Goal: Task Accomplishment & Management: Manage account settings

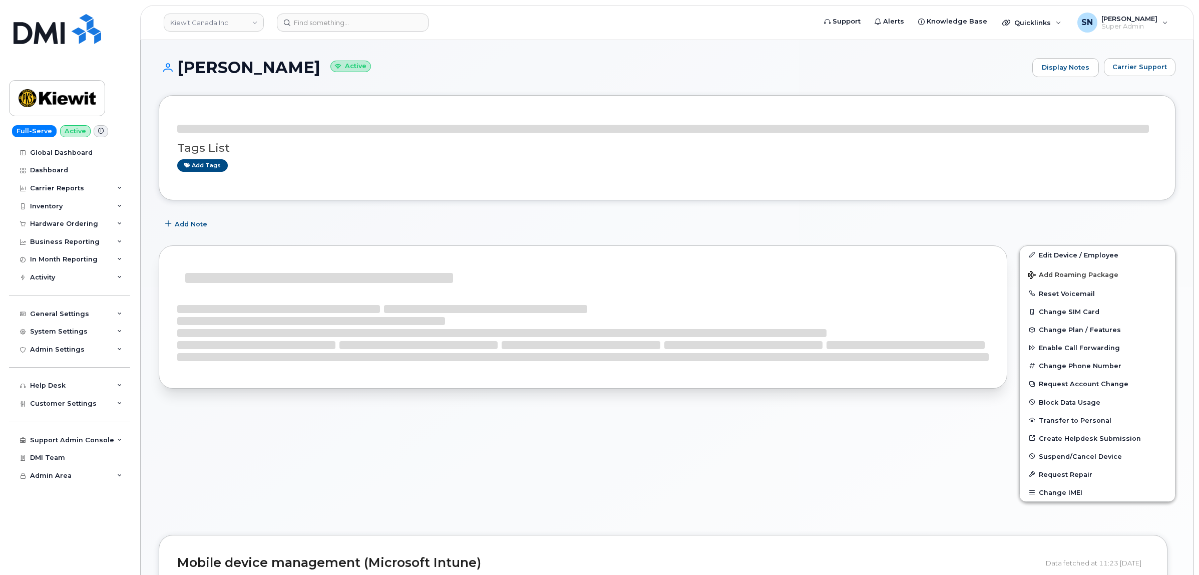
click at [389, 47] on div "David Sardo Active Display Notes Carrier Support Tags List Add tags Add Note Ed…" at bounding box center [667, 549] width 1053 height 1018
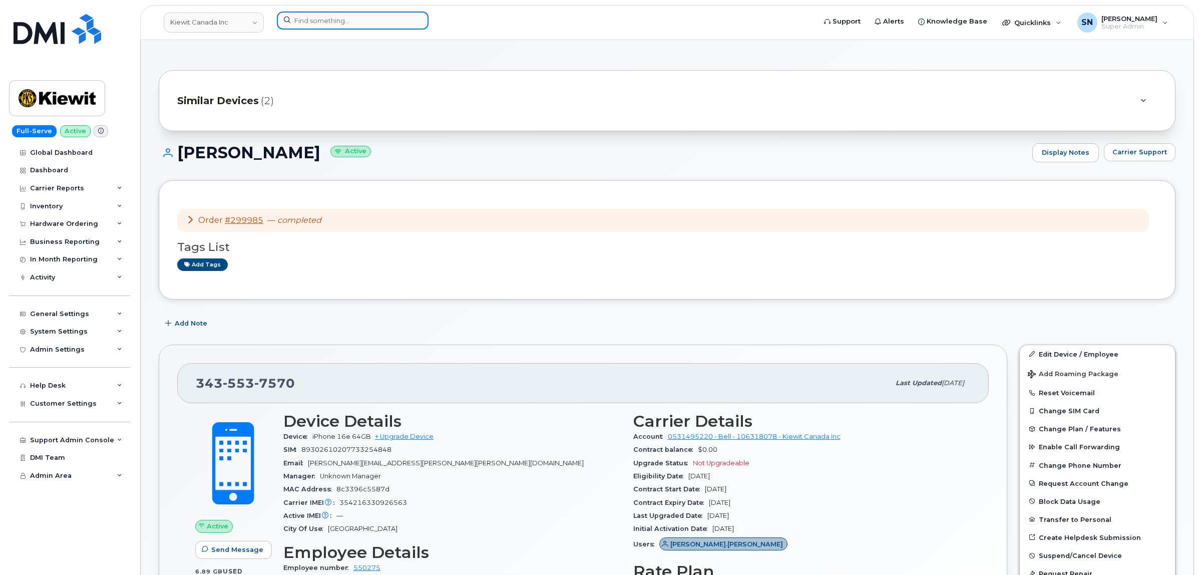
click at [306, 21] on input at bounding box center [353, 21] width 152 height 18
paste input "6132033499"
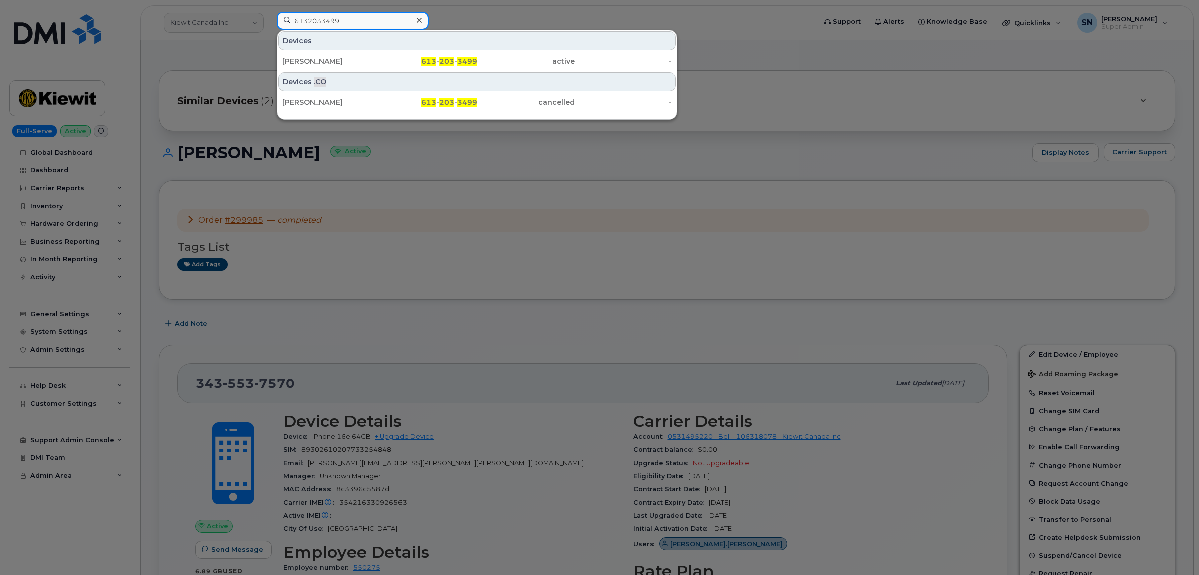
type input "6132033499"
click at [333, 63] on div "Jimmy Yip" at bounding box center [331, 61] width 98 height 10
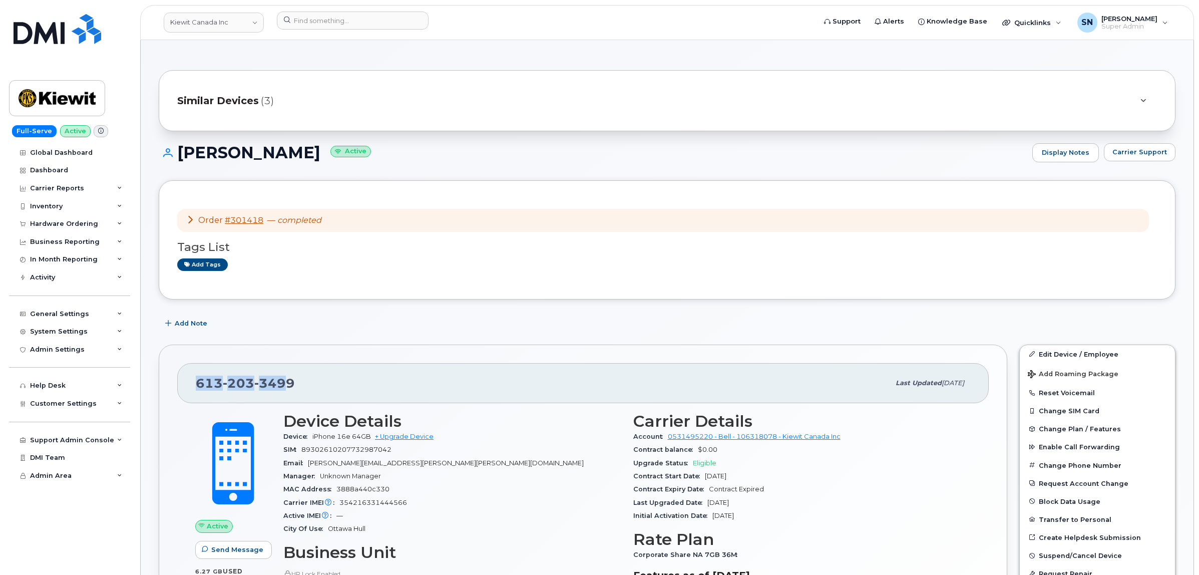
drag, startPoint x: 194, startPoint y: 390, endPoint x: 283, endPoint y: 388, distance: 88.6
click at [287, 393] on div "613 203 3499 Last updated Sep 25, 2025" at bounding box center [582, 383] width 811 height 40
click at [295, 386] on div "613 203 3499" at bounding box center [543, 382] width 694 height 21
drag, startPoint x: 295, startPoint y: 386, endPoint x: 201, endPoint y: 376, distance: 95.1
click at [201, 376] on div "613 203 3499" at bounding box center [543, 382] width 694 height 21
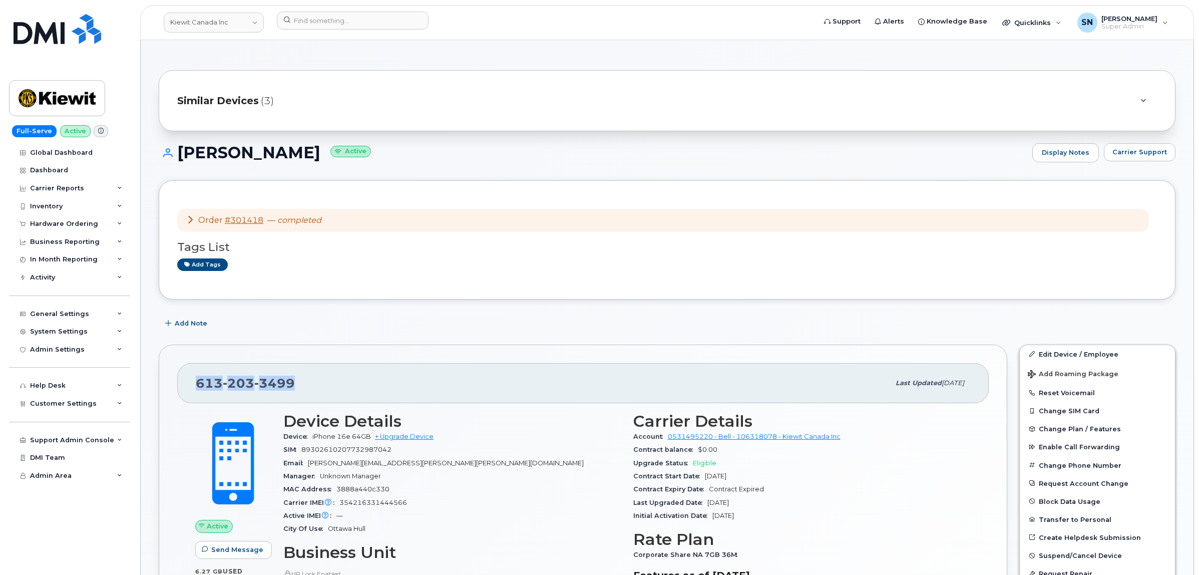
copy span "613 203 3499"
click at [249, 24] on link "Kiewit Canada Inc" at bounding box center [214, 23] width 100 height 20
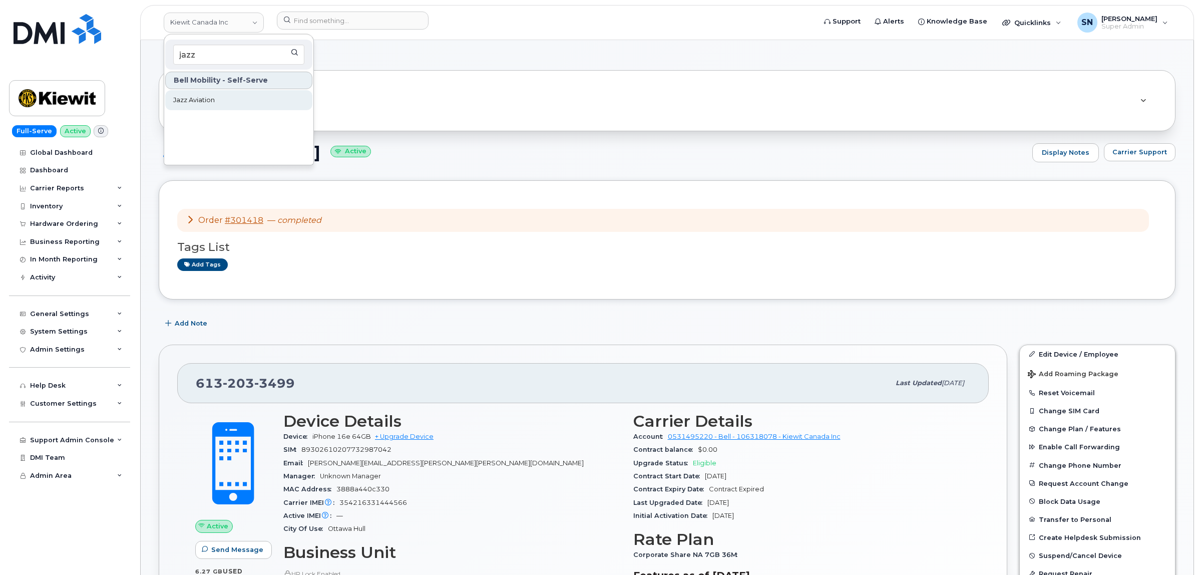
type input "jazz"
click at [243, 96] on link "Jazz Aviation" at bounding box center [238, 100] width 147 height 20
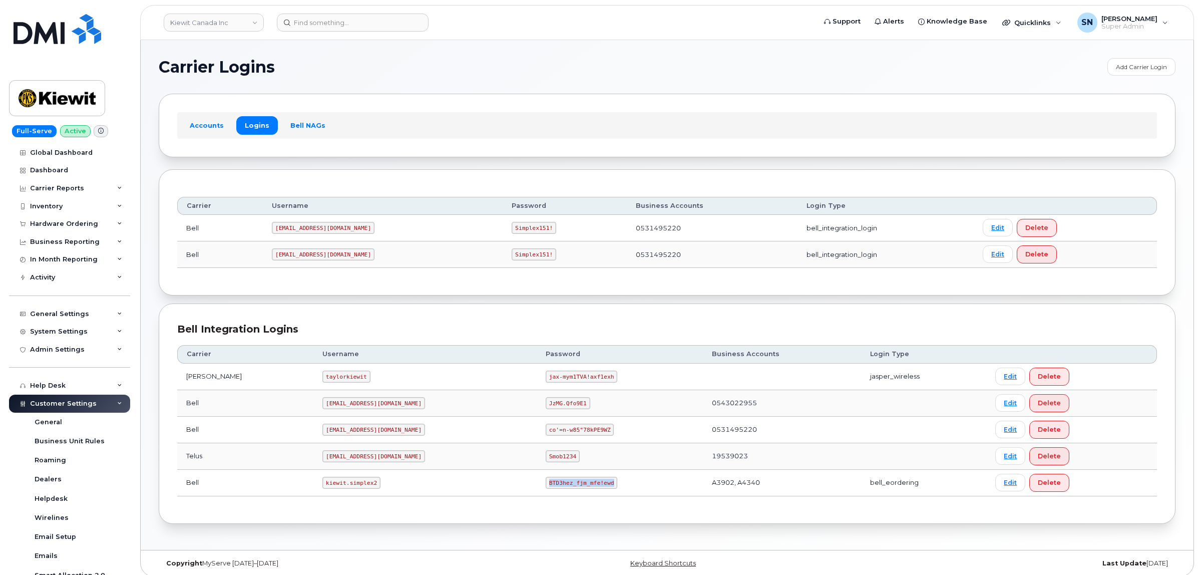
scroll to position [57, 0]
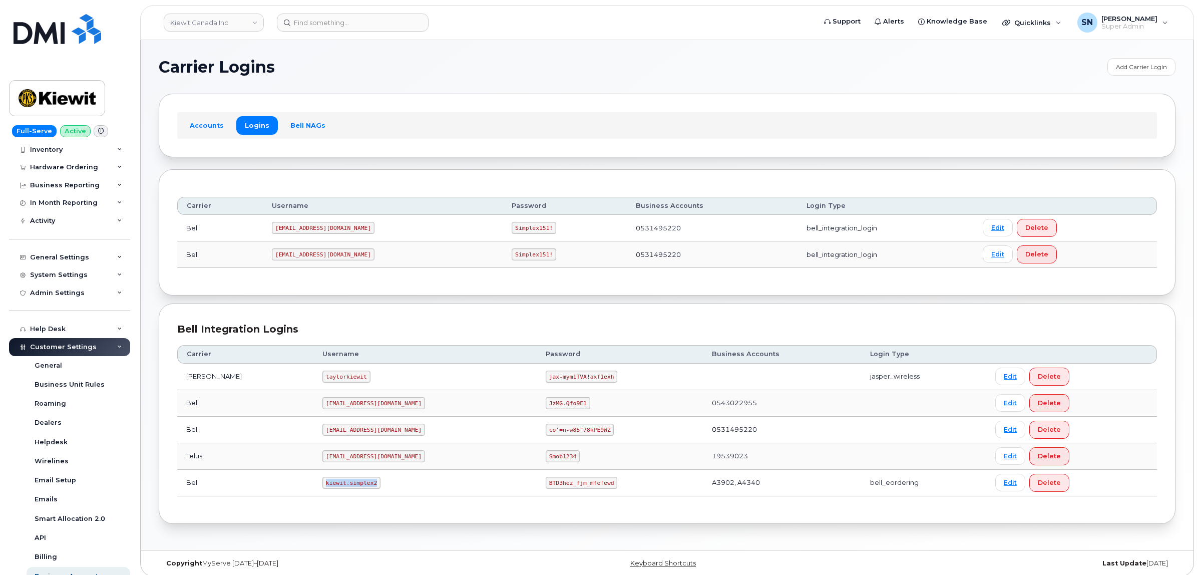
drag, startPoint x: 301, startPoint y: 484, endPoint x: 327, endPoint y: 484, distance: 26.0
click at [343, 494] on td "kiewit.simplex2" at bounding box center [424, 483] width 223 height 27
copy code "kiewit.simplex2"
drag, startPoint x: 497, startPoint y: 490, endPoint x: 556, endPoint y: 496, distance: 59.4
click at [556, 496] on td "BTD3hez_fjm_mfe!ewd" at bounding box center [620, 483] width 166 height 27
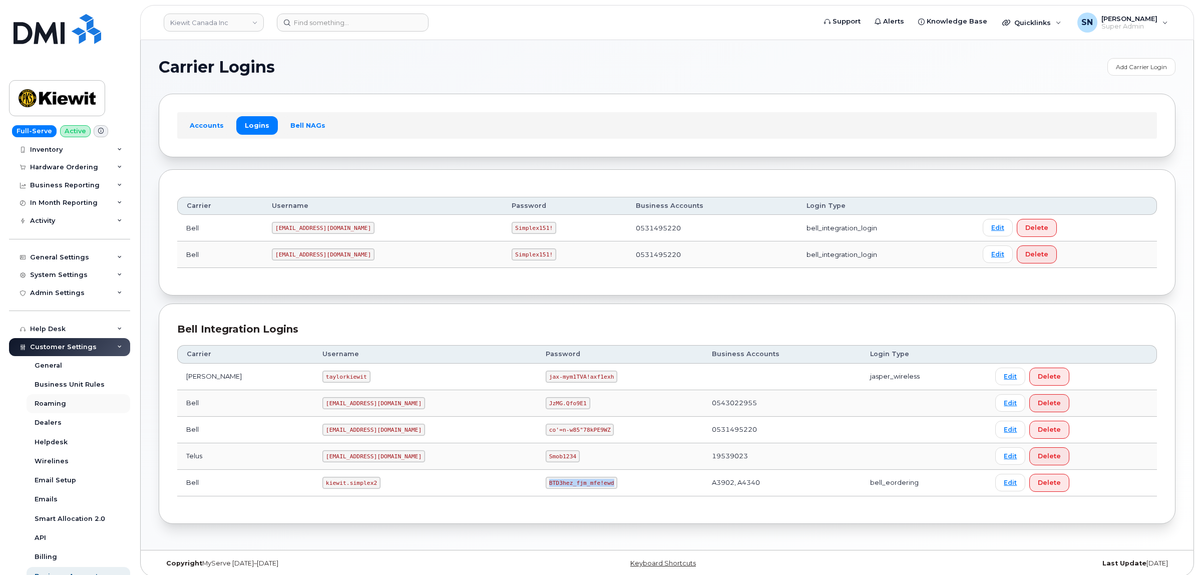
copy code "BTD3hez_fjm_mfe!ewd"
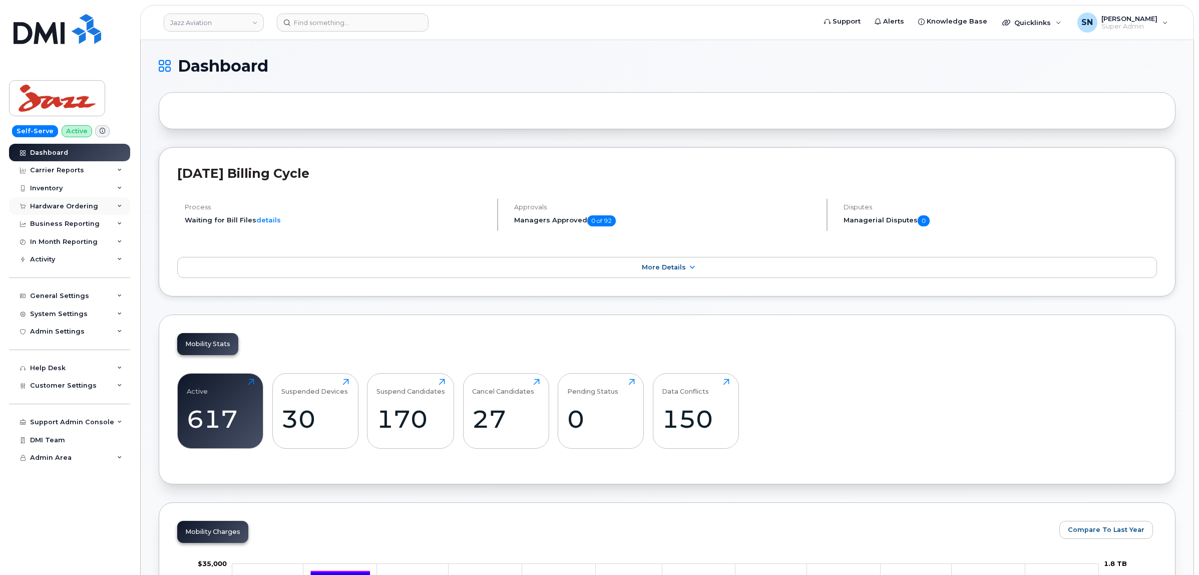
click at [51, 206] on div "Hardware Ordering" at bounding box center [64, 206] width 68 height 8
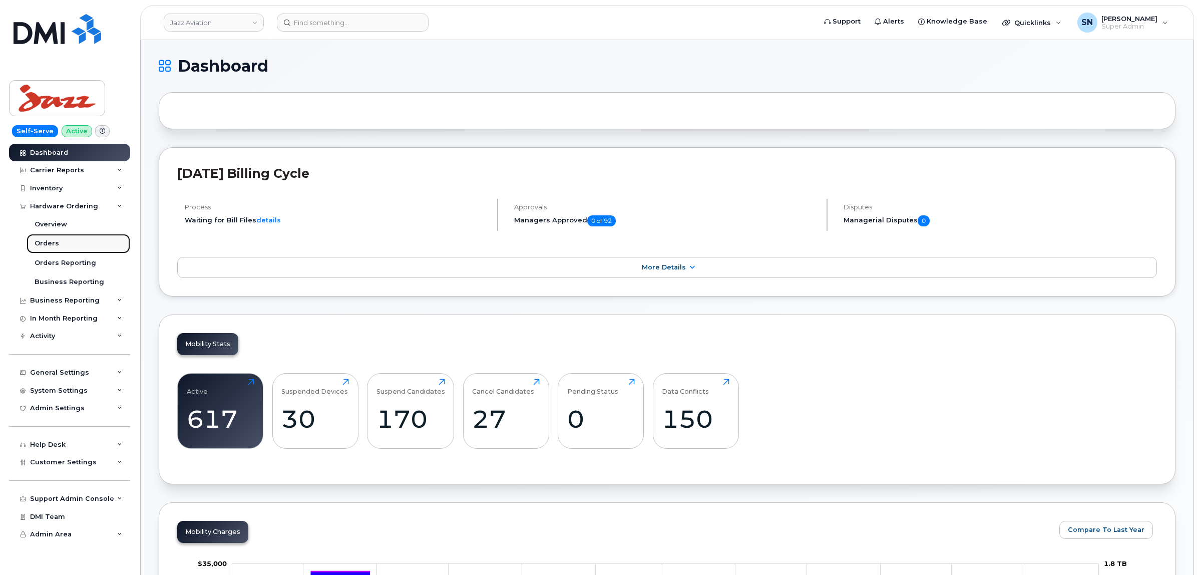
click at [49, 244] on div "Orders" at bounding box center [47, 243] width 25 height 9
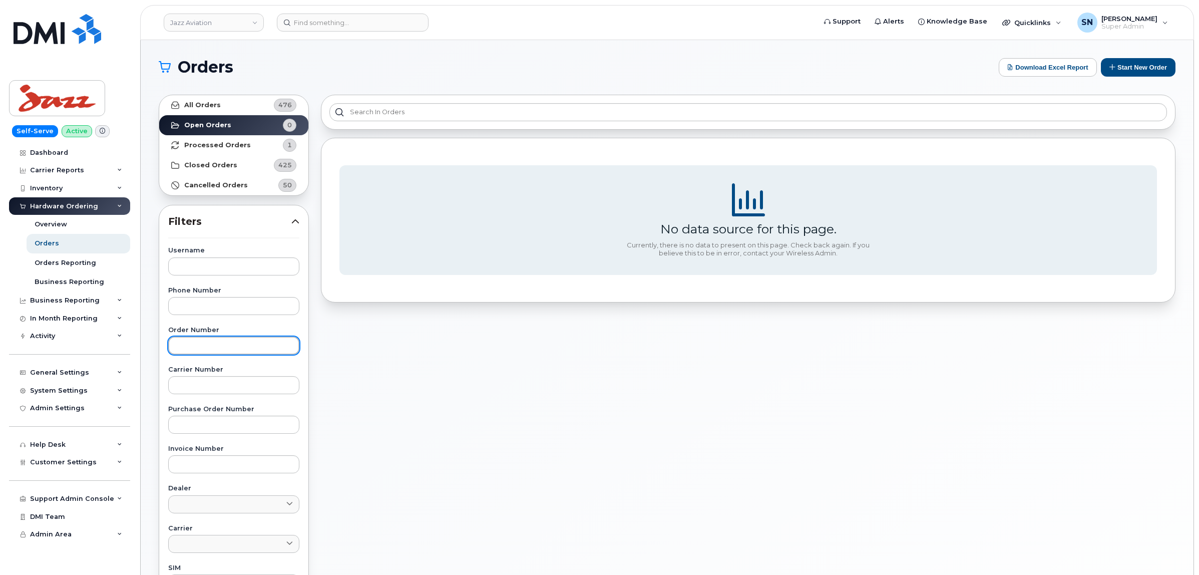
click at [236, 346] on input "text" at bounding box center [233, 345] width 131 height 18
click at [236, 381] on input "text" at bounding box center [233, 385] width 131 height 18
paste input "3014207"
type input "3014207"
click at [214, 94] on div "All Orders 476 Open Orders 0 Processed Orders 1 Closed Orders 425 Cancelled Ord…" at bounding box center [234, 440] width 162 height 703
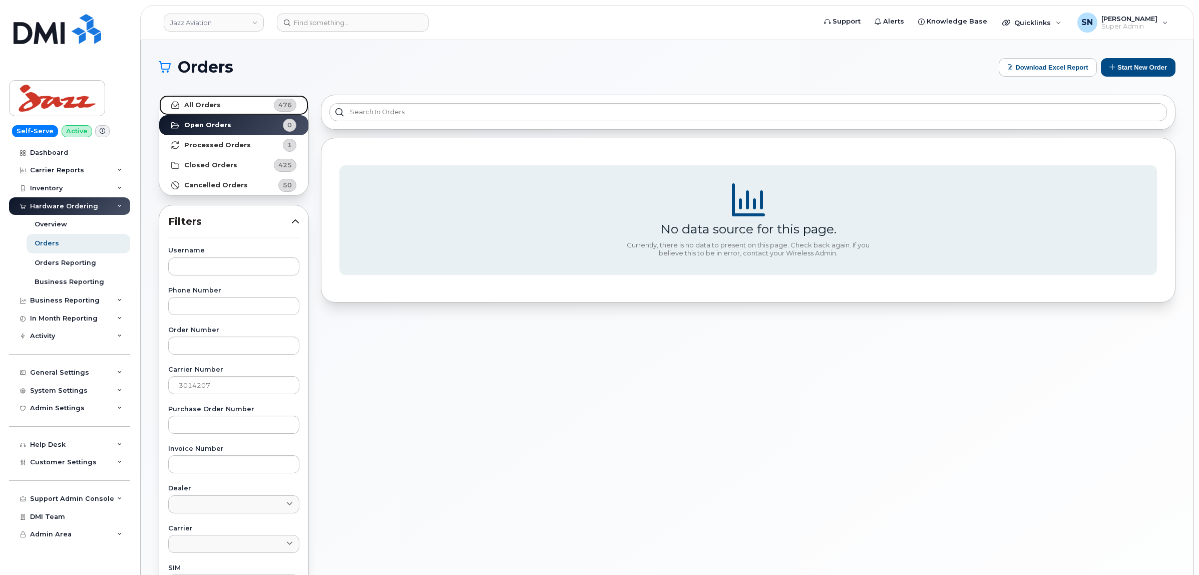
click at [219, 107] on link "All Orders 476" at bounding box center [233, 105] width 149 height 20
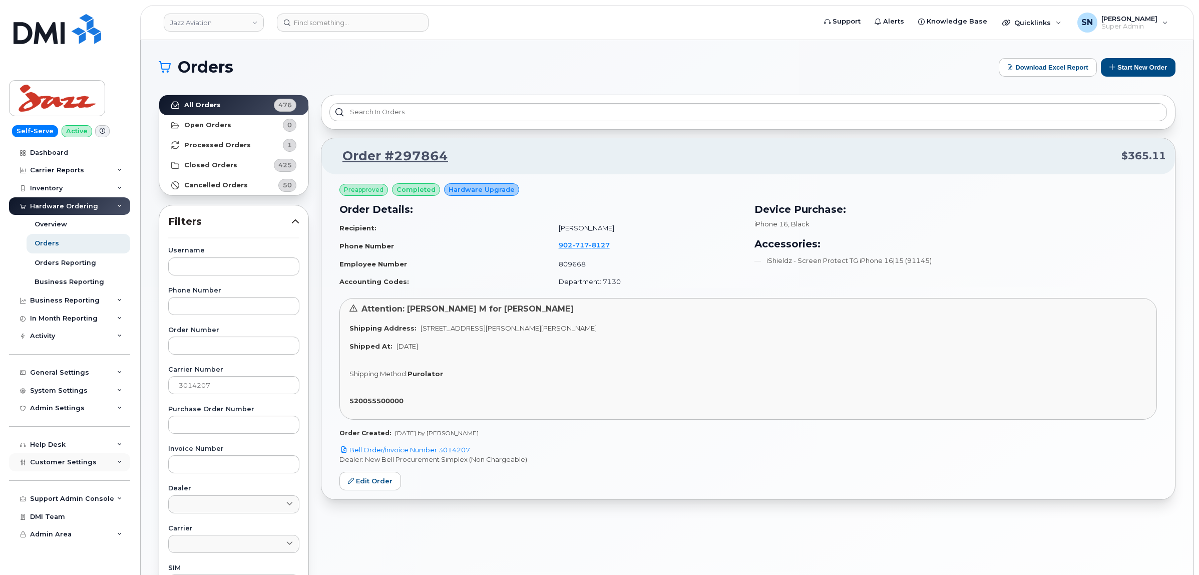
click at [92, 464] on div "Customer Settings" at bounding box center [69, 462] width 121 height 18
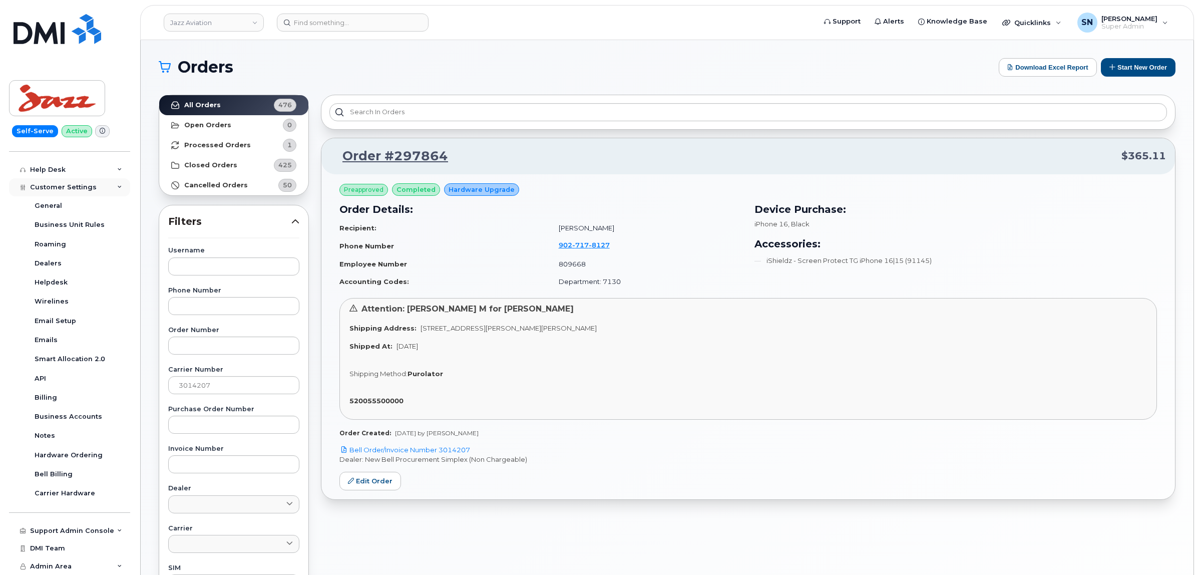
scroll to position [278, 0]
click at [94, 416] on div "Business Accounts" at bounding box center [69, 416] width 68 height 9
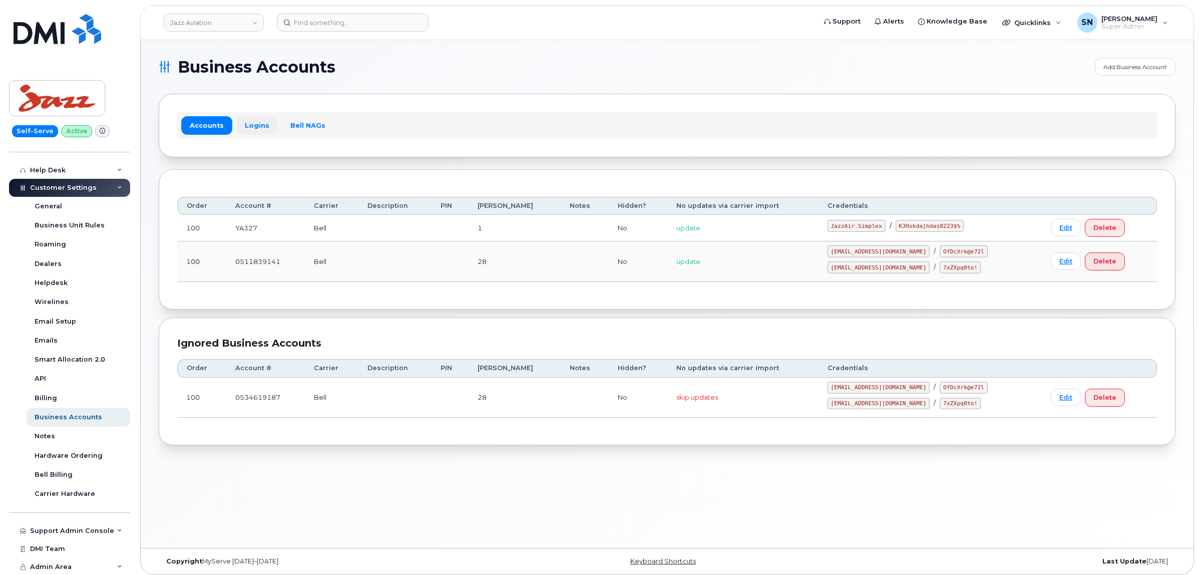
click at [244, 131] on link "Logins" at bounding box center [257, 125] width 42 height 18
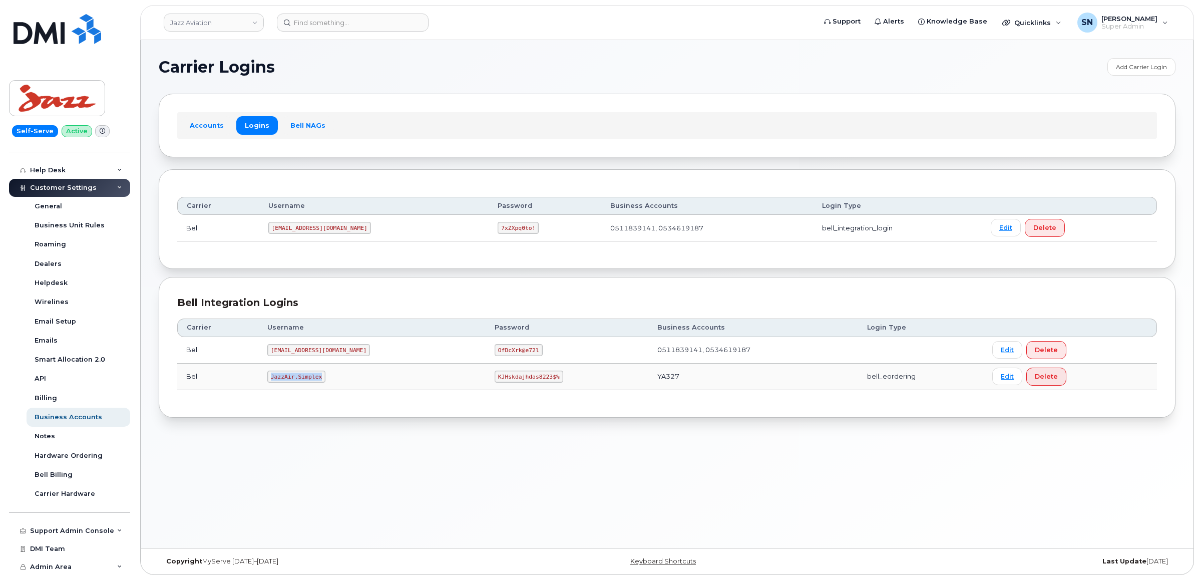
drag, startPoint x: 272, startPoint y: 381, endPoint x: 326, endPoint y: 381, distance: 54.1
click at [326, 381] on td "JazzAir.Simplex" at bounding box center [371, 376] width 227 height 27
copy code "JazzAir.Simplex"
drag, startPoint x: 457, startPoint y: 376, endPoint x: 516, endPoint y: 379, distance: 59.1
click at [516, 379] on code "KJHskdajhdas8223$%" at bounding box center [529, 376] width 68 height 12
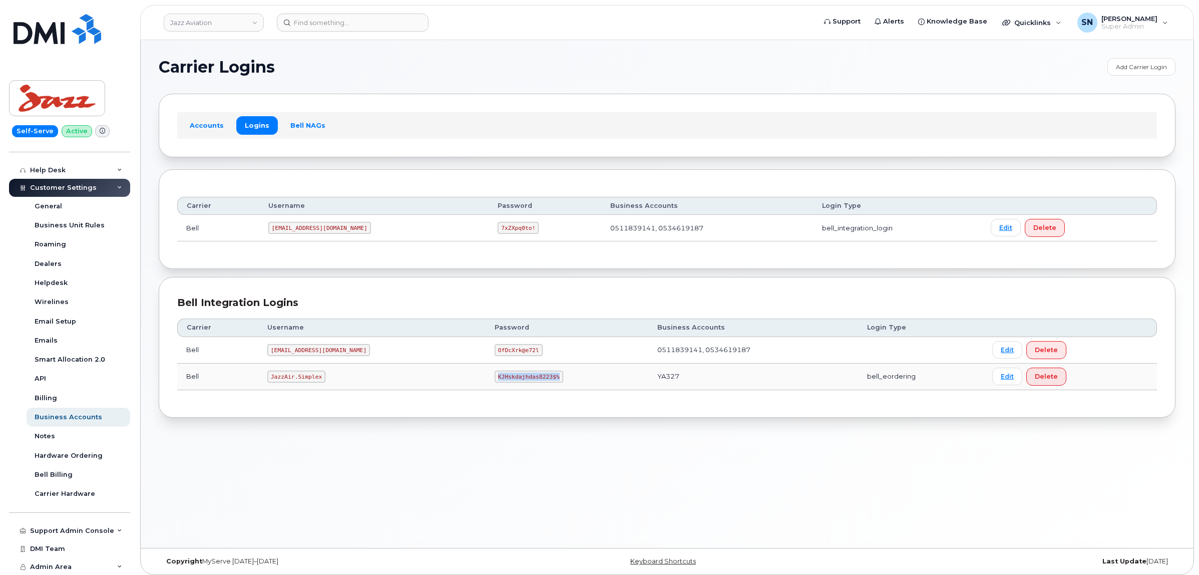
copy code "KJHskdajhdas8223$%"
click at [226, 18] on link "Jazz Aviation" at bounding box center [214, 23] width 100 height 18
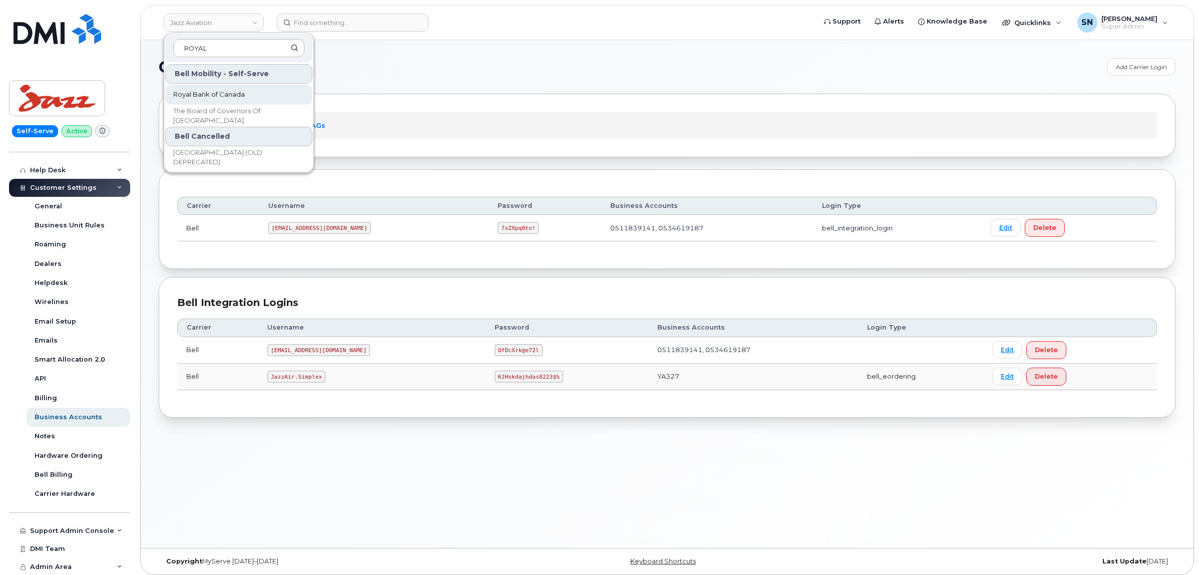
type input "ROYAL"
click at [259, 91] on link "Royal Bank of Canada" at bounding box center [238, 95] width 147 height 20
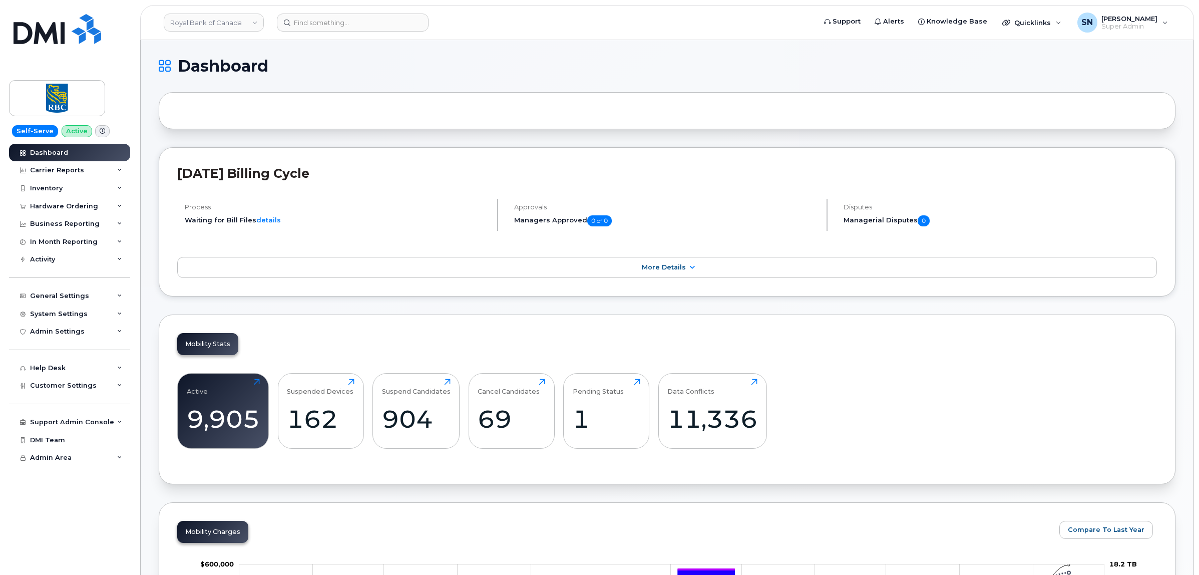
drag, startPoint x: 485, startPoint y: 107, endPoint x: 477, endPoint y: 101, distance: 9.3
click at [485, 107] on div at bounding box center [667, 110] width 1017 height 37
click at [83, 394] on div "Customer Settings" at bounding box center [69, 385] width 121 height 18
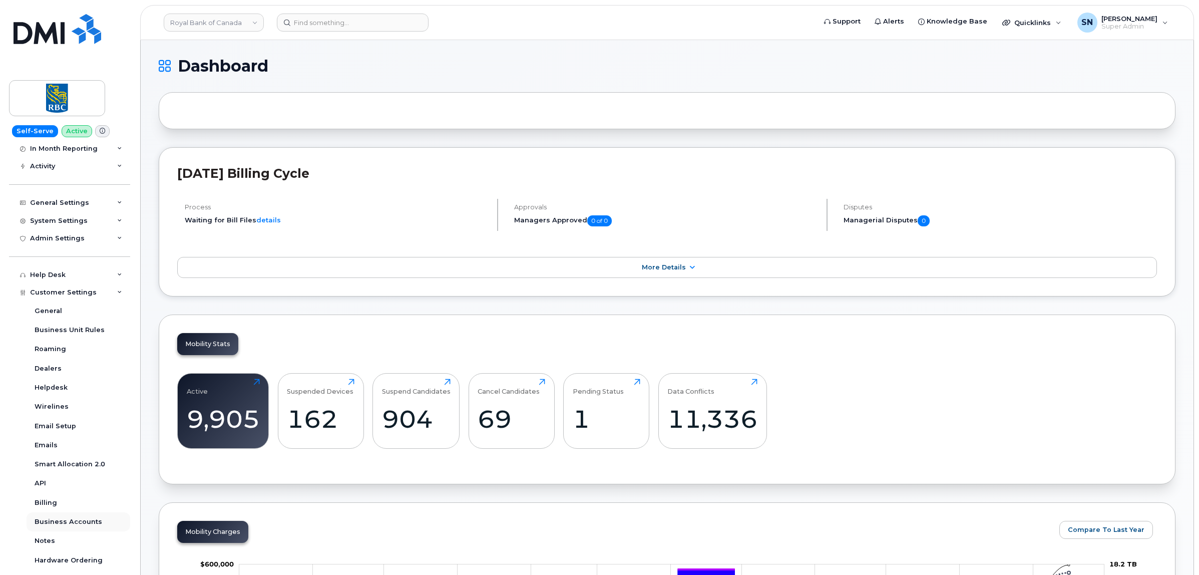
scroll to position [202, 0]
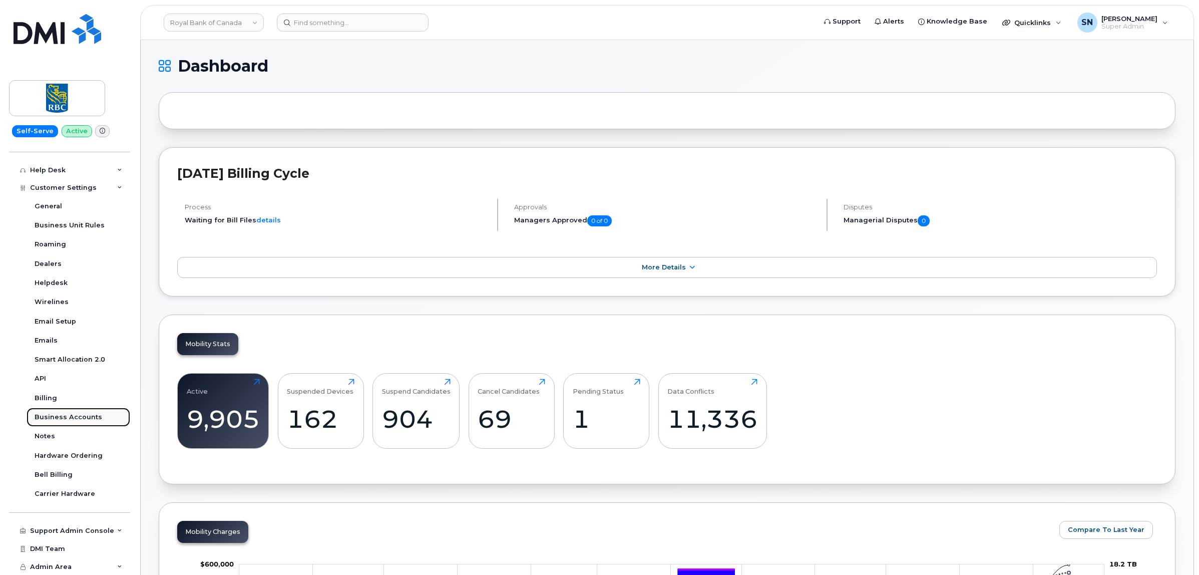
click at [82, 416] on div "Business Accounts" at bounding box center [69, 416] width 68 height 9
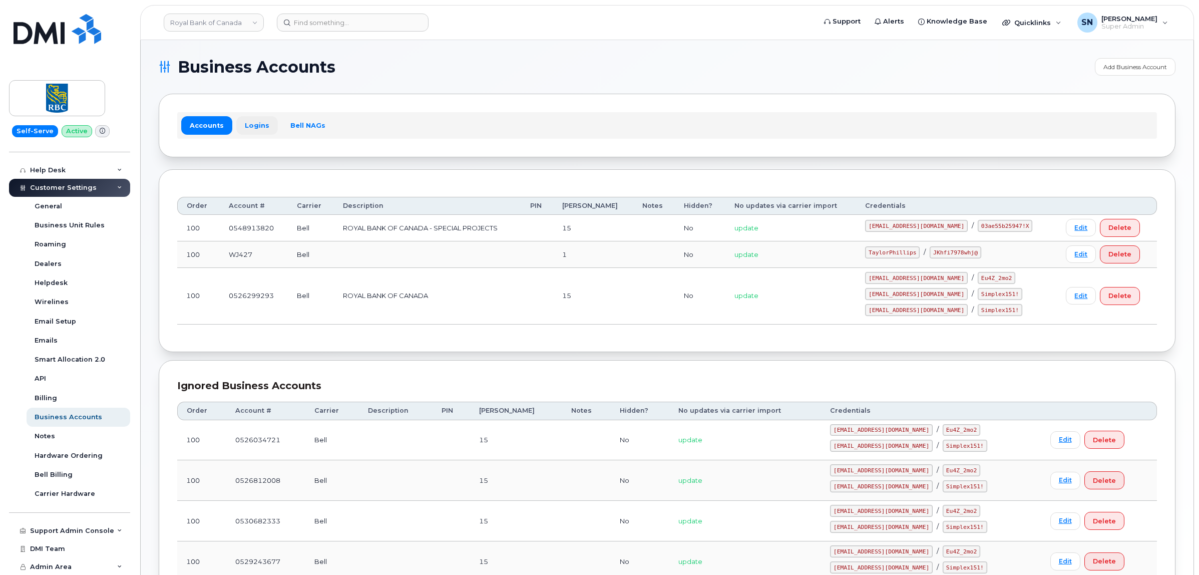
click at [244, 129] on link "Logins" at bounding box center [257, 125] width 42 height 18
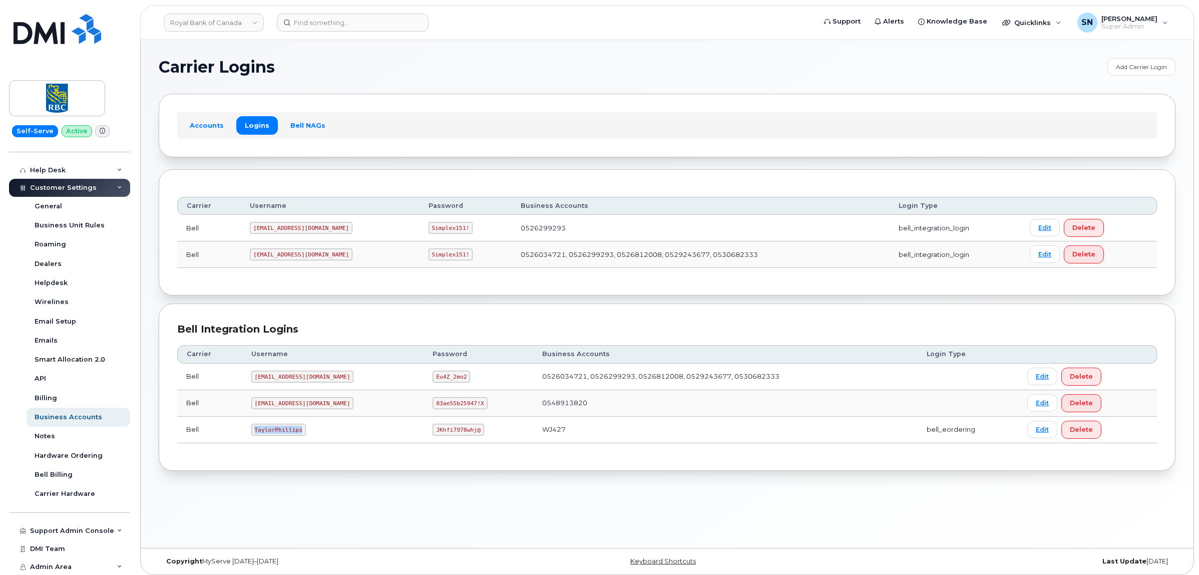
drag, startPoint x: 253, startPoint y: 432, endPoint x: 299, endPoint y: 435, distance: 46.2
click at [299, 435] on code "TaylorPhillips" at bounding box center [278, 429] width 55 height 12
copy code "TaylorPhillips"
drag, startPoint x: 403, startPoint y: 433, endPoint x: 456, endPoint y: 436, distance: 53.1
click at [456, 436] on td "JKhfi7978whj@" at bounding box center [478, 429] width 110 height 27
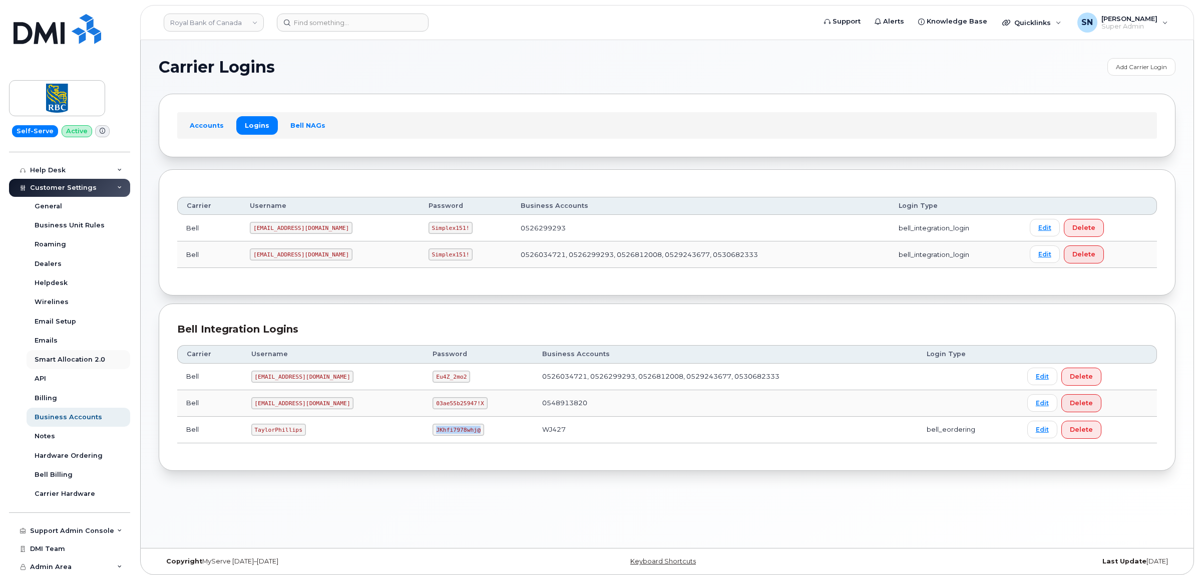
copy code "JKhfi7978whj@"
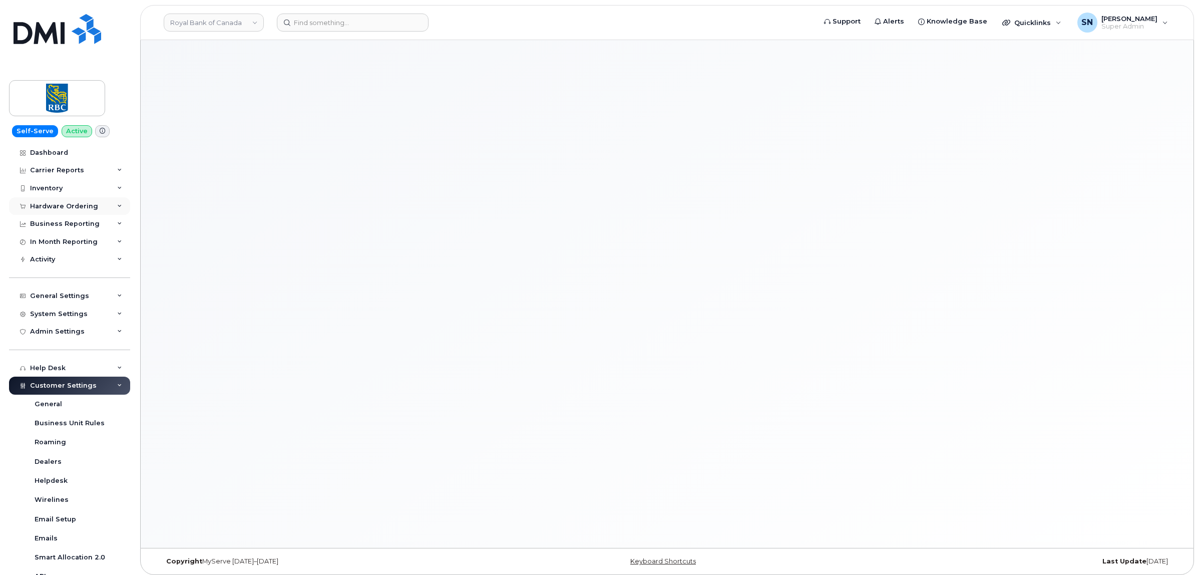
click at [71, 204] on div "Hardware Ordering" at bounding box center [64, 206] width 68 height 8
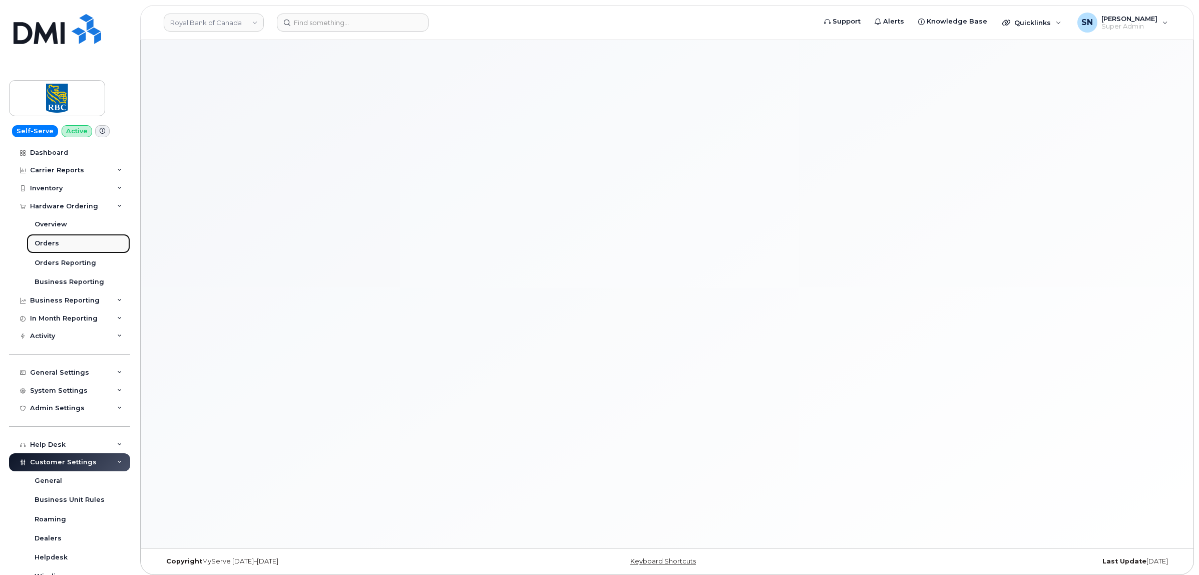
click at [49, 247] on div "Orders" at bounding box center [47, 243] width 25 height 9
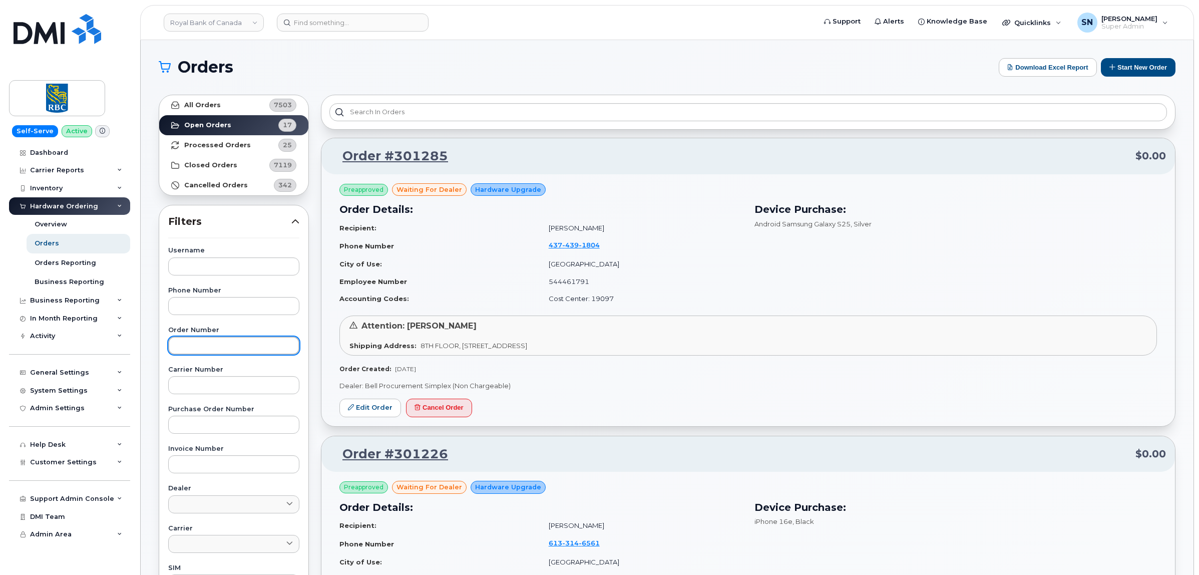
click at [242, 341] on input "text" at bounding box center [233, 345] width 131 height 18
paste input "300432"
type input "300432"
click at [211, 100] on link "All Orders 7503" at bounding box center [233, 105] width 149 height 20
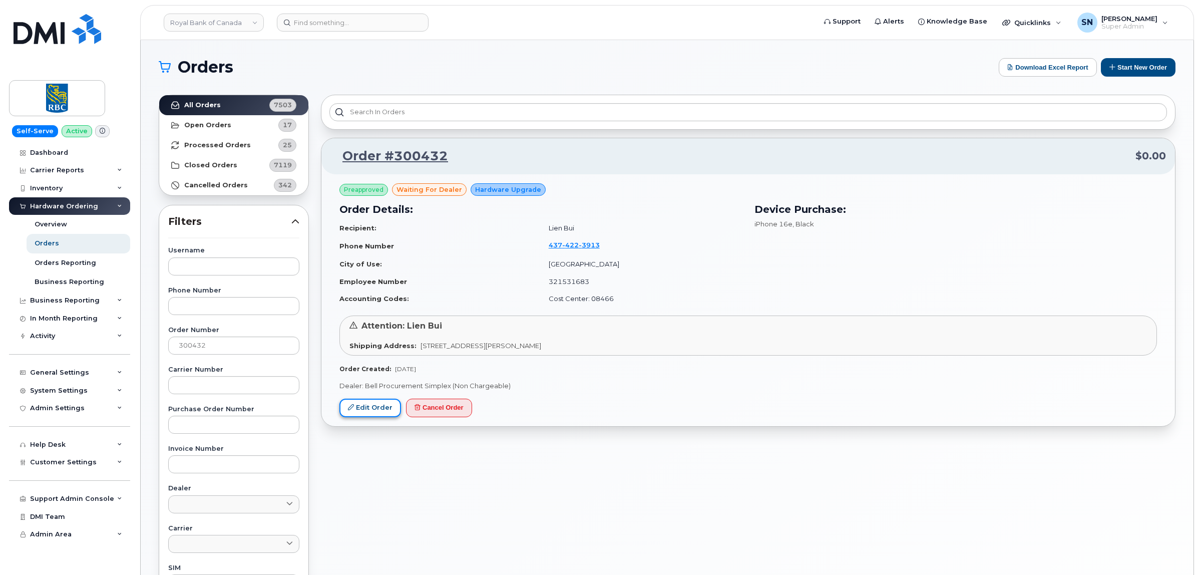
click at [377, 408] on link "Edit Order" at bounding box center [370, 407] width 62 height 19
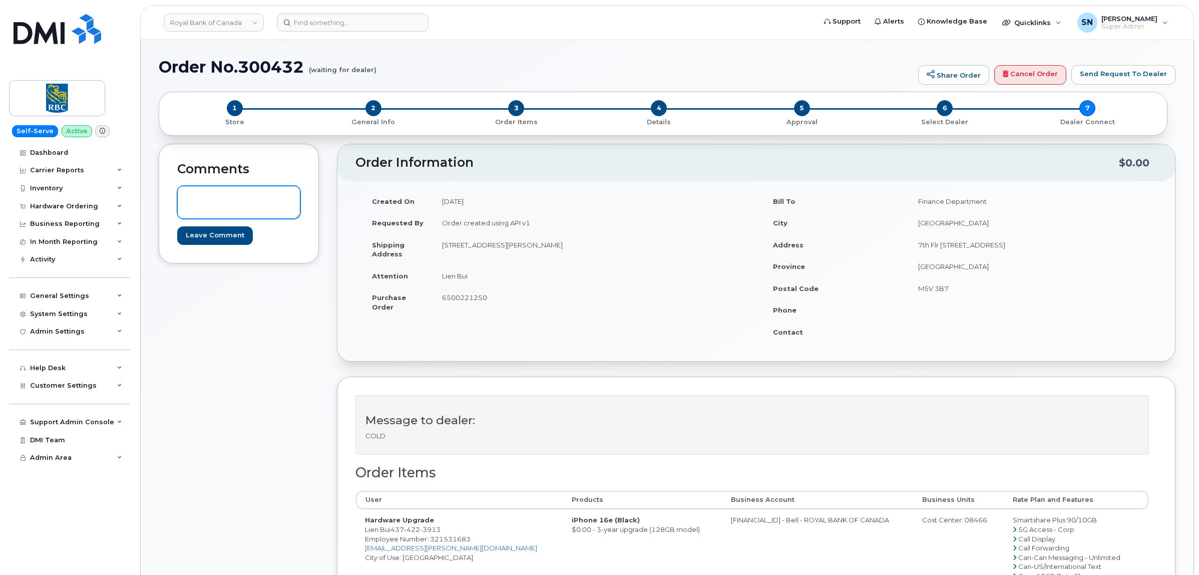
click at [264, 211] on textarea at bounding box center [238, 202] width 123 height 33
type textarea "U"
click at [1028, 70] on link "Cancel Order" at bounding box center [1030, 75] width 72 height 20
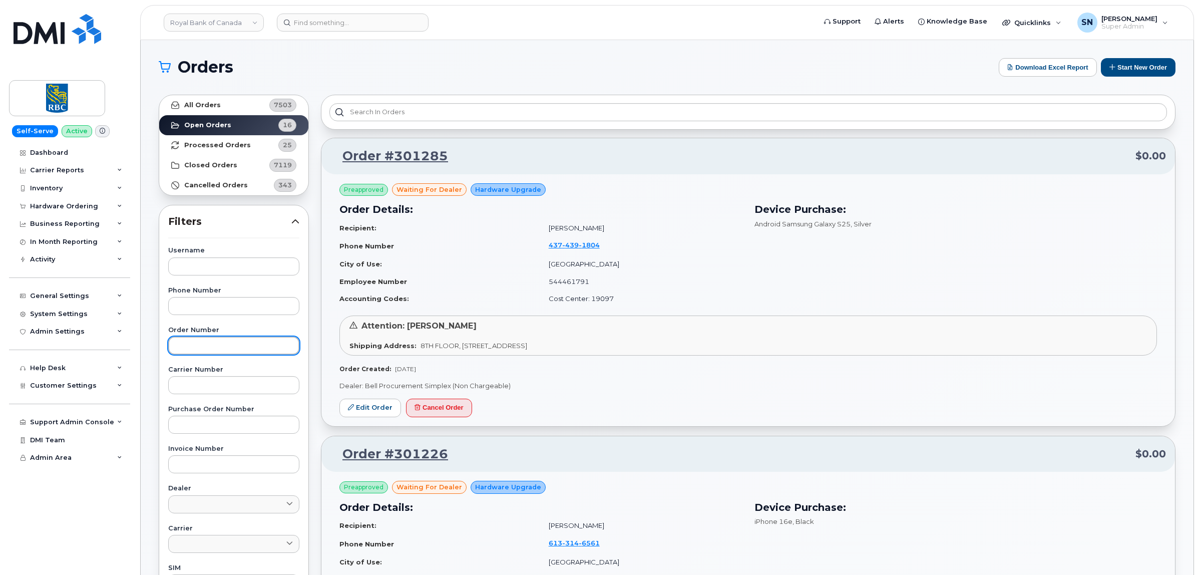
click at [193, 347] on input "text" at bounding box center [233, 345] width 131 height 18
paste input "300313"
type input "300313"
click at [237, 108] on link "All Orders 7503" at bounding box center [233, 105] width 149 height 20
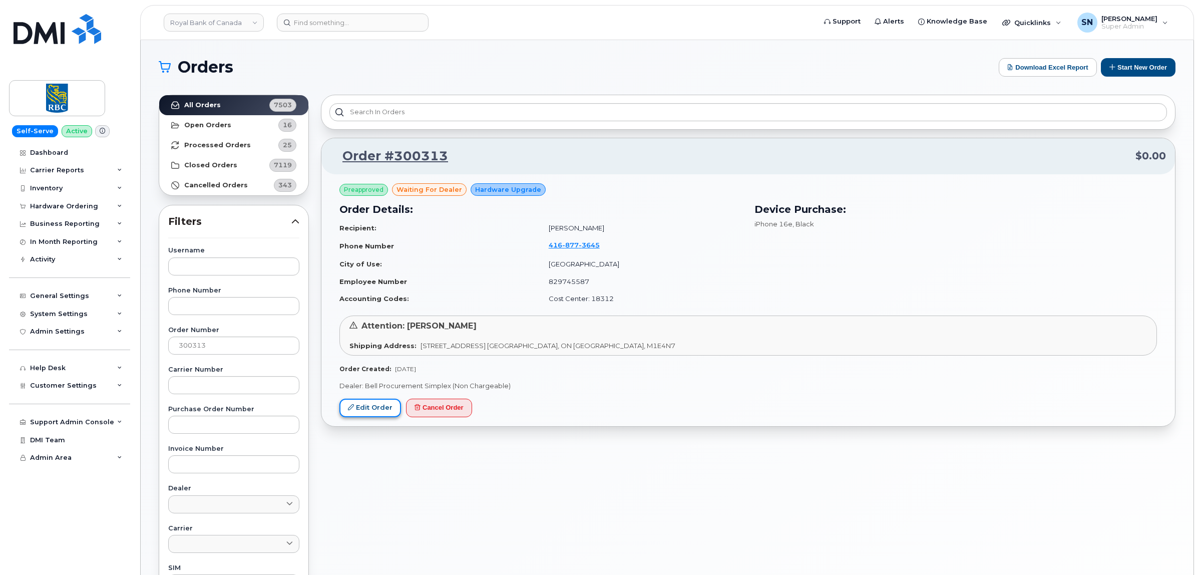
click at [367, 406] on link "Edit Order" at bounding box center [370, 407] width 62 height 19
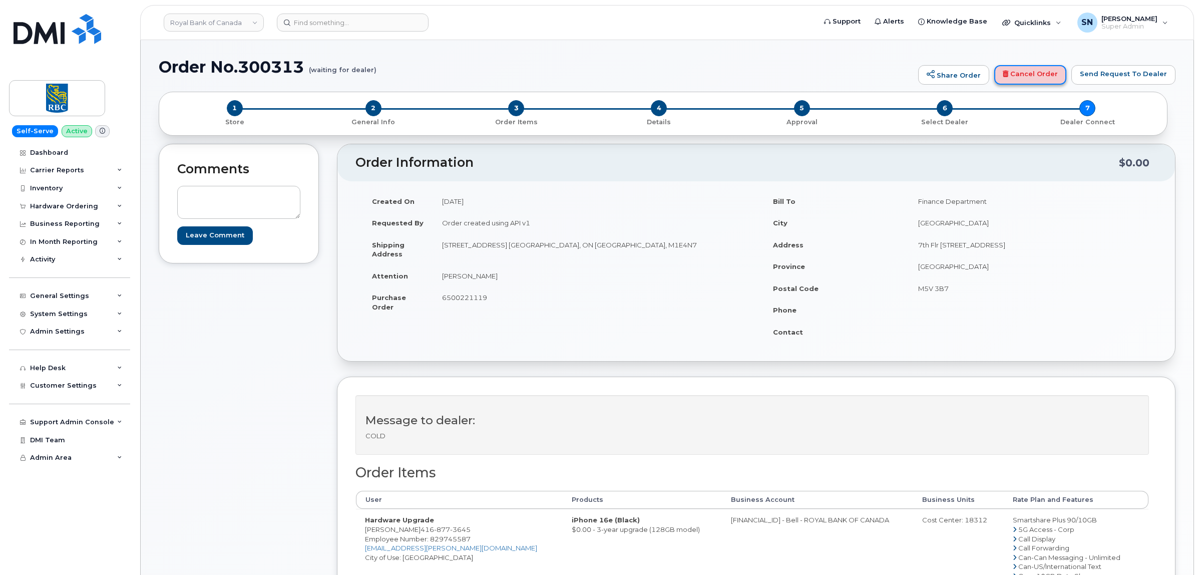
click at [1030, 73] on link "Cancel Order" at bounding box center [1030, 75] width 72 height 20
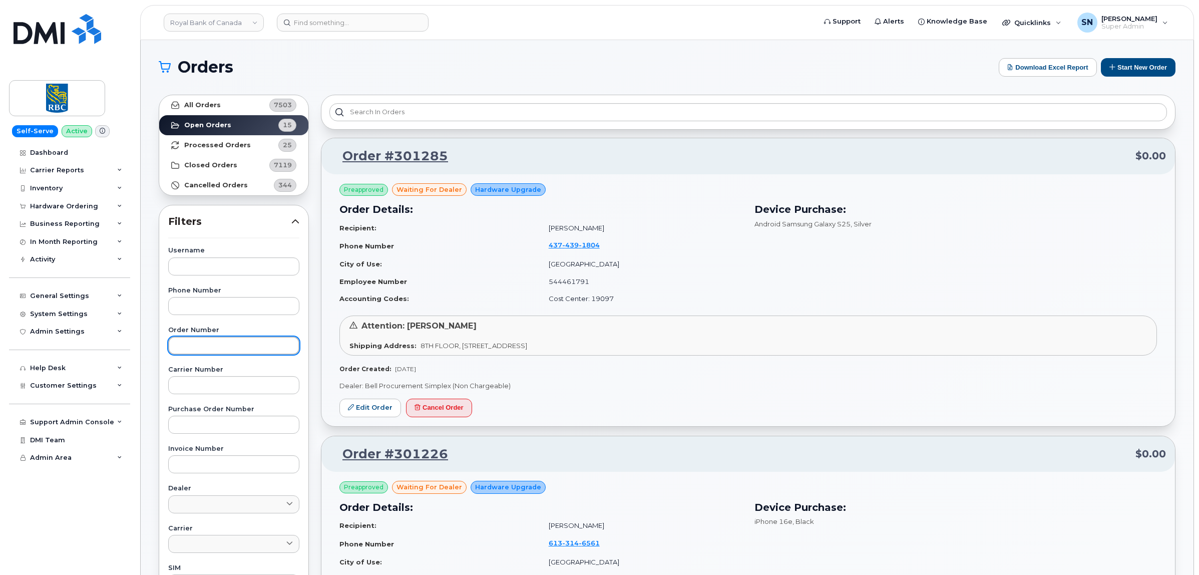
click at [211, 346] on input "text" at bounding box center [233, 345] width 131 height 18
paste input "300294"
type input "300294"
click at [223, 104] on link "All Orders 7503" at bounding box center [233, 105] width 149 height 20
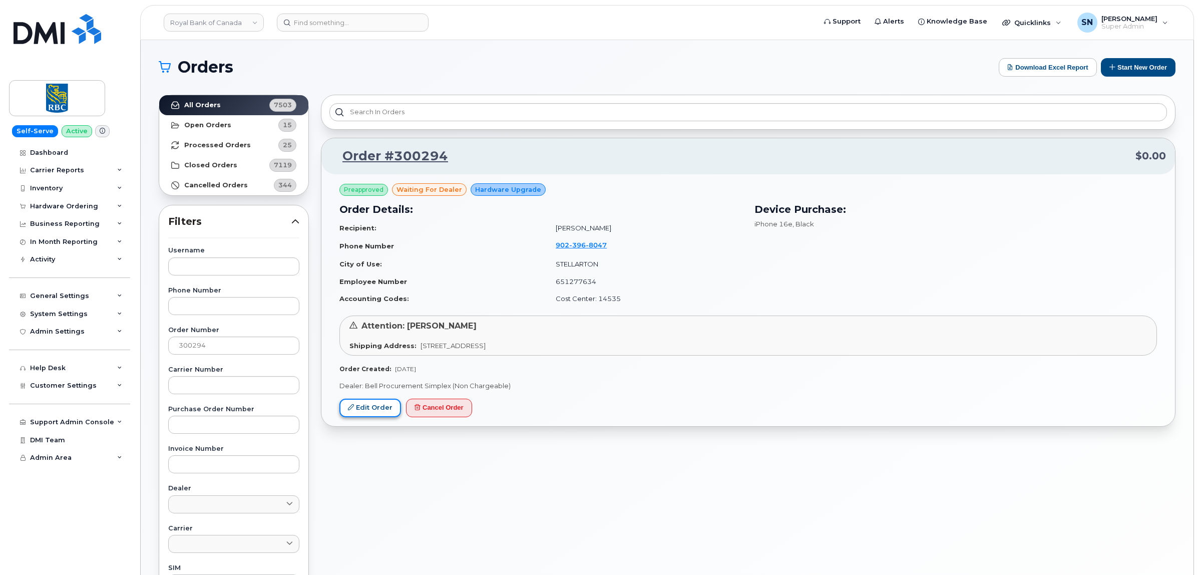
click at [374, 410] on link "Edit Order" at bounding box center [370, 407] width 62 height 19
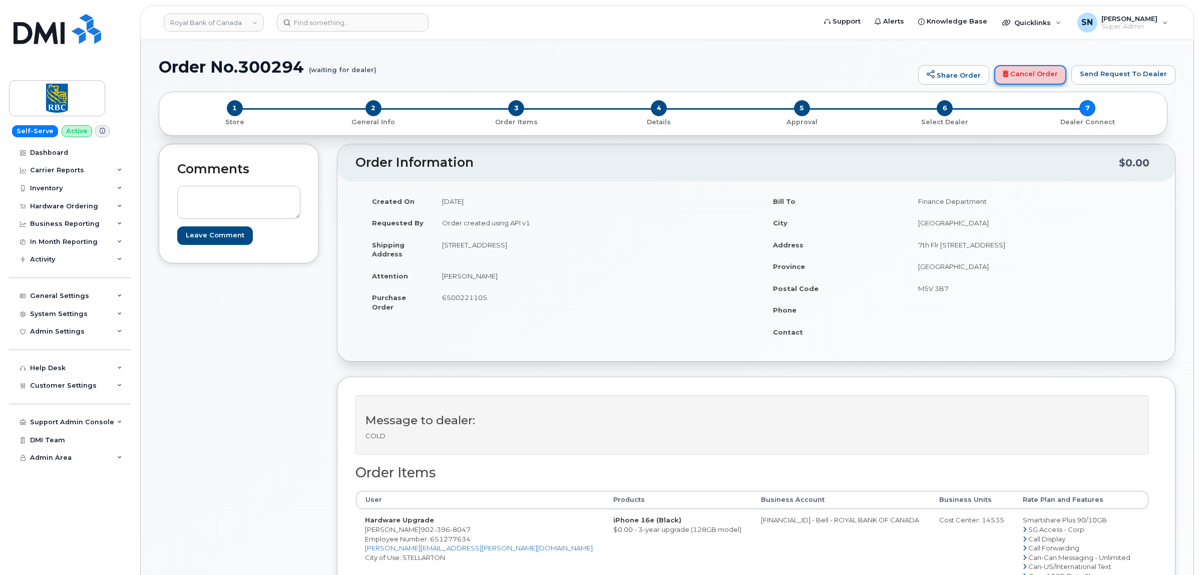
click at [1029, 80] on link "Cancel Order" at bounding box center [1030, 75] width 72 height 20
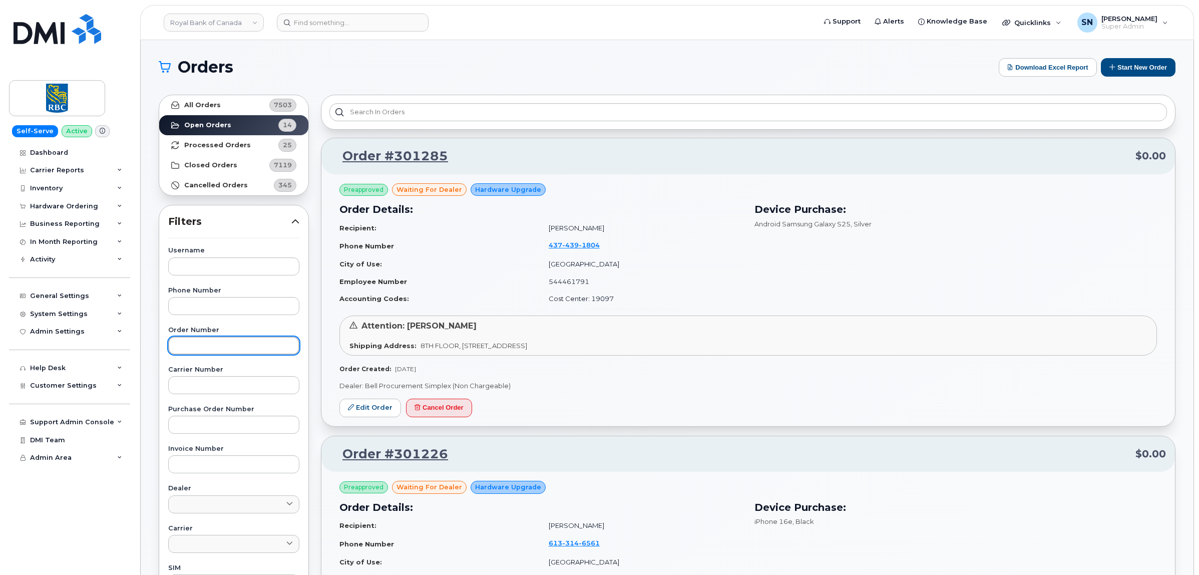
click at [233, 341] on input "text" at bounding box center [233, 345] width 131 height 18
paste input "299779"
type input "299779"
click at [225, 104] on link "All Orders 7503" at bounding box center [233, 105] width 149 height 20
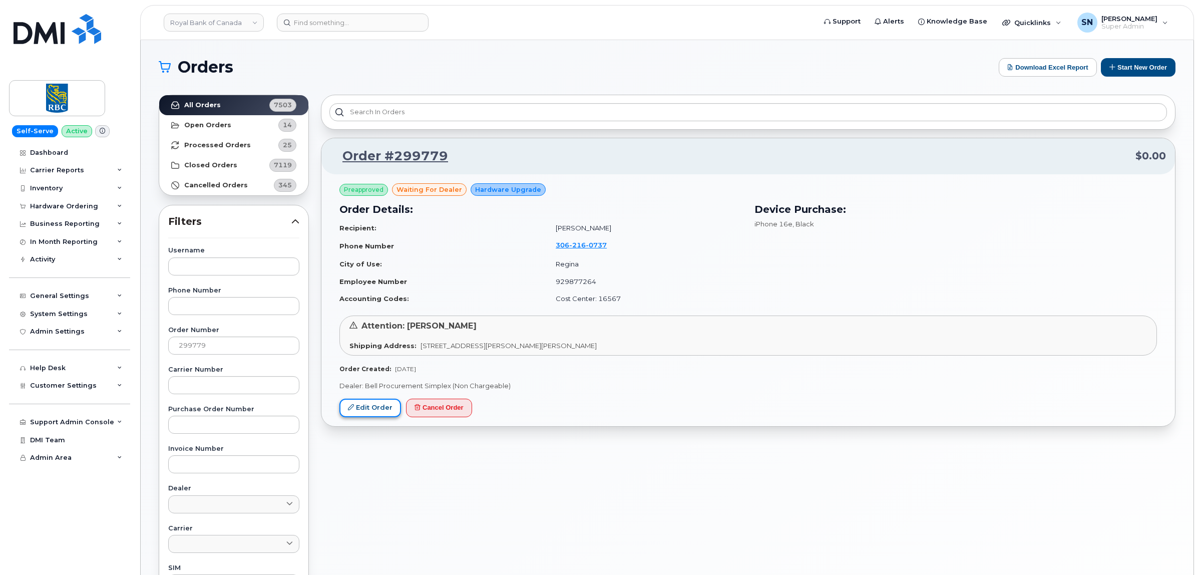
click at [373, 407] on link "Edit Order" at bounding box center [370, 407] width 62 height 19
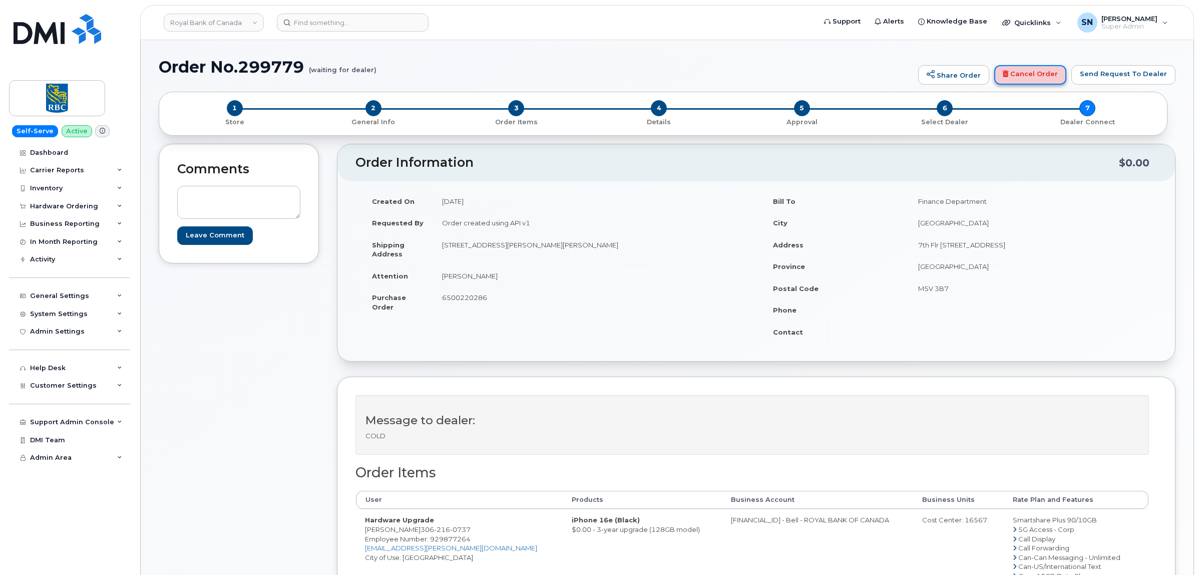
click at [1053, 79] on link "Cancel Order" at bounding box center [1030, 75] width 72 height 20
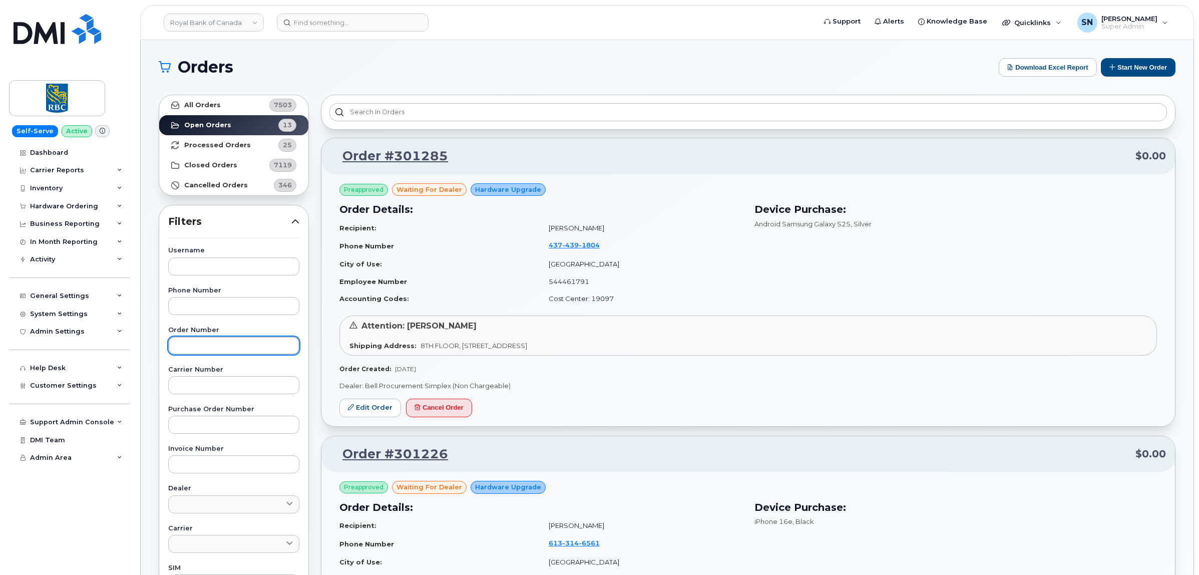
click at [246, 350] on input "text" at bounding box center [233, 345] width 131 height 18
paste input "300066"
type input "300066"
click at [232, 107] on link "All Orders 7503" at bounding box center [233, 105] width 149 height 20
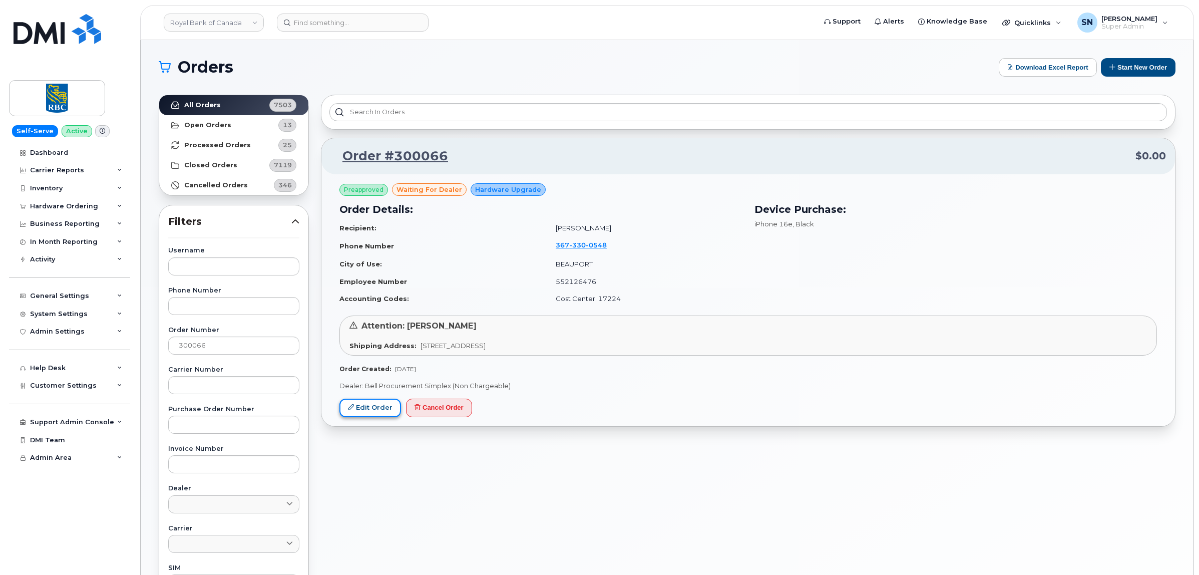
click at [389, 407] on link "Edit Order" at bounding box center [370, 407] width 62 height 19
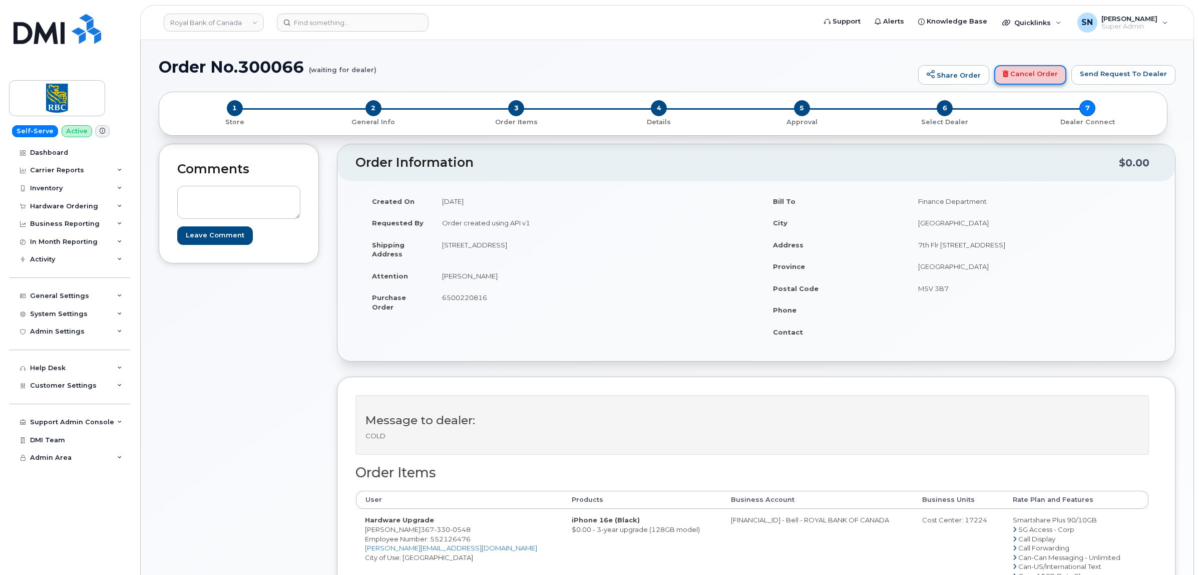
click at [1066, 67] on link "Cancel Order" at bounding box center [1030, 75] width 72 height 20
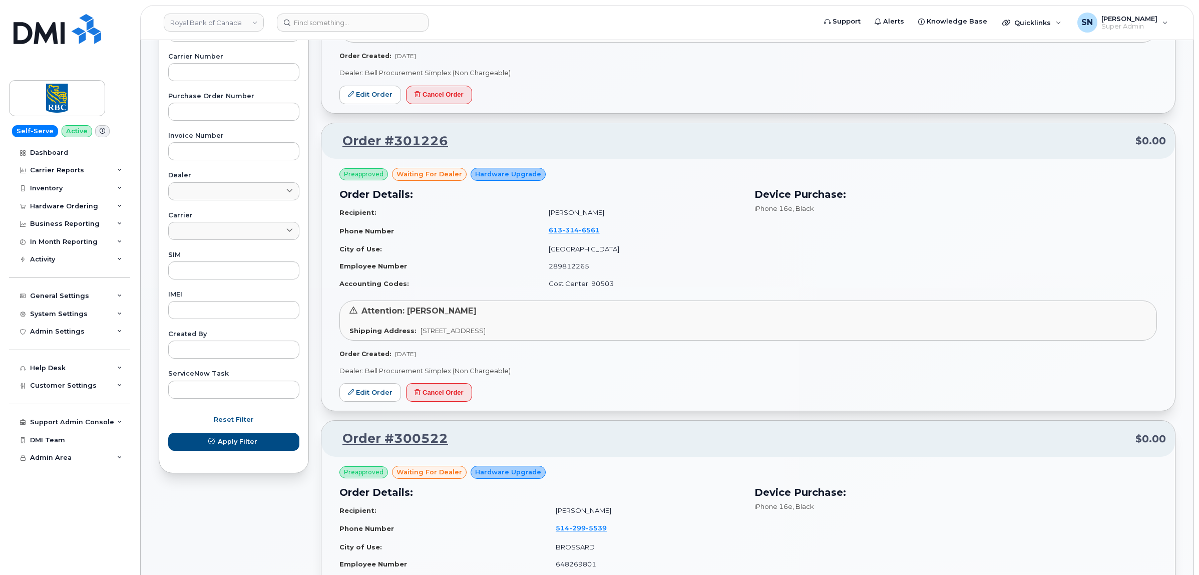
scroll to position [375, 0]
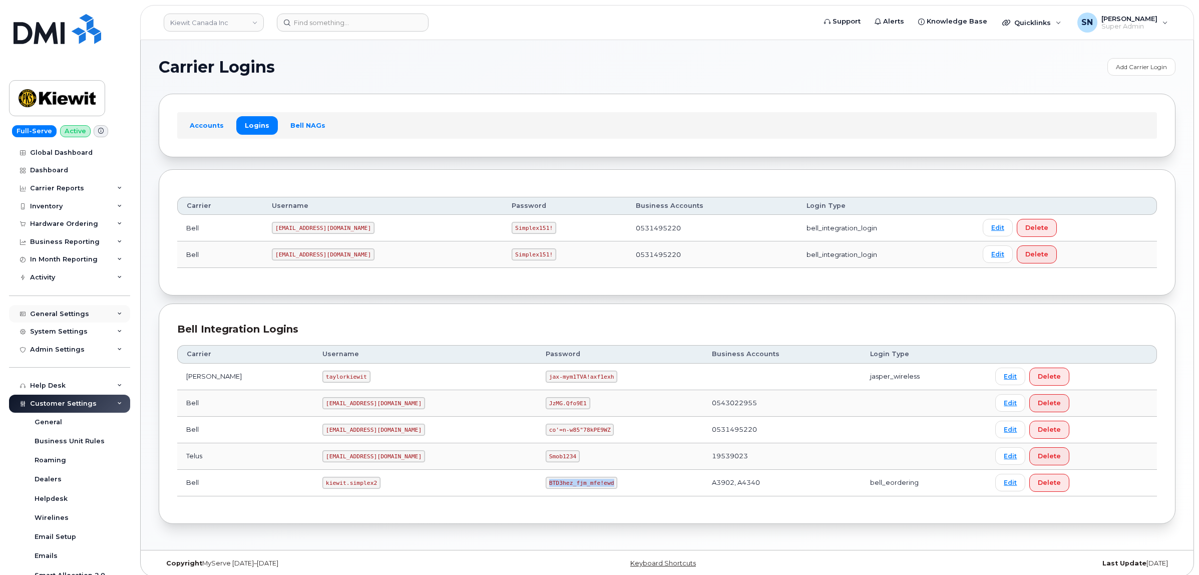
scroll to position [57, 0]
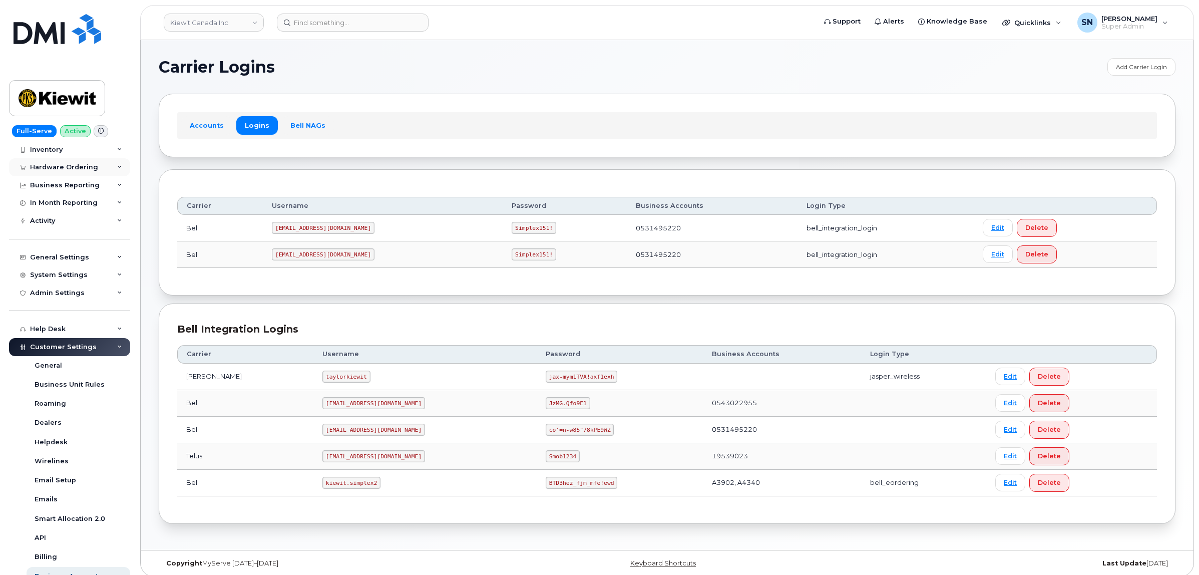
click at [72, 168] on div "Hardware Ordering" at bounding box center [64, 167] width 68 height 8
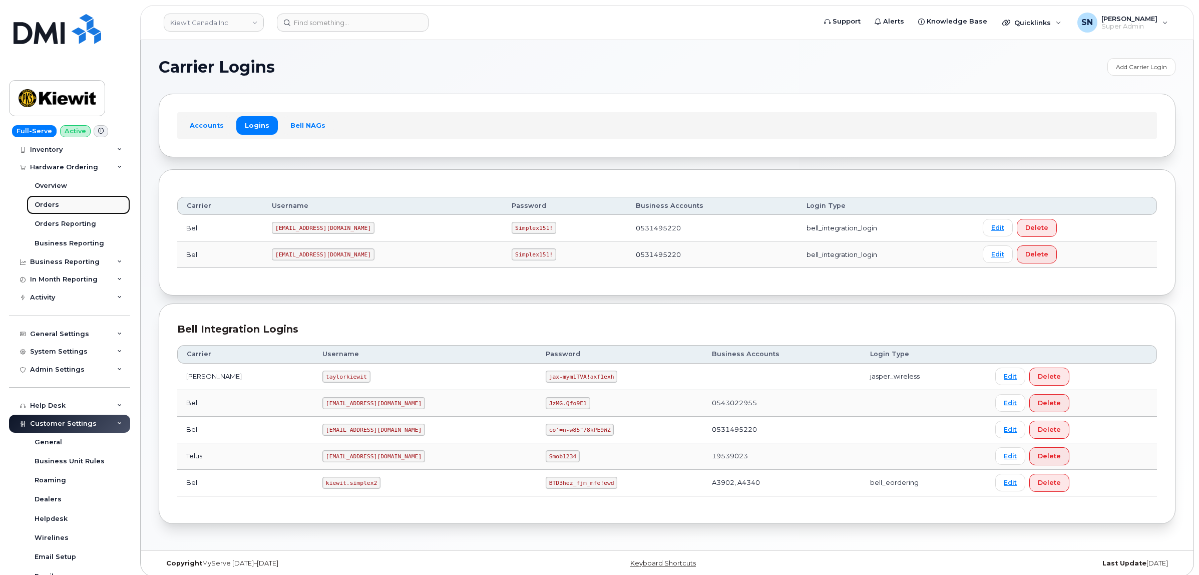
click at [64, 205] on link "Orders" at bounding box center [79, 204] width 104 height 19
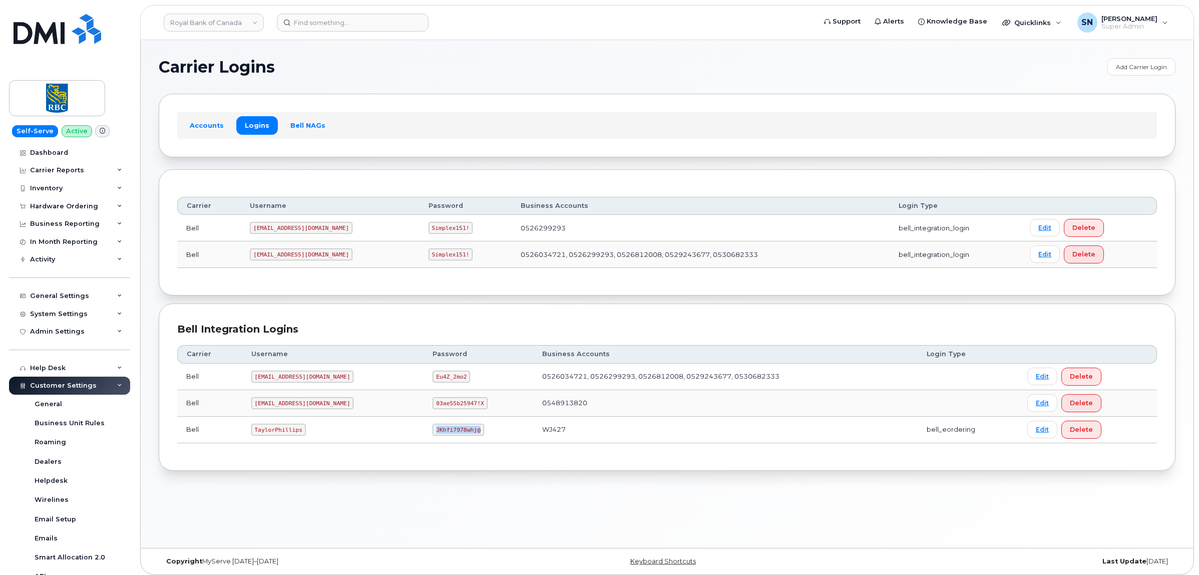
scroll to position [202, 0]
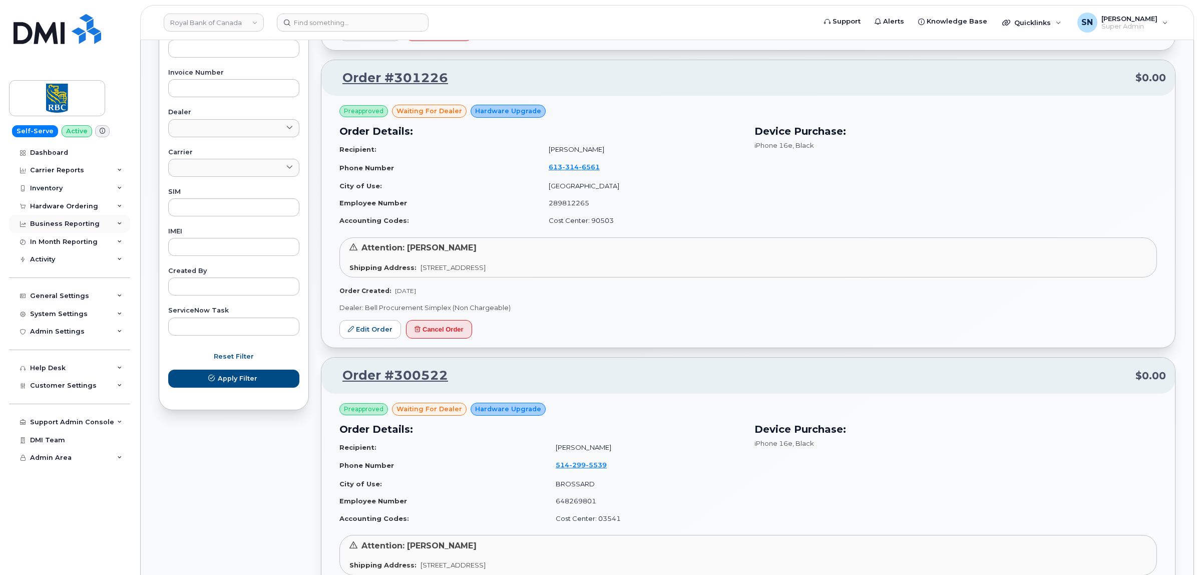
scroll to position [375, 0]
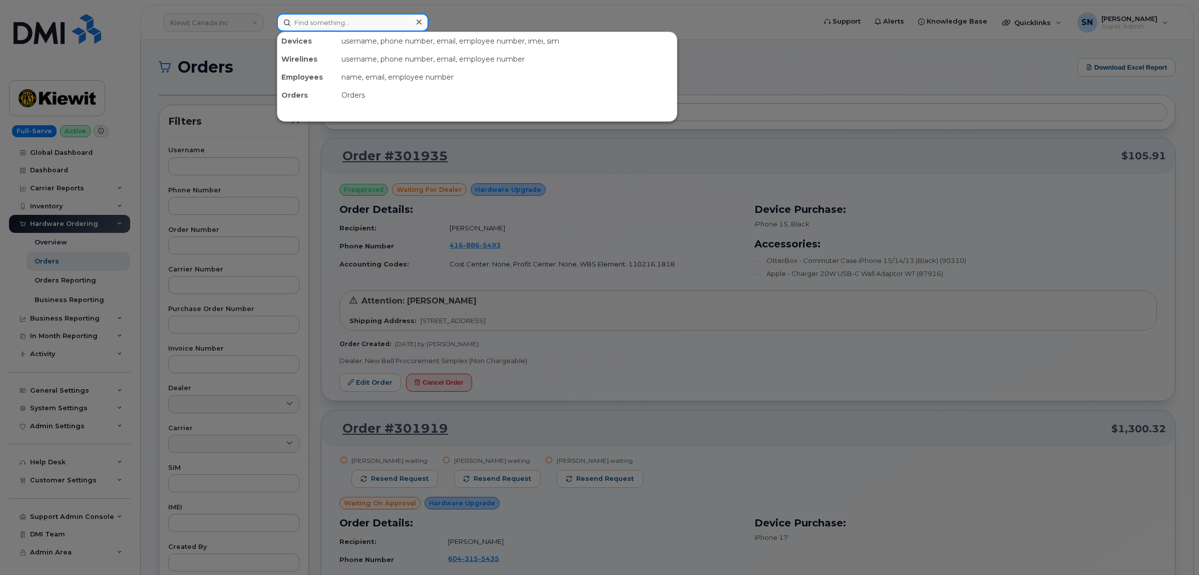
click at [344, 19] on input at bounding box center [353, 23] width 152 height 18
paste input "5142123764"
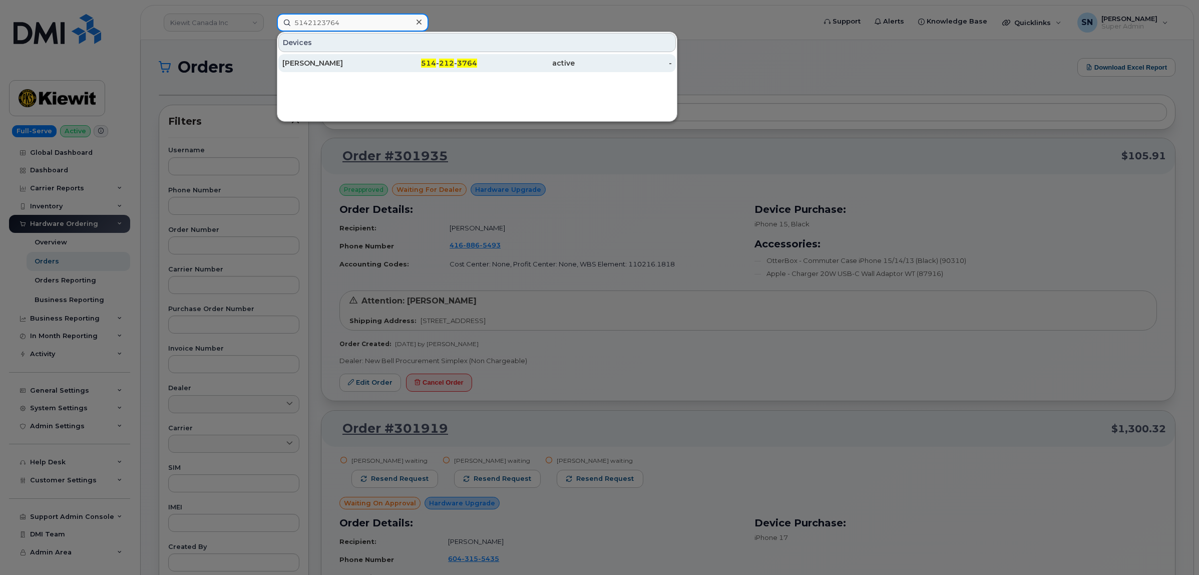
type input "5142123764"
click at [362, 63] on div "[PERSON_NAME]" at bounding box center [331, 63] width 98 height 10
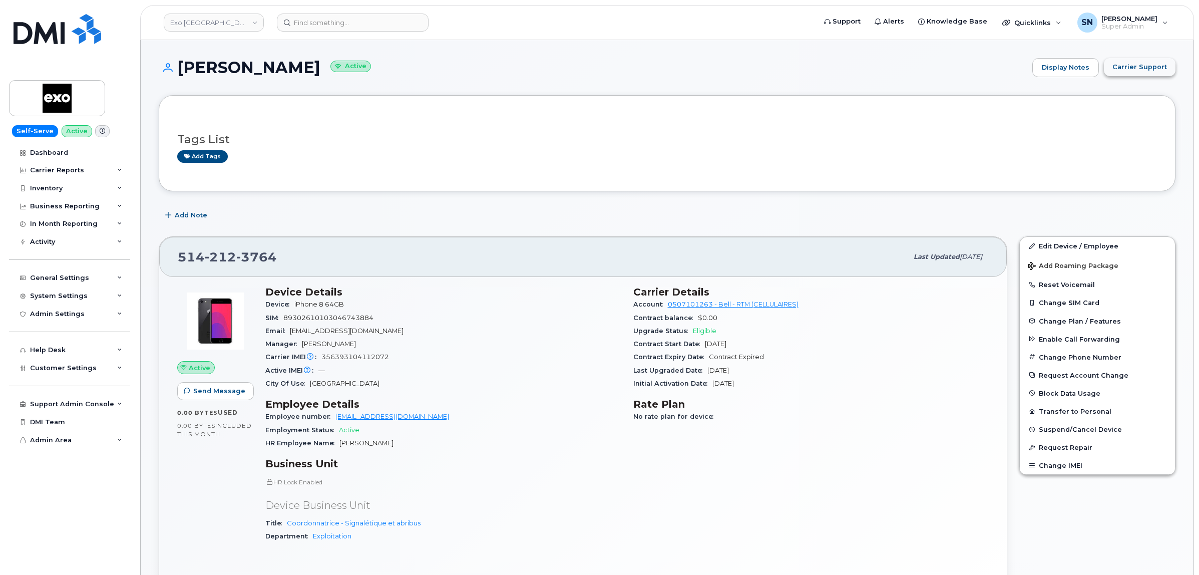
click at [1141, 66] on span "Carrier Support" at bounding box center [1139, 67] width 55 height 10
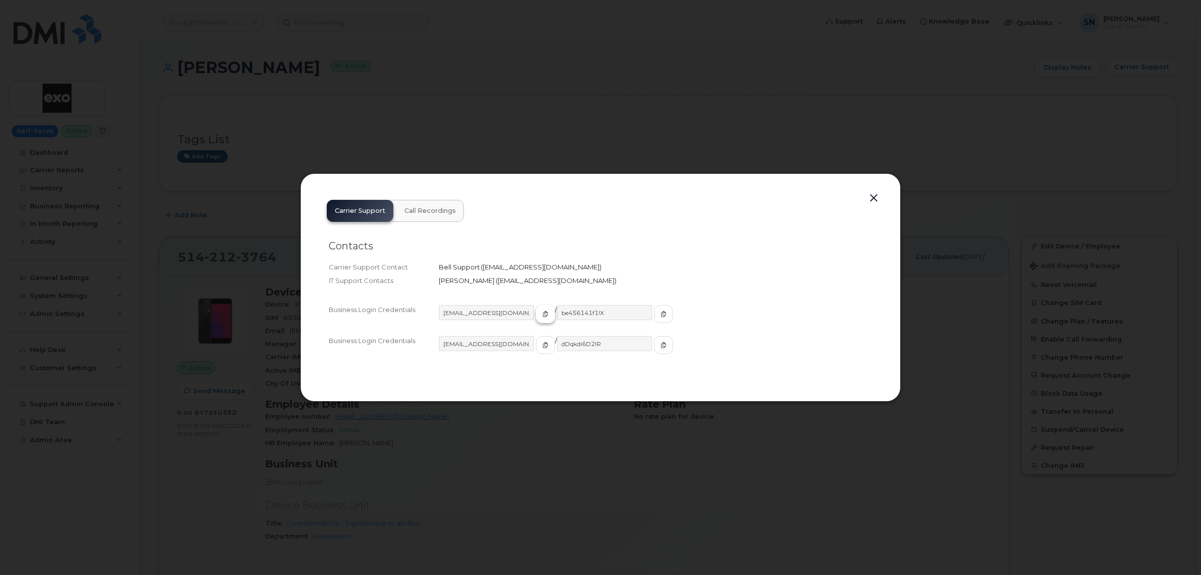
click at [543, 312] on icon "button" at bounding box center [546, 314] width 6 height 6
drag, startPoint x: 642, startPoint y: 309, endPoint x: 566, endPoint y: 313, distance: 76.2
click at [659, 309] on span "button" at bounding box center [663, 313] width 9 height 9
click at [872, 195] on button "button" at bounding box center [873, 198] width 15 height 14
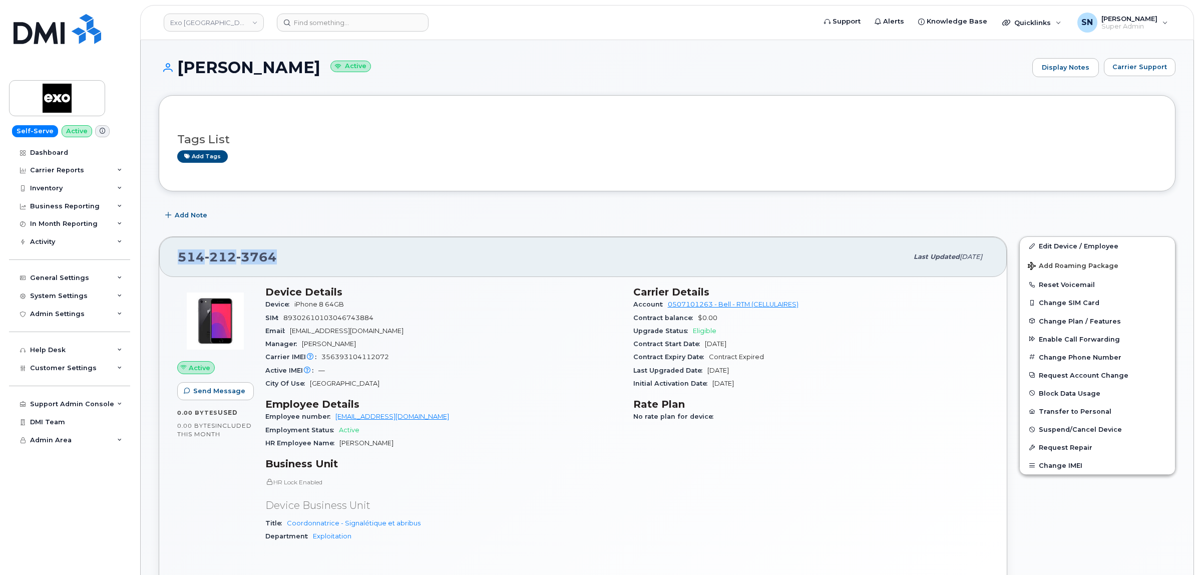
drag, startPoint x: 179, startPoint y: 253, endPoint x: 284, endPoint y: 255, distance: 104.6
click at [284, 255] on div "514 212 3764" at bounding box center [543, 256] width 730 height 21
copy span "514 212 3764"
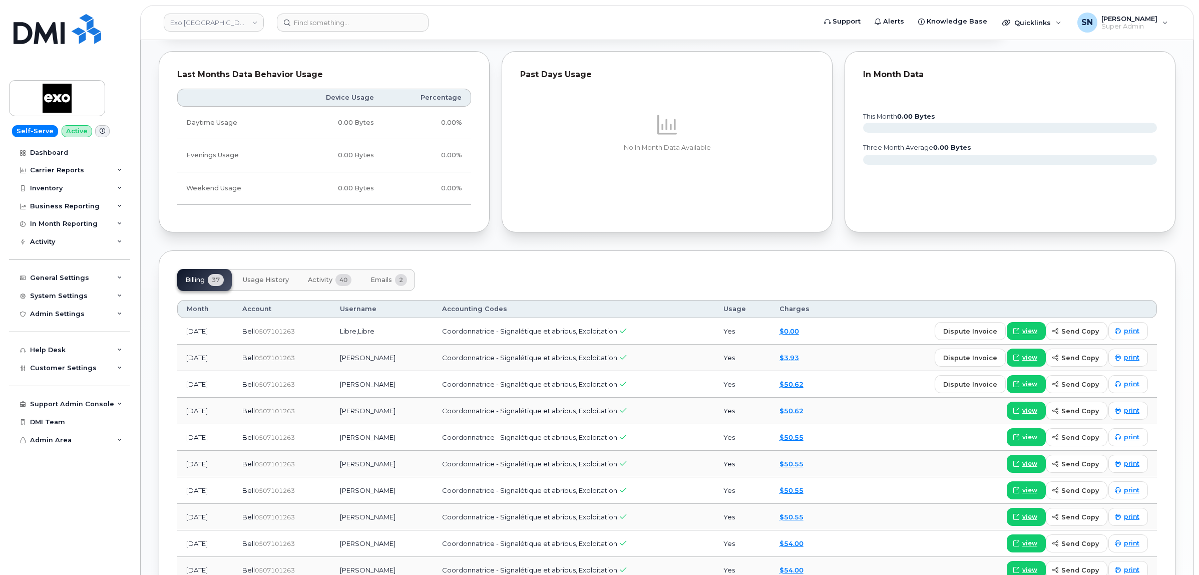
click at [321, 286] on button "Activity 40" at bounding box center [330, 280] width 60 height 22
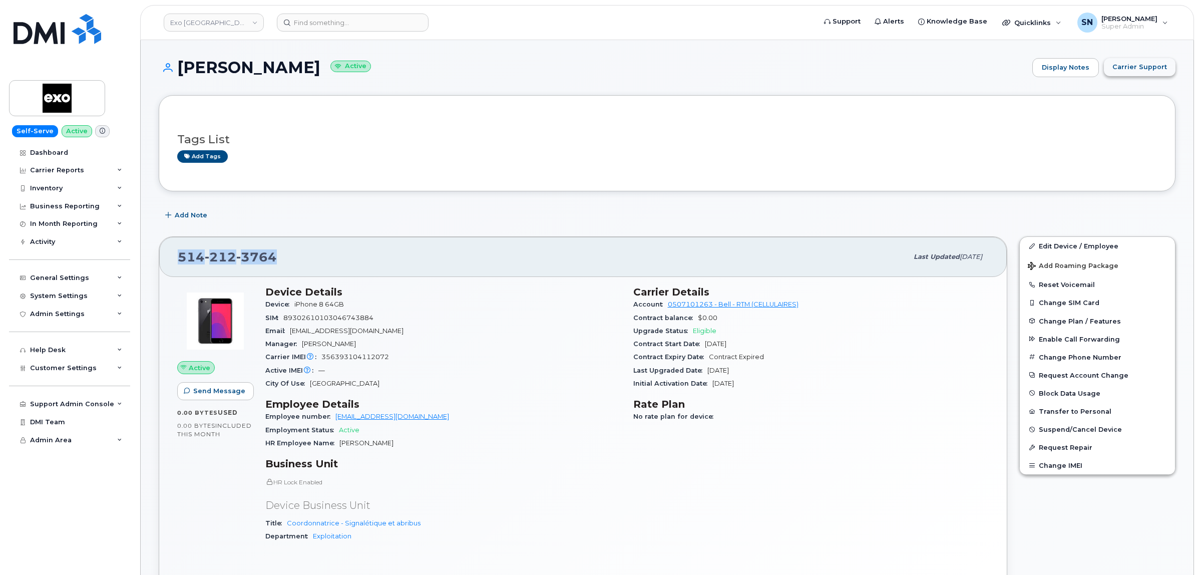
click at [1125, 72] on button "Carrier Support" at bounding box center [1140, 67] width 72 height 18
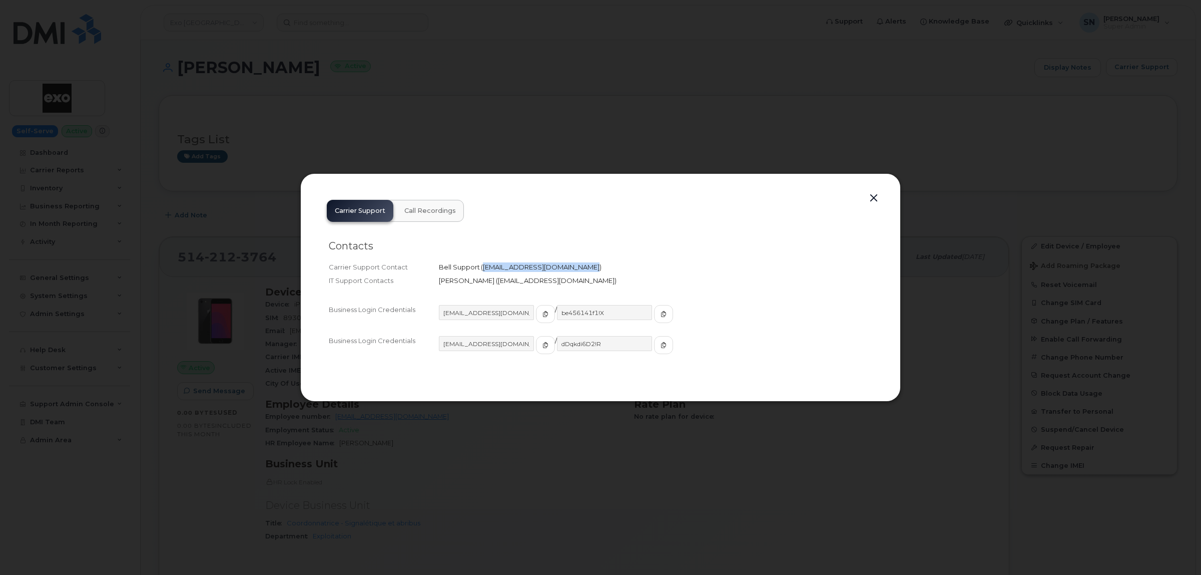
drag, startPoint x: 484, startPoint y: 268, endPoint x: 571, endPoint y: 270, distance: 87.6
click at [571, 270] on span "serviceclientsansfil@bell.ca" at bounding box center [541, 267] width 121 height 8
copy span "serviceclientsansfil@bell.ca"
click at [875, 199] on button "button" at bounding box center [873, 198] width 15 height 14
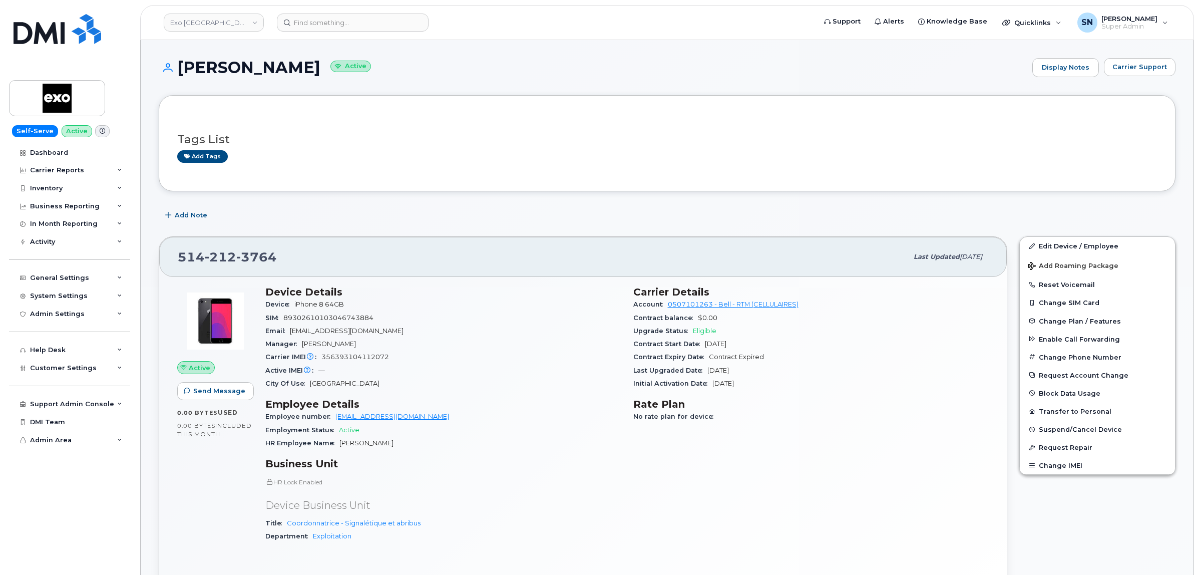
click at [734, 146] on h3 "Tags List" at bounding box center [667, 139] width 980 height 13
click at [240, 18] on link "Exo Quebec" at bounding box center [214, 23] width 100 height 18
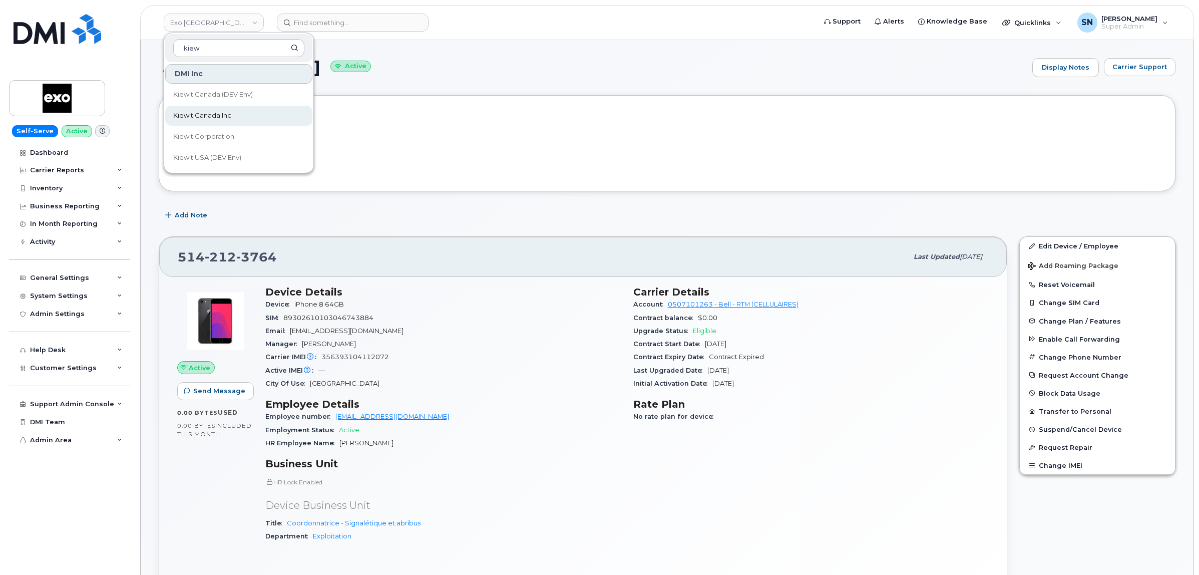
type input "kiew"
click at [226, 111] on span "Kiewit Canada Inc" at bounding box center [202, 116] width 58 height 10
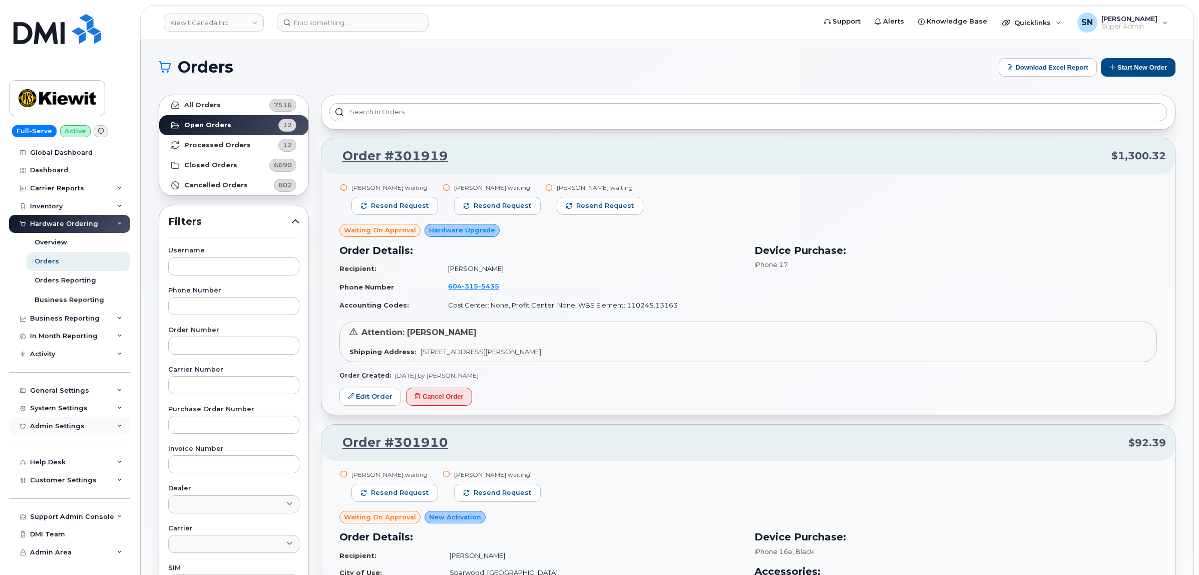
scroll to position [250, 0]
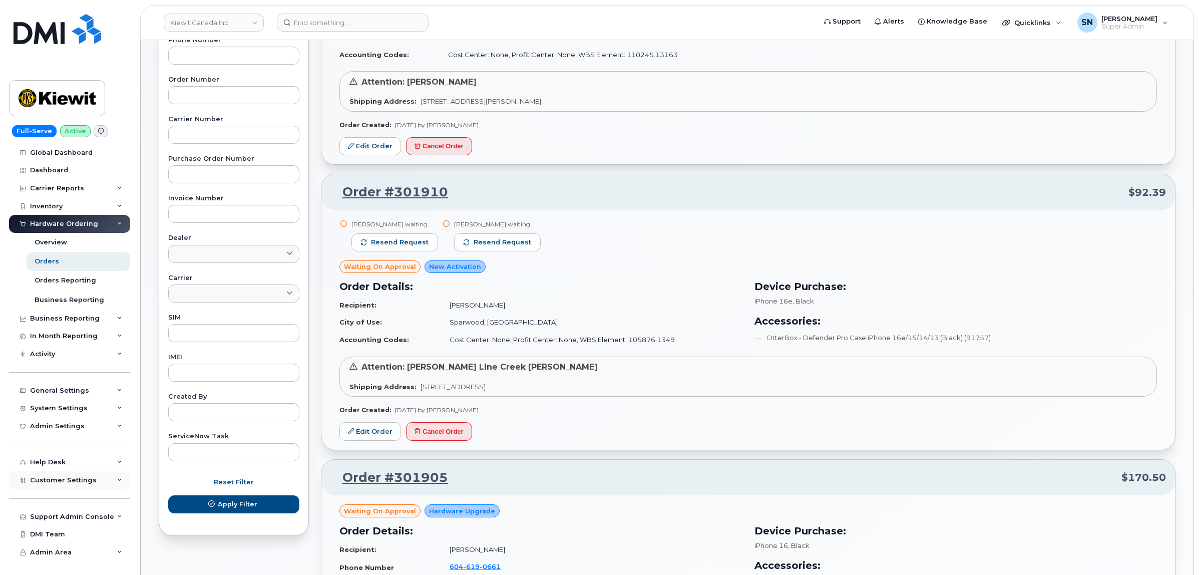
click at [94, 476] on div "Customer Settings" at bounding box center [69, 480] width 121 height 18
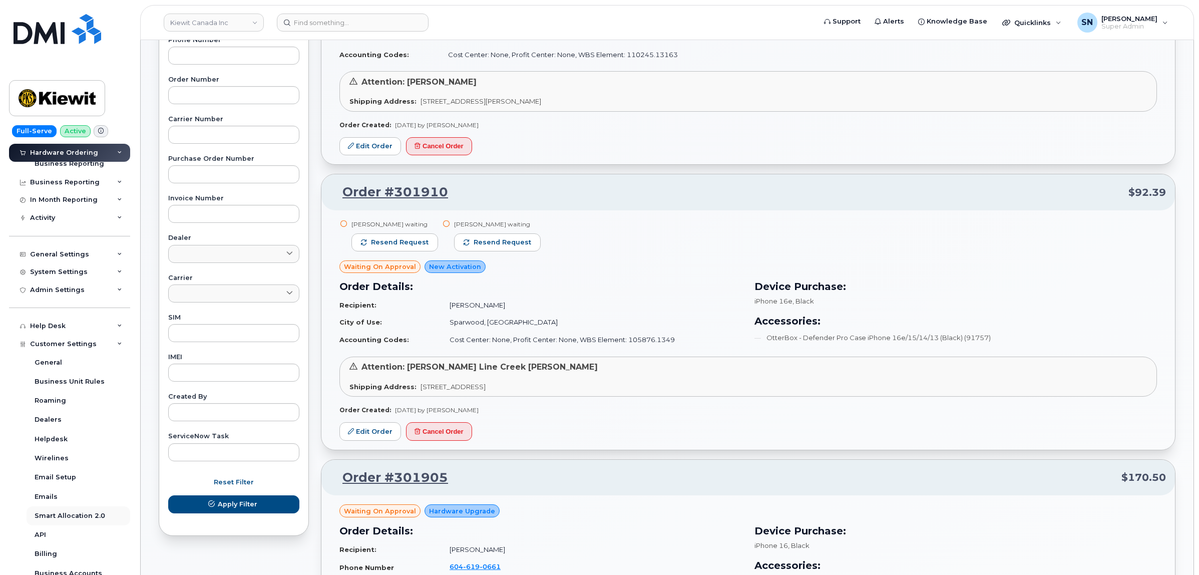
scroll to position [277, 0]
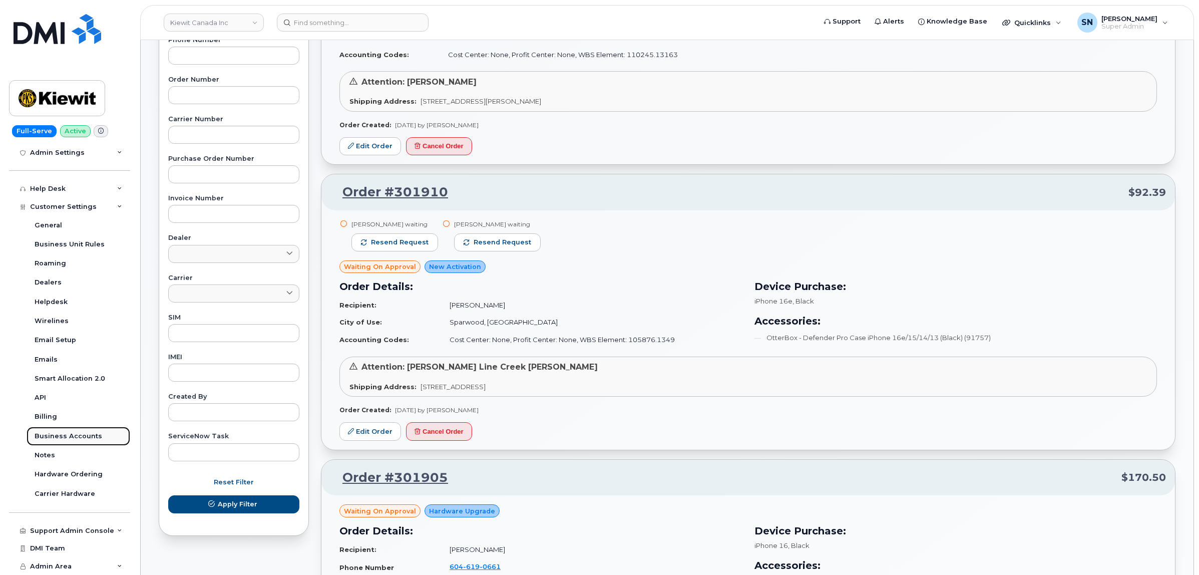
click at [91, 434] on div "Business Accounts" at bounding box center [69, 435] width 68 height 9
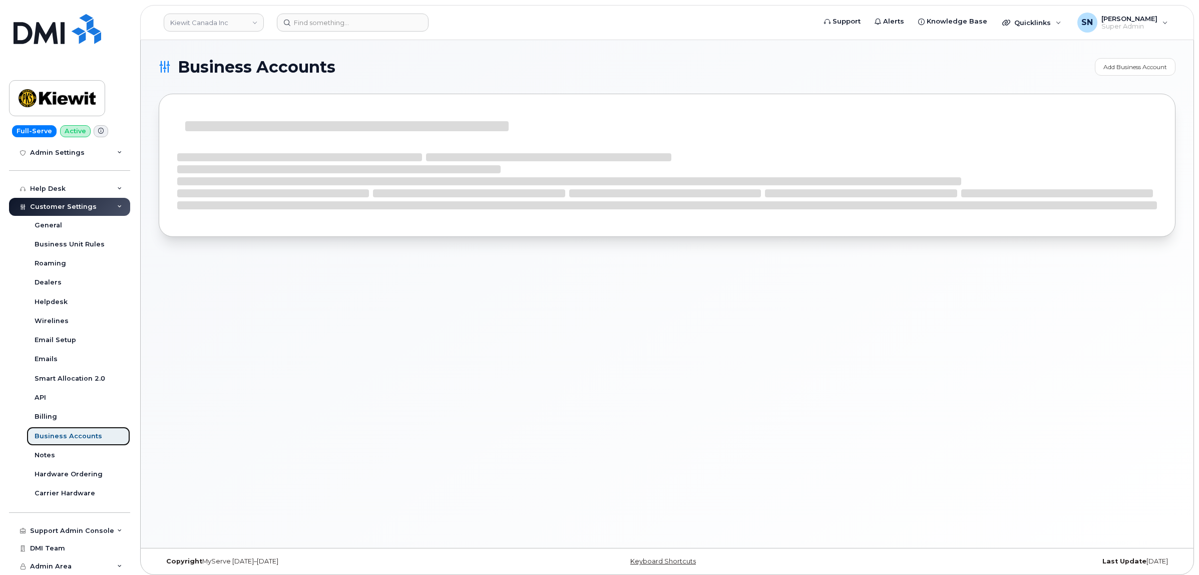
scroll to position [200, 0]
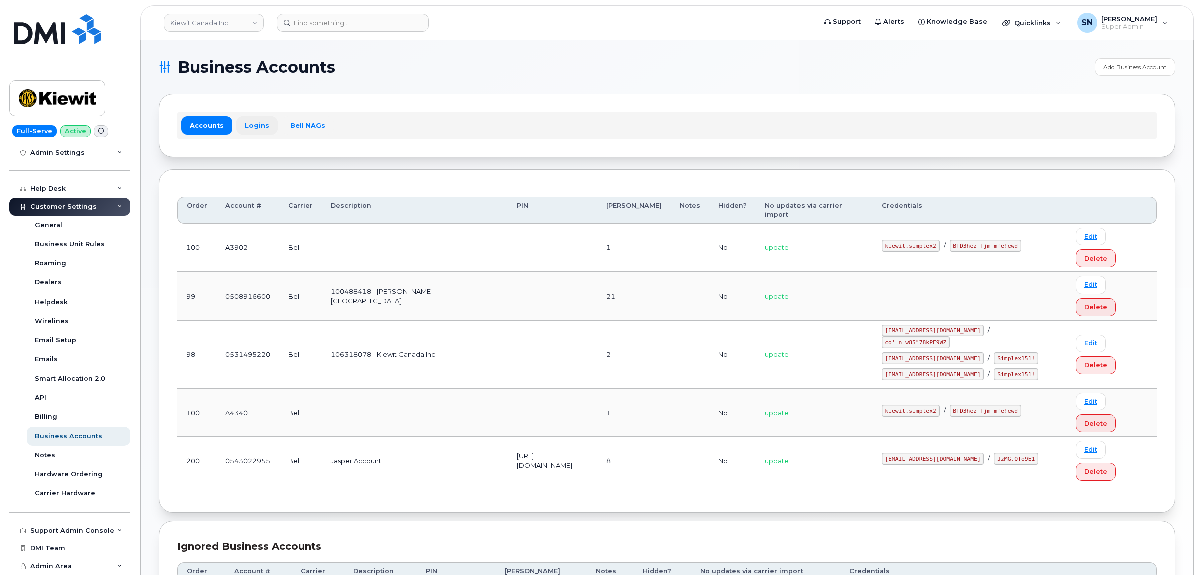
click at [248, 119] on link "Logins" at bounding box center [257, 125] width 42 height 18
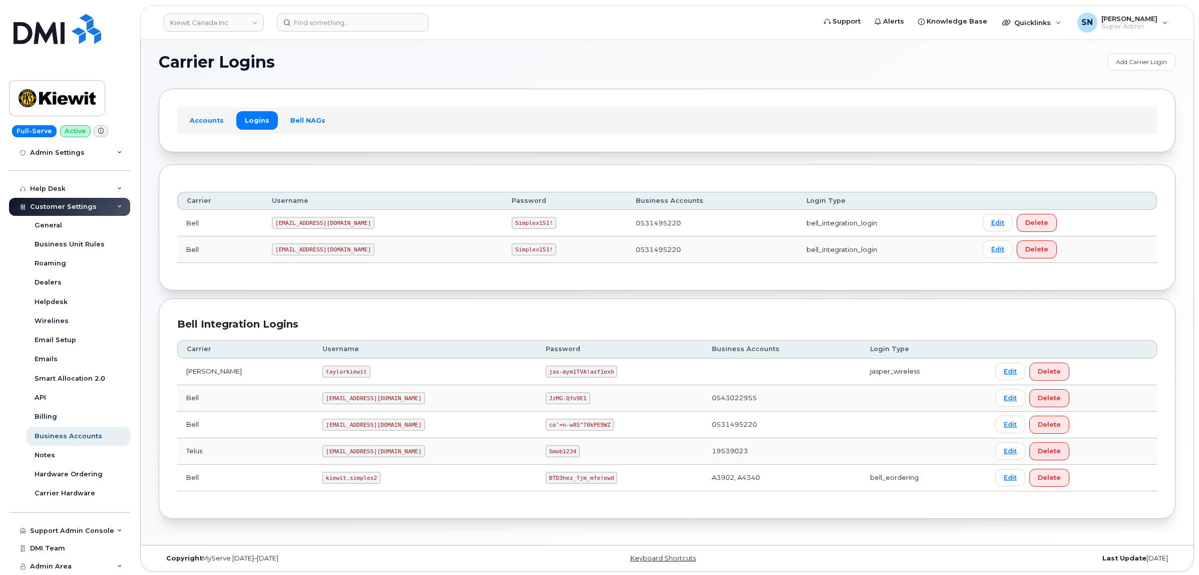
scroll to position [9, 0]
click at [322, 474] on code "kiewit.simplex2" at bounding box center [351, 476] width 58 height 12
drag, startPoint x: 300, startPoint y: 474, endPoint x: 351, endPoint y: 480, distance: 50.9
click at [351, 480] on td "kiewit.simplex2" at bounding box center [424, 476] width 223 height 27
copy code "kiewit.simplex2"
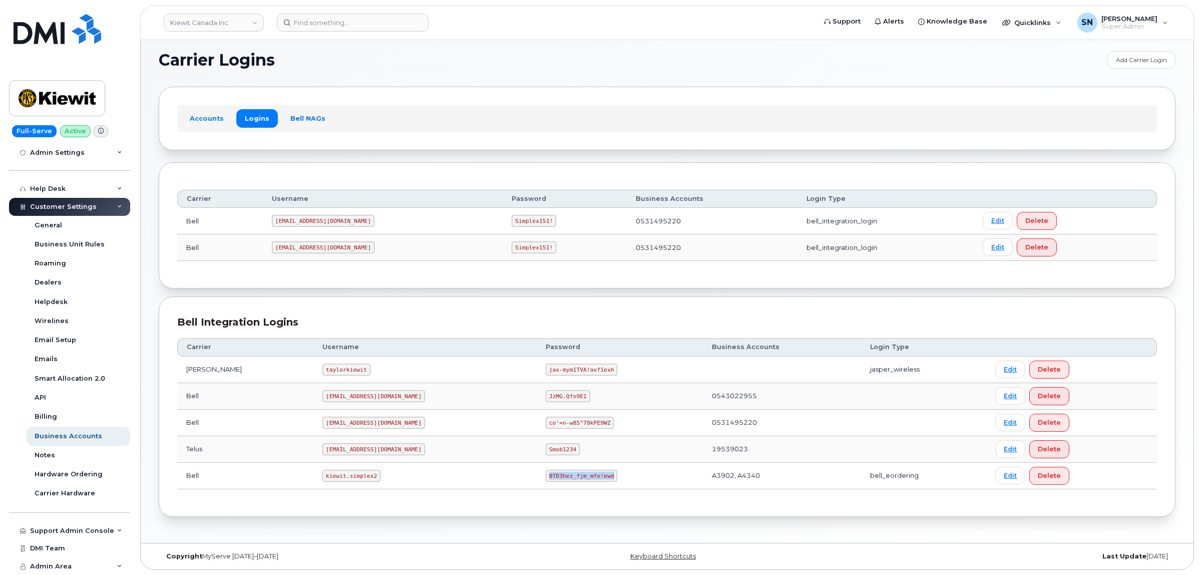
drag, startPoint x: 501, startPoint y: 474, endPoint x: 561, endPoint y: 481, distance: 61.0
click at [561, 481] on code "BTD3hez_fjm_mfe!ewd" at bounding box center [582, 476] width 72 height 12
copy code "BTD3hez_fjm_mfe!ewd"
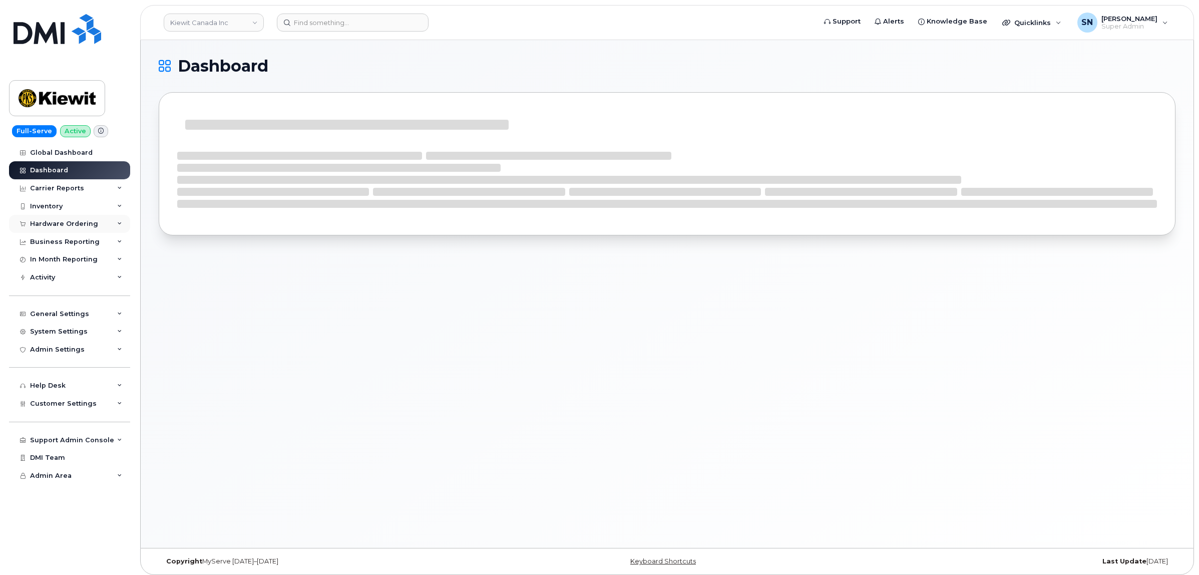
click at [51, 231] on div "Hardware Ordering" at bounding box center [69, 224] width 121 height 18
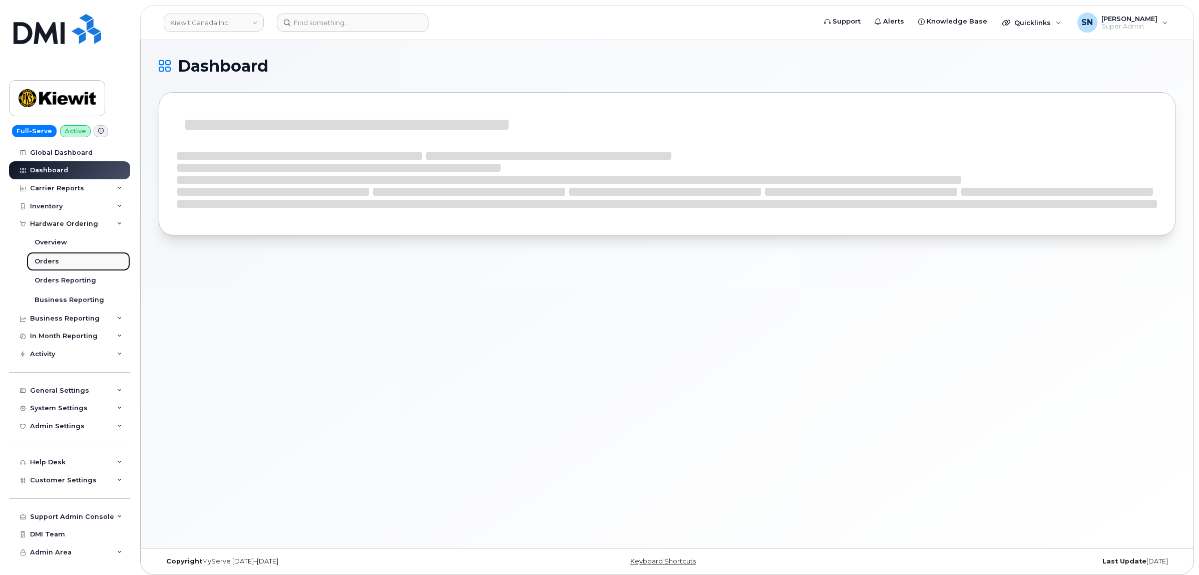
click at [55, 259] on div "Orders" at bounding box center [47, 261] width 25 height 9
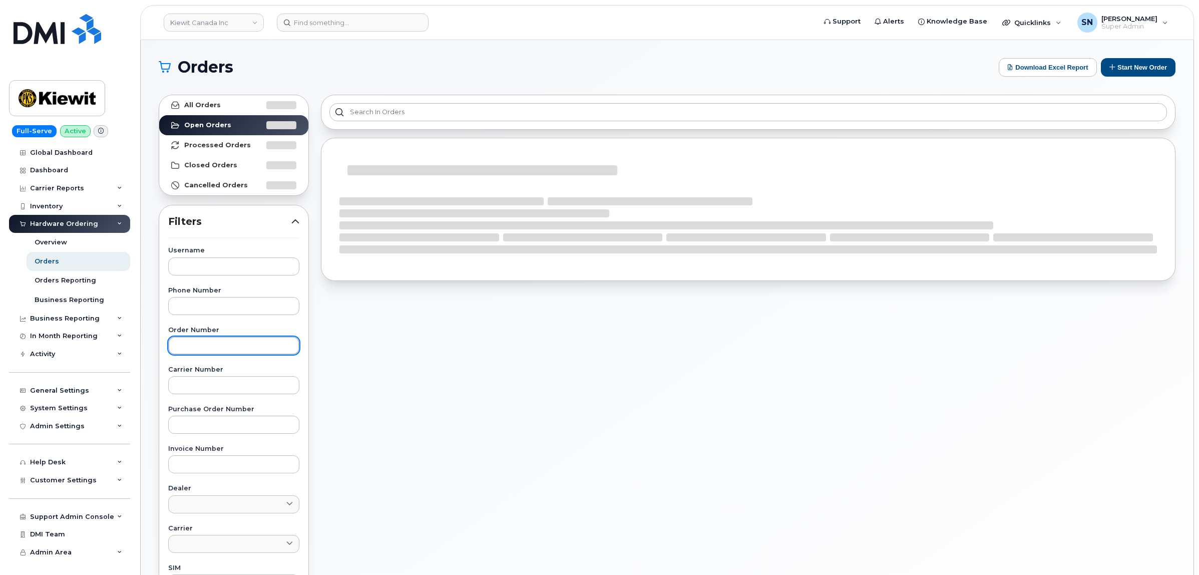
click at [276, 343] on input "text" at bounding box center [233, 345] width 131 height 18
paste input "301935"
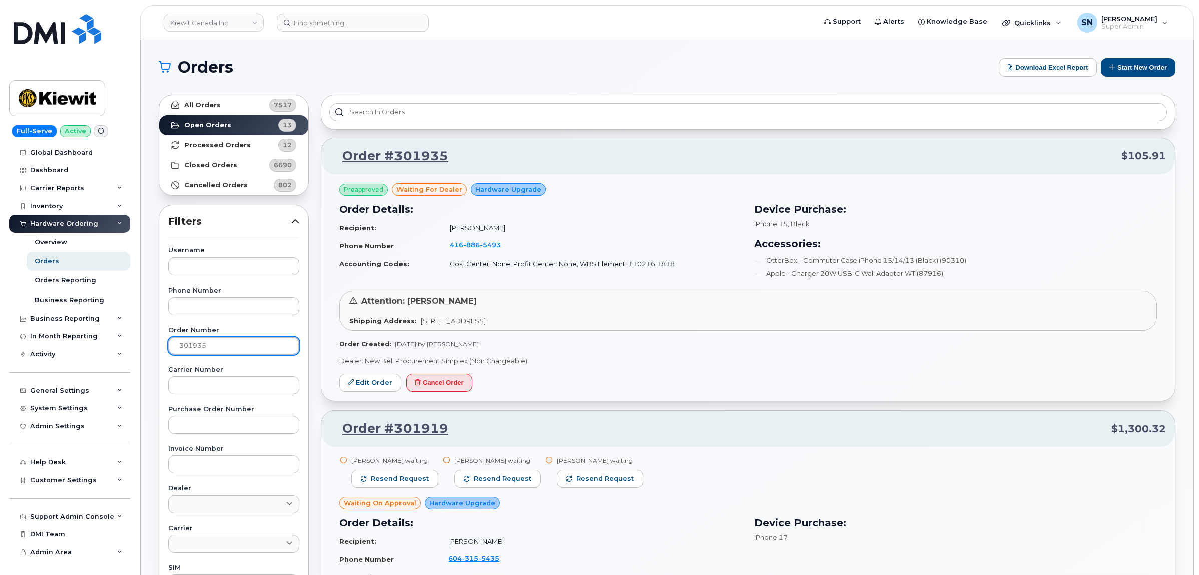
type input "301935"
click at [231, 107] on link "All Orders 7517" at bounding box center [233, 105] width 149 height 20
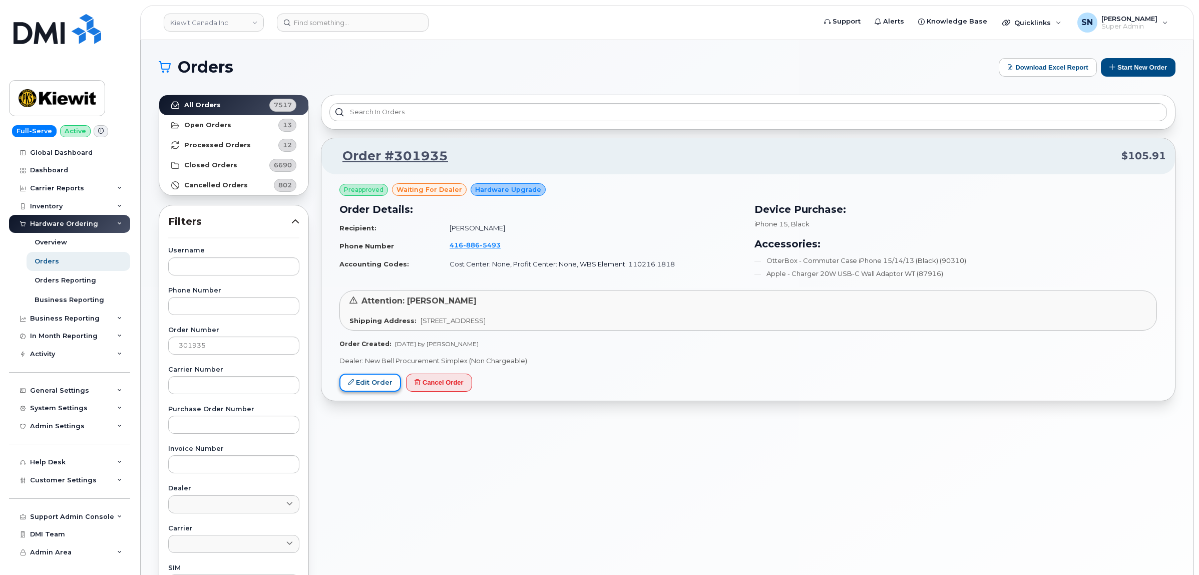
click at [381, 384] on link "Edit Order" at bounding box center [370, 382] width 62 height 19
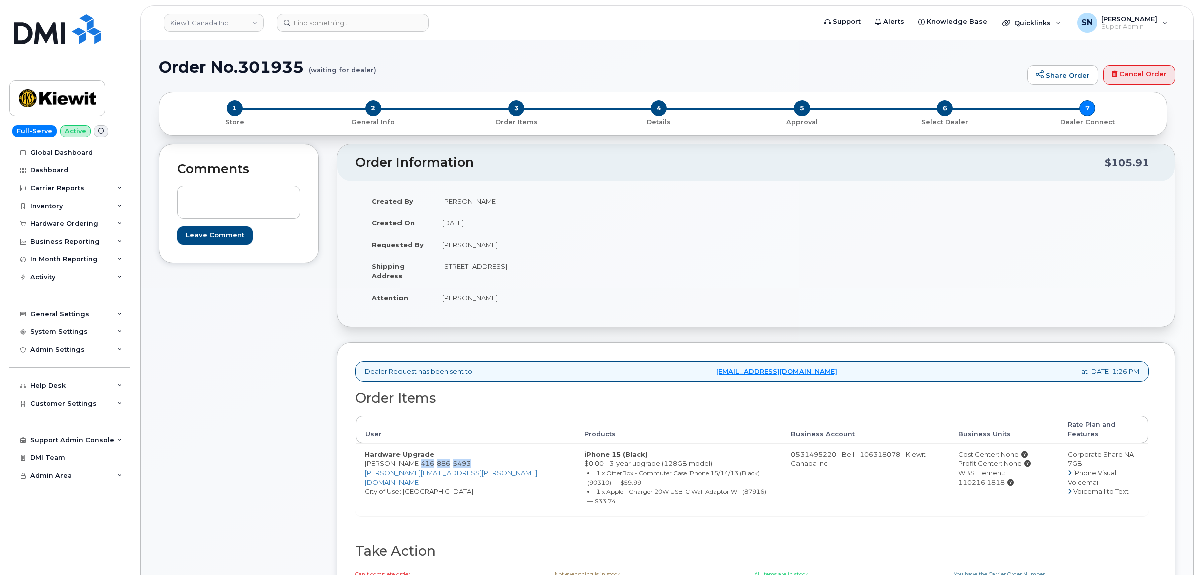
drag, startPoint x: 398, startPoint y: 454, endPoint x: 446, endPoint y: 459, distance: 48.3
click at [446, 459] on span "[PHONE_NUMBER]" at bounding box center [445, 463] width 50 height 8
drag, startPoint x: 240, startPoint y: 63, endPoint x: 303, endPoint y: 68, distance: 63.3
click at [303, 68] on h1 "Order No.301935 (waiting for dealer)" at bounding box center [590, 67] width 863 height 18
copy h1 "301935"
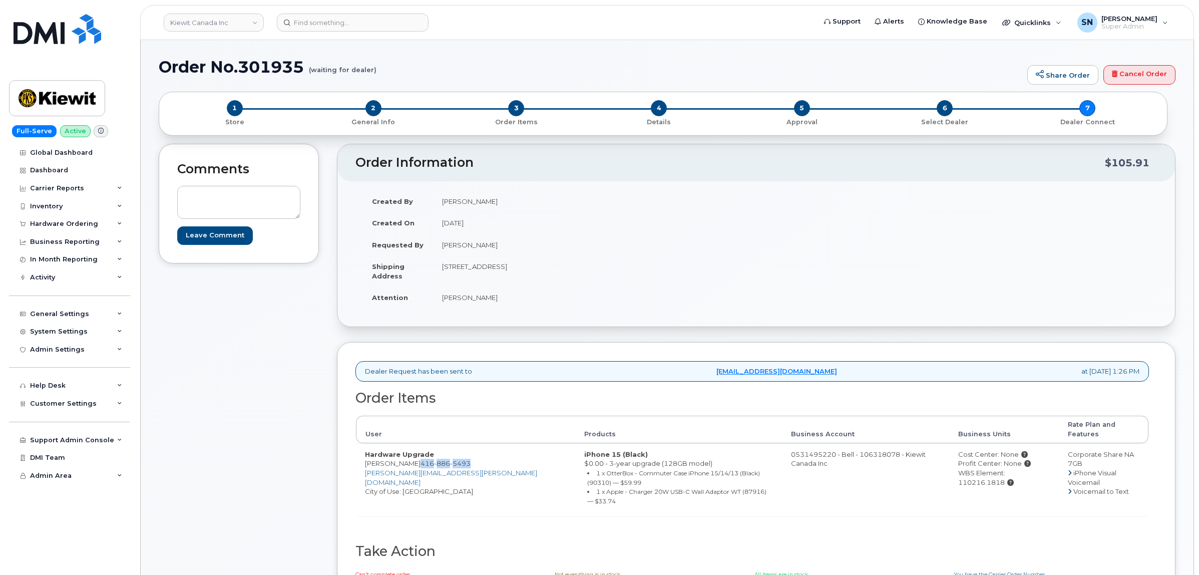
drag, startPoint x: 398, startPoint y: 456, endPoint x: 446, endPoint y: 459, distance: 48.2
click at [446, 459] on span "416 886 5493" at bounding box center [445, 463] width 50 height 8
copy span "416 886 5493"
click at [328, 366] on div "Comments Leave Comment Order Information $105.91 Created By Sebastian Reissig C…" at bounding box center [667, 389] width 1017 height 491
copy td "1425 North Service Rd E"
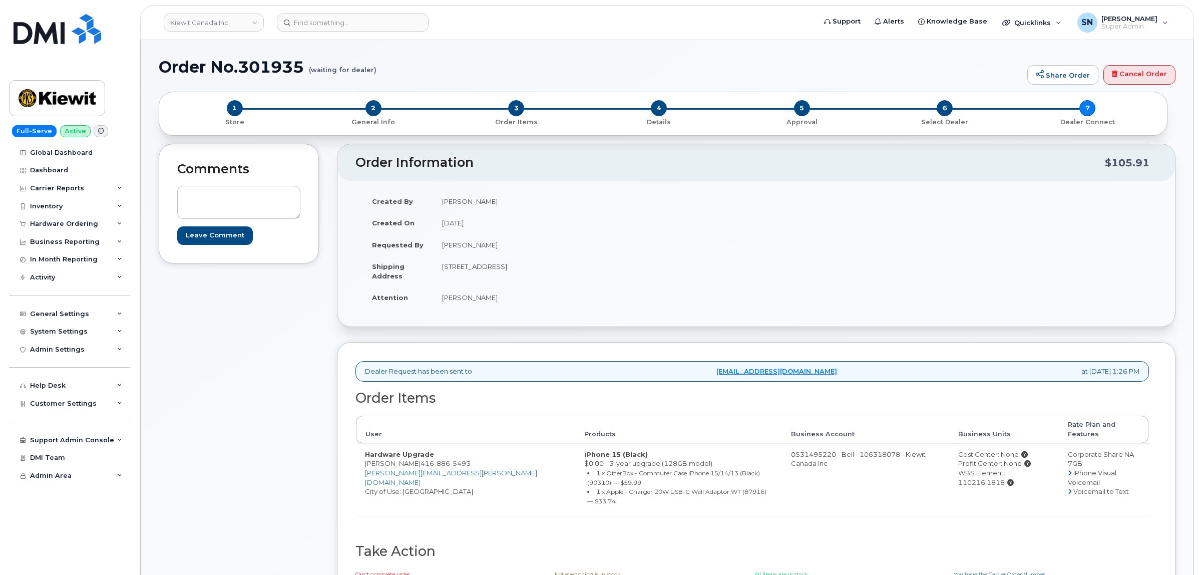
drag, startPoint x: 443, startPoint y: 267, endPoint x: 524, endPoint y: 271, distance: 80.2
click at [524, 271] on td "[STREET_ADDRESS]" at bounding box center [591, 270] width 316 height 31
click at [438, 271] on td "[STREET_ADDRESS]" at bounding box center [591, 270] width 316 height 31
drag, startPoint x: 576, startPoint y: 266, endPoint x: 607, endPoint y: 269, distance: 30.7
click at [607, 269] on td "[STREET_ADDRESS]" at bounding box center [591, 270] width 316 height 31
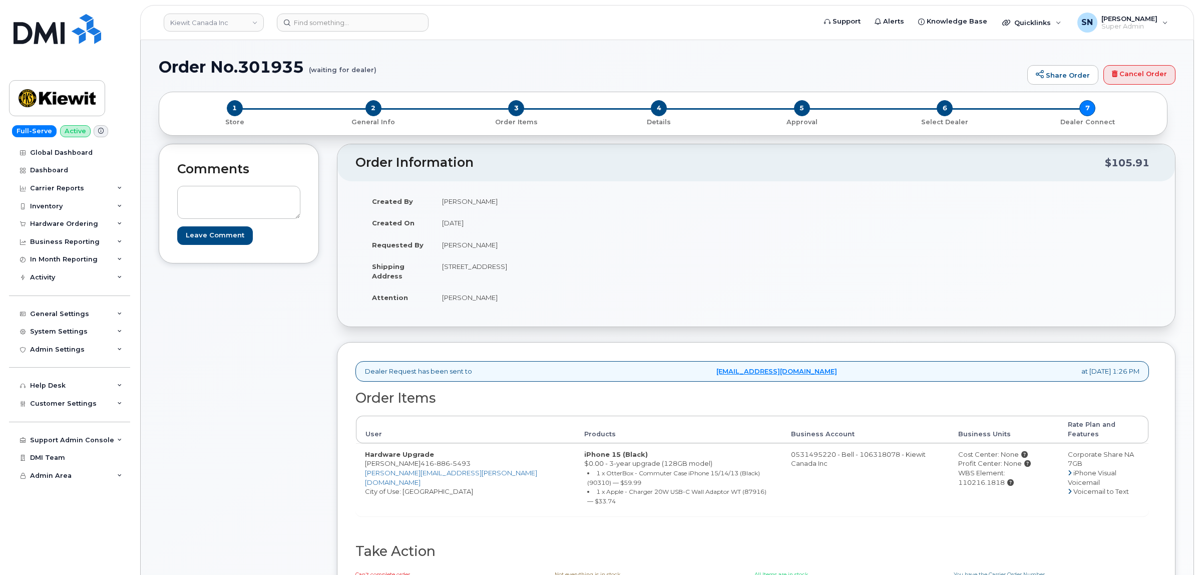
copy td "L6H 1A7"
drag, startPoint x: 439, startPoint y: 298, endPoint x: 476, endPoint y: 299, distance: 36.6
click at [476, 299] on td "[PERSON_NAME]" at bounding box center [591, 297] width 316 height 22
copy td "[PERSON_NAME]"
drag, startPoint x: 398, startPoint y: 453, endPoint x: 449, endPoint y: 455, distance: 50.6
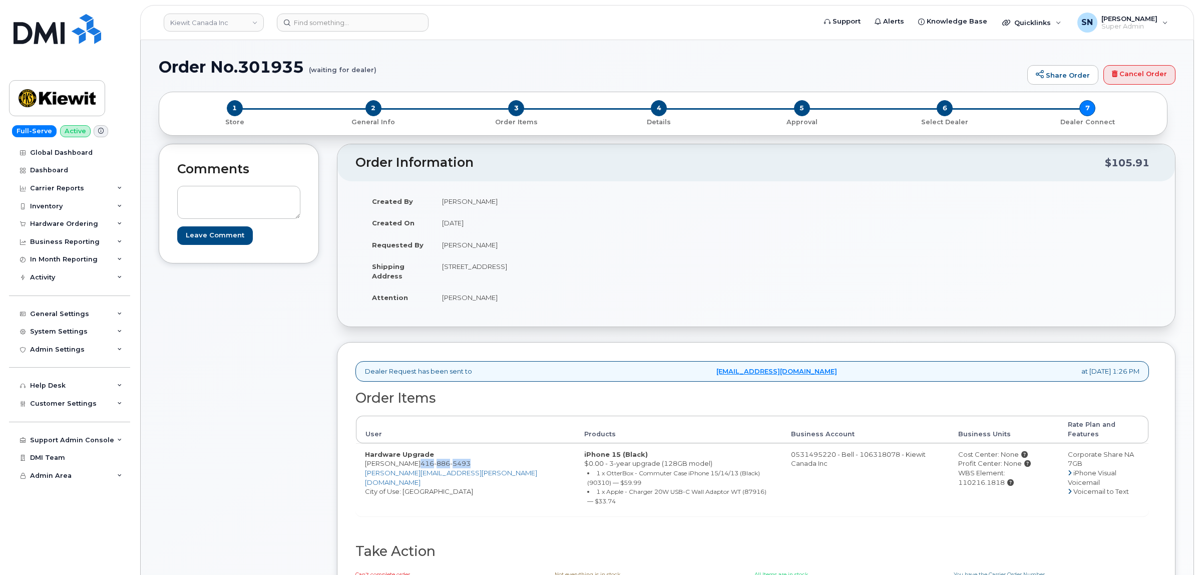
click at [449, 455] on td "Hardware Upgrade Fred Guo 416 886 5493 FRED.GUO@KIEWIT.COM City of Use: Toronto" at bounding box center [465, 479] width 219 height 73
copy span "416 886 5493"
click at [333, 466] on div "Comments Leave Comment Order Information $105.91 Created By Sebastian Reissig C…" at bounding box center [667, 389] width 1017 height 491
drag, startPoint x: 359, startPoint y: 459, endPoint x: 463, endPoint y: 458, distance: 103.6
click at [463, 458] on tr "Hardware Upgrade Fred Guo 416 886 5493 FRED.GUO@KIEWIT.COM City of Use: Toronto…" at bounding box center [752, 479] width 792 height 73
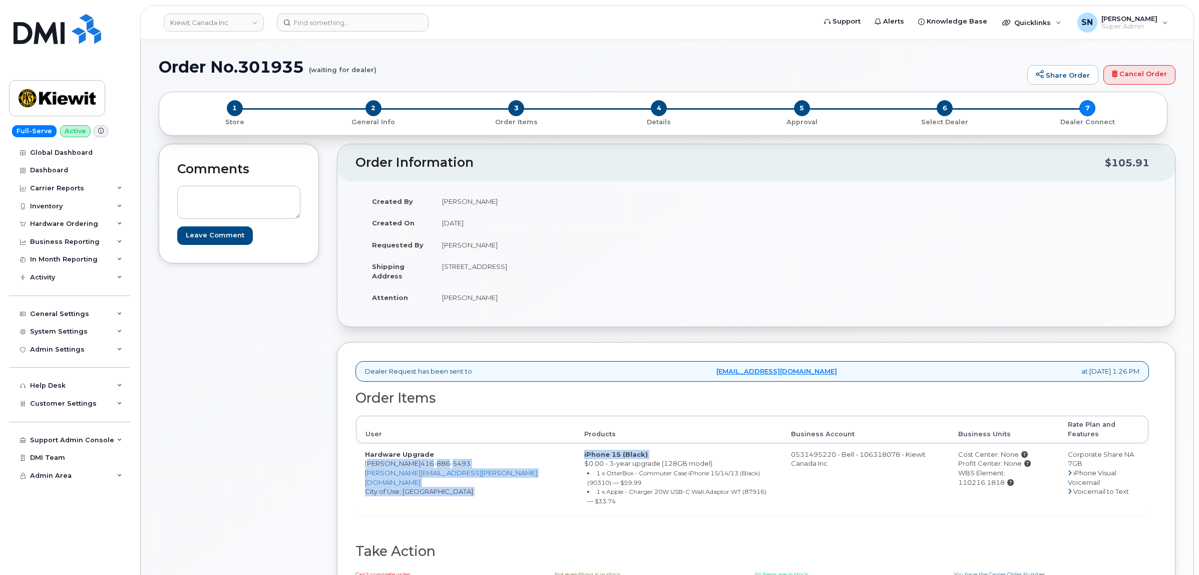
copy tr "Fred Guo 416 886 5493 FRED.GUO@KIEWIT.COM City of Use: Toronto iPhone 15 (Black)"
click at [325, 452] on div "Comments Leave Comment Order Information $105.91 Created By Sebastian Reissig C…" at bounding box center [667, 389] width 1017 height 491
drag, startPoint x: 354, startPoint y: 456, endPoint x: 466, endPoint y: 456, distance: 111.6
click at [466, 456] on div "Dealer Request has been sent to procurement@myserve.ca at Sep 26, 2025 1:26 PM …" at bounding box center [756, 481] width 838 height 278
click at [328, 464] on div "Comments Leave Comment Order Information $105.91 Created By Sebastian Reissig C…" at bounding box center [667, 389] width 1017 height 491
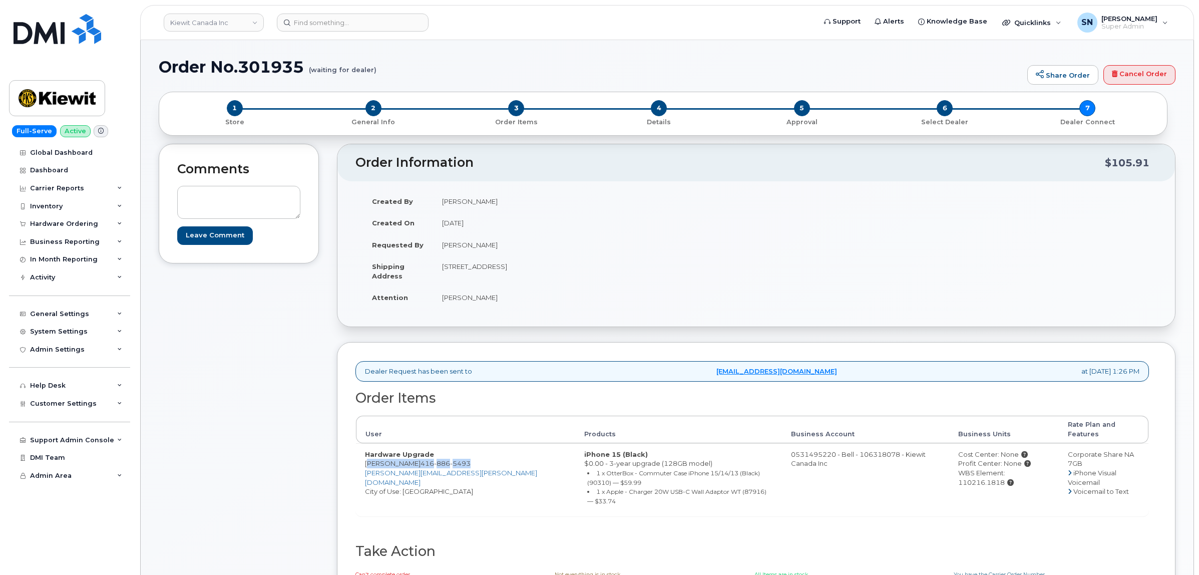
drag, startPoint x: 363, startPoint y: 456, endPoint x: 447, endPoint y: 457, distance: 84.1
click at [447, 457] on td "Hardware Upgrade Fred Guo 416 886 5493 FRED.GUO@KIEWIT.COM City of Use: Toronto" at bounding box center [465, 479] width 219 height 73
copy td "Fred Guo 416 886 5493"
drag, startPoint x: 1019, startPoint y: 464, endPoint x: 977, endPoint y: 466, distance: 42.1
click at [977, 468] on div "WBS Element: 110216.1818" at bounding box center [1004, 477] width 92 height 19
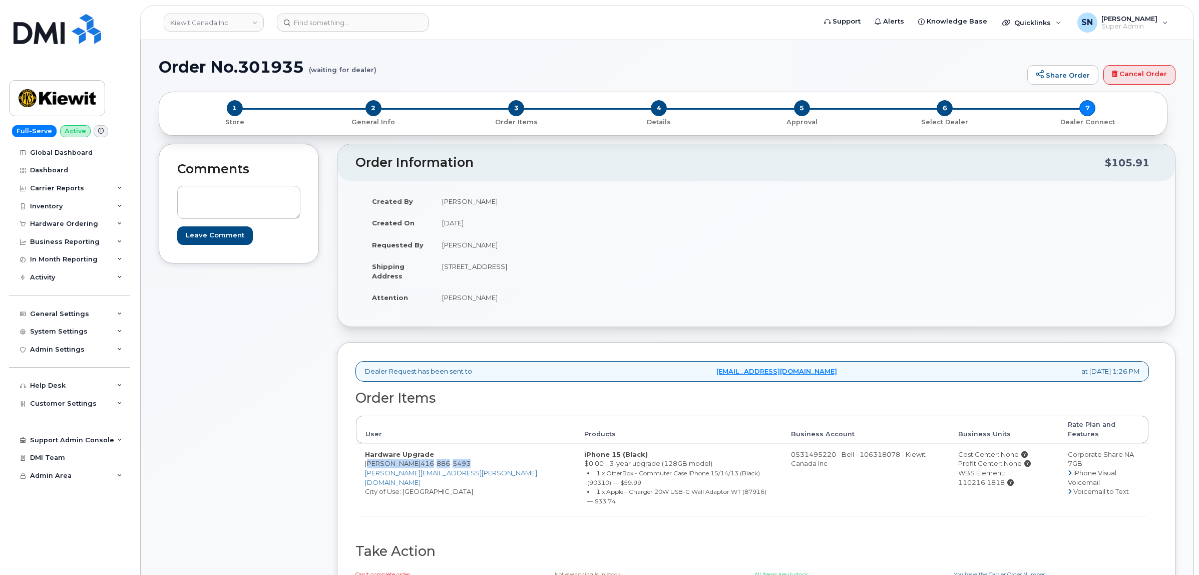
copy div "110216.1818"
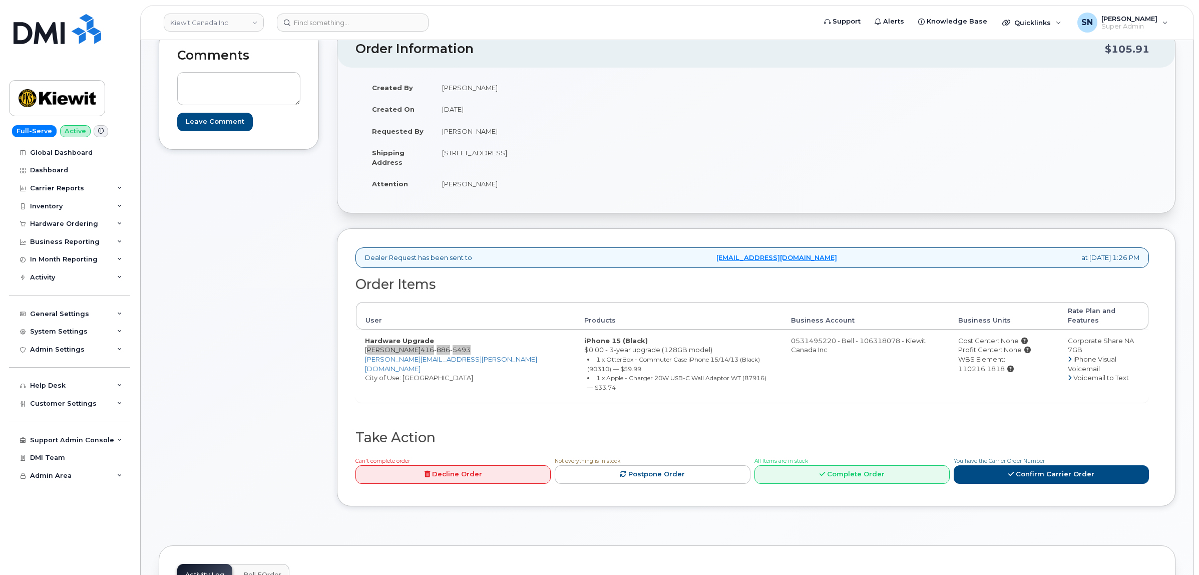
scroll to position [250, 0]
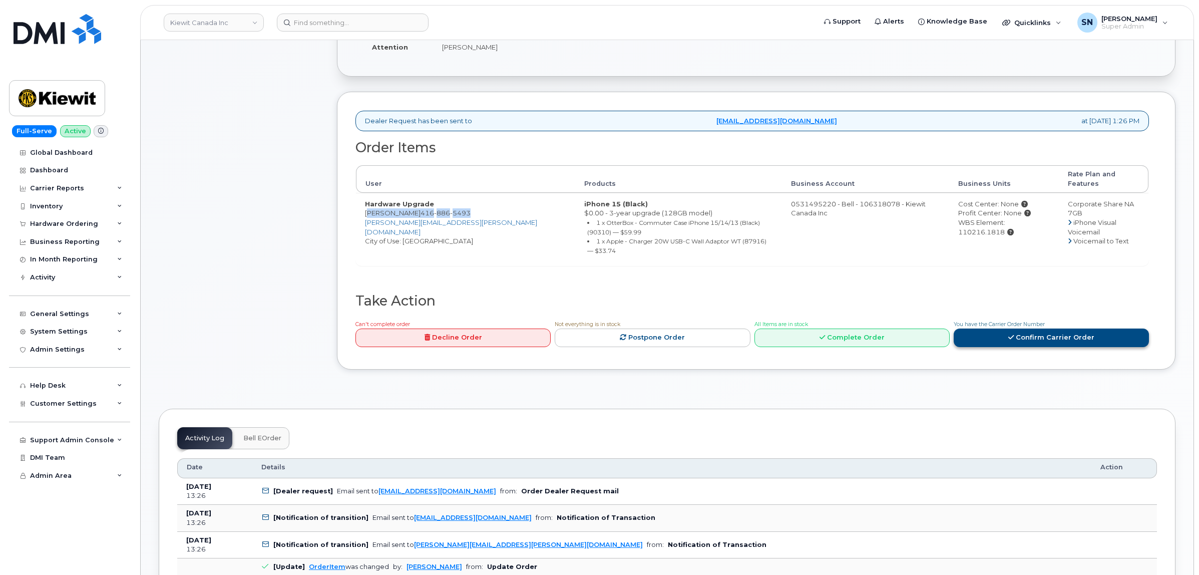
click at [1016, 328] on link "Confirm Carrier Order" at bounding box center [1051, 337] width 195 height 19
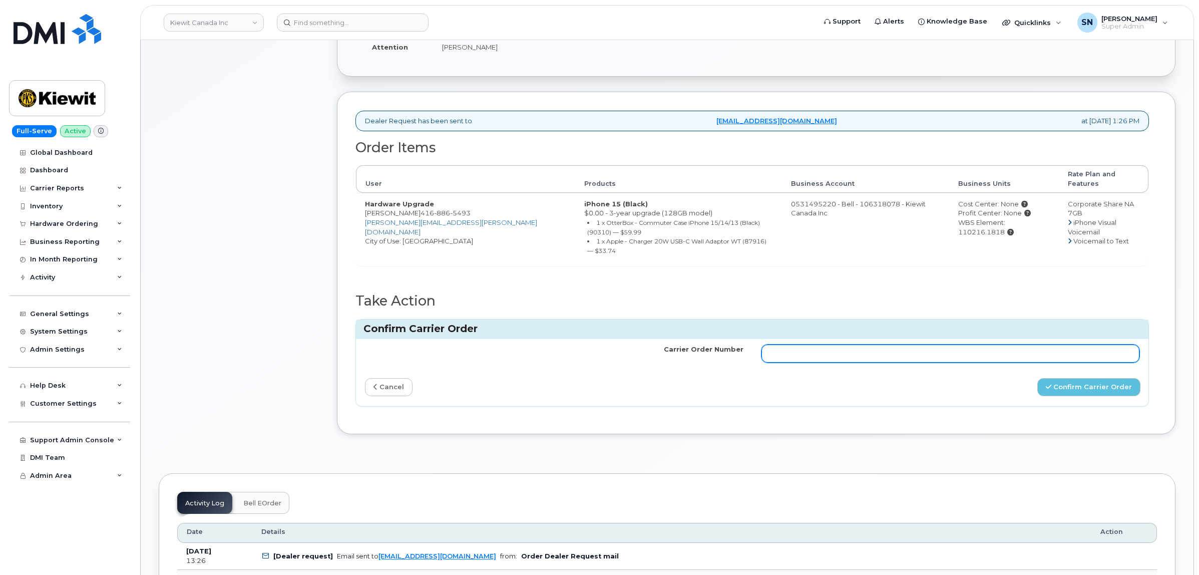
click at [941, 344] on input "Carrier Order Number" at bounding box center [950, 353] width 378 height 18
paste input "3022401"
type input "3022401"
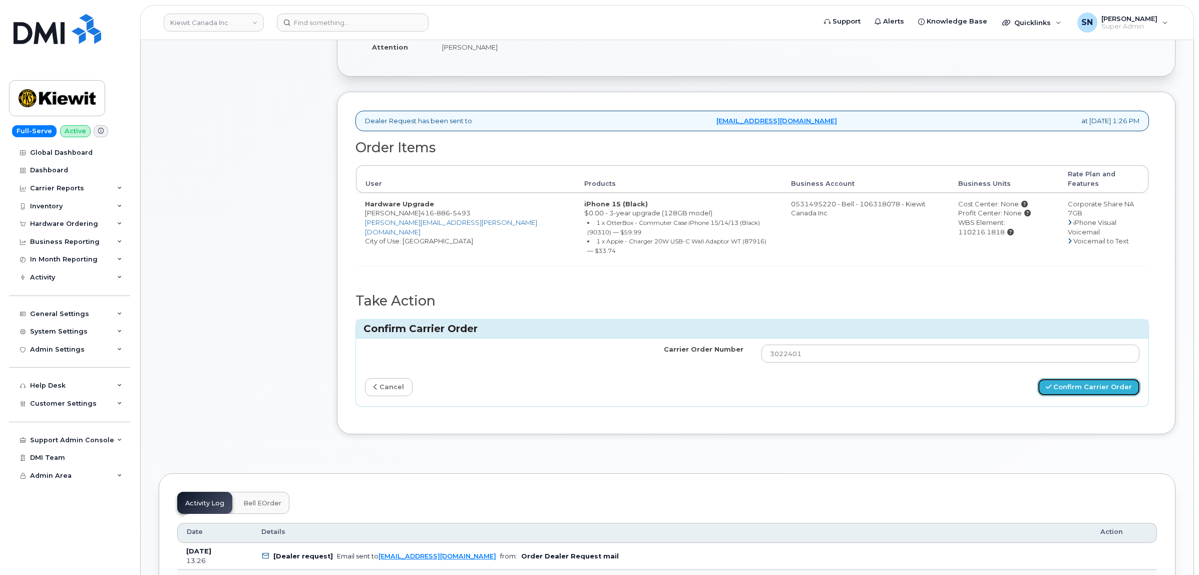
click at [1080, 378] on button "Confirm Carrier Order" at bounding box center [1088, 387] width 103 height 19
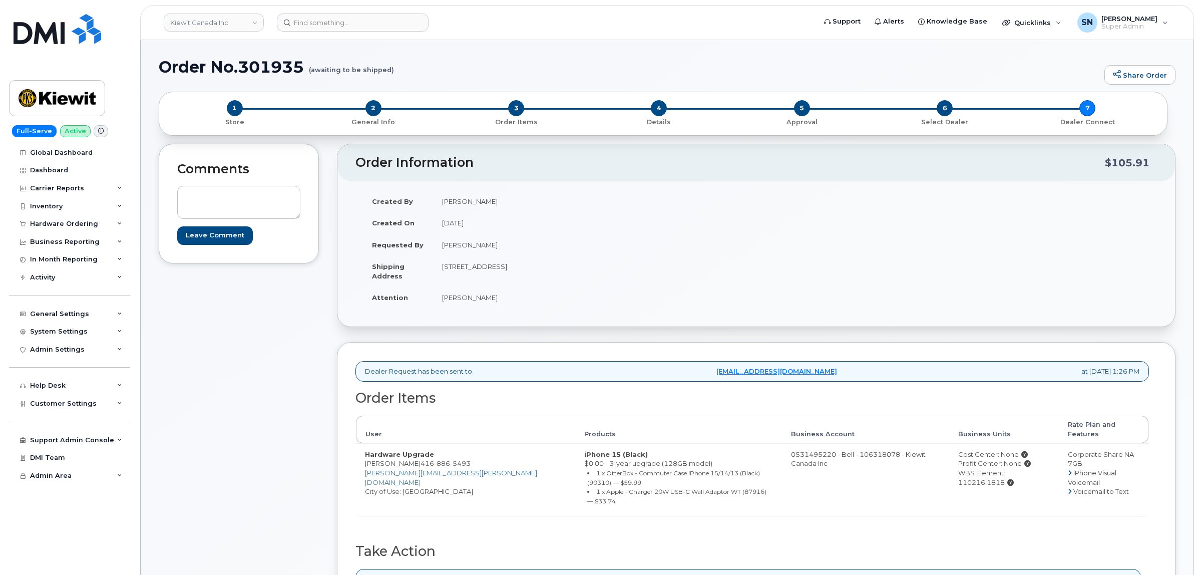
click at [254, 362] on div "Comments Leave Comment" at bounding box center [239, 404] width 160 height 520
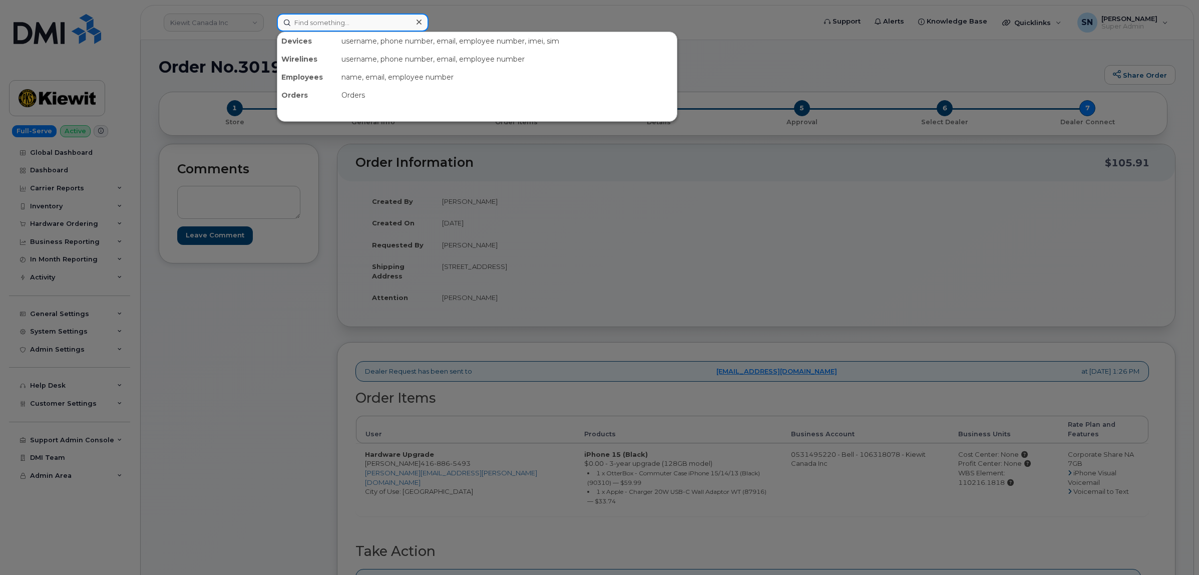
click at [311, 22] on input at bounding box center [353, 23] width 152 height 18
paste input "4313738008"
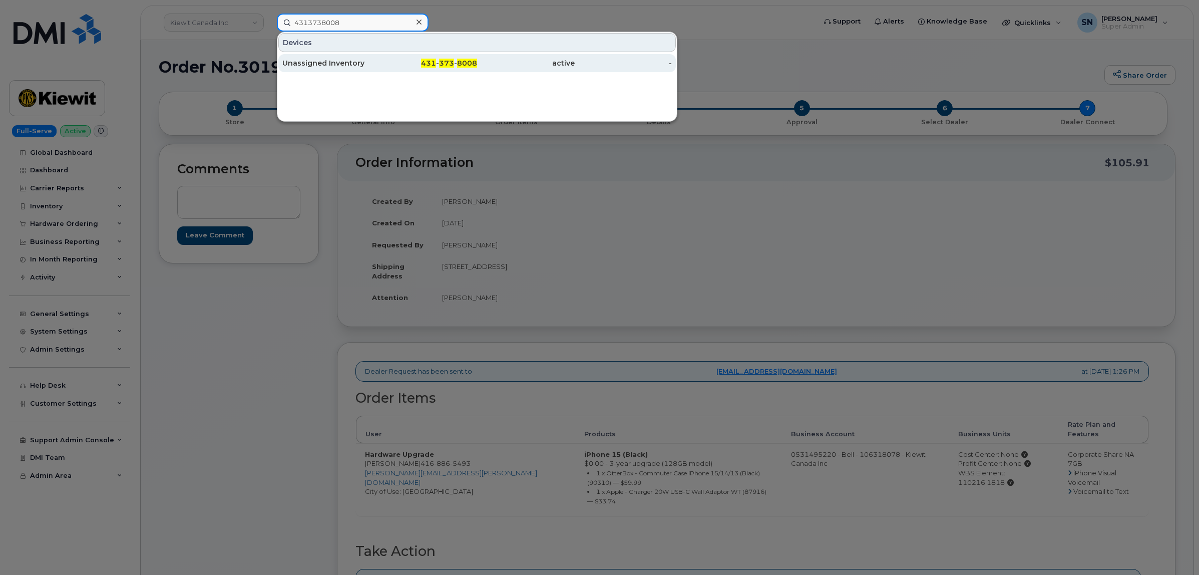
type input "4313738008"
click at [408, 65] on div "431 - 373 - 8008" at bounding box center [429, 63] width 98 height 10
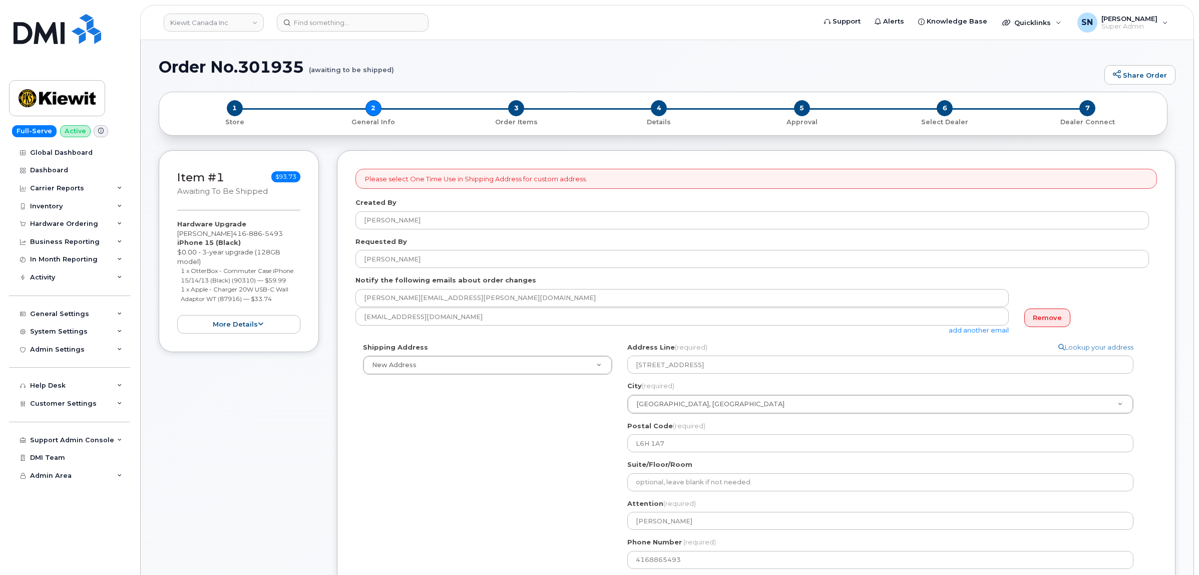
select select
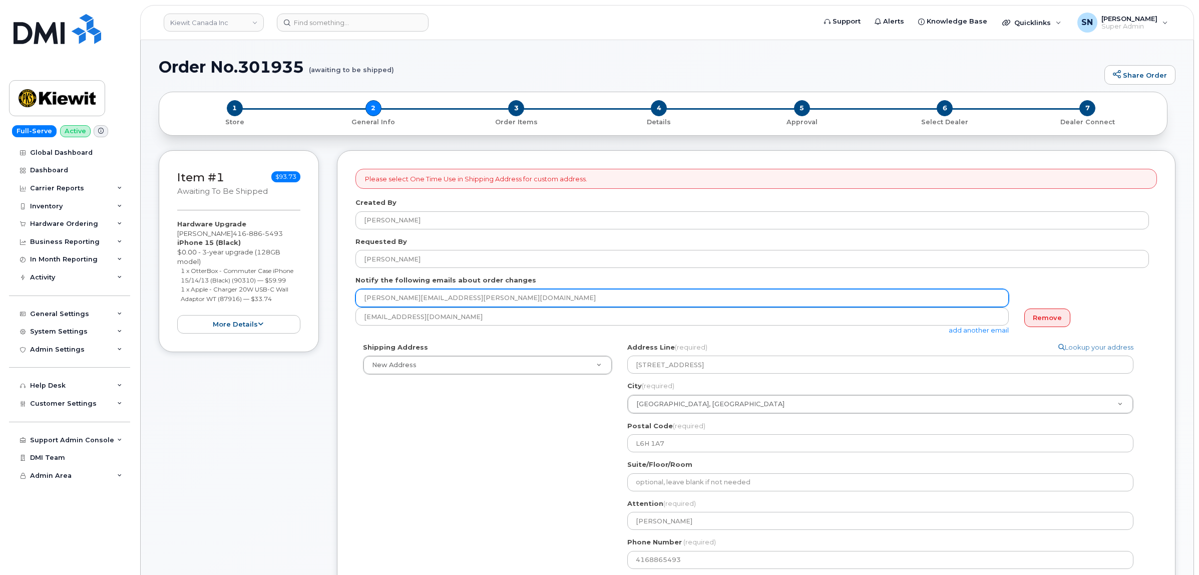
drag, startPoint x: 466, startPoint y: 299, endPoint x: 346, endPoint y: 291, distance: 119.9
click at [346, 291] on div "Please select One Time Use in Shipping Address for custom address. Created By S…" at bounding box center [756, 439] width 838 height 578
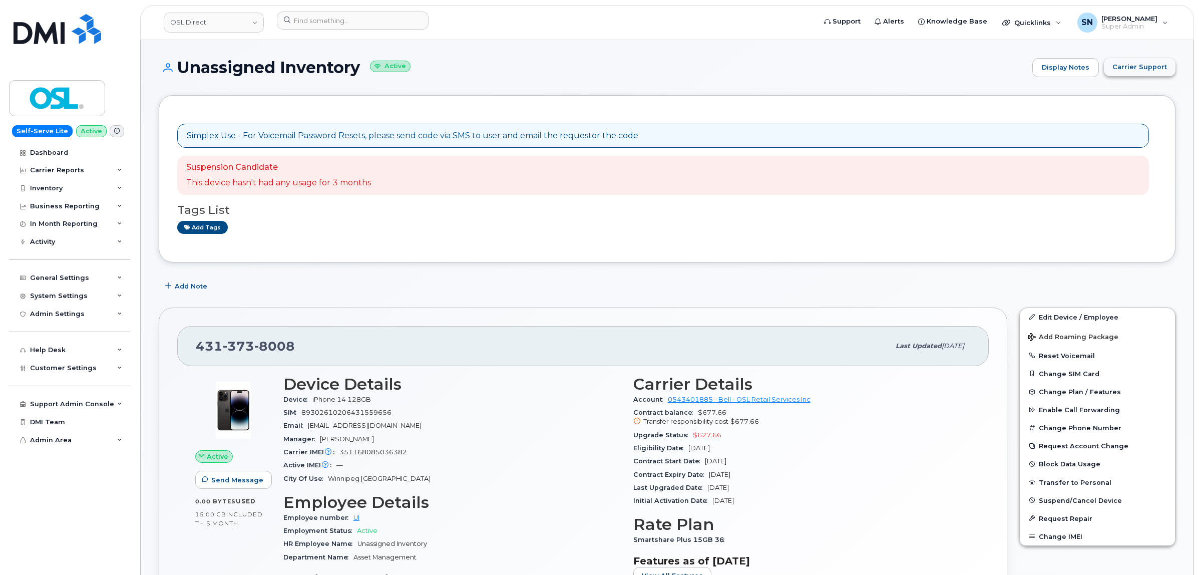
click at [1140, 70] on span "Carrier Support" at bounding box center [1139, 67] width 55 height 10
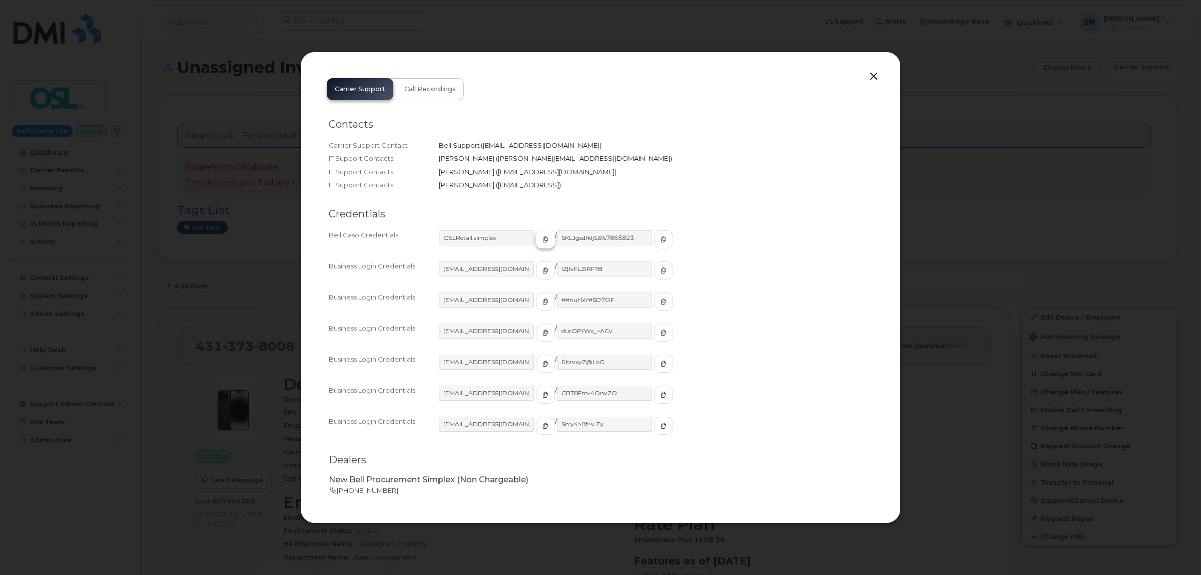
click at [543, 240] on icon "button" at bounding box center [546, 239] width 6 height 6
click at [654, 240] on button "button" at bounding box center [663, 239] width 19 height 18
click at [875, 76] on button "button" at bounding box center [873, 77] width 15 height 14
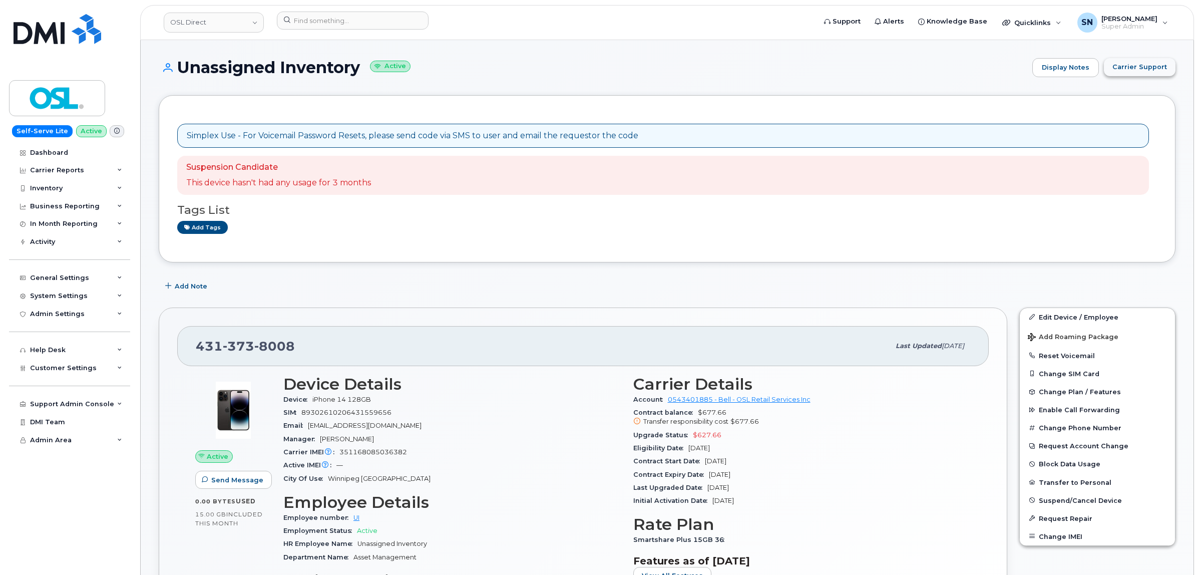
click at [1145, 65] on span "Carrier Support" at bounding box center [1139, 67] width 55 height 10
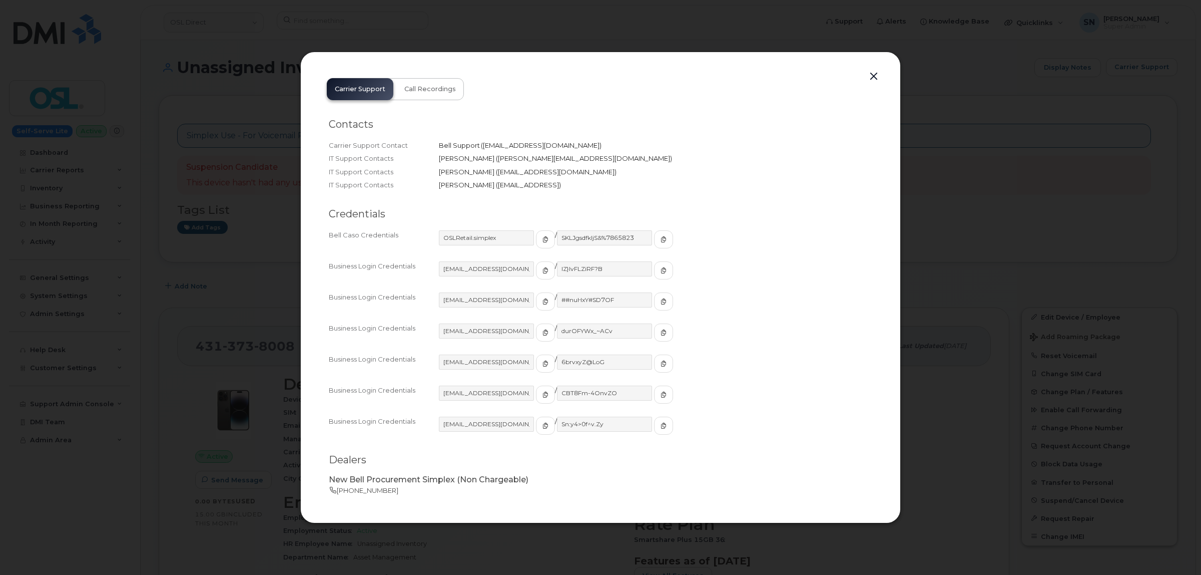
click at [874, 73] on button "button" at bounding box center [873, 77] width 15 height 14
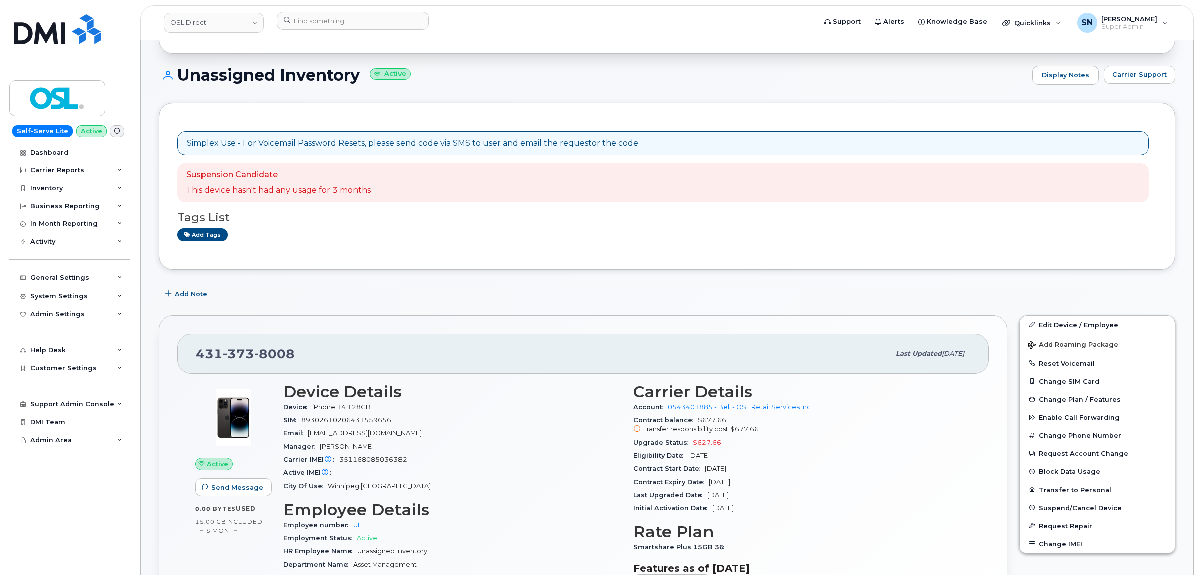
scroll to position [15, 0]
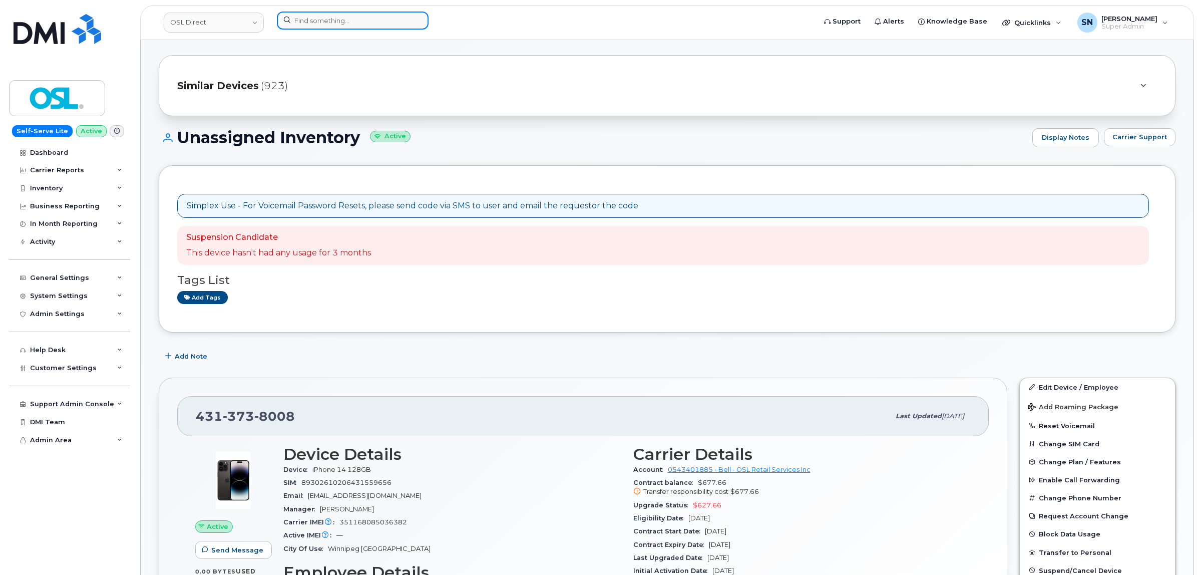
click at [373, 25] on input at bounding box center [353, 21] width 152 height 18
paste input "7786862819"
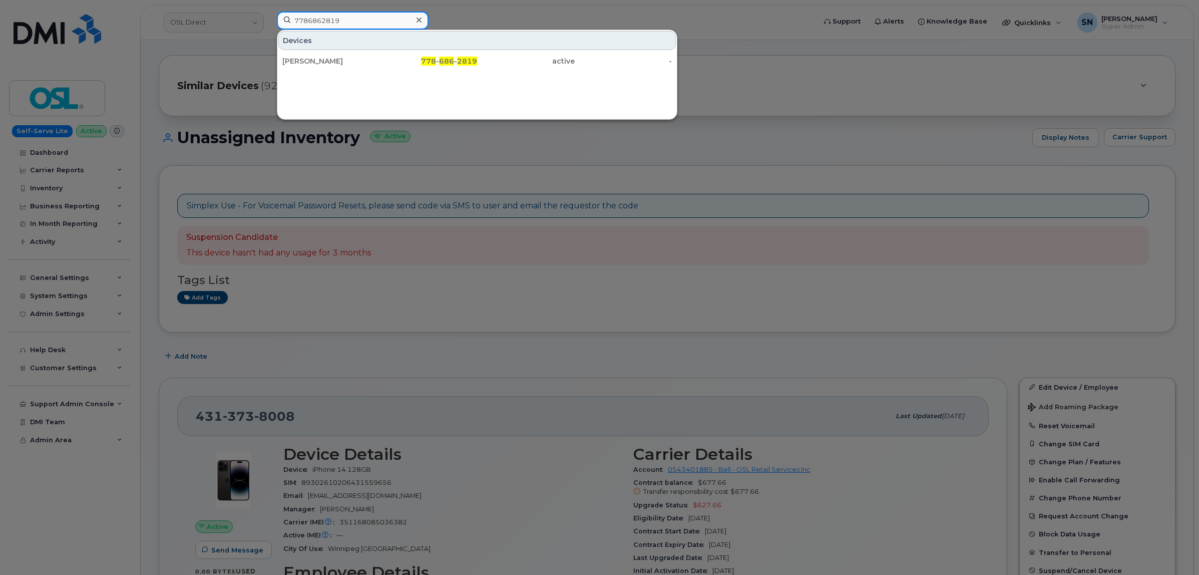
type input "7786862819"
click at [350, 66] on div "[PERSON_NAME]" at bounding box center [331, 61] width 98 height 10
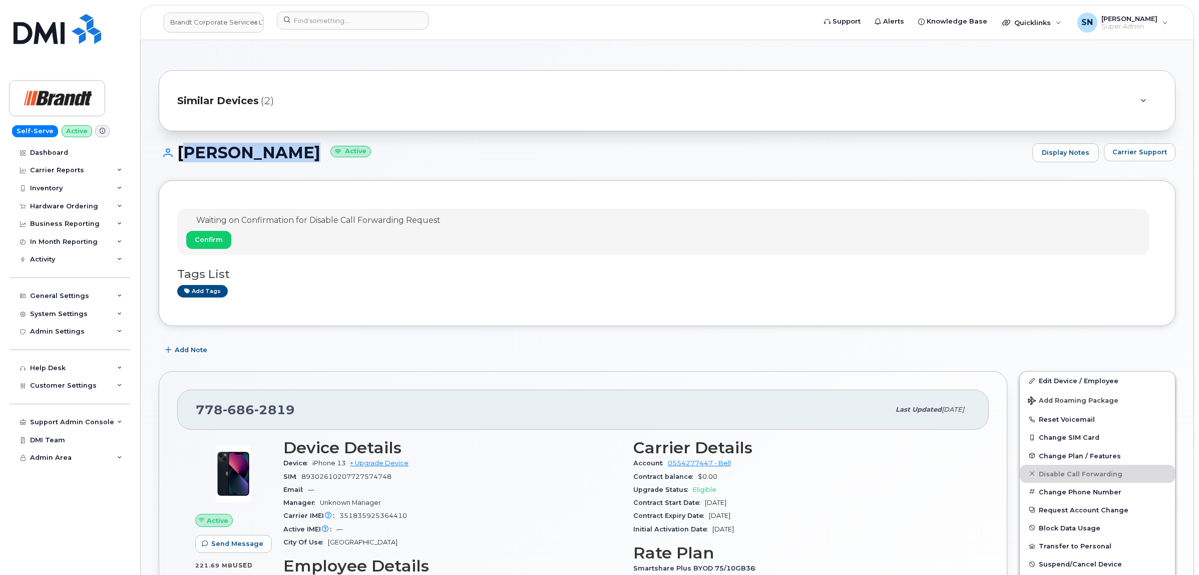
drag, startPoint x: 181, startPoint y: 152, endPoint x: 309, endPoint y: 161, distance: 128.0
click at [309, 161] on h1 "Amber Widman Active" at bounding box center [593, 153] width 868 height 18
copy h1 "Amber Widman"
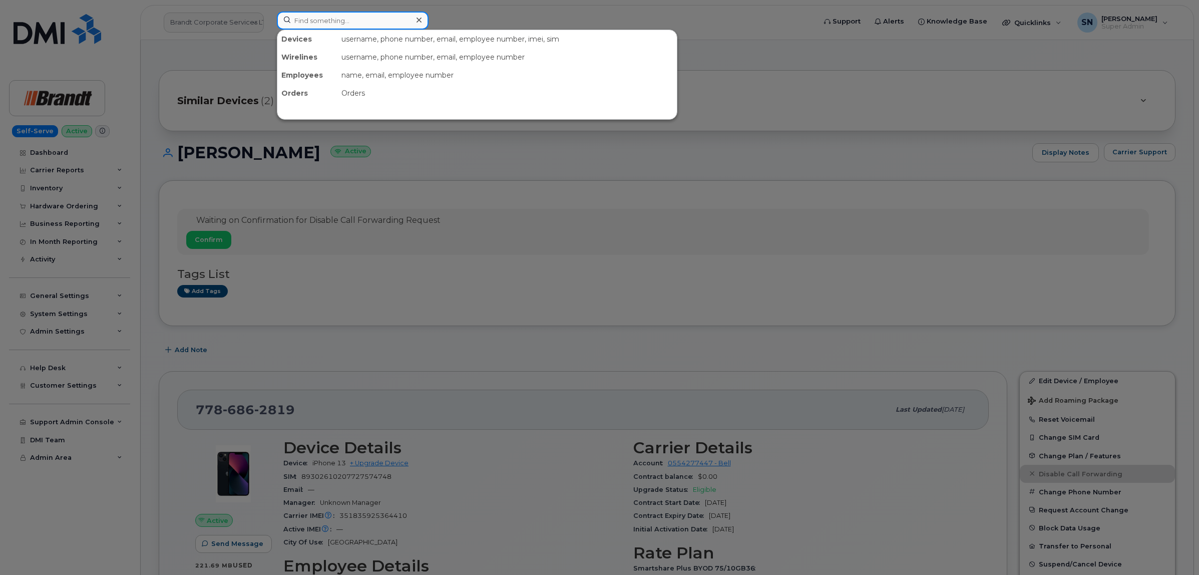
click at [318, 19] on input at bounding box center [353, 21] width 152 height 18
paste input "587.591.4472"
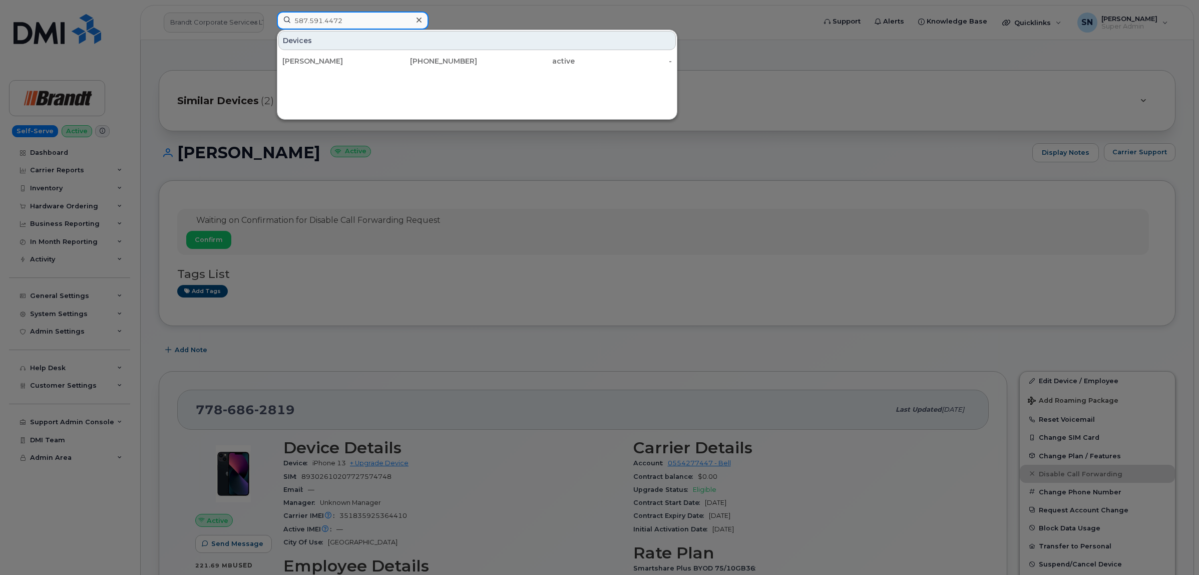
type input "587.591.4472"
click at [351, 62] on div "Vince Watt" at bounding box center [331, 61] width 98 height 10
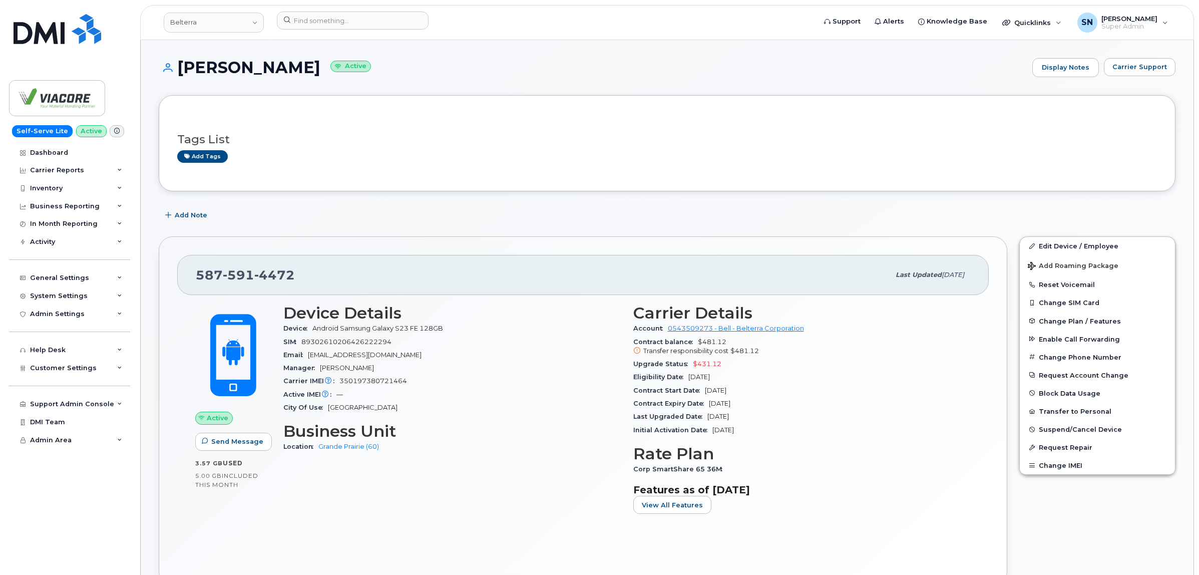
click at [477, 144] on h3 "Tags List" at bounding box center [667, 139] width 980 height 13
click at [432, 73] on h1 "[PERSON_NAME] Active" at bounding box center [593, 68] width 868 height 18
click at [394, 99] on div "Tags List Add tags" at bounding box center [667, 143] width 1017 height 96
click at [363, 73] on h1 "[PERSON_NAME] Active" at bounding box center [593, 68] width 868 height 18
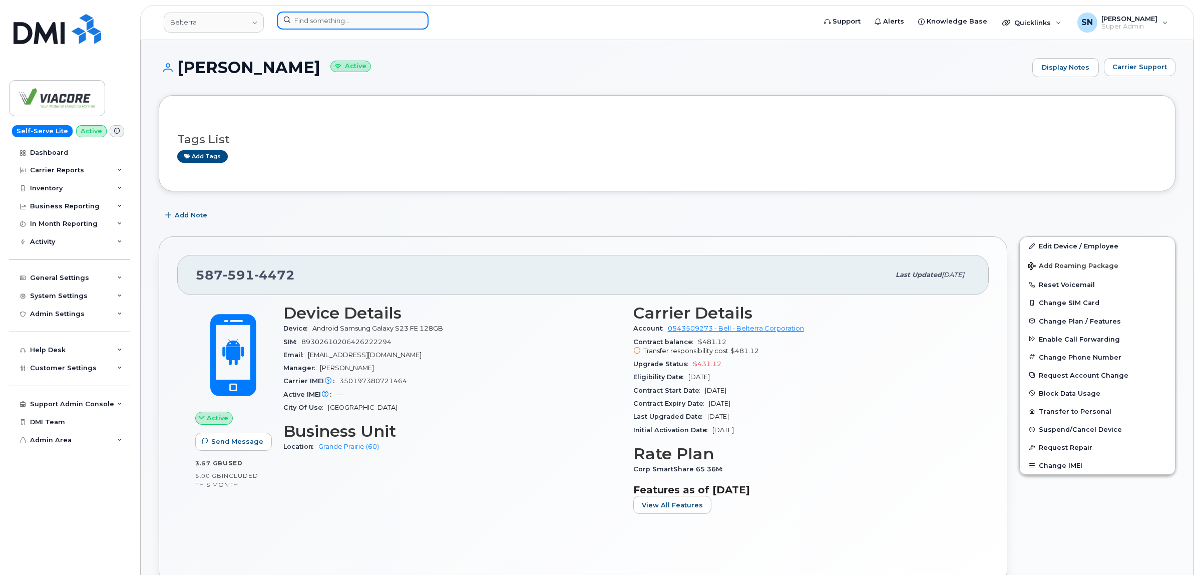
click at [343, 20] on input at bounding box center [353, 21] width 152 height 18
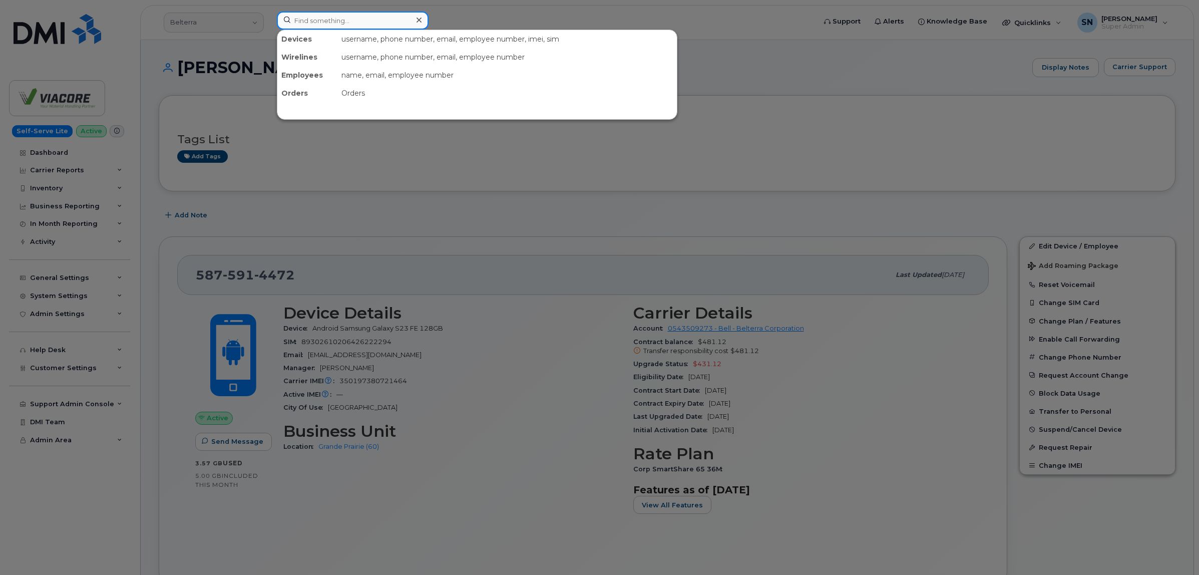
paste input "[PHONE_NUMBER]"
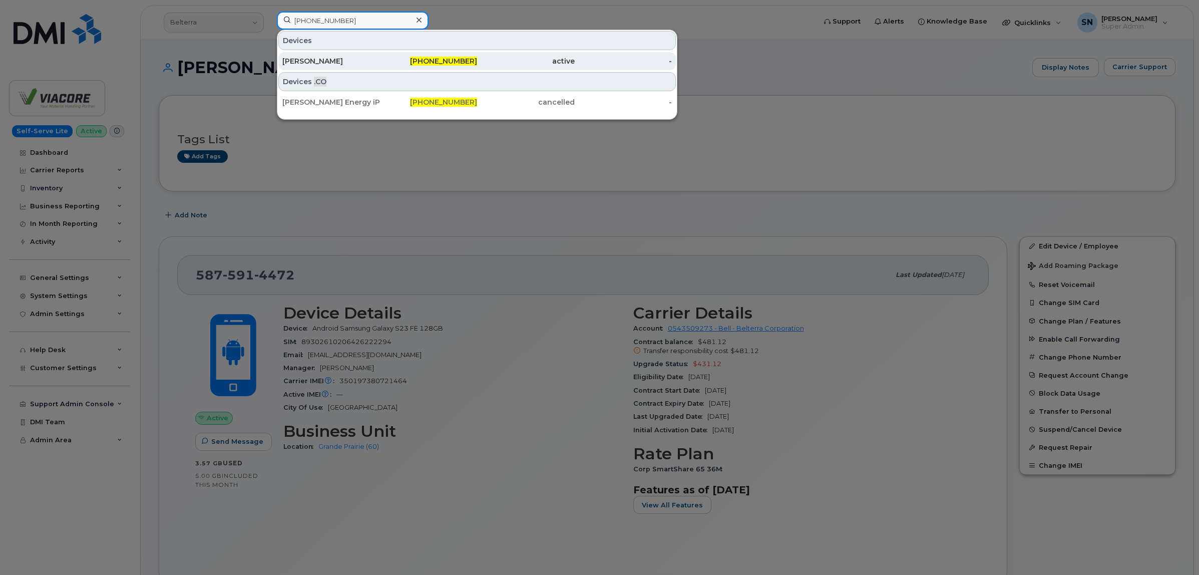
type input "604-353-9928"
click at [379, 59] on div "[PERSON_NAME]" at bounding box center [331, 61] width 98 height 10
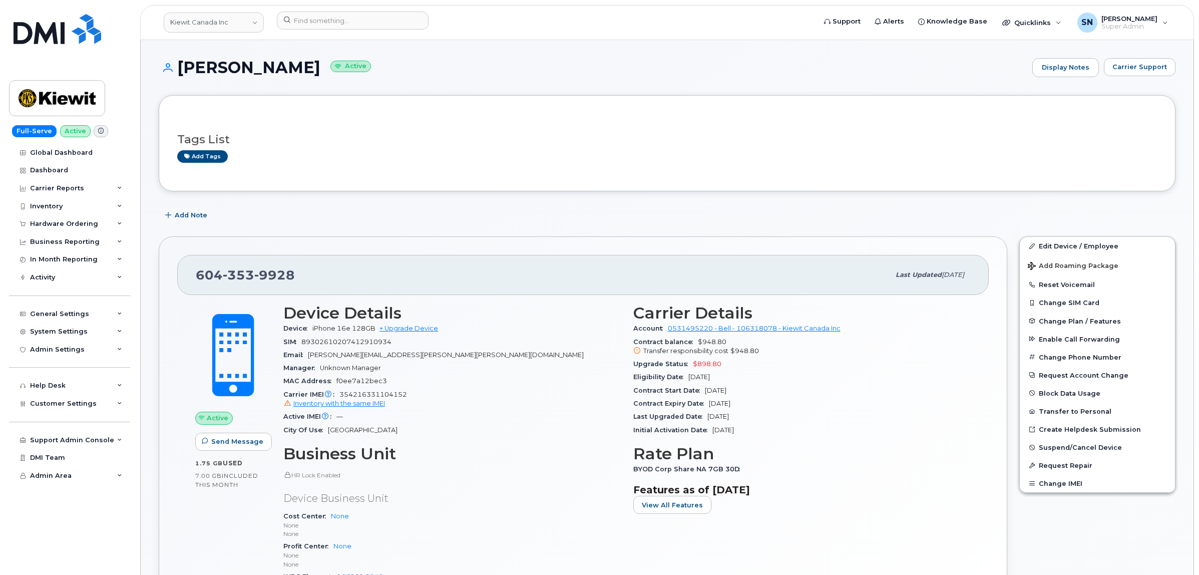
click at [553, 223] on div "Add Note" at bounding box center [667, 215] width 1017 height 18
drag, startPoint x: 210, startPoint y: 278, endPoint x: 291, endPoint y: 280, distance: 80.6
click at [291, 280] on span "[PHONE_NUMBER]" at bounding box center [245, 274] width 99 height 15
copy span "[PHONE_NUMBER]"
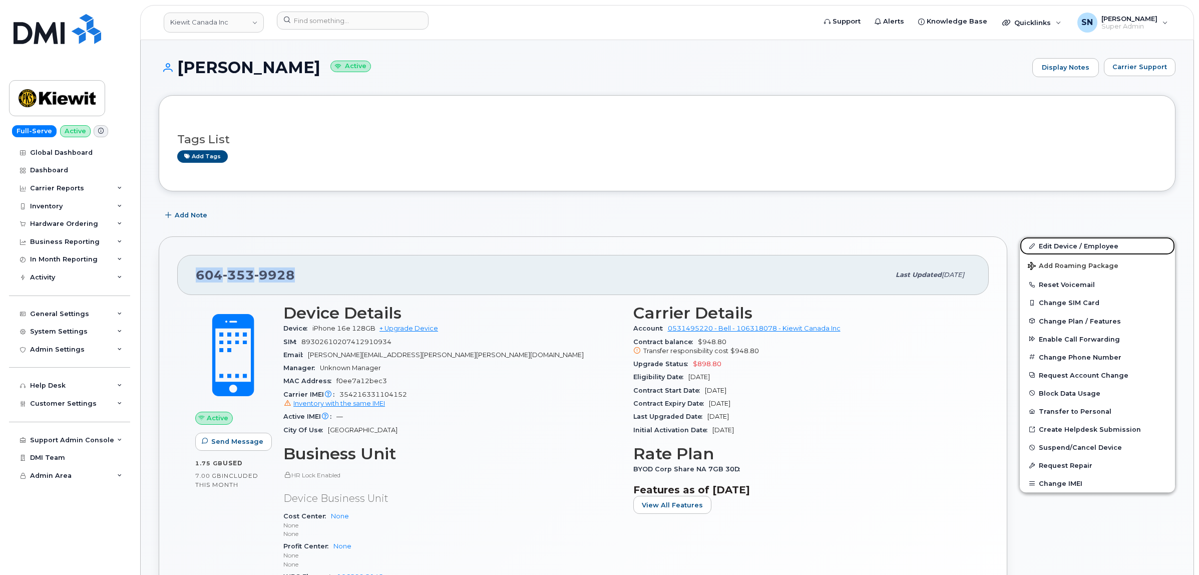
click at [1063, 246] on link "Edit Device / Employee" at bounding box center [1097, 246] width 155 height 18
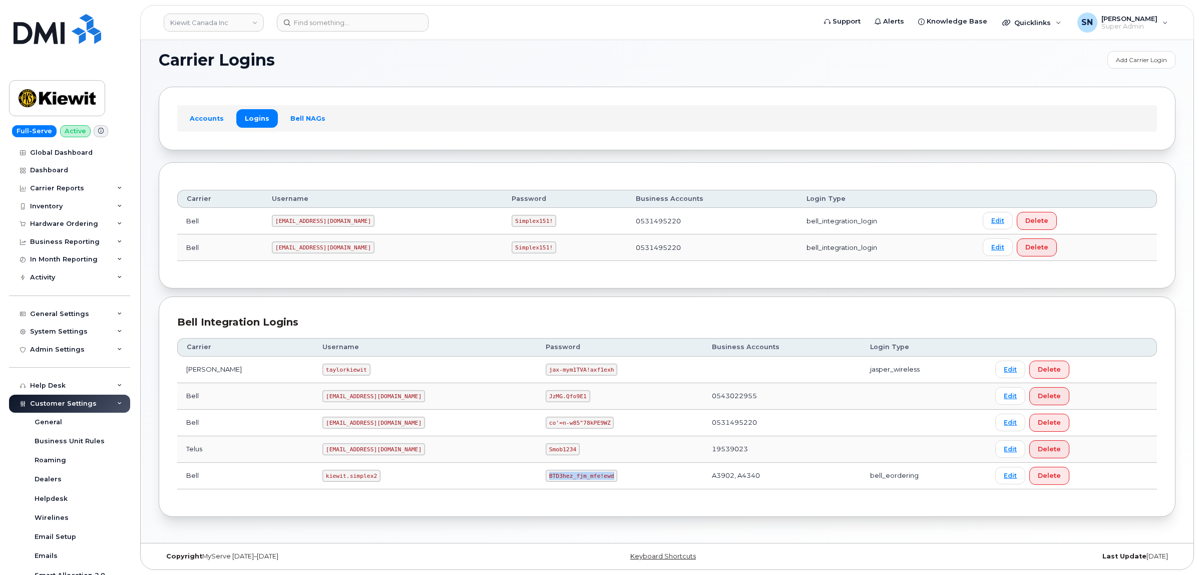
scroll to position [200, 0]
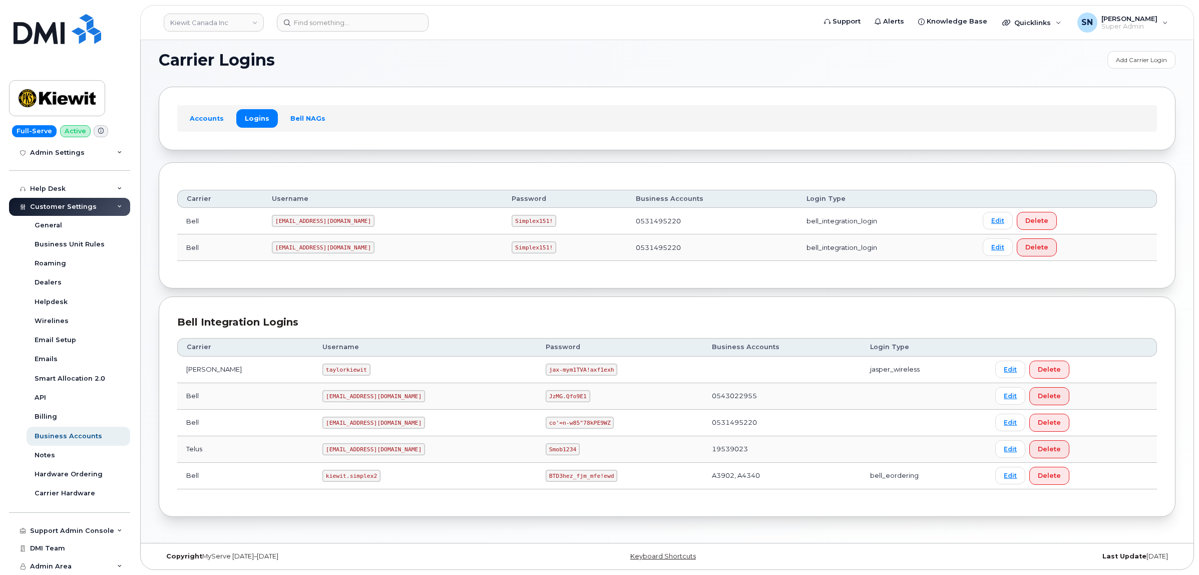
click at [322, 478] on code "kiewit.simplex2" at bounding box center [351, 476] width 58 height 12
drag, startPoint x: 299, startPoint y: 473, endPoint x: 349, endPoint y: 477, distance: 50.2
click at [349, 477] on code "kiewit.simplex2" at bounding box center [351, 476] width 58 height 12
copy code "kiewit.simplex2"
drag, startPoint x: 502, startPoint y: 473, endPoint x: 592, endPoint y: 481, distance: 90.5
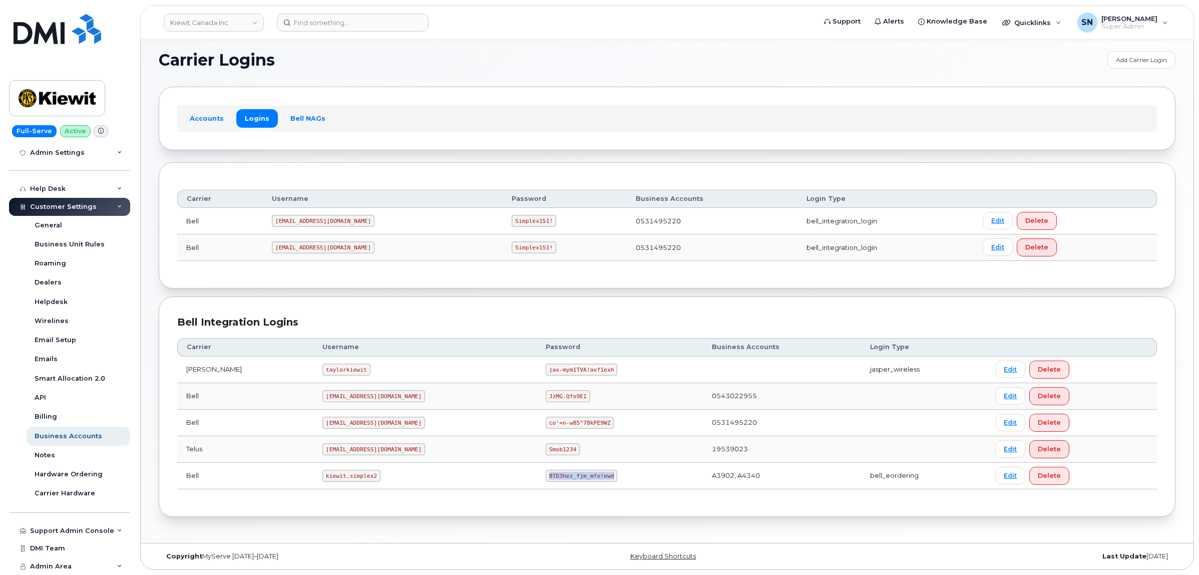
click at [592, 481] on td "BTD3hez_fjm_mfe!ewd" at bounding box center [620, 476] width 166 height 27
copy code "BTD3hez_fjm_mfe!ewd"
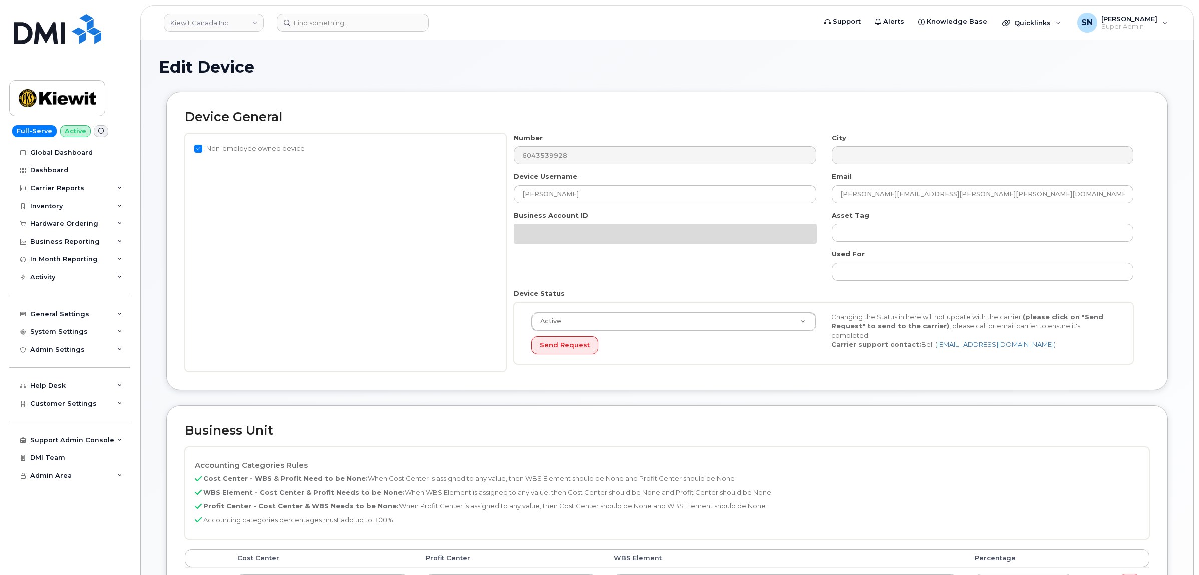
select select "14059"
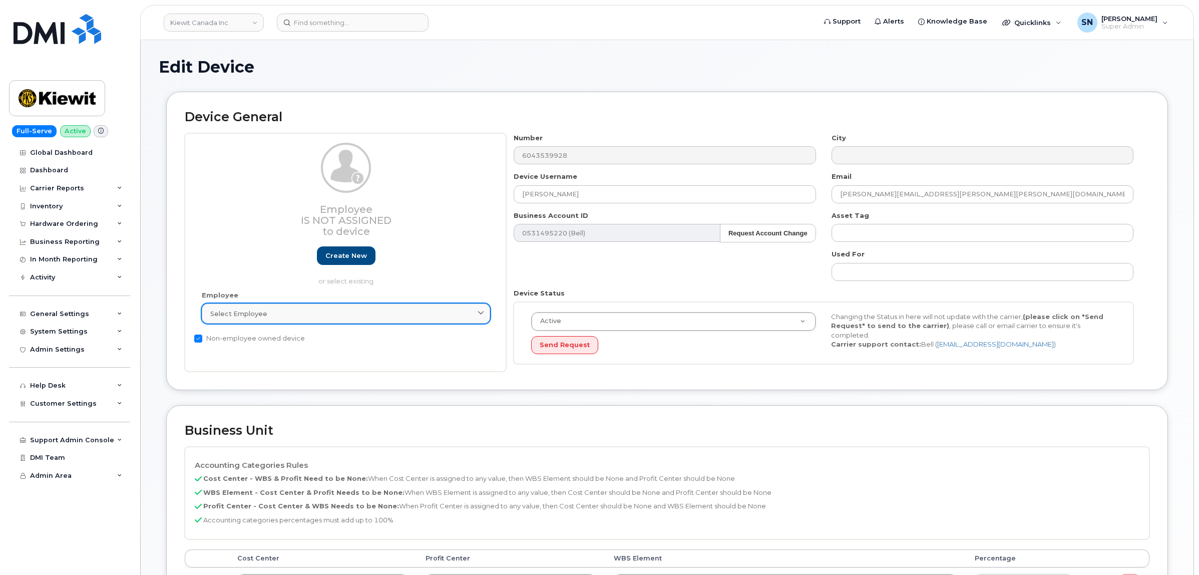
click at [398, 314] on div "Select employee" at bounding box center [345, 314] width 271 height 10
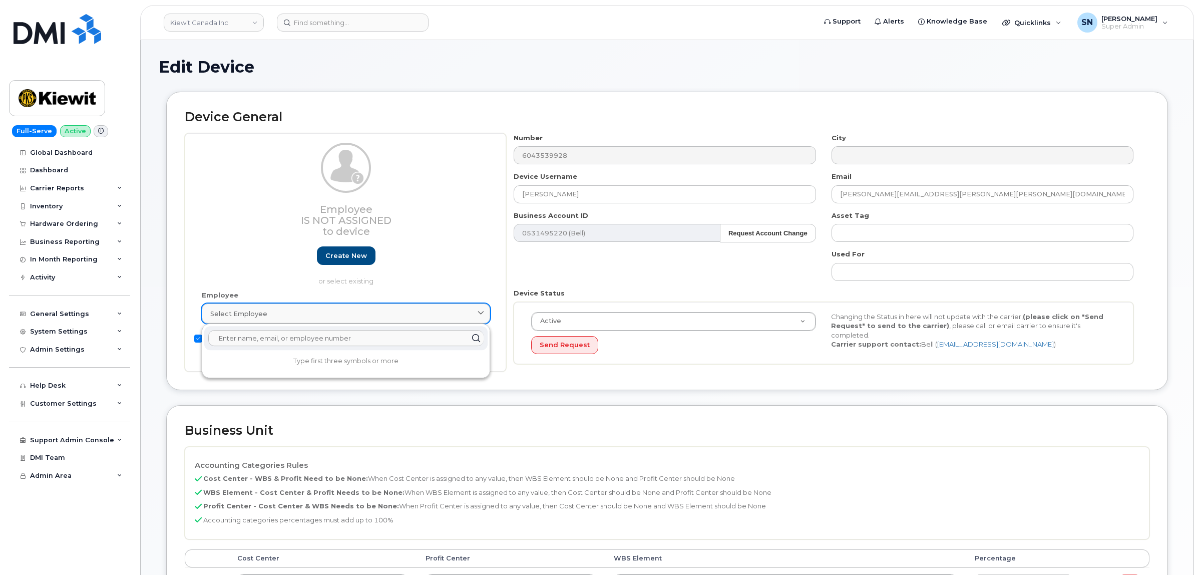
paste input "[PERSON_NAME].[PERSON_NAME]"
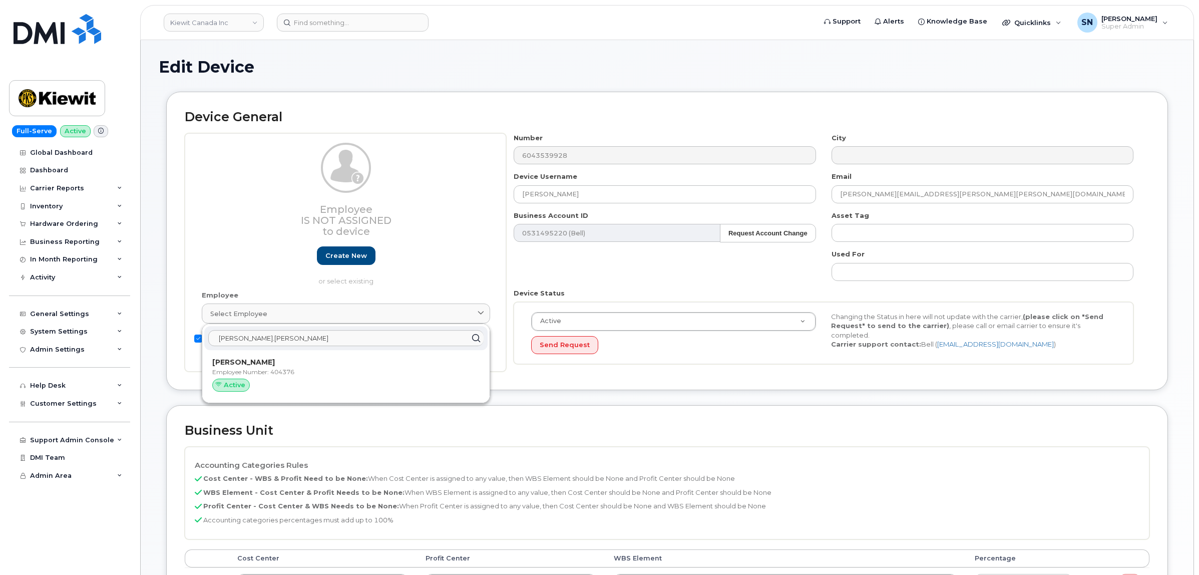
type input "[PERSON_NAME].[PERSON_NAME]"
click at [355, 371] on p "Employee Number: 404376" at bounding box center [345, 371] width 267 height 9
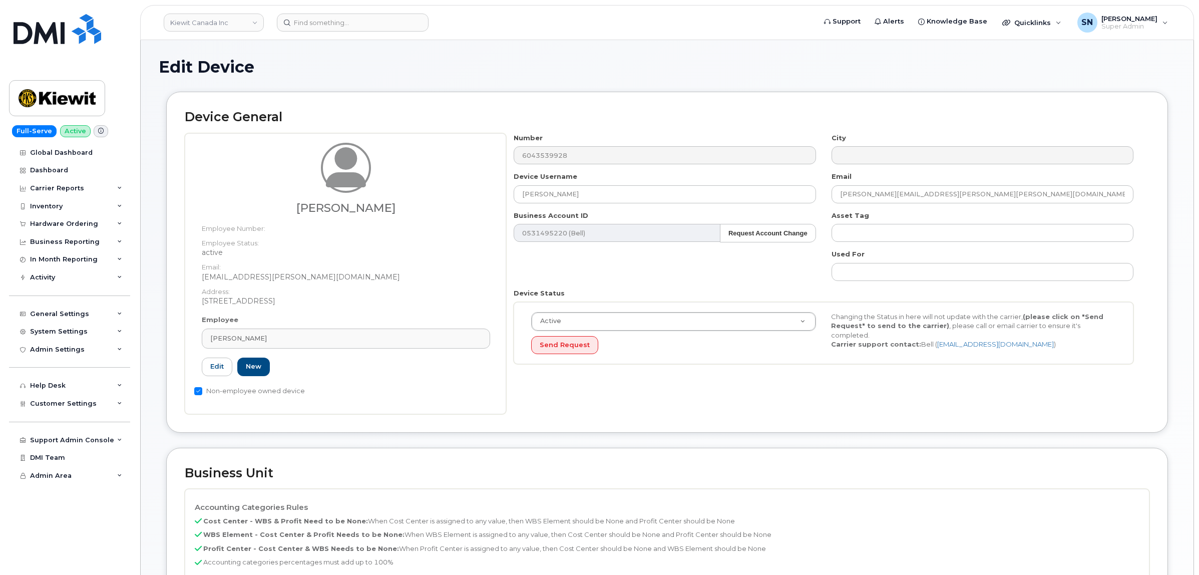
type input "[PERSON_NAME]"
type input "[EMAIL_ADDRESS][PERSON_NAME][DOMAIN_NAME]"
type input "404376"
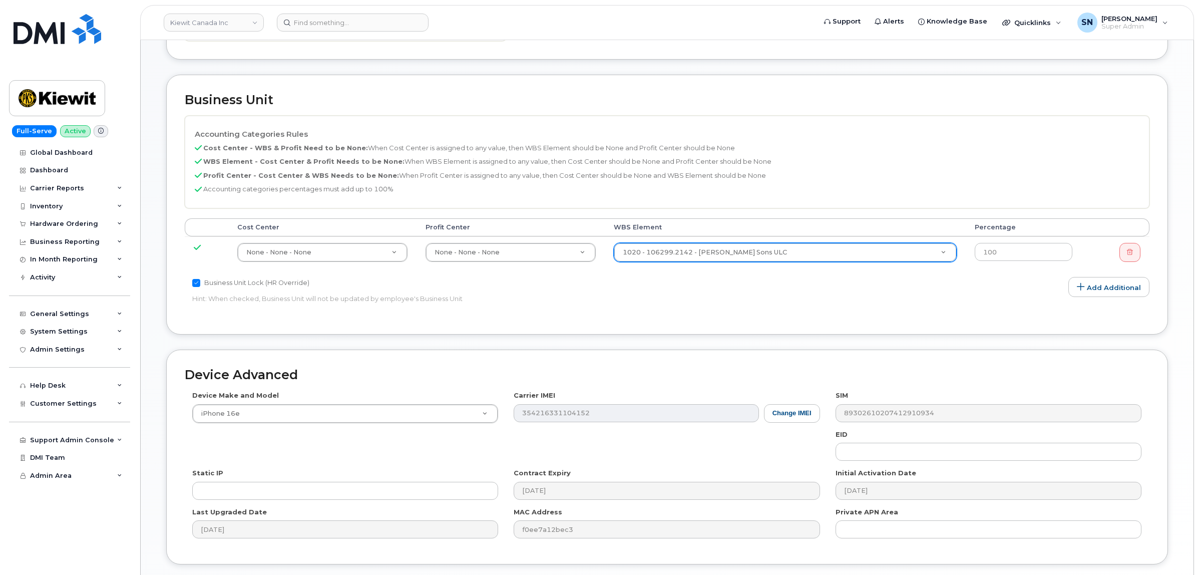
scroll to position [375, 0]
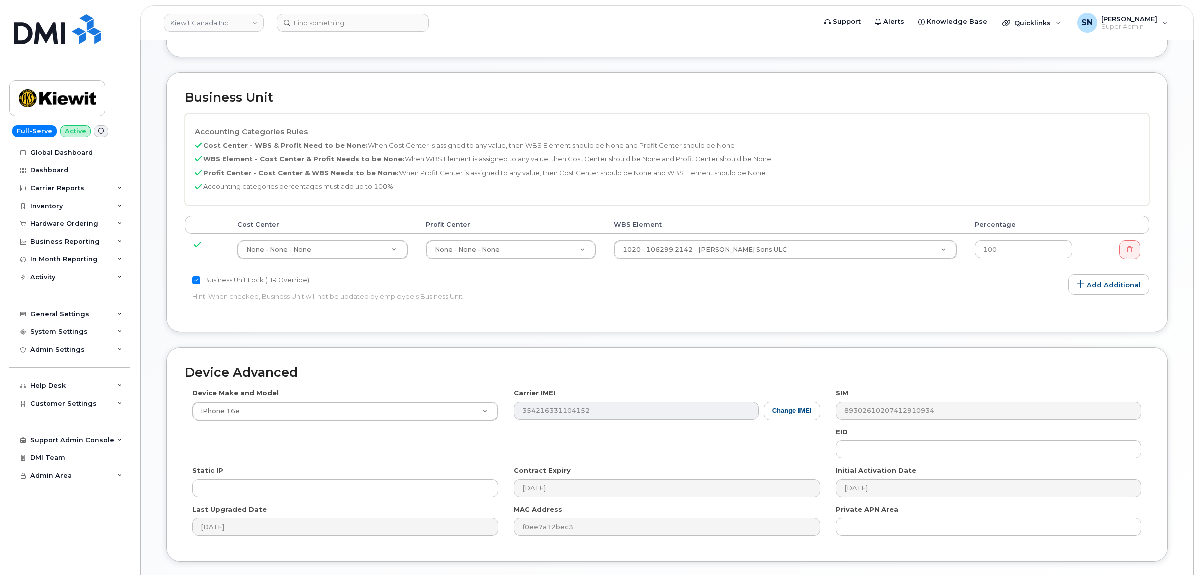
click at [782, 322] on div "Business Unit Accounting Categories Rules Cost Center - WBS & Profit Need to be…" at bounding box center [667, 202] width 1002 height 260
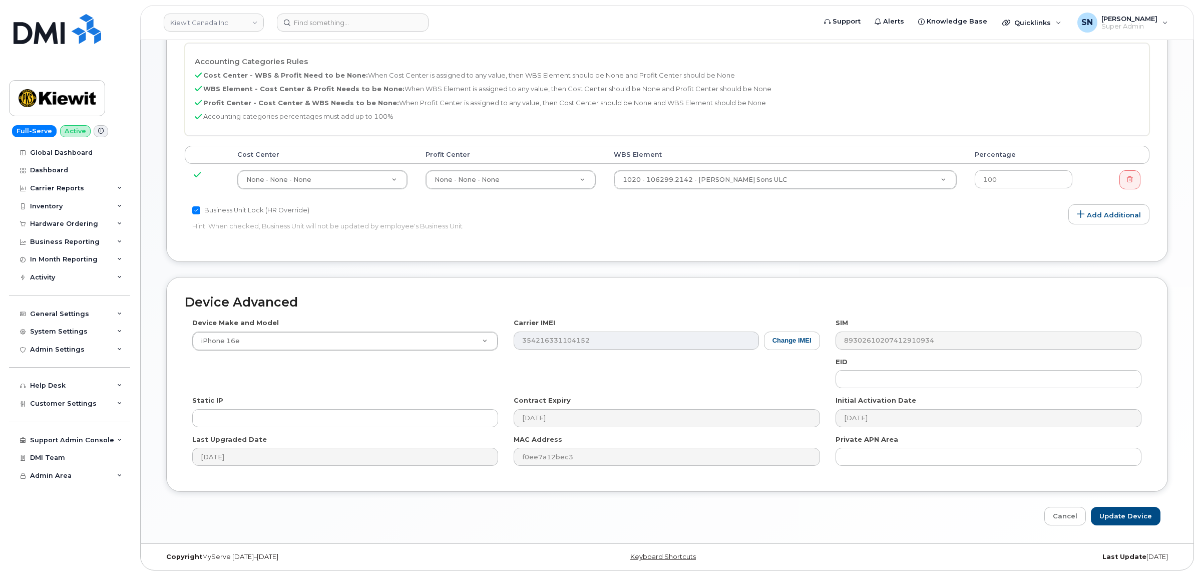
scroll to position [448, 0]
click at [1129, 521] on input "Update Device" at bounding box center [1126, 515] width 70 height 19
type input "Saving..."
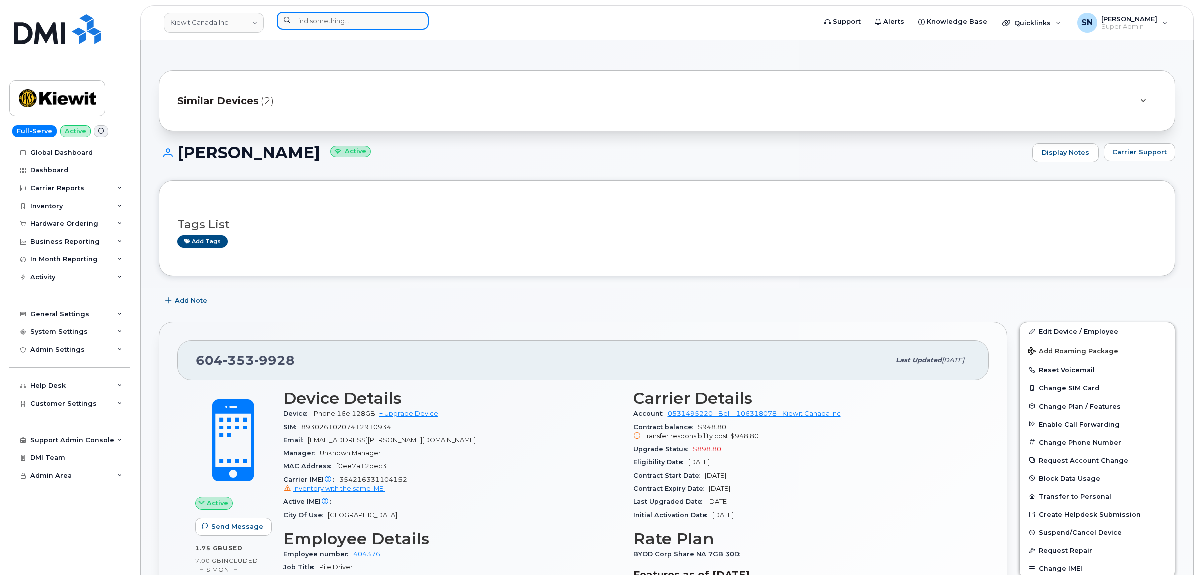
click at [353, 21] on input at bounding box center [353, 21] width 152 height 18
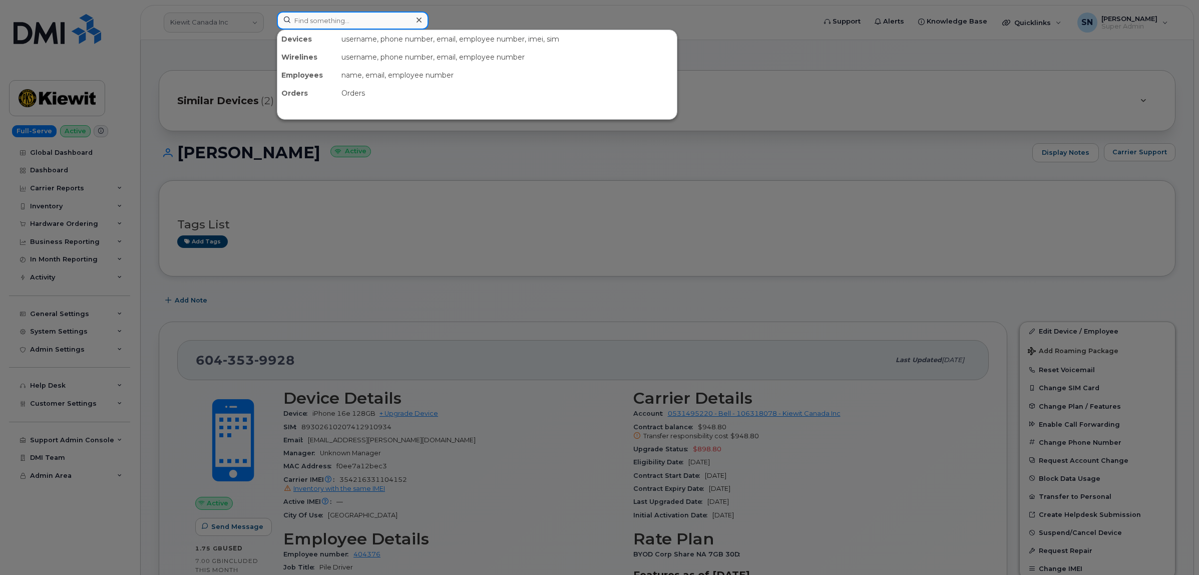
paste input "5875968478"
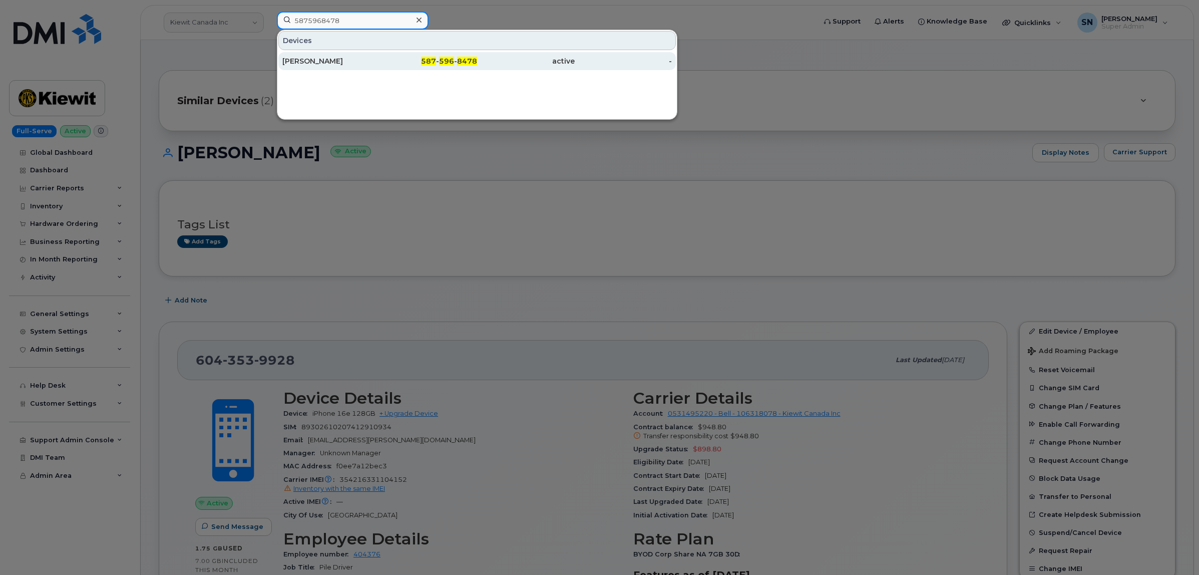
type input "5875968478"
click at [351, 57] on div "[PERSON_NAME]" at bounding box center [331, 61] width 98 height 10
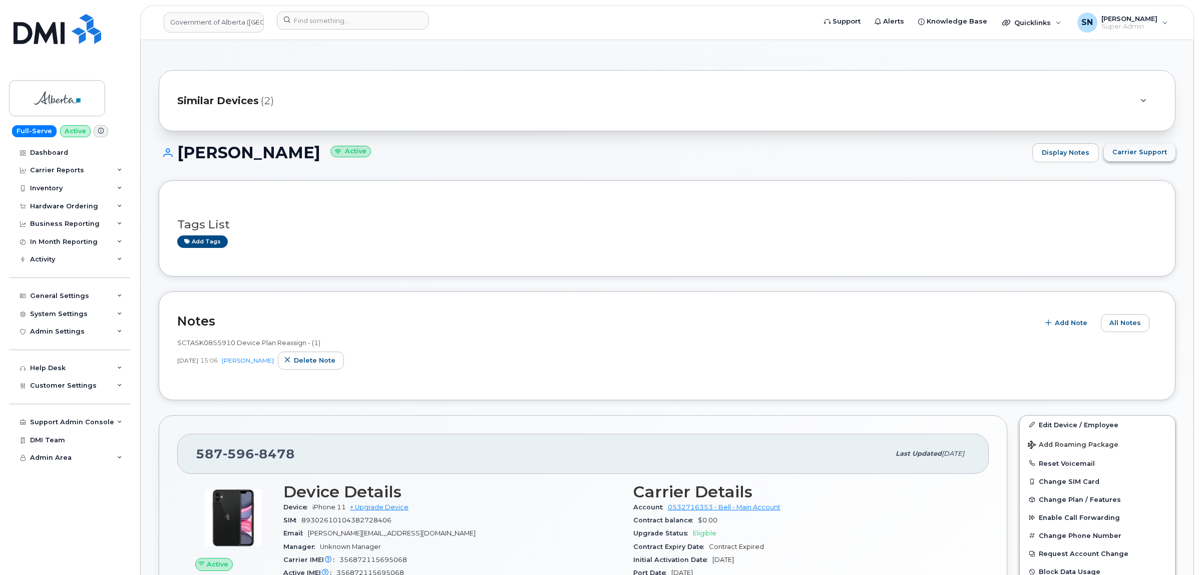
click at [1138, 153] on span "Carrier Support" at bounding box center [1139, 152] width 55 height 10
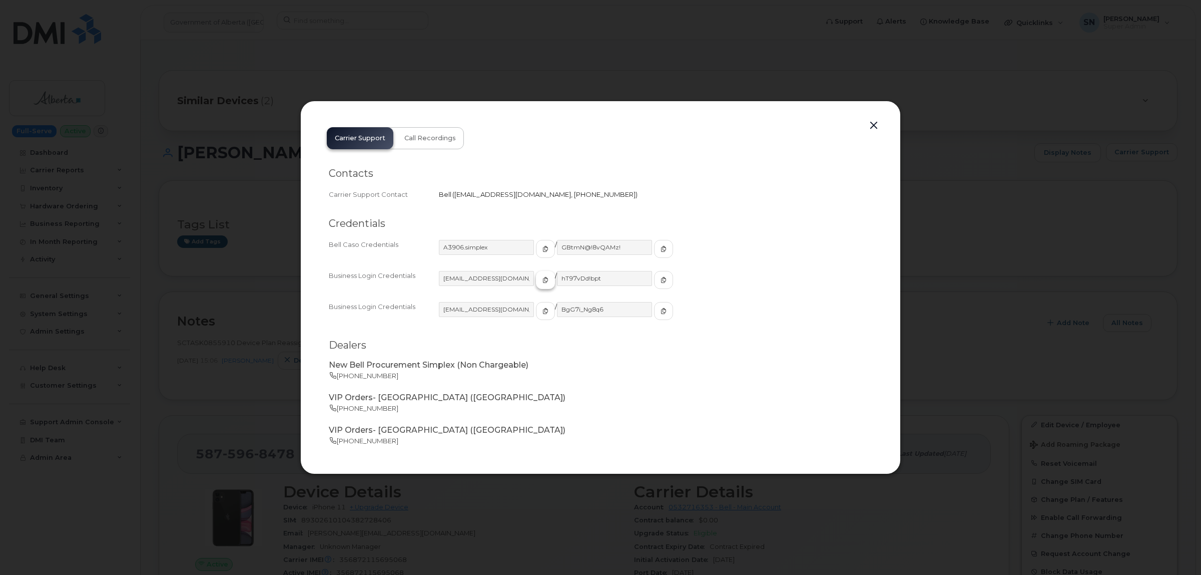
click at [543, 279] on icon "button" at bounding box center [546, 280] width 6 height 6
click at [659, 282] on span "button" at bounding box center [663, 279] width 9 height 9
click at [874, 124] on button "button" at bounding box center [873, 126] width 15 height 14
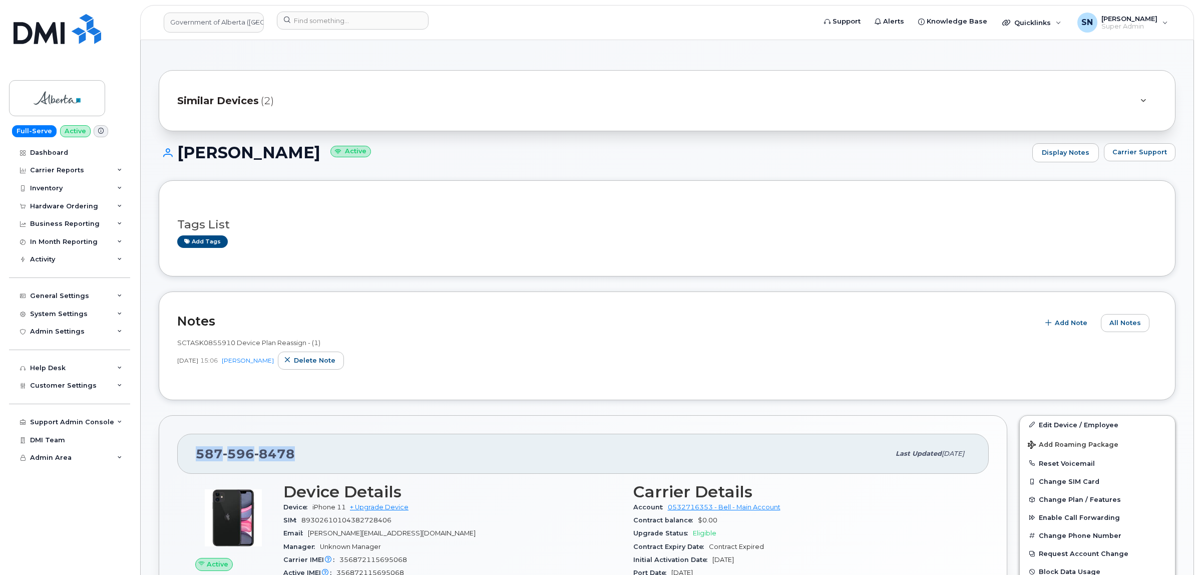
drag, startPoint x: 198, startPoint y: 456, endPoint x: 289, endPoint y: 461, distance: 91.2
click at [289, 461] on span "587 596 8478" at bounding box center [245, 453] width 99 height 15
copy span "587 596 8478"
click at [73, 206] on div "Hardware Ordering" at bounding box center [64, 206] width 68 height 8
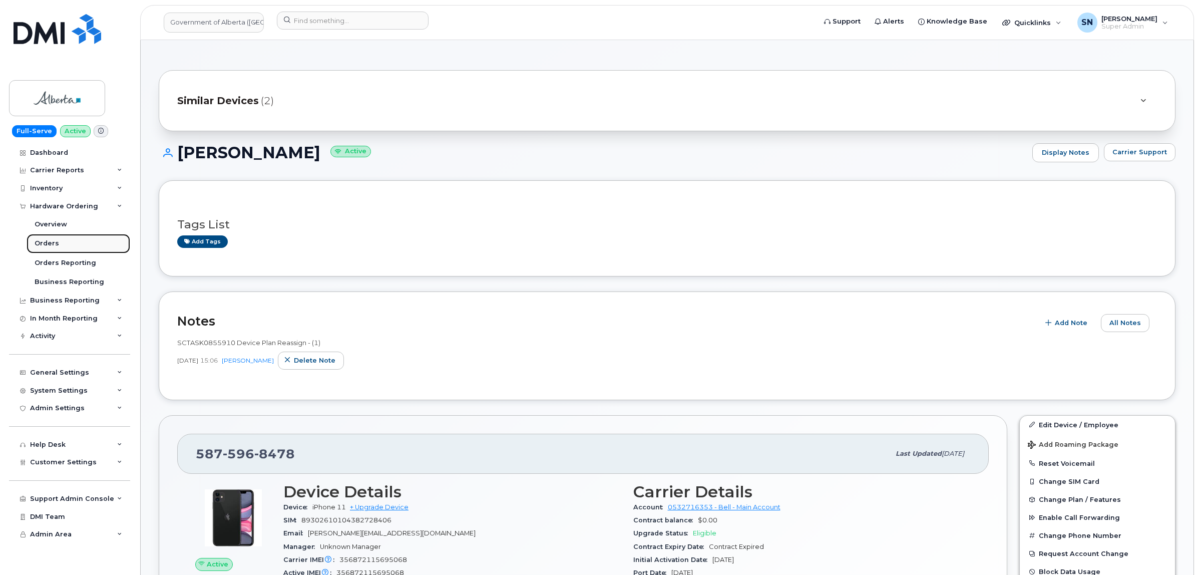
click at [39, 247] on div "Orders" at bounding box center [47, 243] width 25 height 9
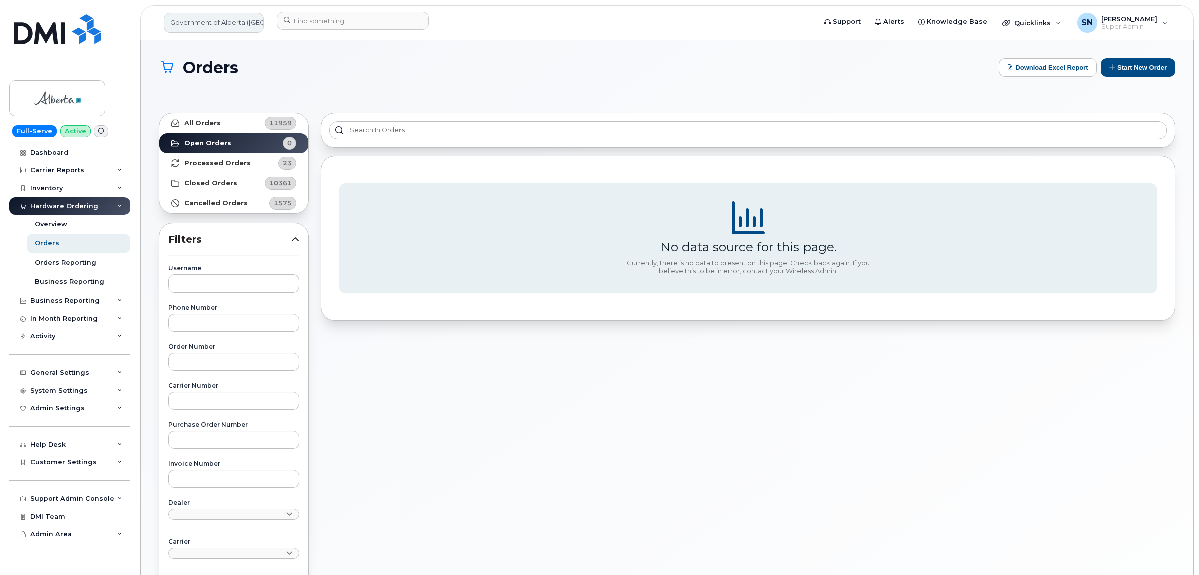
click at [213, 23] on link "Government of Alberta (GOA)" at bounding box center [214, 23] width 100 height 20
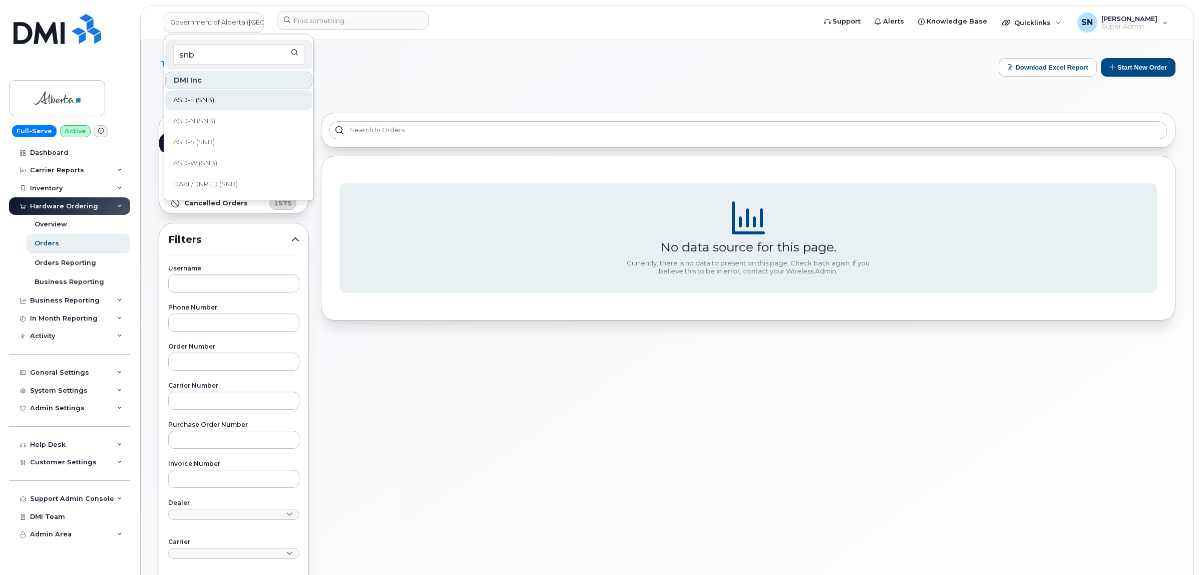
type input "snb"
click at [223, 93] on link "ASD-E (SNB)" at bounding box center [238, 100] width 147 height 20
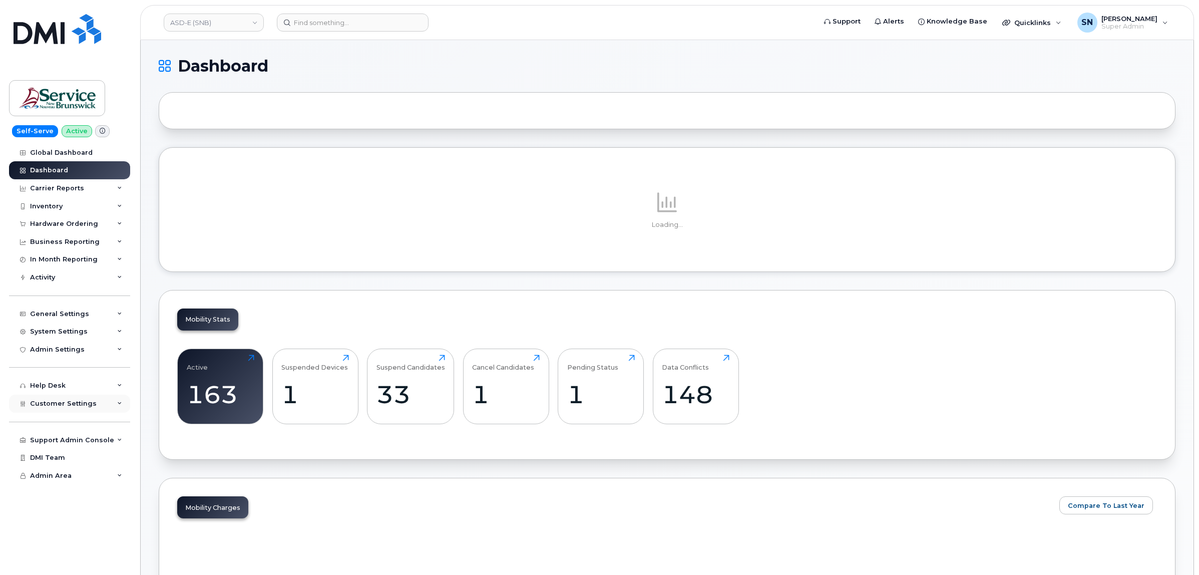
click at [91, 405] on span "Customer Settings" at bounding box center [63, 403] width 67 height 8
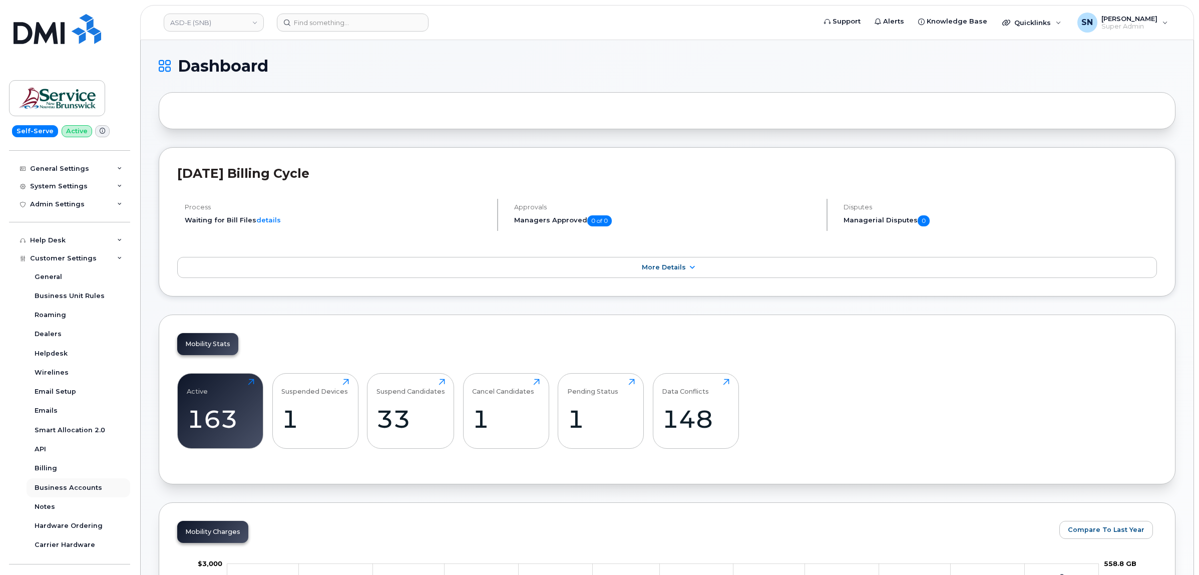
scroll to position [201, 0]
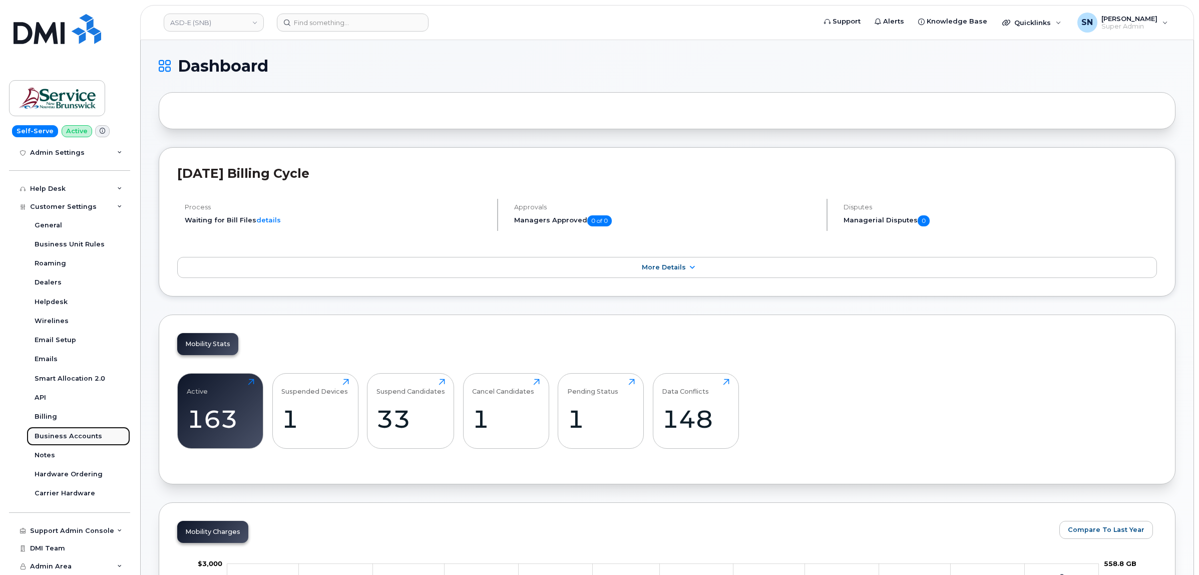
click at [93, 438] on div "Business Accounts" at bounding box center [69, 435] width 68 height 9
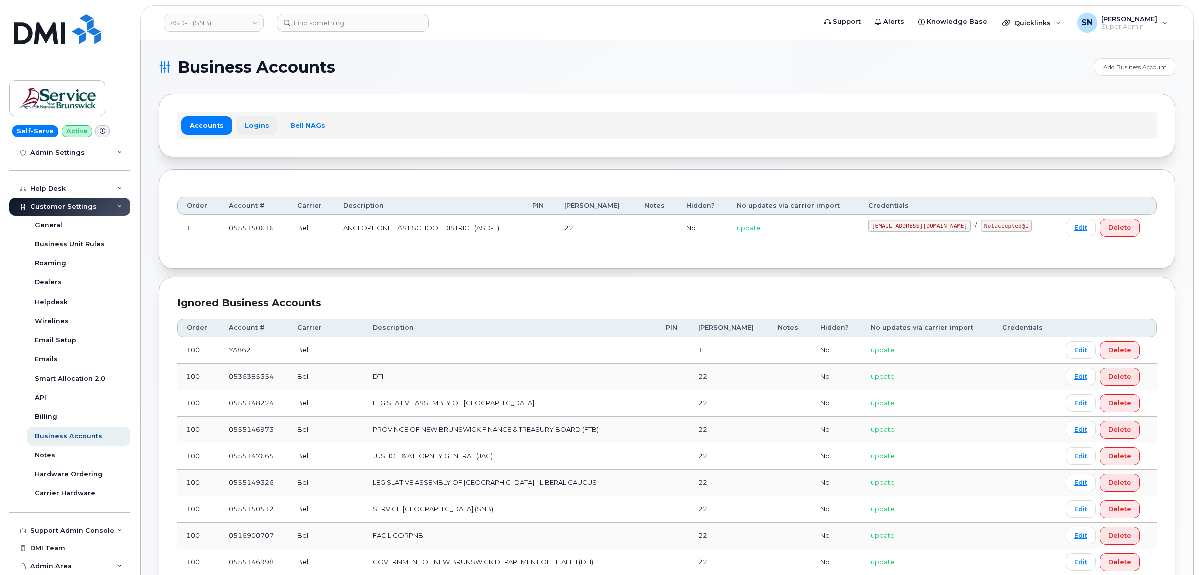
click at [258, 120] on link "Logins" at bounding box center [257, 125] width 42 height 18
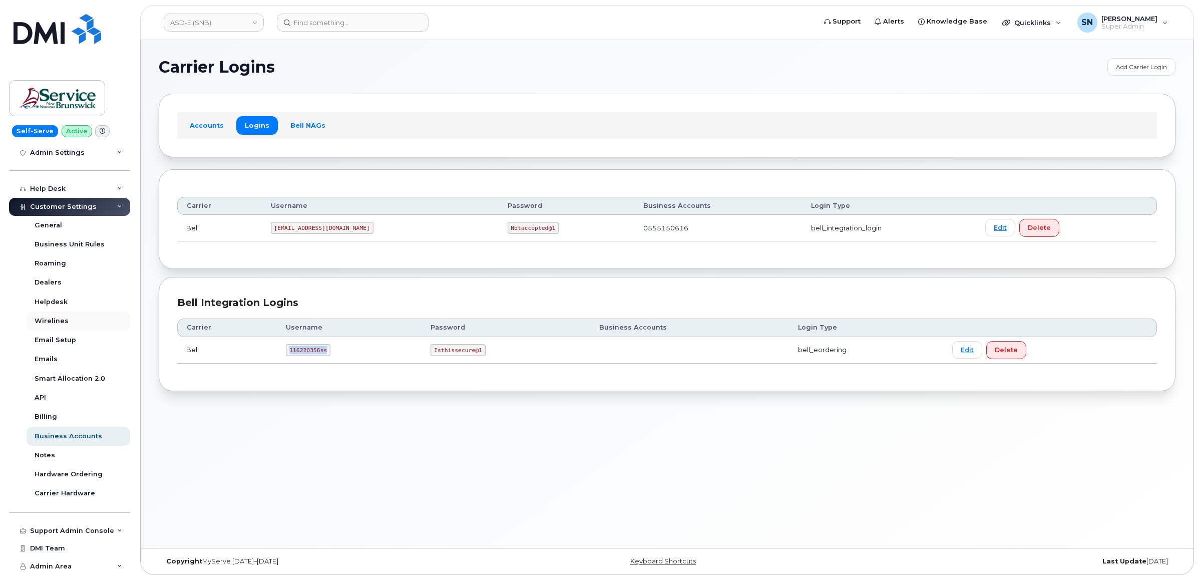
drag, startPoint x: 304, startPoint y: 354, endPoint x: 31, endPoint y: 320, distance: 275.8
click at [327, 357] on td "116220356ss" at bounding box center [349, 350] width 145 height 27
copy code "116220356ss"
drag, startPoint x: 432, startPoint y: 350, endPoint x: 491, endPoint y: 358, distance: 59.0
click at [491, 358] on td "Isthissecure@1" at bounding box center [505, 350] width 169 height 27
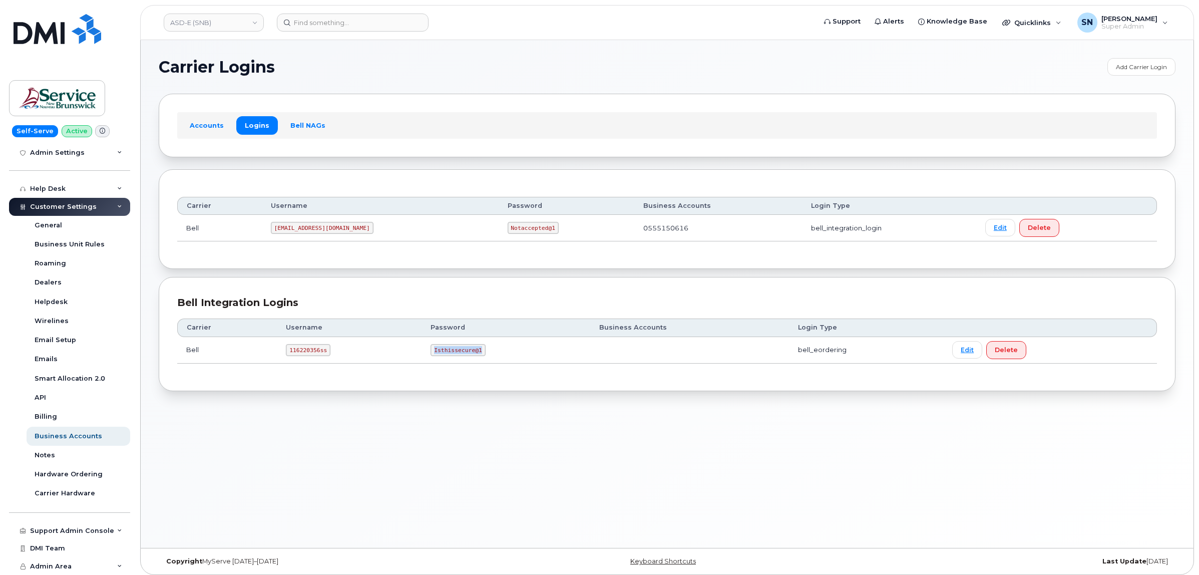
copy code "Isthissecure@1"
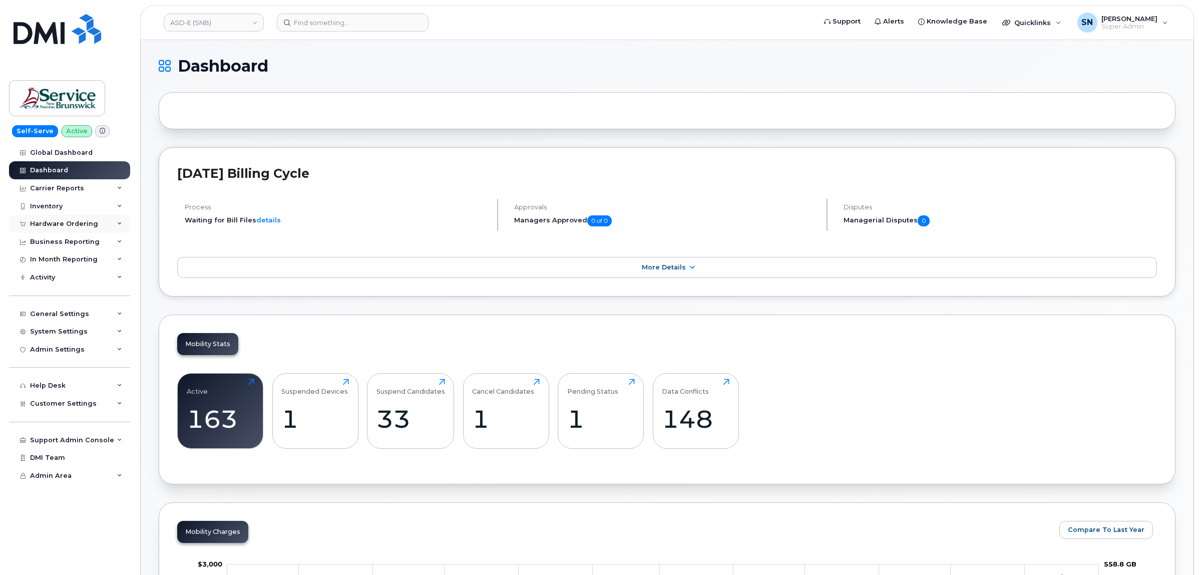
click at [74, 223] on div "Hardware Ordering" at bounding box center [64, 224] width 68 height 8
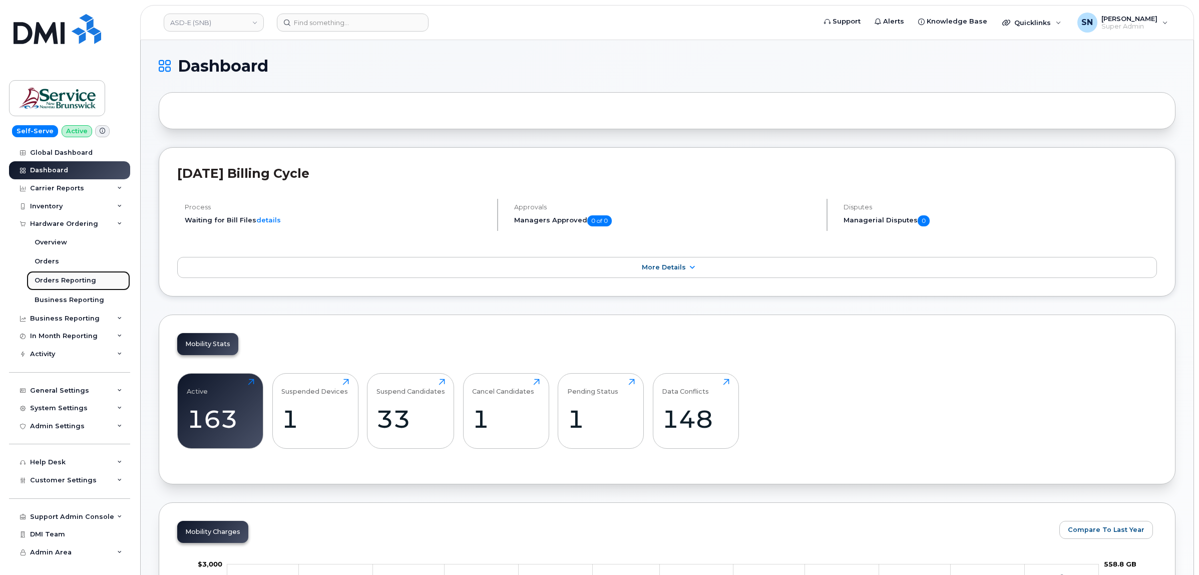
click at [74, 282] on div "Orders Reporting" at bounding box center [66, 280] width 62 height 9
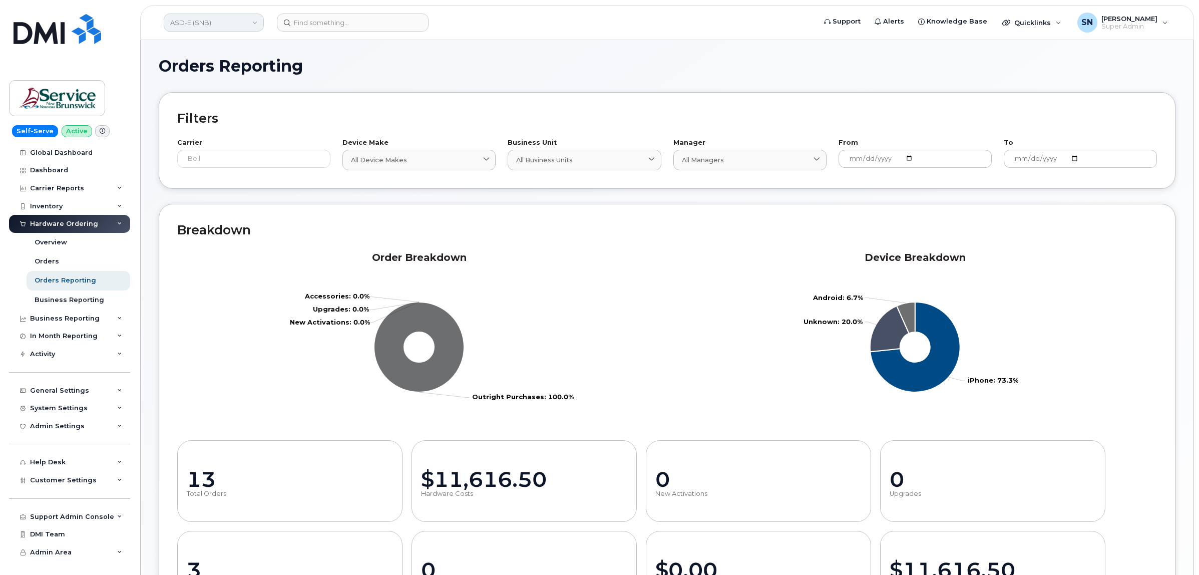
click at [241, 23] on link "ASD-E (SNB)" at bounding box center [214, 23] width 100 height 18
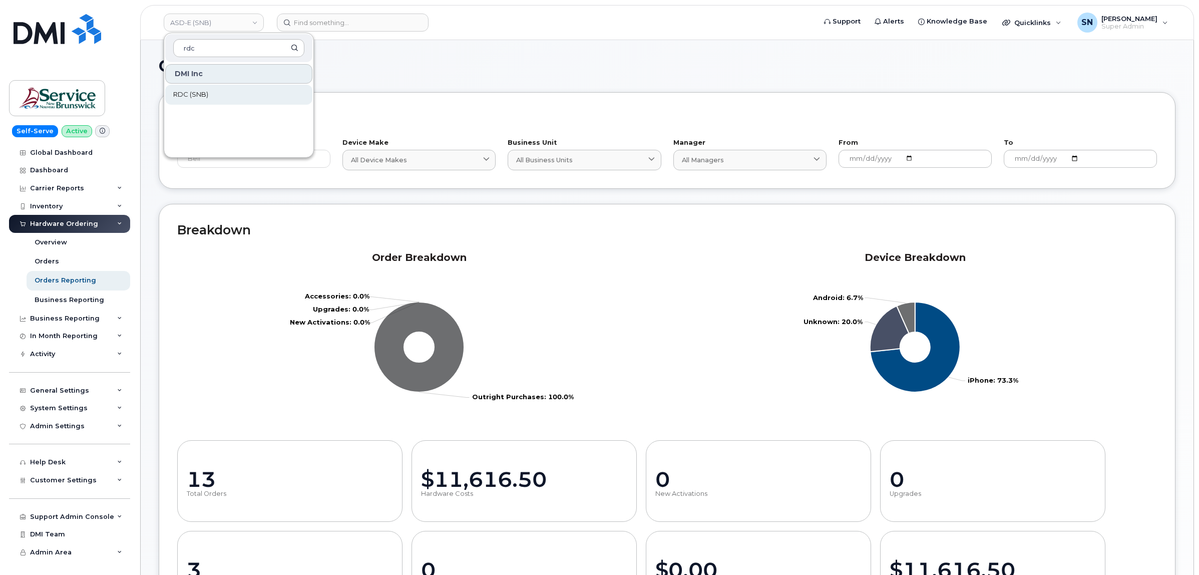
type input "rdc"
click at [210, 96] on link "RDC (SNB)" at bounding box center [238, 95] width 147 height 20
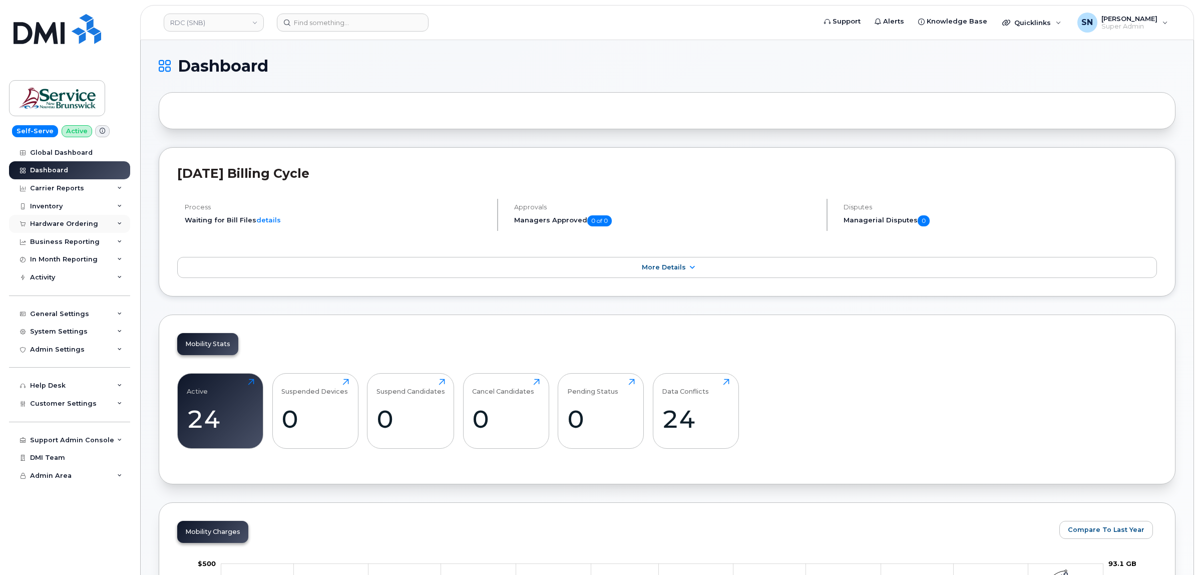
click at [77, 219] on div "Hardware Ordering" at bounding box center [69, 224] width 121 height 18
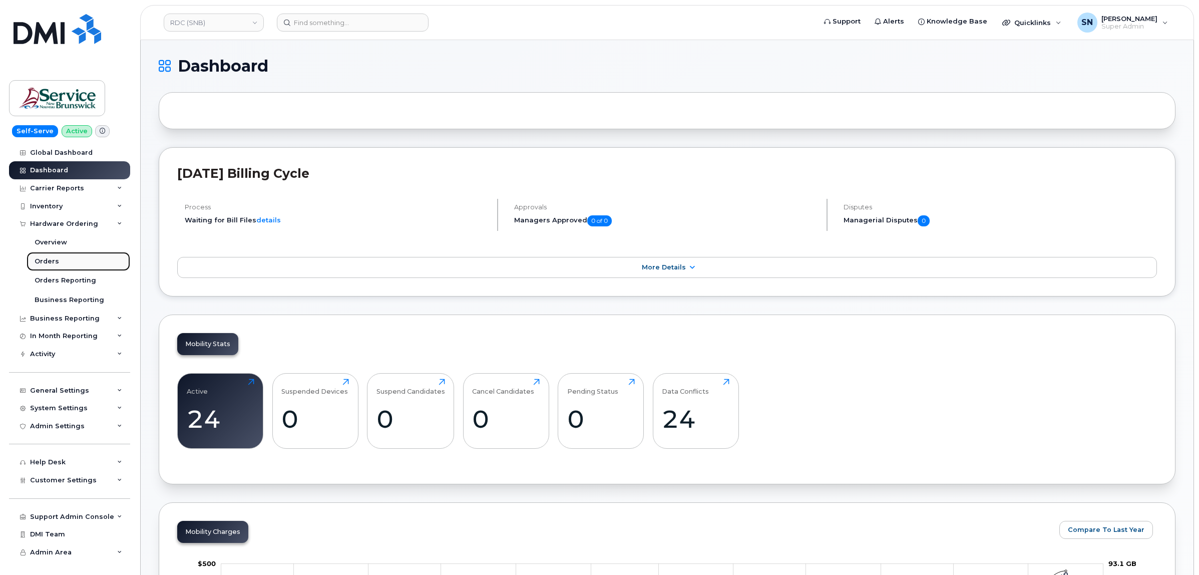
click at [56, 259] on div "Orders" at bounding box center [47, 261] width 25 height 9
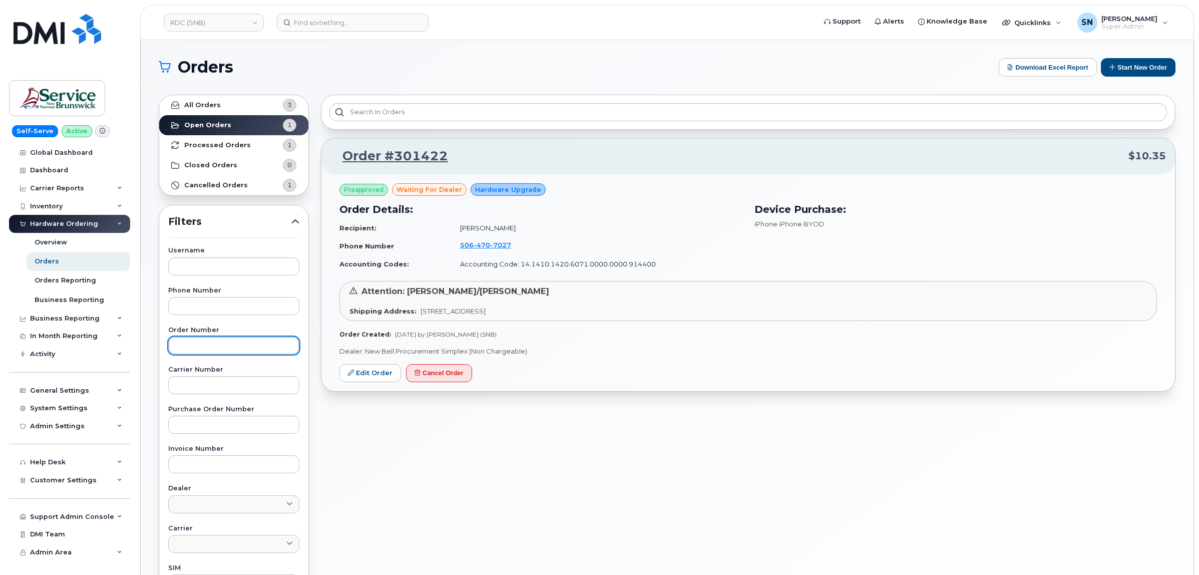
paste input "301422"
click at [196, 343] on input "text" at bounding box center [233, 345] width 131 height 18
type input "301422"
click at [230, 96] on link "All Orders 3" at bounding box center [233, 105] width 149 height 20
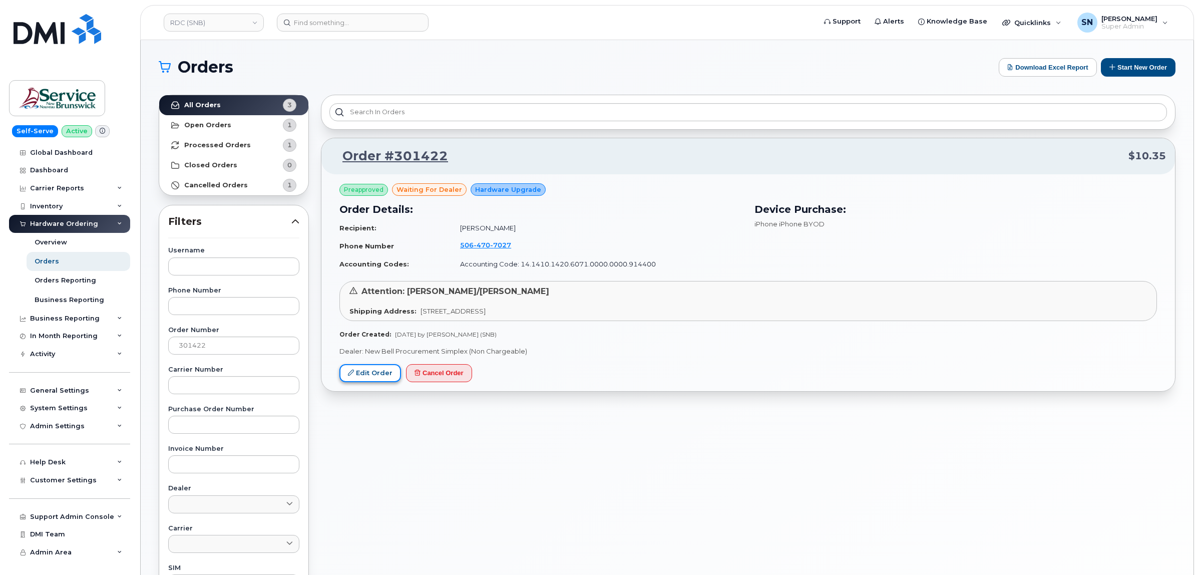
click at [376, 368] on link "Edit Order" at bounding box center [370, 373] width 62 height 19
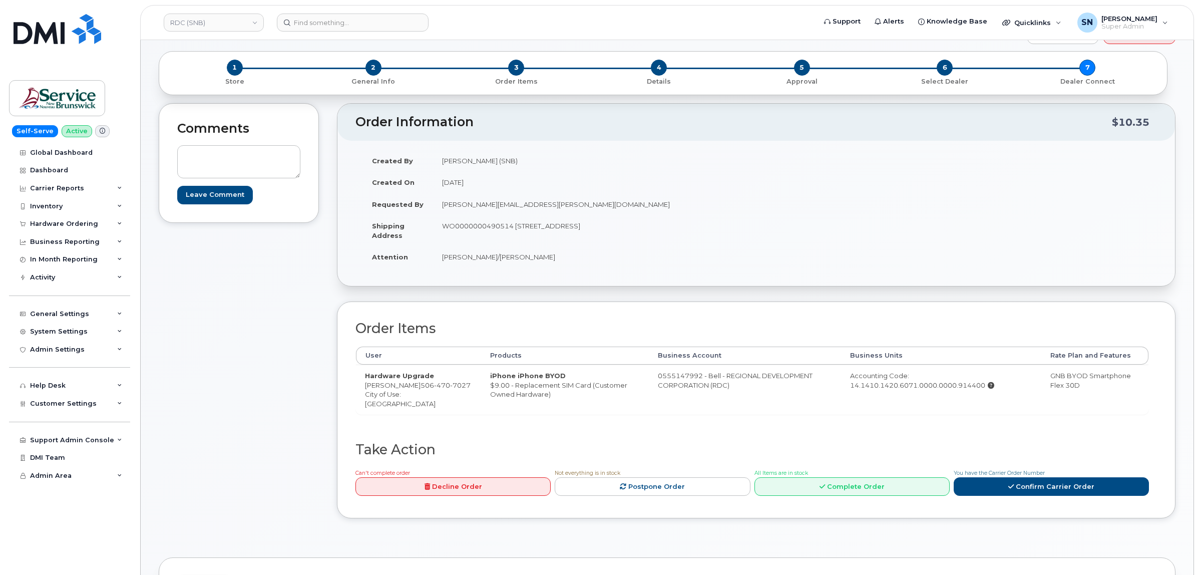
scroll to position [63, 0]
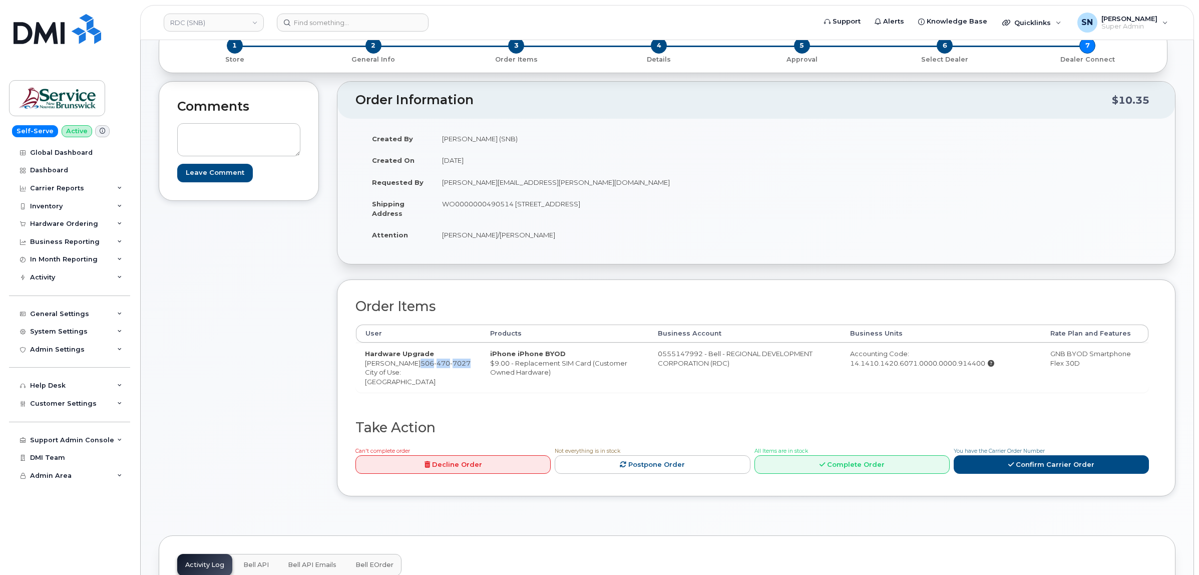
drag, startPoint x: 397, startPoint y: 362, endPoint x: 408, endPoint y: 371, distance: 14.6
click at [408, 371] on td "Hardware Upgrade Rob Kelly 506 470 7027 City of Use: Fredericton" at bounding box center [418, 367] width 125 height 50
copy span "506 470 7027"
drag, startPoint x: 364, startPoint y: 365, endPoint x: 395, endPoint y: 364, distance: 31.1
click at [395, 364] on td "Hardware Upgrade Rob Kelly 506 470 7027 City of Use: Fredericton" at bounding box center [418, 367] width 125 height 50
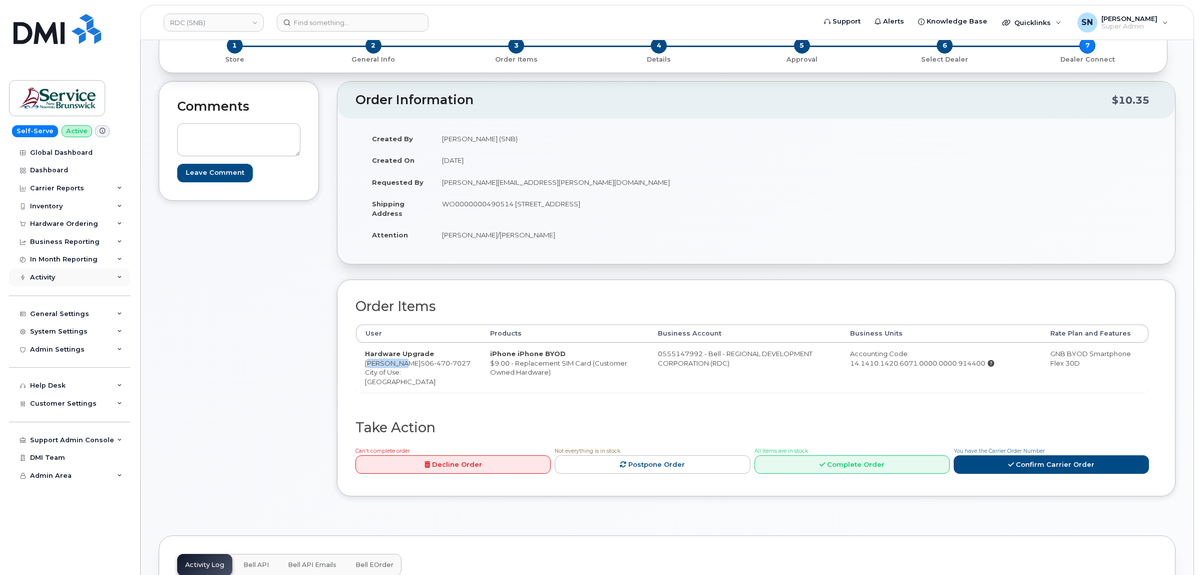
copy td "Rob Kelly"
click at [211, 28] on link "RDC (SNB)" at bounding box center [214, 23] width 100 height 18
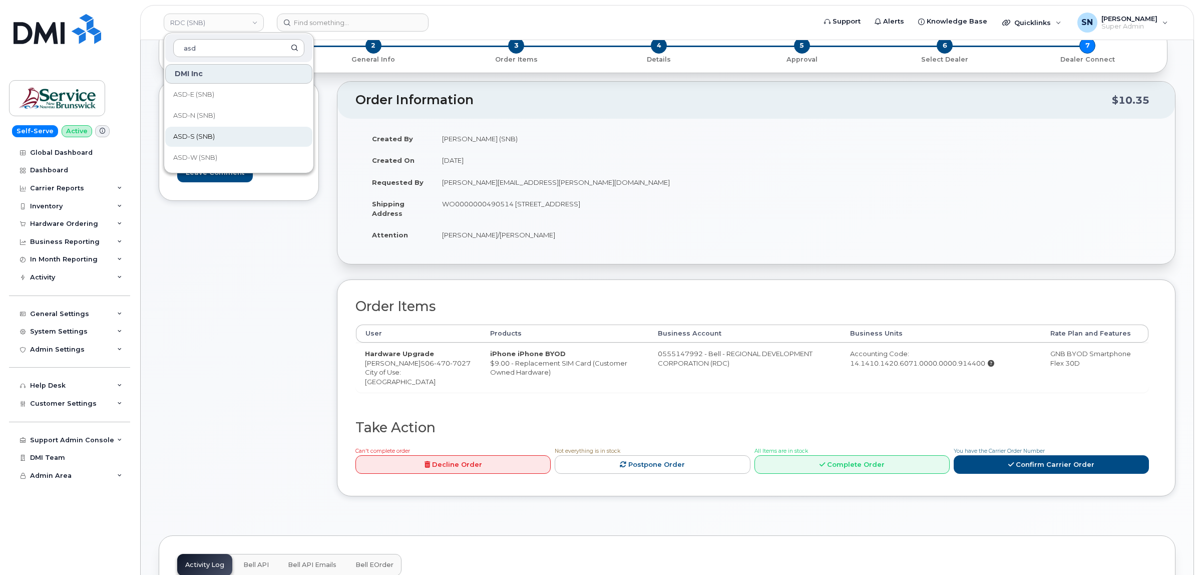
type input "asd"
click at [210, 131] on link "ASD-S (SNB)" at bounding box center [238, 137] width 147 height 20
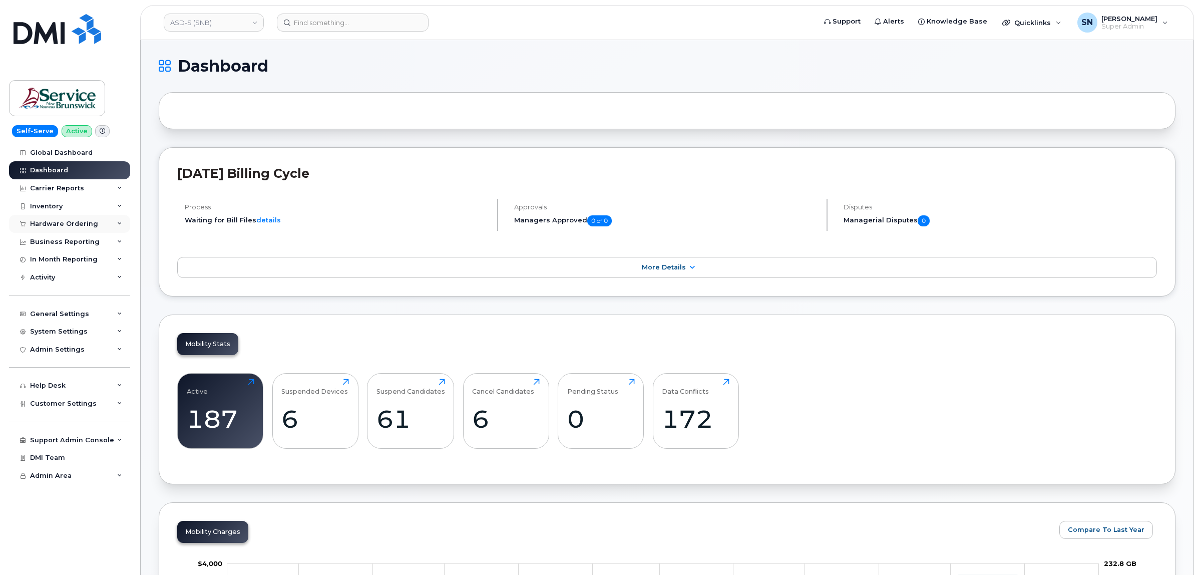
click at [69, 223] on div "Hardware Ordering" at bounding box center [64, 224] width 68 height 8
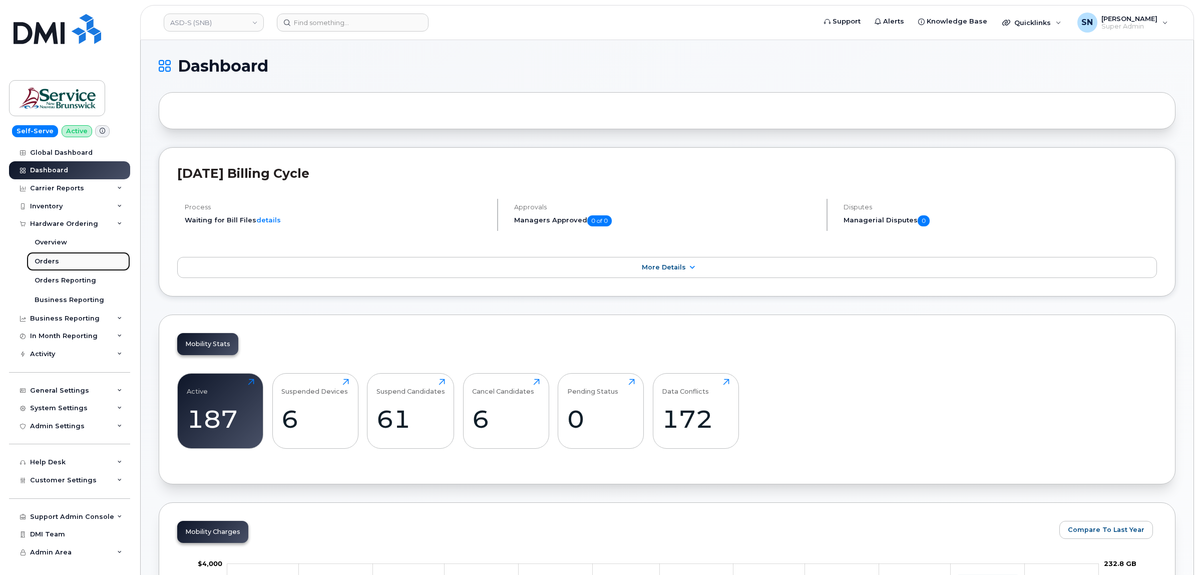
click at [44, 256] on link "Orders" at bounding box center [79, 261] width 104 height 19
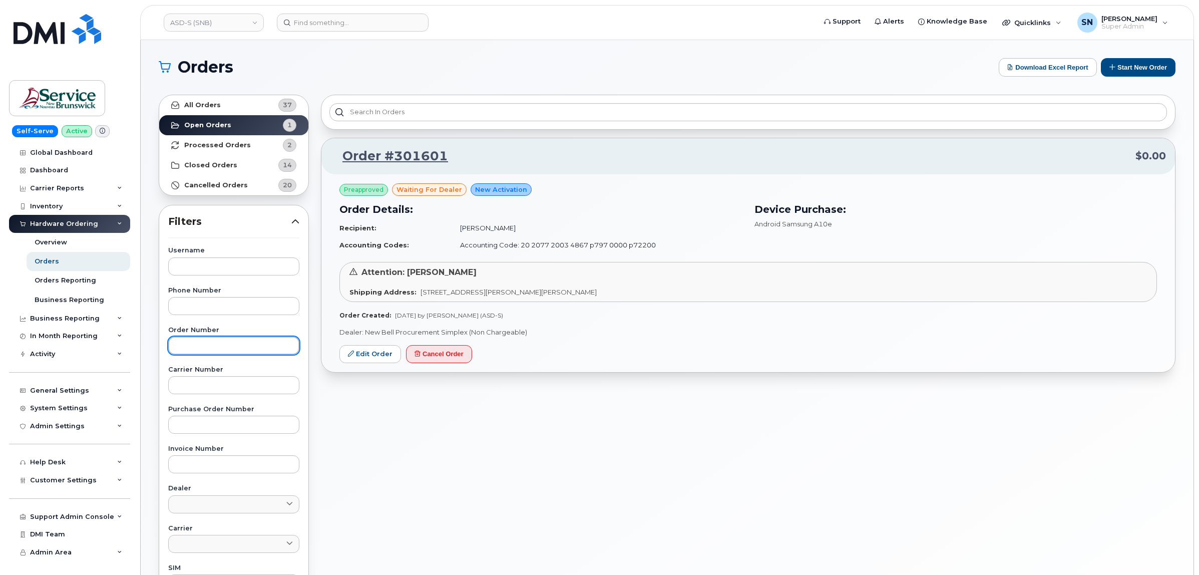
click at [250, 348] on input "text" at bounding box center [233, 345] width 131 height 18
paste input "301601"
type input "301601"
click at [221, 101] on link "All Orders 37" at bounding box center [233, 105] width 149 height 20
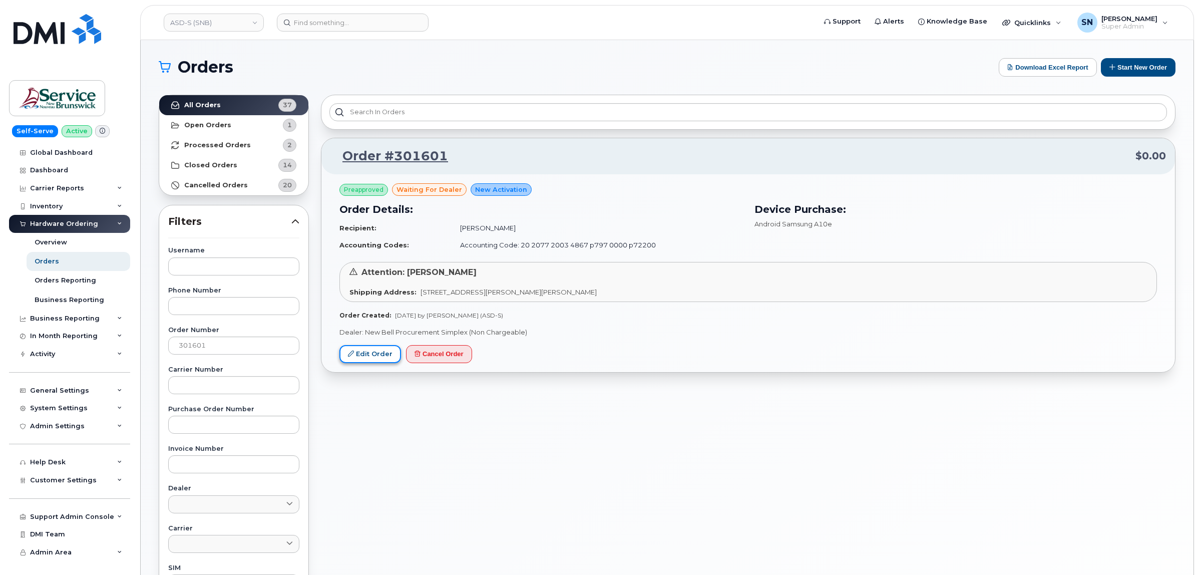
click at [381, 352] on link "Edit Order" at bounding box center [370, 354] width 62 height 19
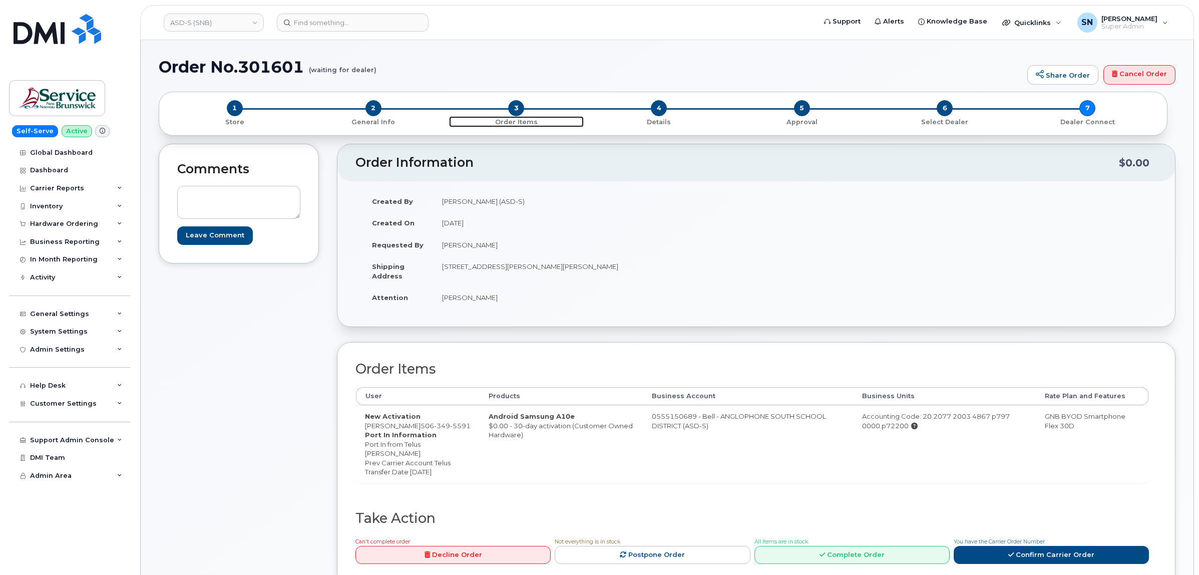
scroll to position [125, 0]
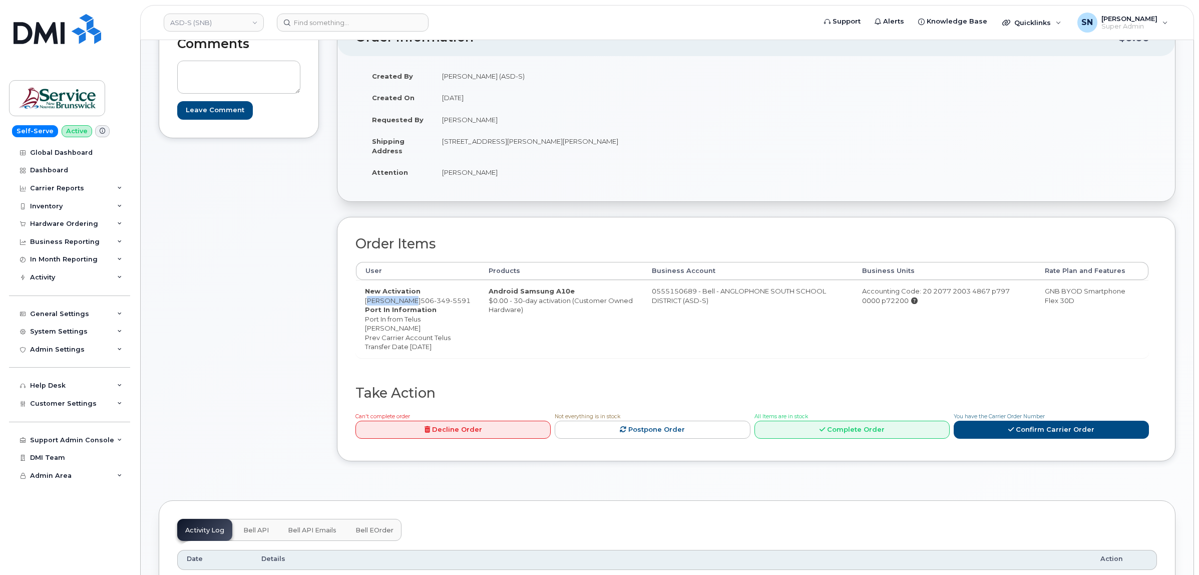
drag, startPoint x: 366, startPoint y: 304, endPoint x: 408, endPoint y: 301, distance: 42.2
click at [408, 301] on td "New Activation Sarah Simms 506 349 5591 Port In Information Port In from Telus …" at bounding box center [418, 319] width 124 height 78
drag, startPoint x: 366, startPoint y: 339, endPoint x: 388, endPoint y: 339, distance: 22.0
click at [388, 339] on dd "Port In from Telus Wendy Hueser Prev Carrier Account Telus Transfer Date 2025-0…" at bounding box center [418, 332] width 106 height 37
copy dd "Wendy"
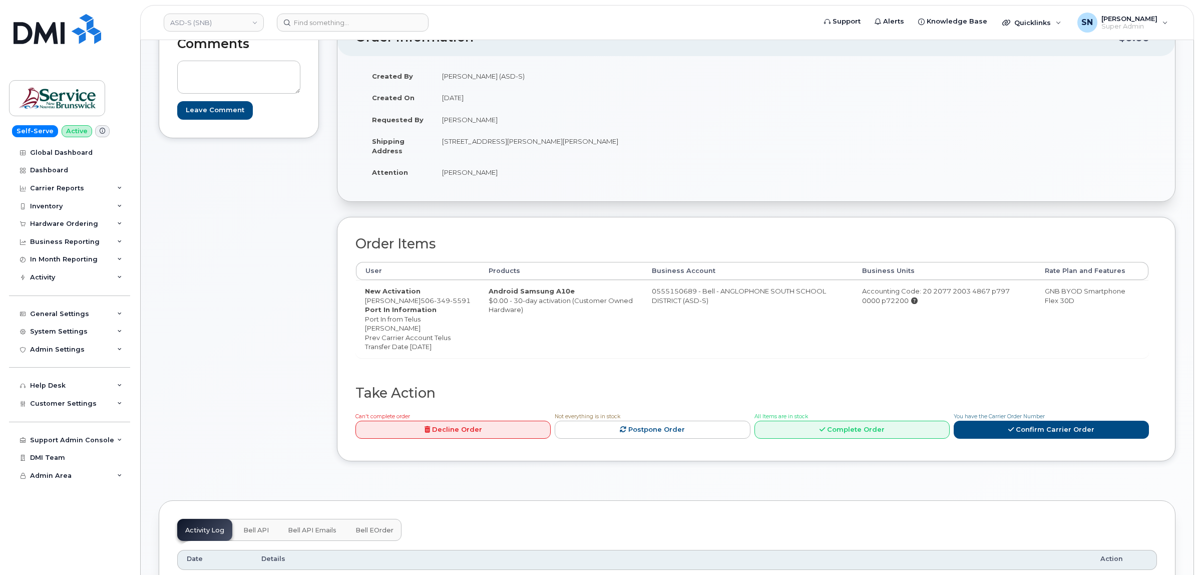
click at [398, 338] on dd "Port In from Telus Wendy Hueser Prev Carrier Account Telus Transfer Date 2025-0…" at bounding box center [418, 332] width 106 height 37
copy dd "Hueser"
drag, startPoint x: 409, startPoint y: 300, endPoint x: 414, endPoint y: 307, distance: 7.9
click at [414, 307] on td "New Activation Sarah Simms 506 349 5591 Port In Information Port In from Telus …" at bounding box center [418, 319] width 124 height 78
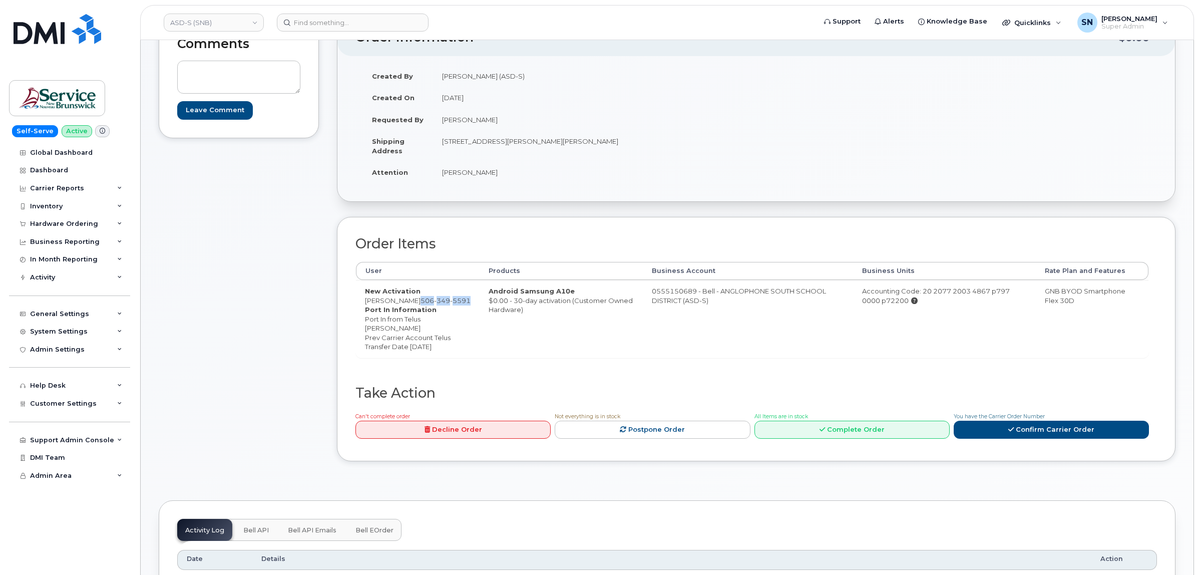
copy span "506 349 5591"
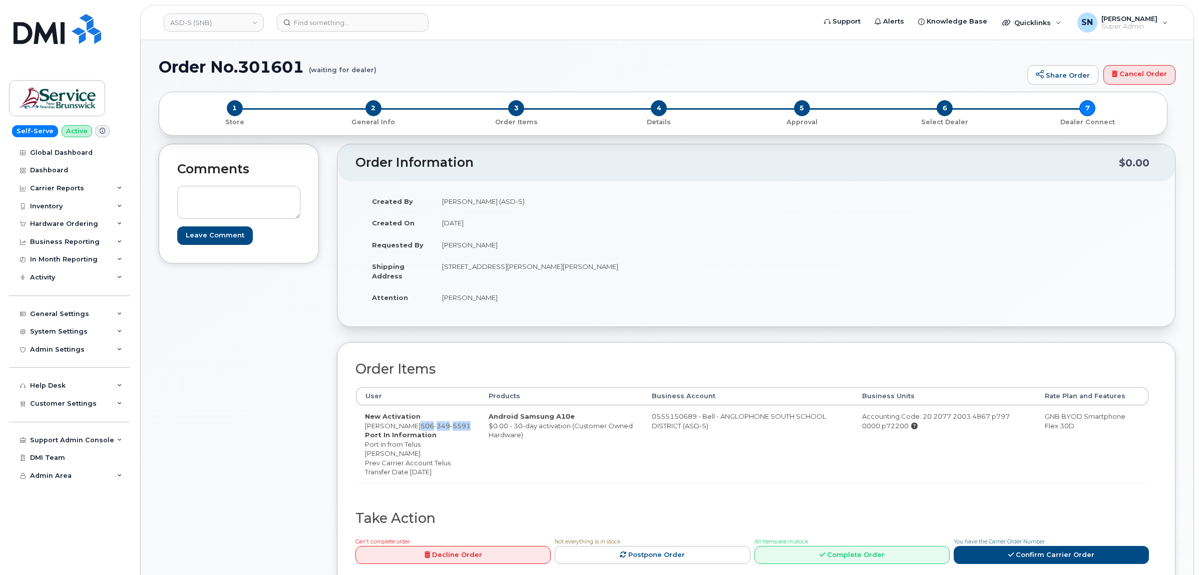
copy span "506 349 5591"
drag, startPoint x: 443, startPoint y: 266, endPoint x: 506, endPoint y: 273, distance: 62.9
click at [506, 273] on td "[STREET_ADDRESS][PERSON_NAME][PERSON_NAME]" at bounding box center [591, 270] width 316 height 31
copy td "490 Woodward Ave"
drag, startPoint x: 582, startPoint y: 293, endPoint x: 586, endPoint y: 289, distance: 5.3
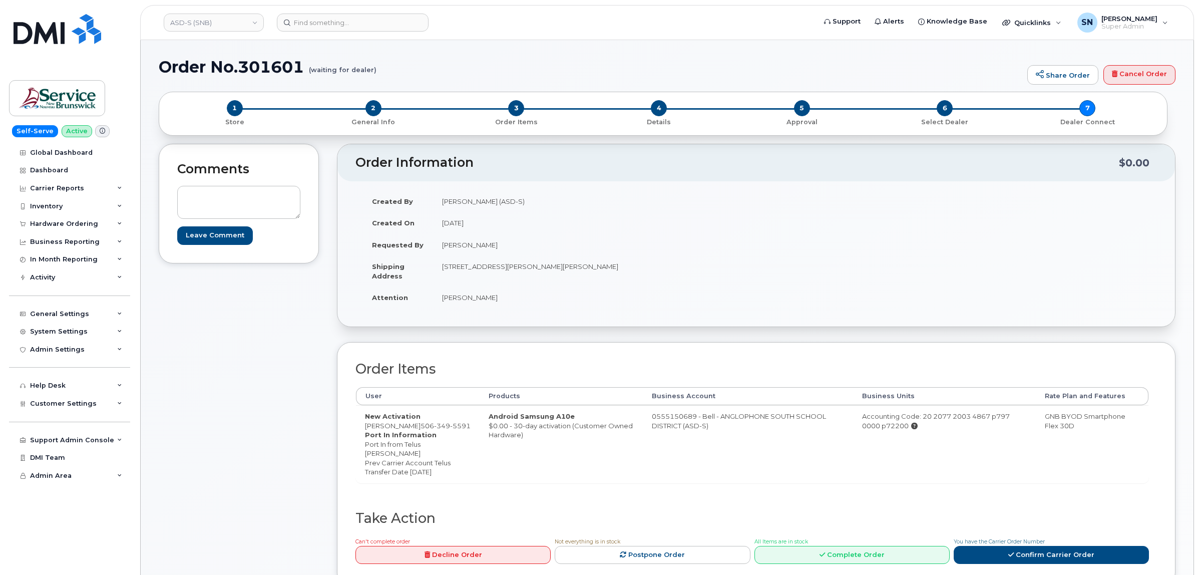
click at [585, 290] on td "[PERSON_NAME]" at bounding box center [591, 297] width 316 height 22
drag, startPoint x: 597, startPoint y: 268, endPoint x: 627, endPoint y: 269, distance: 30.0
click at [627, 269] on td "[STREET_ADDRESS][PERSON_NAME][PERSON_NAME]" at bounding box center [591, 270] width 316 height 31
copy td "E2K 5N3"
drag, startPoint x: 442, startPoint y: 299, endPoint x: 495, endPoint y: 303, distance: 52.7
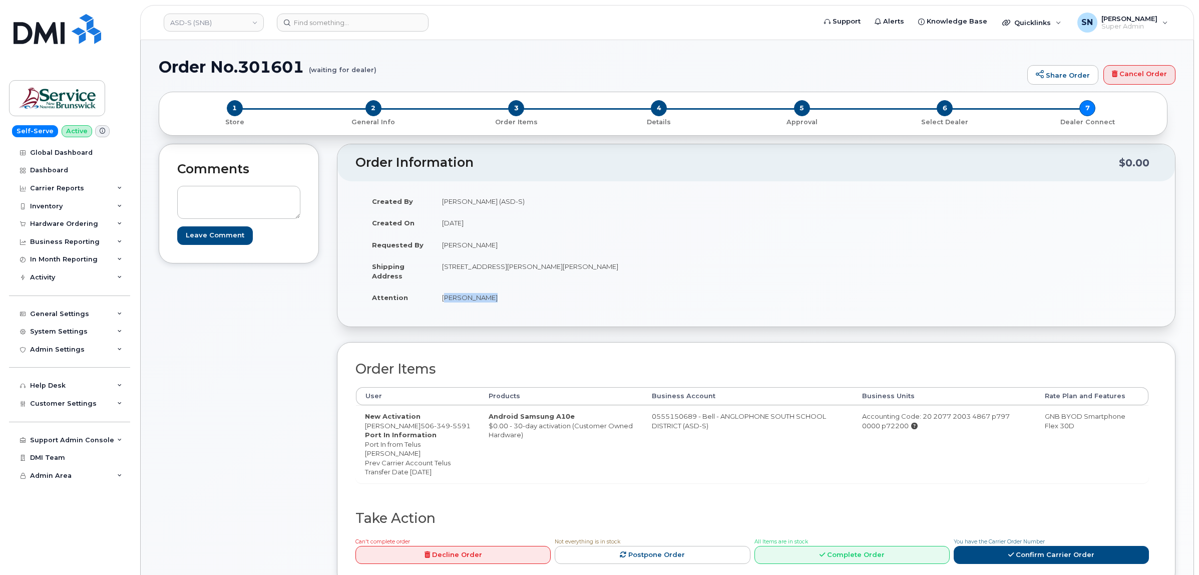
click at [495, 303] on td "[PERSON_NAME]" at bounding box center [591, 297] width 316 height 22
copy td "[PERSON_NAME]"
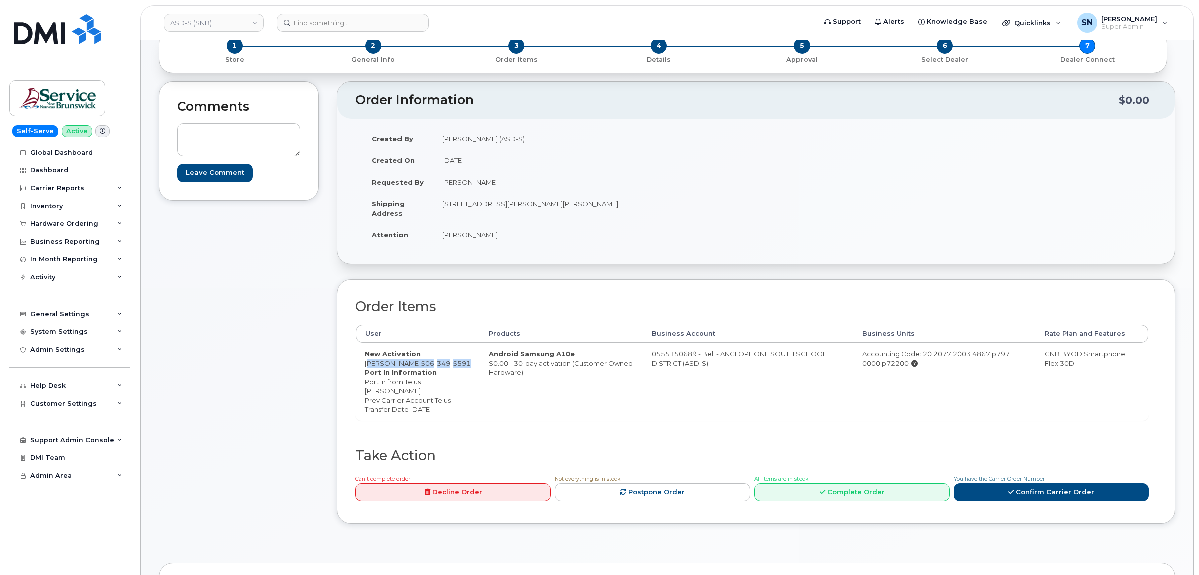
drag, startPoint x: 366, startPoint y: 365, endPoint x: 394, endPoint y: 374, distance: 29.9
click at [394, 374] on td "New Activation Sarah Simms 506 349 5591 Port In Information Port In from Telus …" at bounding box center [418, 381] width 124 height 78
copy td "Sarah Simms 506 349 5591"
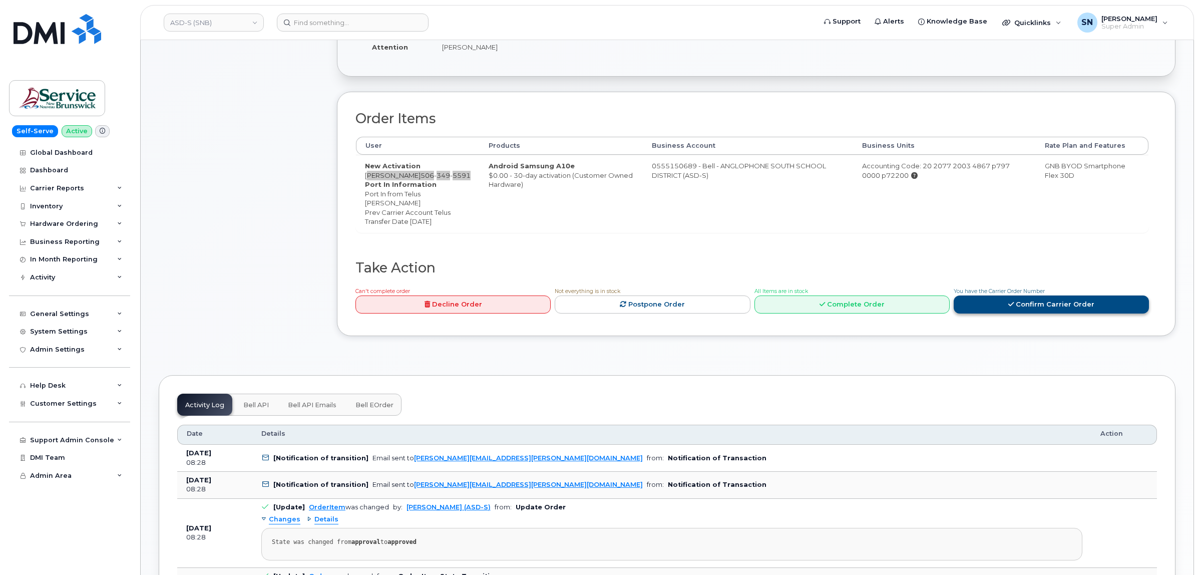
click at [1079, 314] on link "Confirm Carrier Order" at bounding box center [1051, 304] width 195 height 19
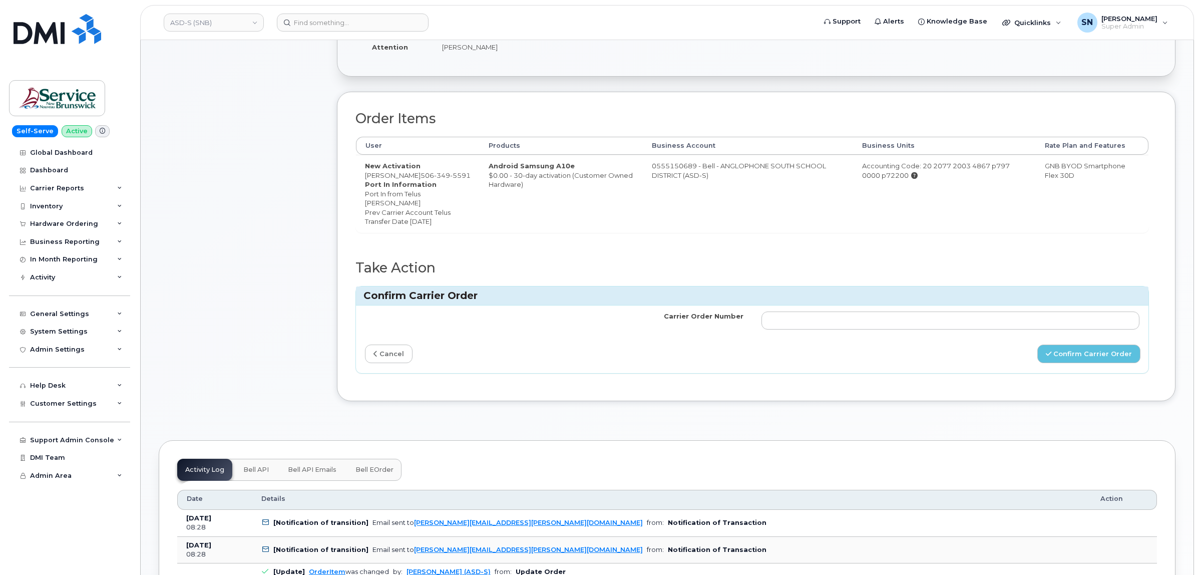
click at [1019, 326] on td at bounding box center [950, 320] width 396 height 30
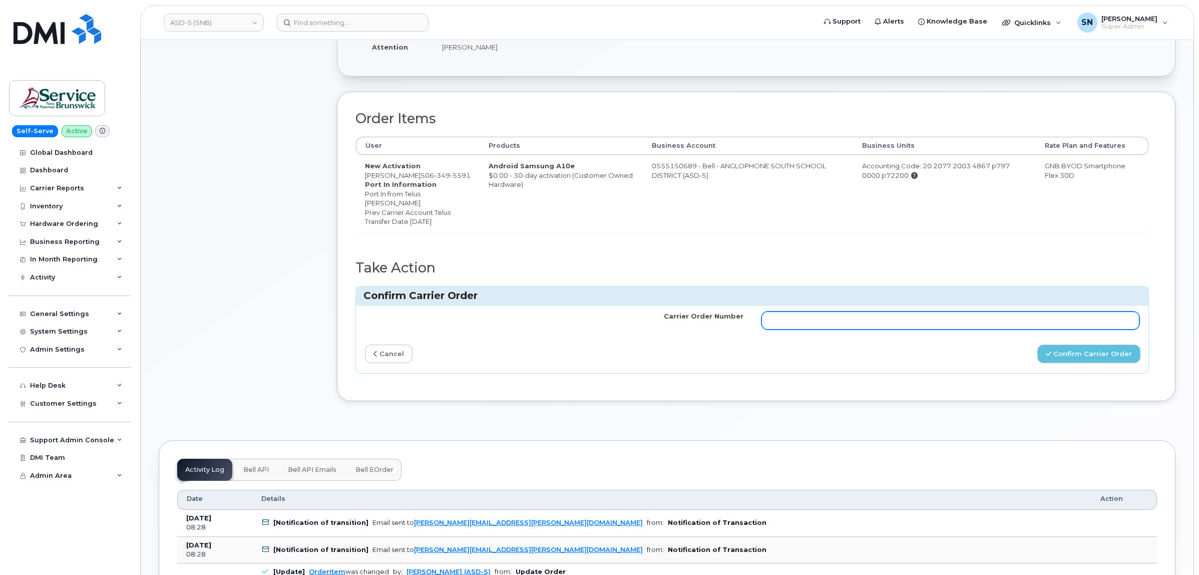
click at [1020, 329] on input "Carrier Order Number" at bounding box center [950, 320] width 378 height 18
paste input "3022447"
type input "3022447"
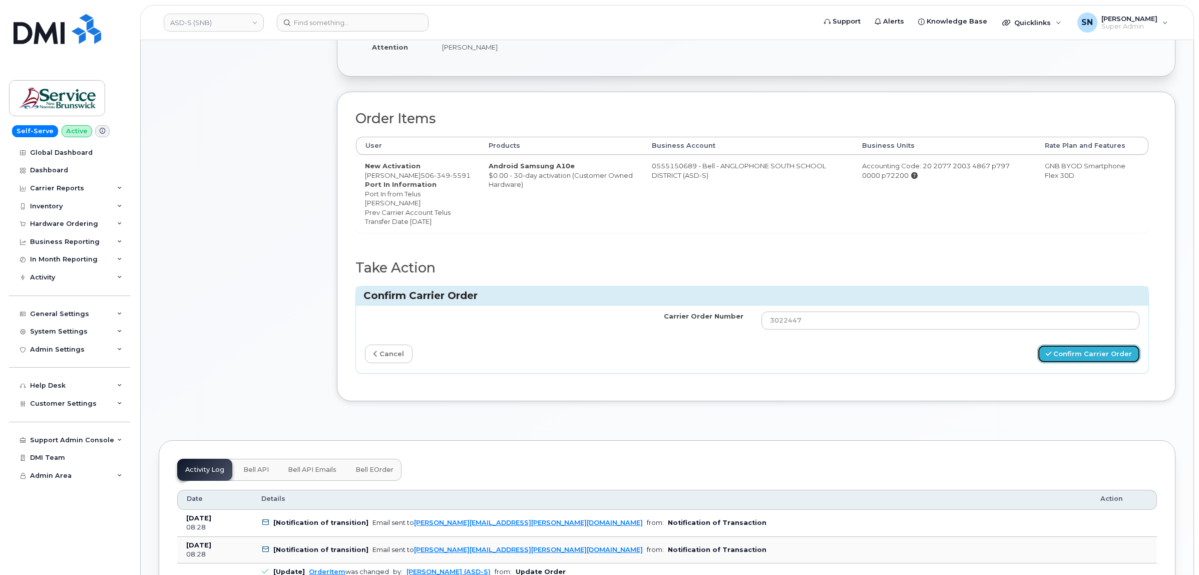
click at [1071, 363] on button "Confirm Carrier Order" at bounding box center [1088, 353] width 103 height 19
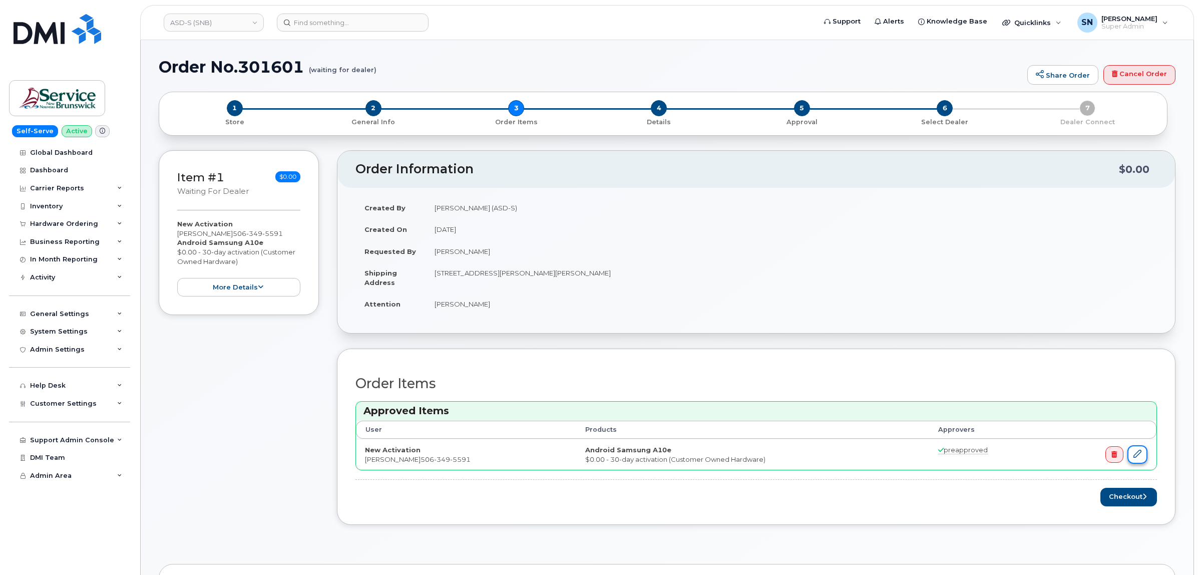
click at [1135, 452] on icon at bounding box center [1137, 453] width 8 height 8
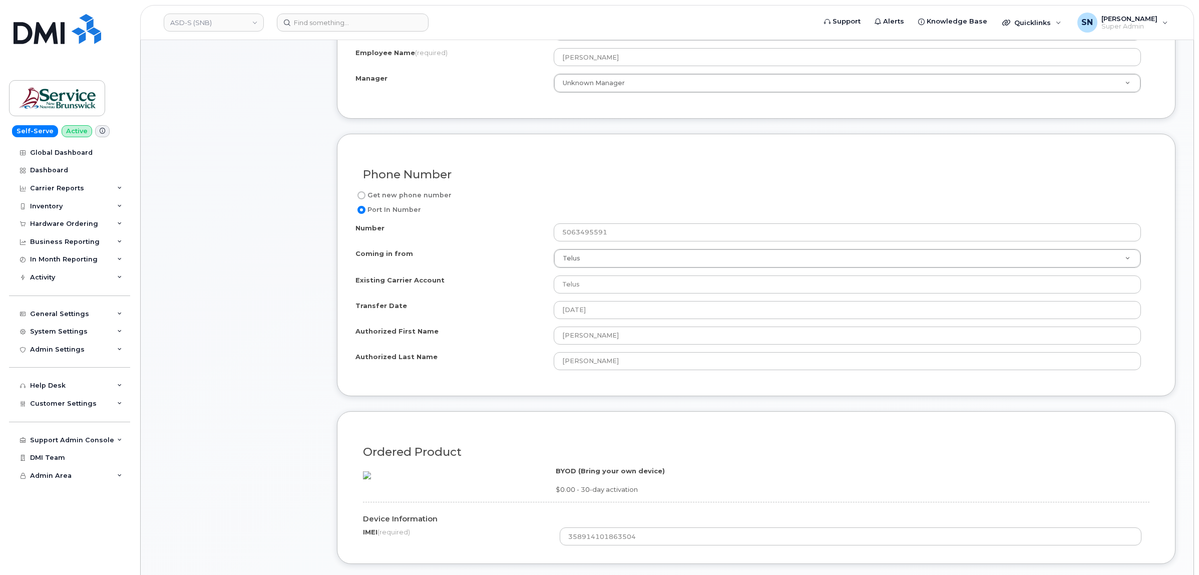
scroll to position [501, 0]
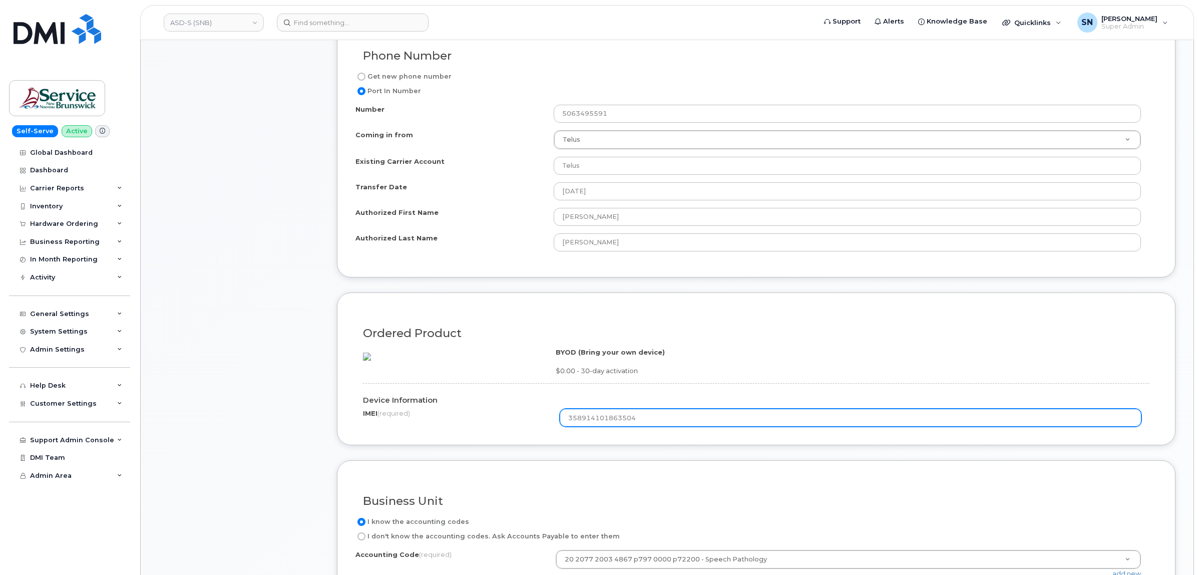
click at [597, 426] on input "358914101863504" at bounding box center [851, 417] width 582 height 18
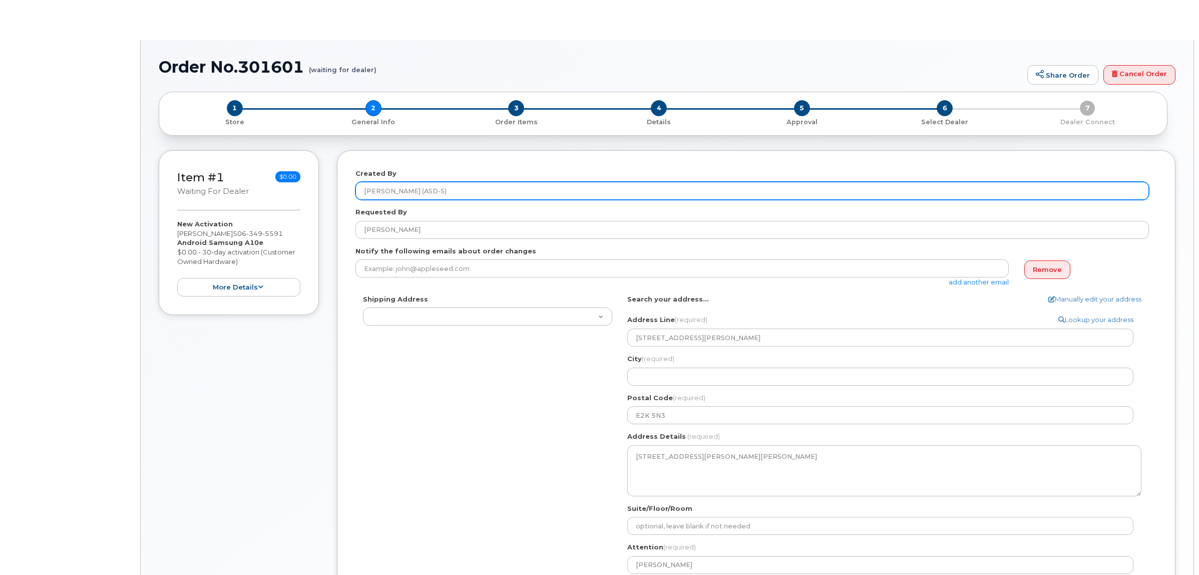
type textarea "[STREET_ADDRESS][PERSON_NAME][PERSON_NAME]"
select select
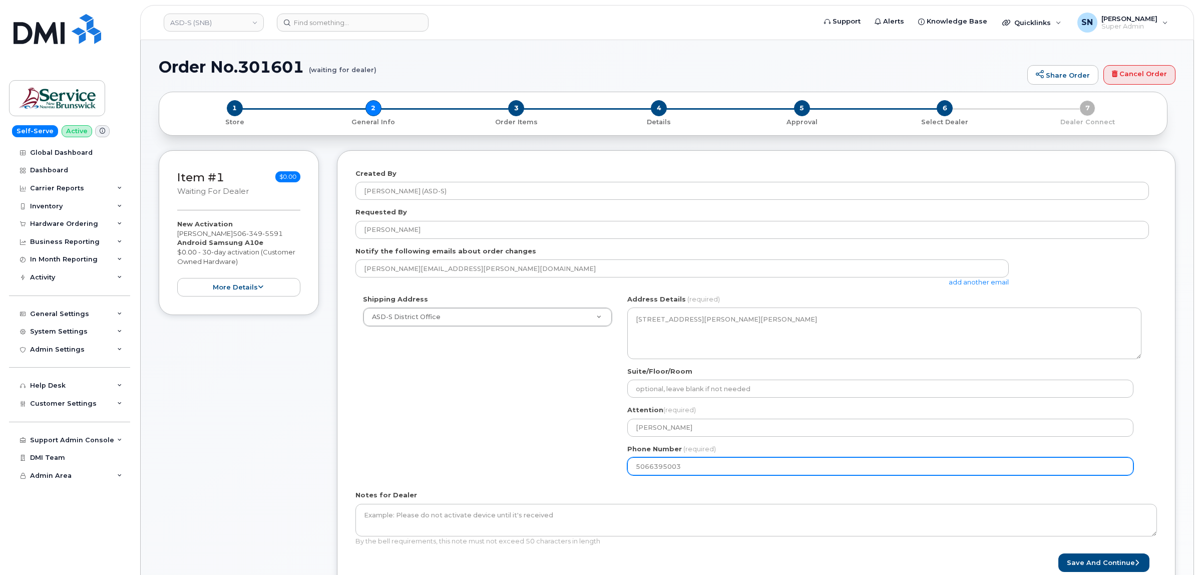
drag, startPoint x: 646, startPoint y: 461, endPoint x: 611, endPoint y: 460, distance: 35.6
click at [616, 461] on div "Shipping Address ASD-S District Office New Address ASD-E Main Office ASD-N Bath…" at bounding box center [751, 388] width 793 height 188
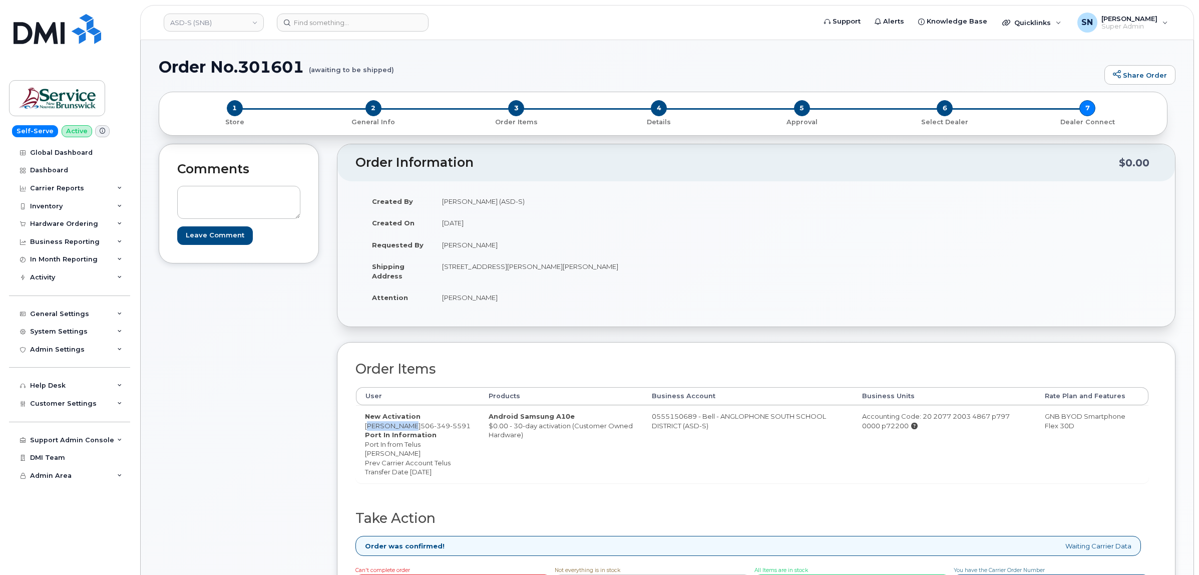
drag, startPoint x: 365, startPoint y: 425, endPoint x: 408, endPoint y: 428, distance: 43.2
click at [408, 428] on td "New Activation [PERSON_NAME] [PHONE_NUMBER] Port In Information Port In from Te…" at bounding box center [418, 444] width 124 height 78
copy td "[PERSON_NAME]"
click at [328, 300] on div "Comments Leave Comment Order Information $0.00 Created By [PERSON_NAME] (ASD-S)…" at bounding box center [667, 387] width 1017 height 487
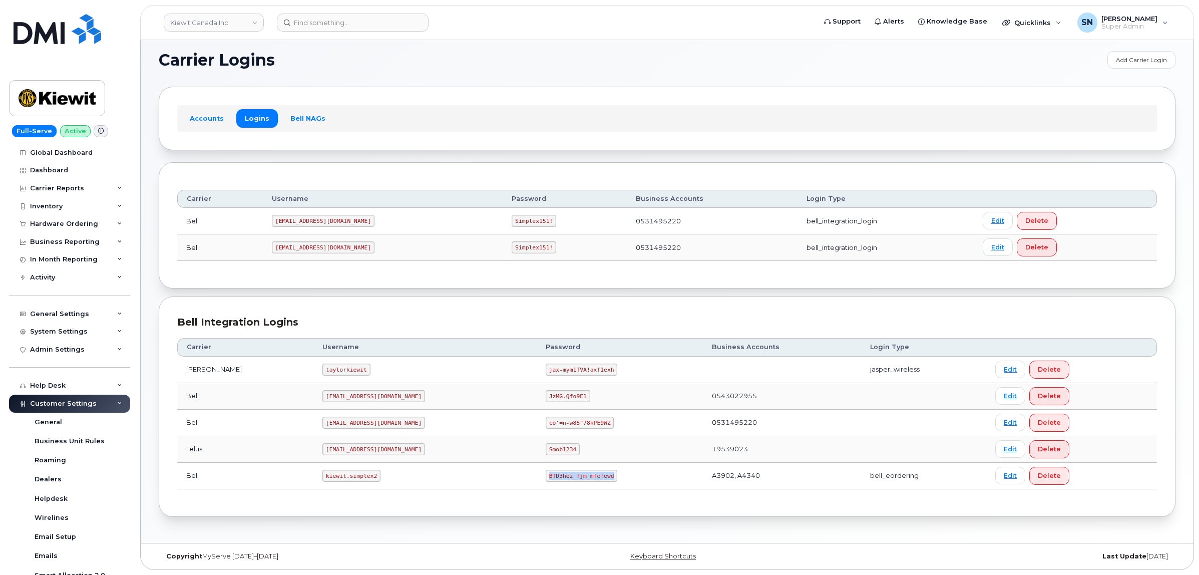
scroll to position [200, 0]
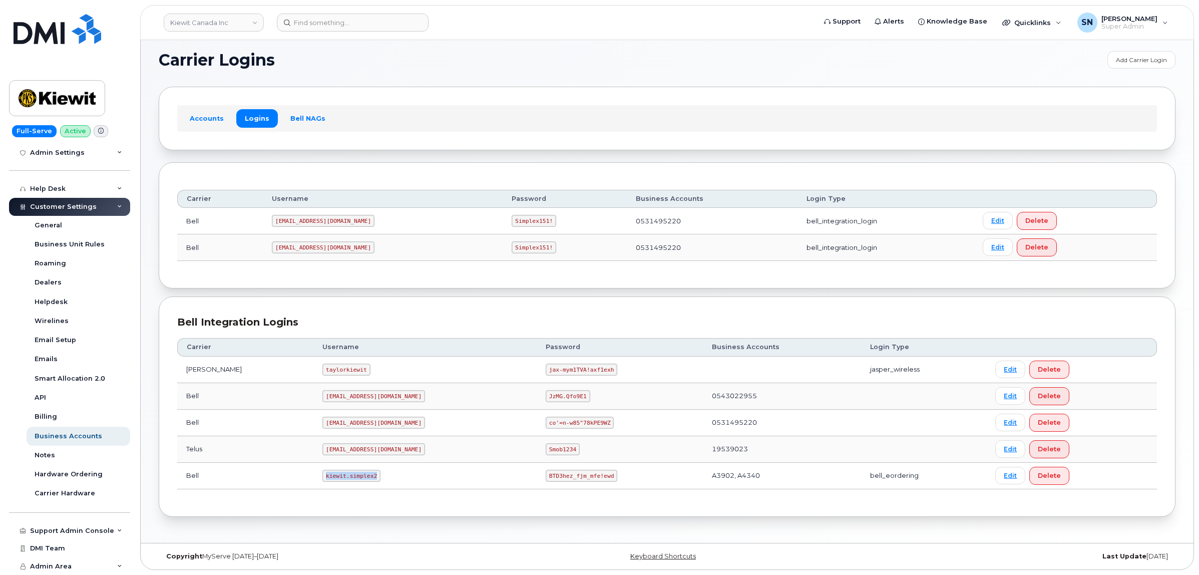
drag, startPoint x: 299, startPoint y: 472, endPoint x: 346, endPoint y: 476, distance: 47.7
click at [346, 476] on code "kiewit.simplex2" at bounding box center [351, 476] width 58 height 12
copy code "kiewit.simplex2"
drag, startPoint x: 500, startPoint y: 476, endPoint x: 558, endPoint y: 482, distance: 58.9
click at [558, 482] on td "BTD3hez_fjm_mfe!ewd" at bounding box center [620, 476] width 166 height 27
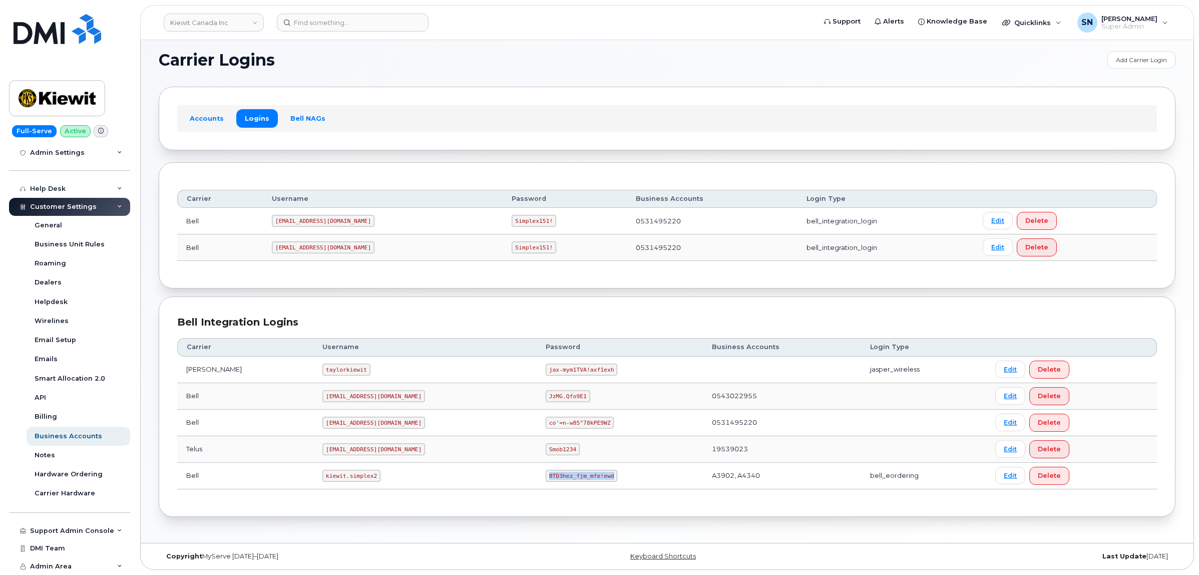
copy code "BTD3hez_fjm_mfe!ewd"
drag, startPoint x: 310, startPoint y: 475, endPoint x: 355, endPoint y: 477, distance: 45.1
click at [355, 477] on td "kiewit.simplex2" at bounding box center [424, 476] width 223 height 27
copy code "kiewit.simplex2"
drag, startPoint x: 500, startPoint y: 472, endPoint x: 562, endPoint y: 486, distance: 64.1
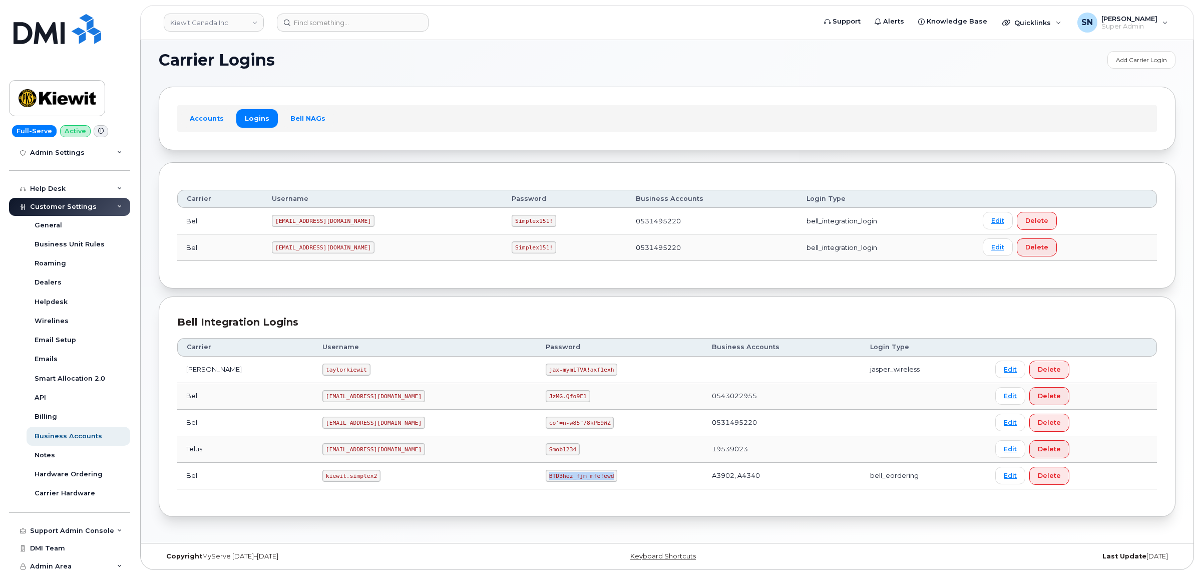
click at [562, 486] on td "BTD3hez_fjm_mfe!ewd" at bounding box center [620, 476] width 166 height 27
copy code "BTD3hez_fjm_mfe!ewd"
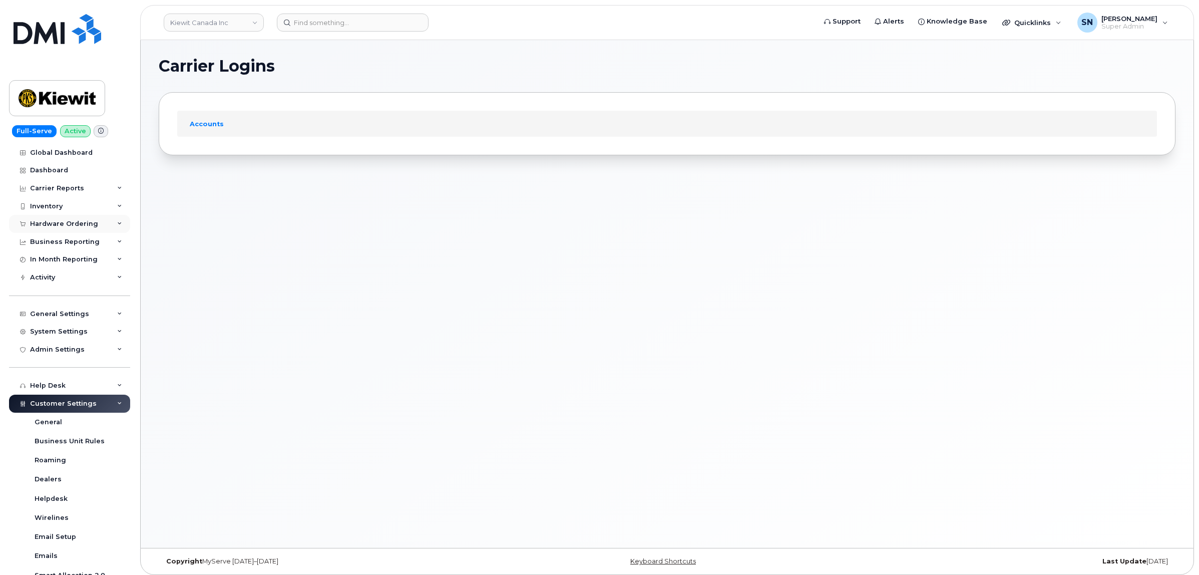
click at [84, 227] on div "Hardware Ordering" at bounding box center [64, 224] width 68 height 8
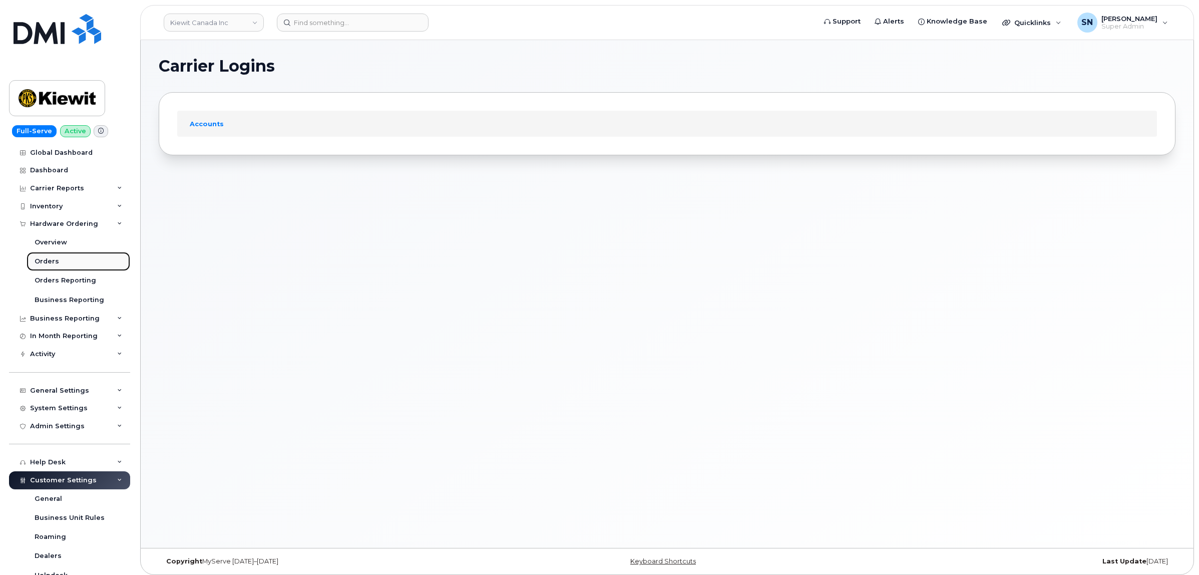
drag, startPoint x: 63, startPoint y: 261, endPoint x: 55, endPoint y: 271, distance: 12.8
click at [63, 261] on link "Orders" at bounding box center [79, 261] width 104 height 19
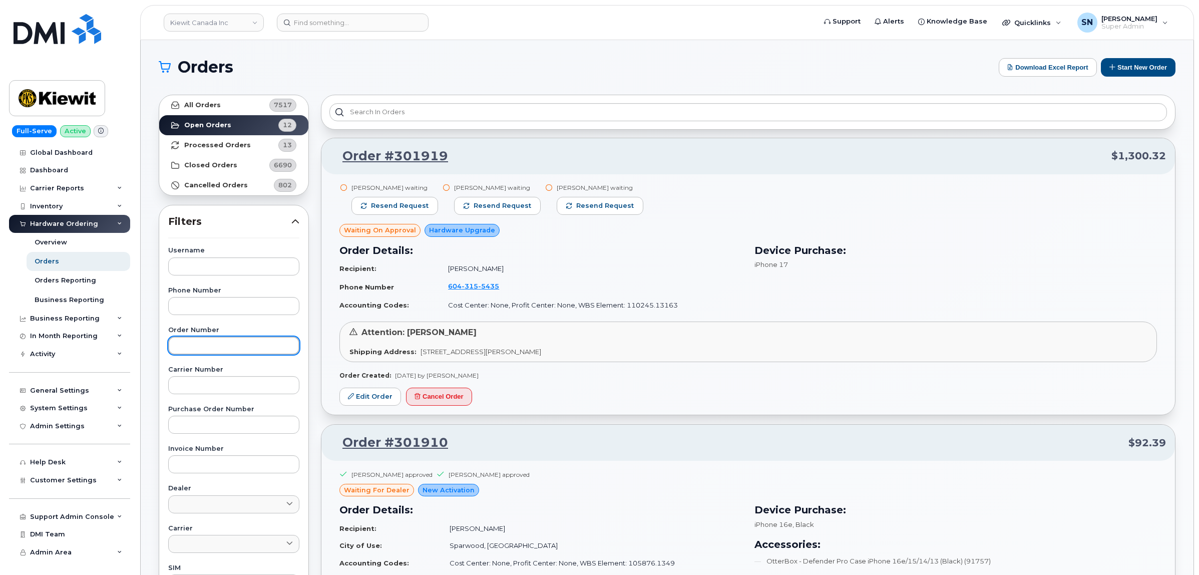
click at [237, 344] on input "text" at bounding box center [233, 345] width 131 height 18
paste input "301910"
type input "301910"
click at [209, 98] on link "All Orders 7517" at bounding box center [233, 105] width 149 height 20
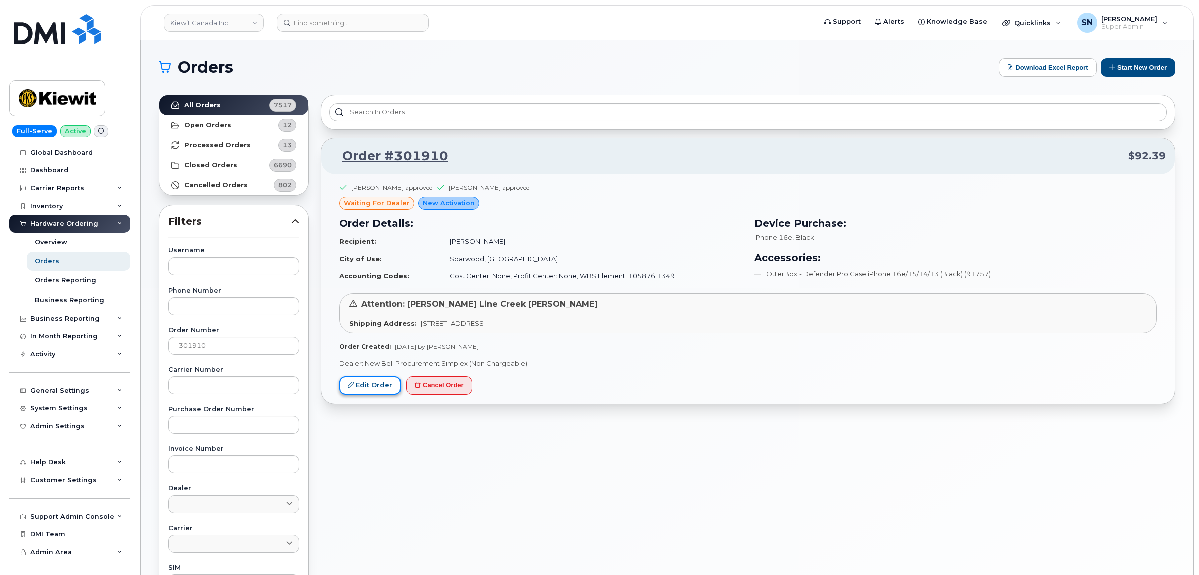
click at [382, 383] on link "Edit Order" at bounding box center [370, 385] width 62 height 19
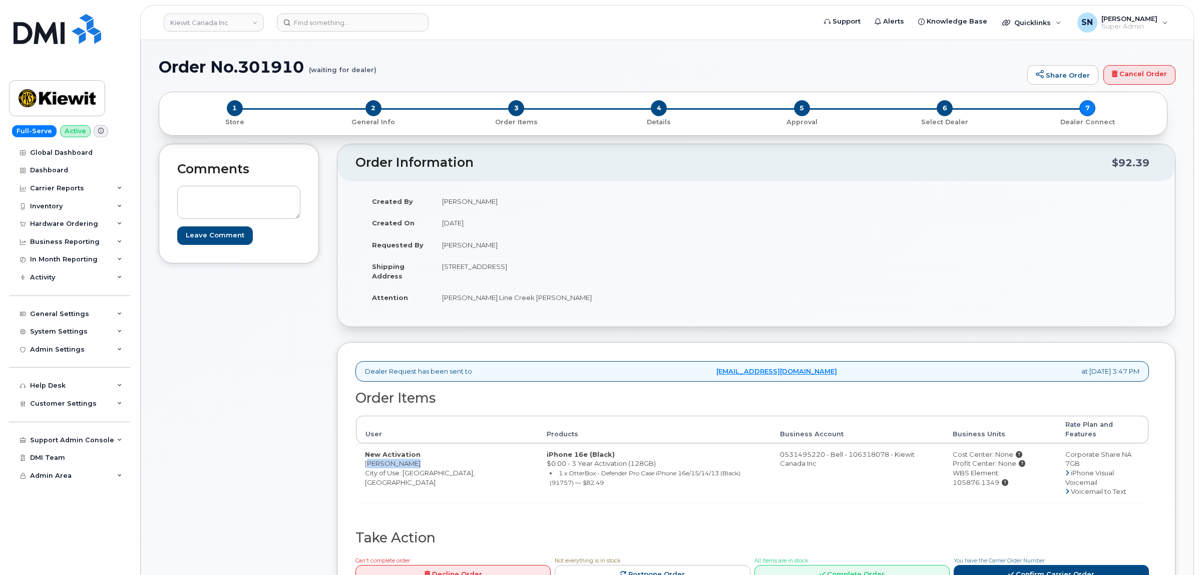
drag, startPoint x: 363, startPoint y: 455, endPoint x: 413, endPoint y: 456, distance: 50.1
click at [413, 456] on td "New Activation [PERSON_NAME] City of Use: [GEOGRAPHIC_DATA], [GEOGRAPHIC_DATA]" at bounding box center [447, 472] width 182 height 59
copy td "[PERSON_NAME]"
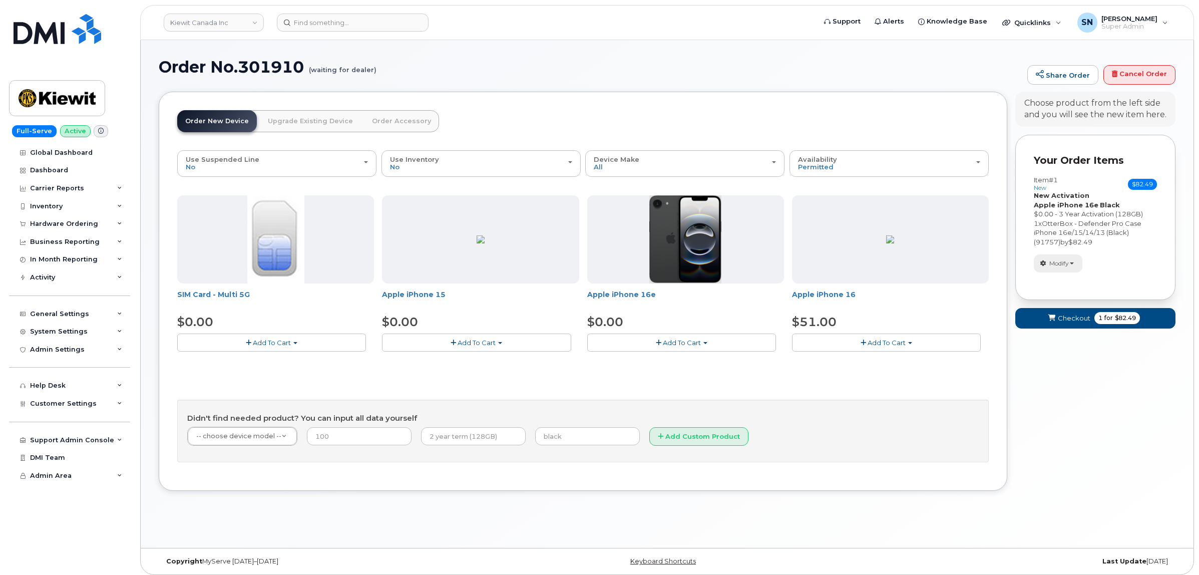
click at [1065, 268] on span "Modify" at bounding box center [1059, 263] width 20 height 9
click at [1067, 279] on link "change" at bounding box center [1081, 279] width 95 height 12
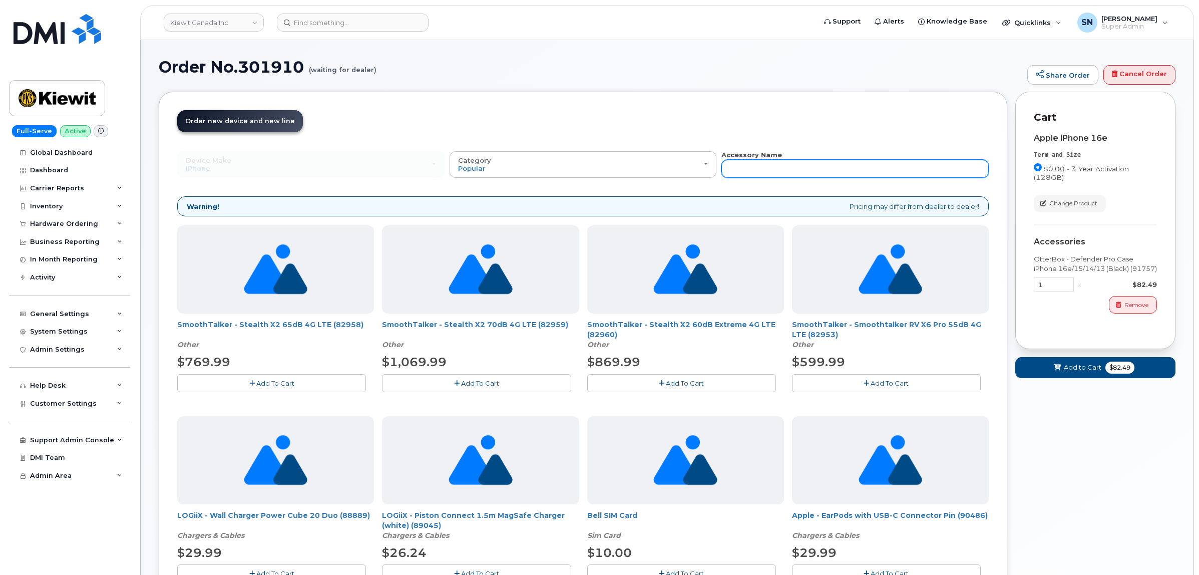
click at [876, 164] on input "text" at bounding box center [854, 169] width 267 height 18
type input "87916"
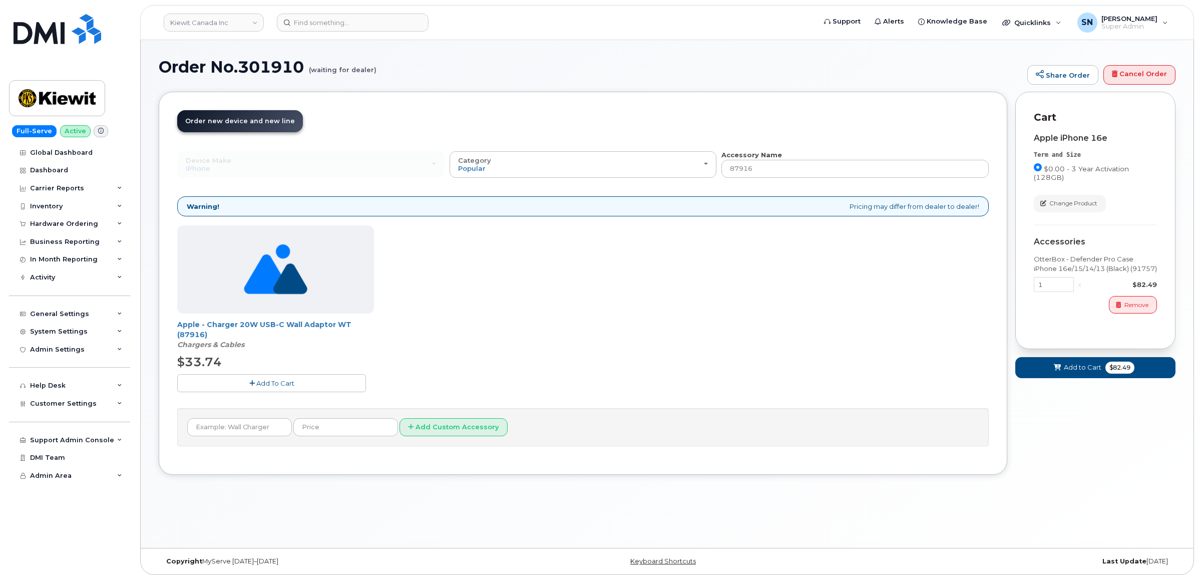
click at [304, 381] on button "Add To Cart" at bounding box center [271, 383] width 189 height 18
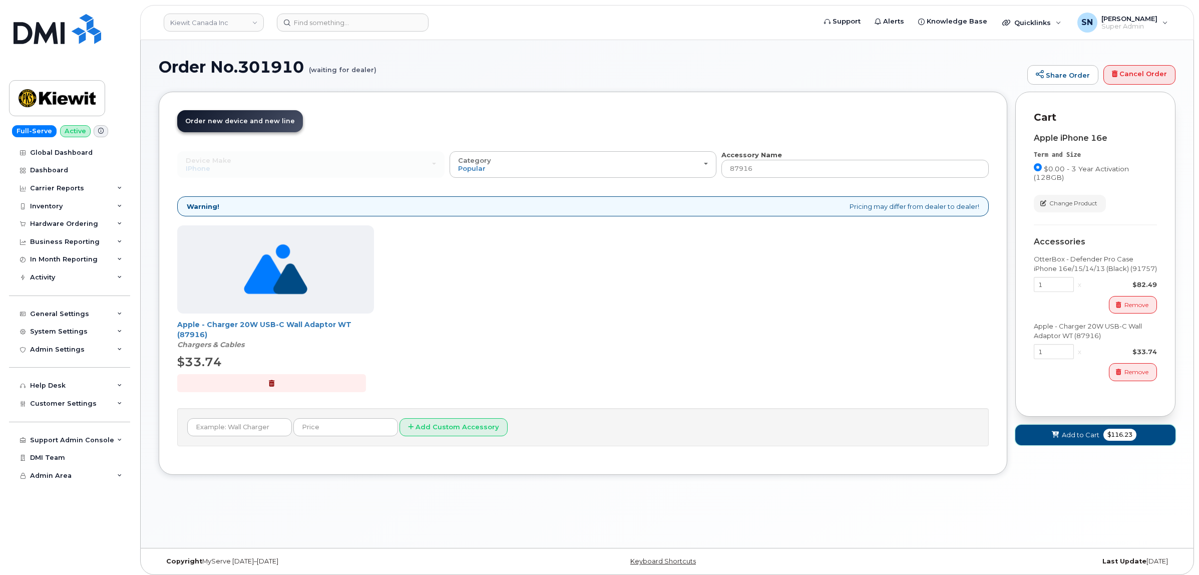
click at [1069, 436] on span "Add to Cart" at bounding box center [1081, 435] width 38 height 10
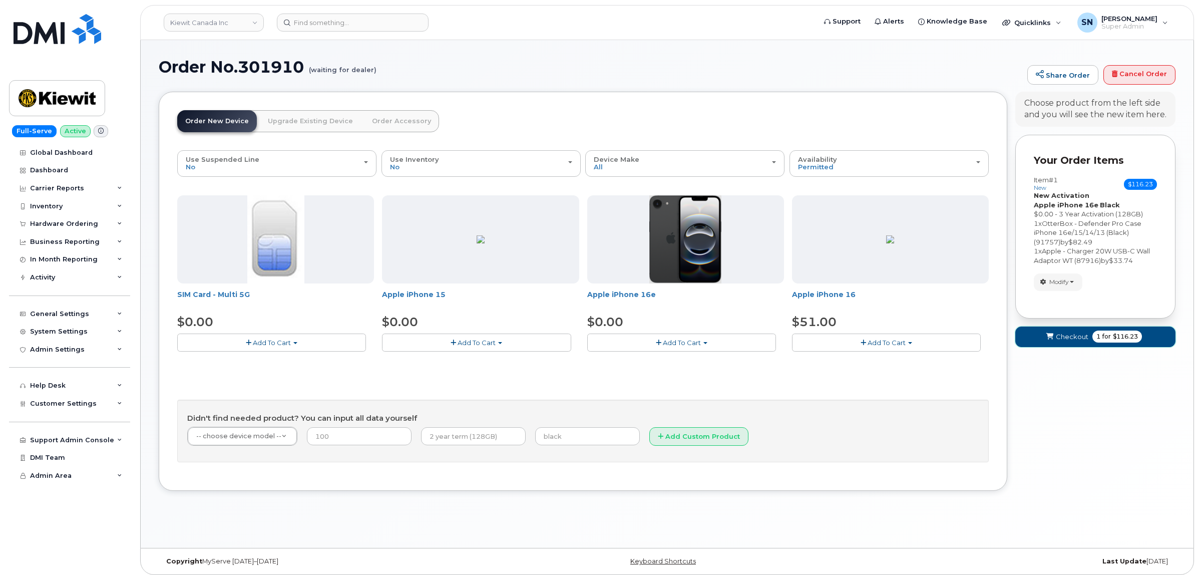
click at [1071, 334] on span "Checkout" at bounding box center [1072, 337] width 33 height 10
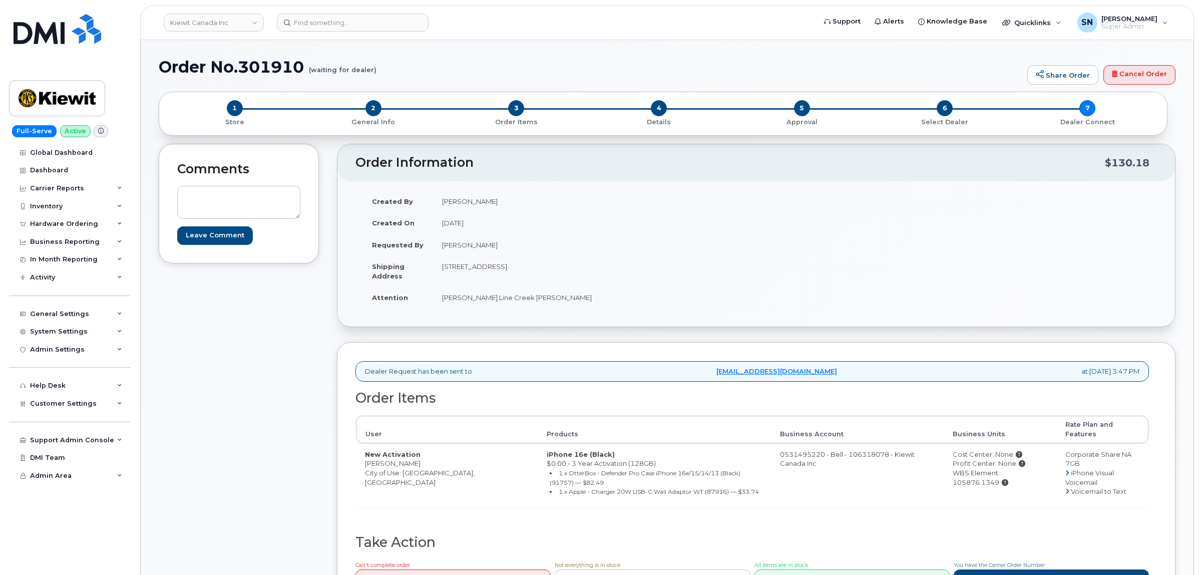
drag, startPoint x: 443, startPoint y: 266, endPoint x: 511, endPoint y: 273, distance: 67.9
click at [511, 273] on td "[STREET_ADDRESS]" at bounding box center [591, 270] width 316 height 31
copy td "[STREET_ADDRESS]"
drag, startPoint x: 567, startPoint y: 266, endPoint x: 595, endPoint y: 269, distance: 28.2
click at [595, 269] on td "585 Michel Creek Rd SPARWOOD BC V0B 2G1 CANADA" at bounding box center [591, 270] width 316 height 31
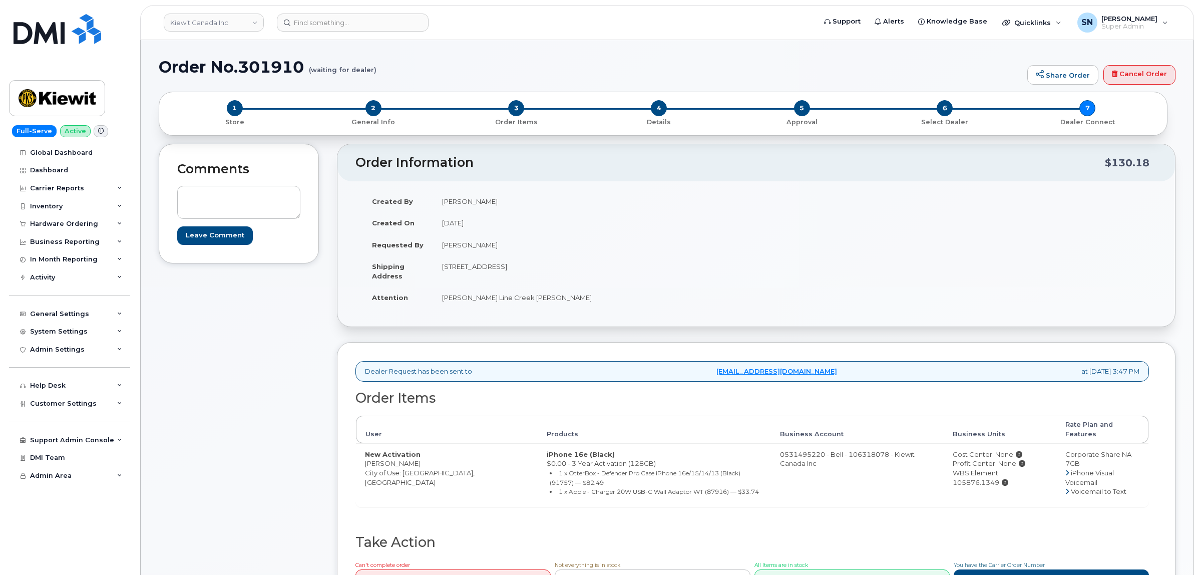
copy td "V0B 2G1"
drag, startPoint x: 441, startPoint y: 298, endPoint x: 551, endPoint y: 304, distance: 110.3
click at [551, 304] on td "Kiewit Line Creek Gibran Anwar" at bounding box center [591, 297] width 316 height 22
copy td "Kiewit Line Creek Gibran Anwar"
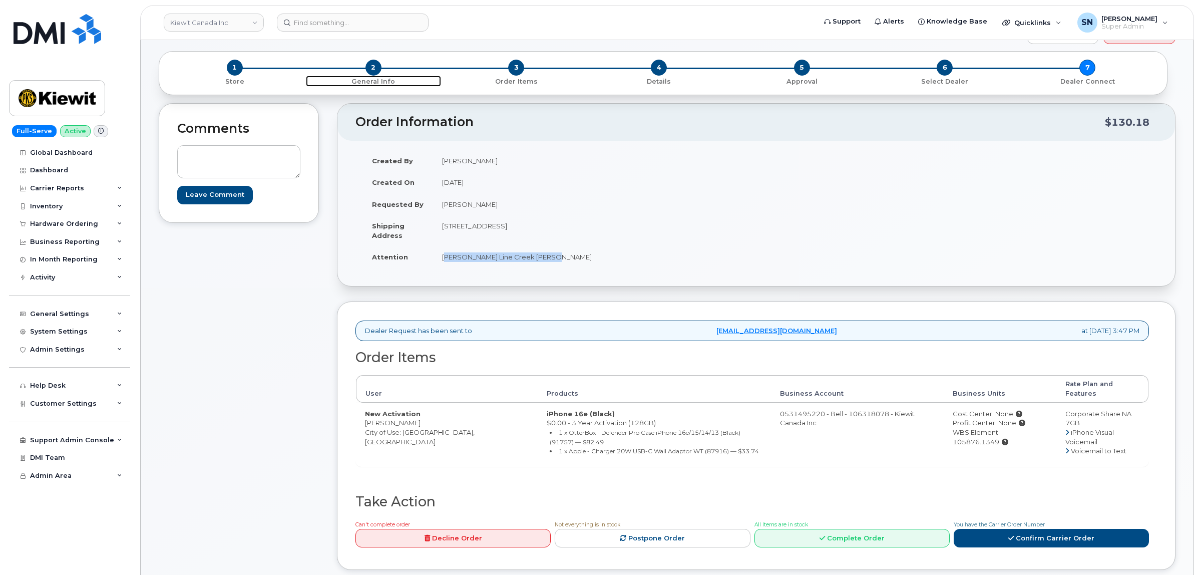
scroll to position [63, 0]
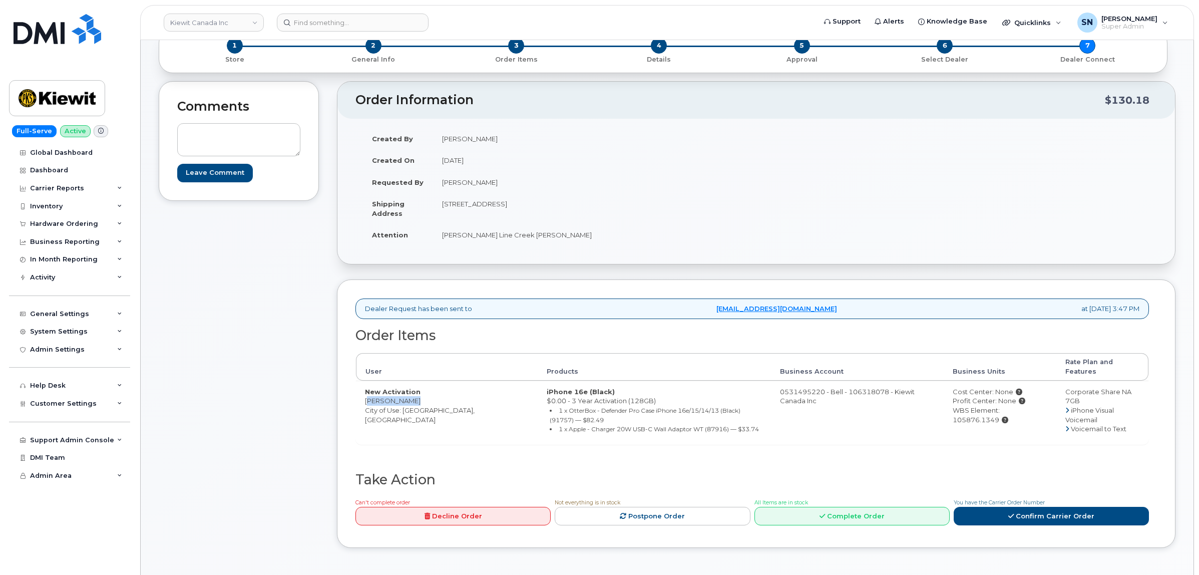
drag, startPoint x: 366, startPoint y: 391, endPoint x: 410, endPoint y: 392, distance: 44.6
click at [410, 392] on td "New Activation [PERSON_NAME] City of Use: [GEOGRAPHIC_DATA], [GEOGRAPHIC_DATA]" at bounding box center [447, 412] width 182 height 64
copy td "[PERSON_NAME]"
click at [1035, 405] on div "WBS Element: 105876.1349" at bounding box center [1000, 414] width 95 height 19
click at [1036, 405] on div "WBS Element: 105876.1349" at bounding box center [1000, 414] width 95 height 19
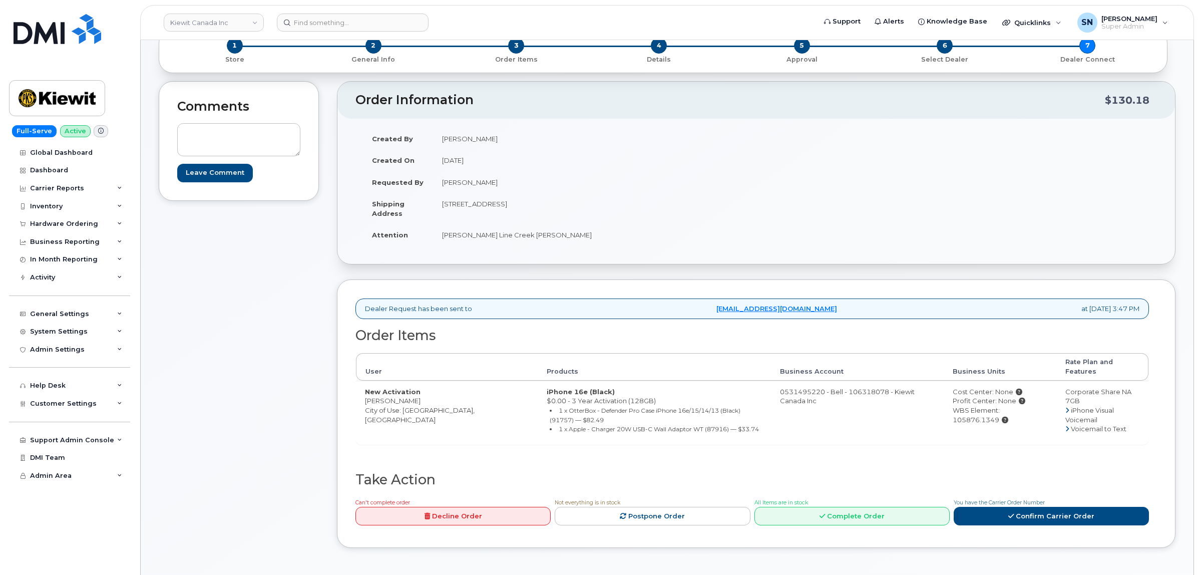
drag, startPoint x: 1036, startPoint y: 402, endPoint x: 1009, endPoint y: 403, distance: 27.6
click at [1009, 405] on div "WBS Element: 105876.1349" at bounding box center [1000, 414] width 95 height 19
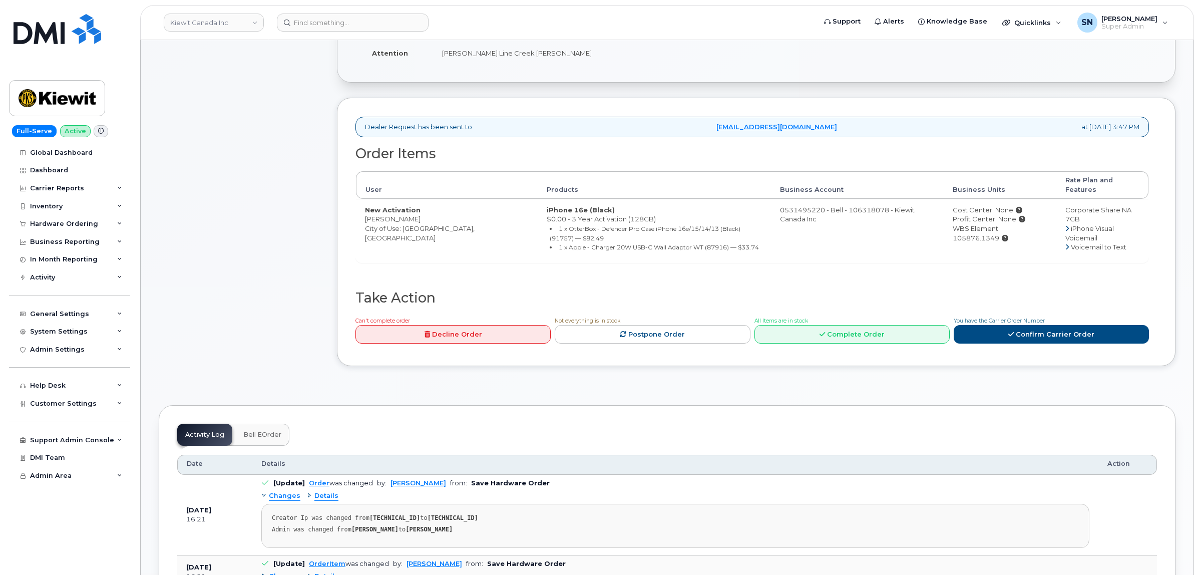
scroll to position [250, 0]
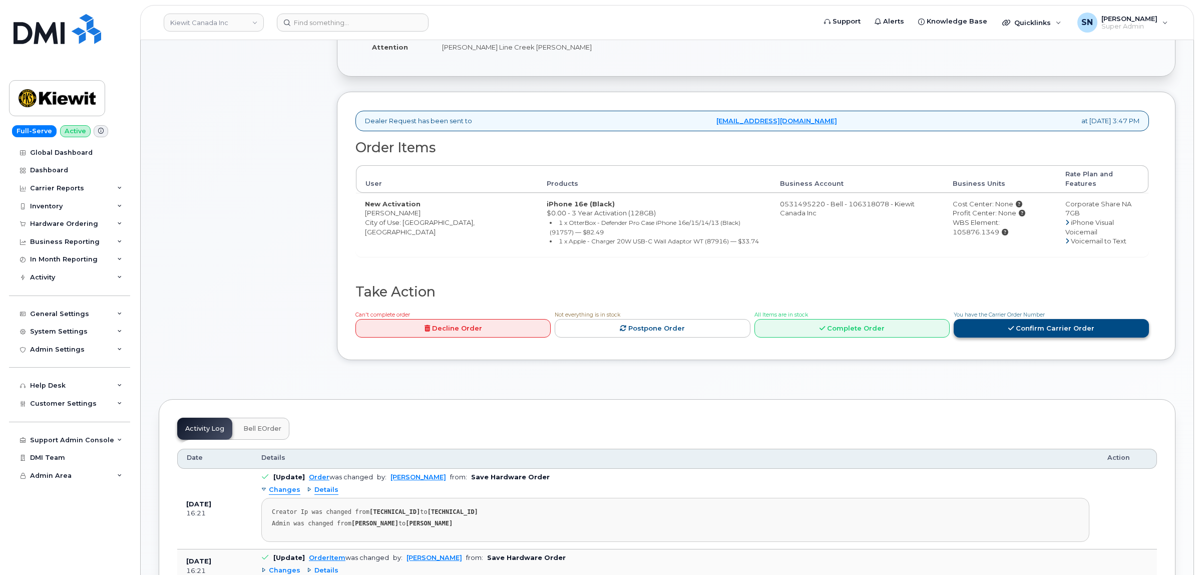
click at [1032, 319] on link "Confirm Carrier Order" at bounding box center [1051, 328] width 195 height 19
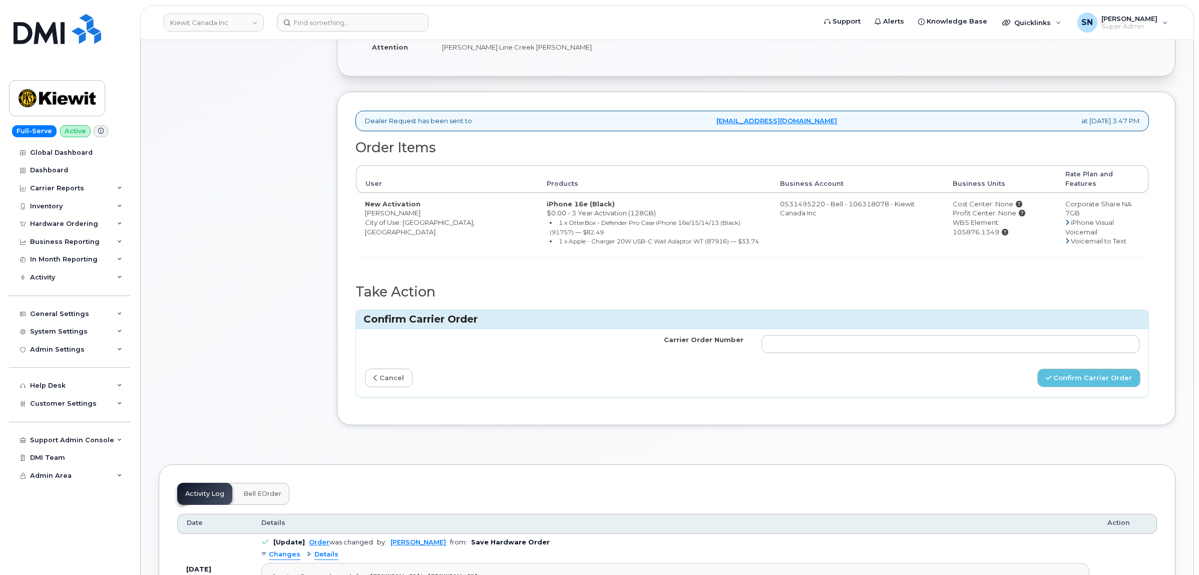
click at [1026, 329] on td at bounding box center [950, 344] width 396 height 30
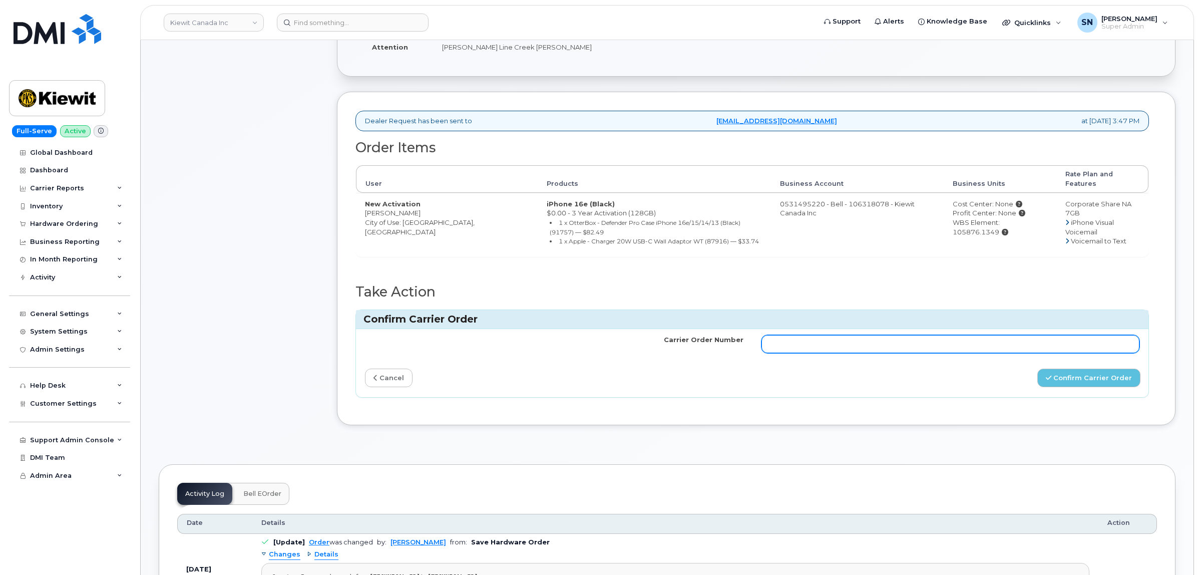
click at [1030, 338] on input "Carrier Order Number" at bounding box center [950, 344] width 378 height 18
paste input "3022449"
type input "3022449"
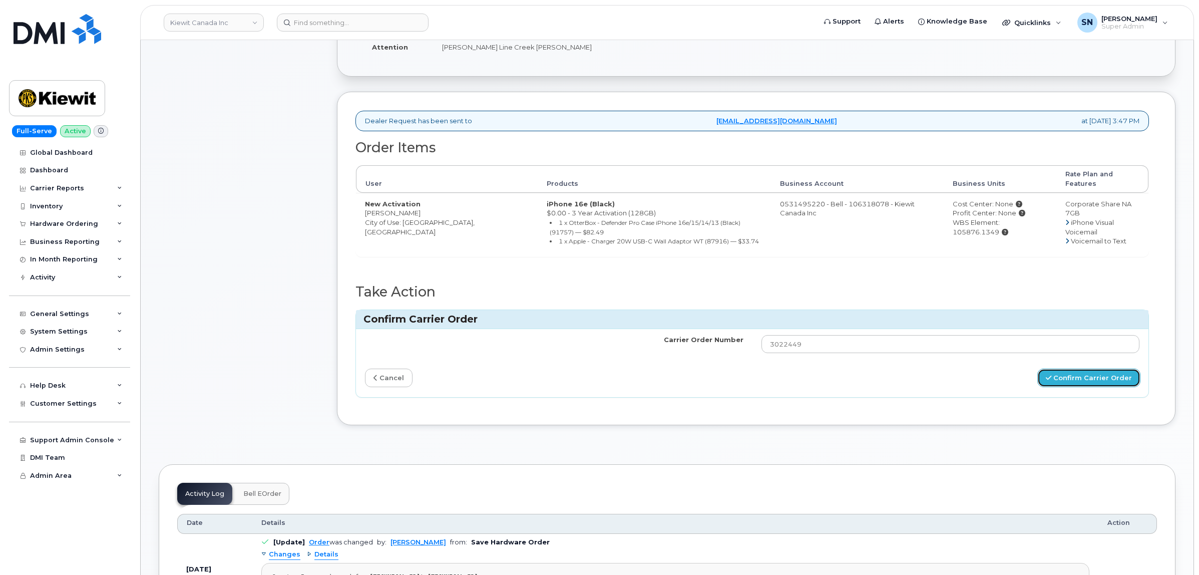
click at [1066, 375] on button "Confirm Carrier Order" at bounding box center [1088, 377] width 103 height 19
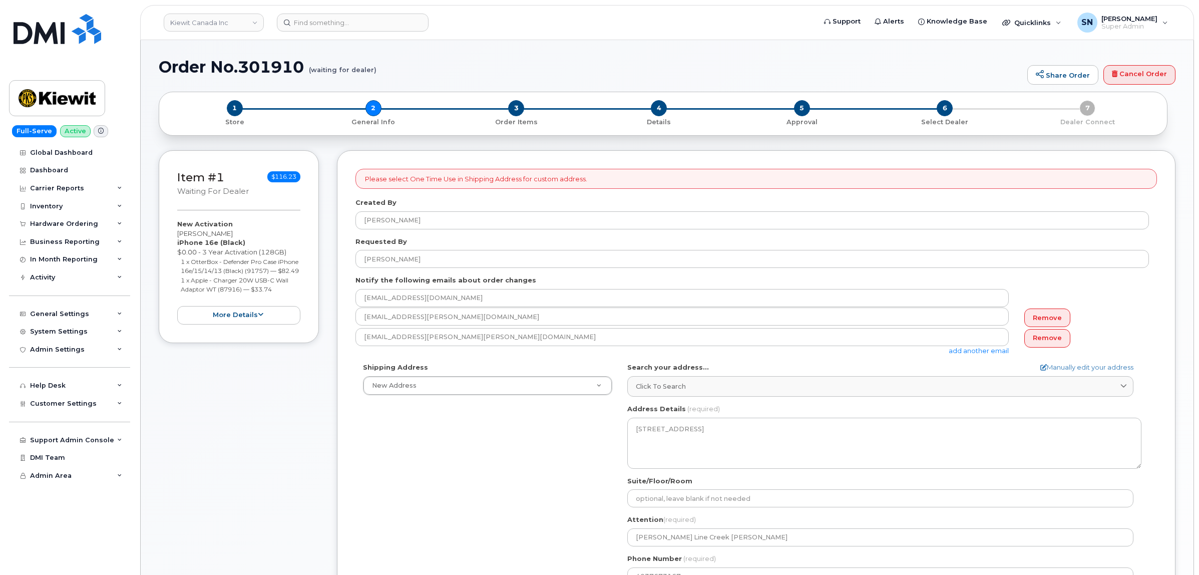
select select
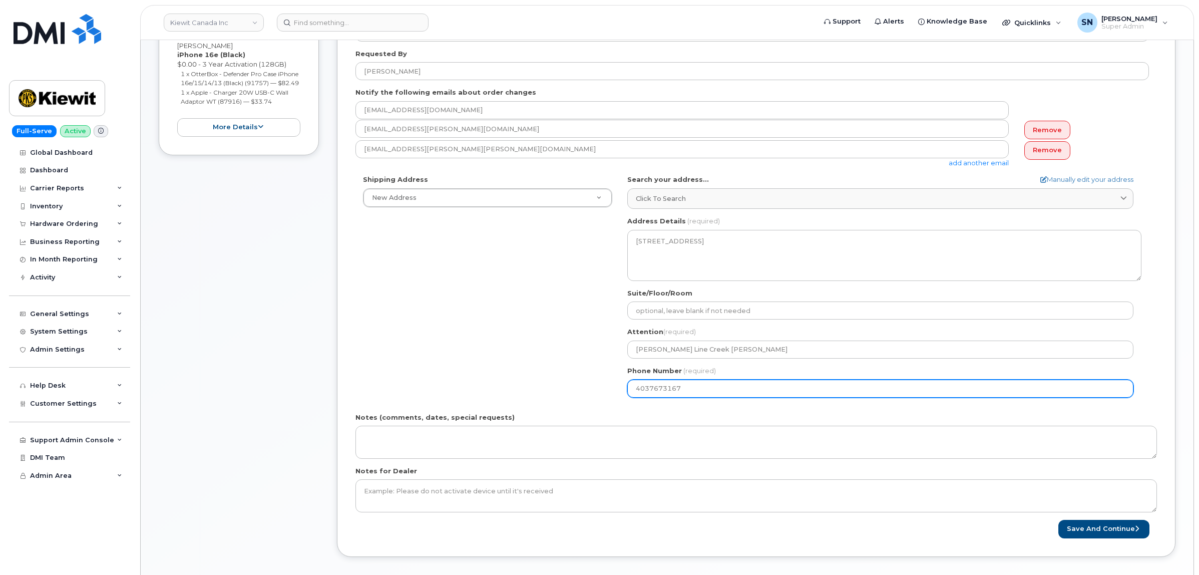
drag, startPoint x: 686, startPoint y: 391, endPoint x: 606, endPoint y: 393, distance: 80.1
click at [607, 393] on div "Shipping Address New Address New Address - Beaver Marine Limited Cahill-Ganotec…" at bounding box center [751, 290] width 793 height 230
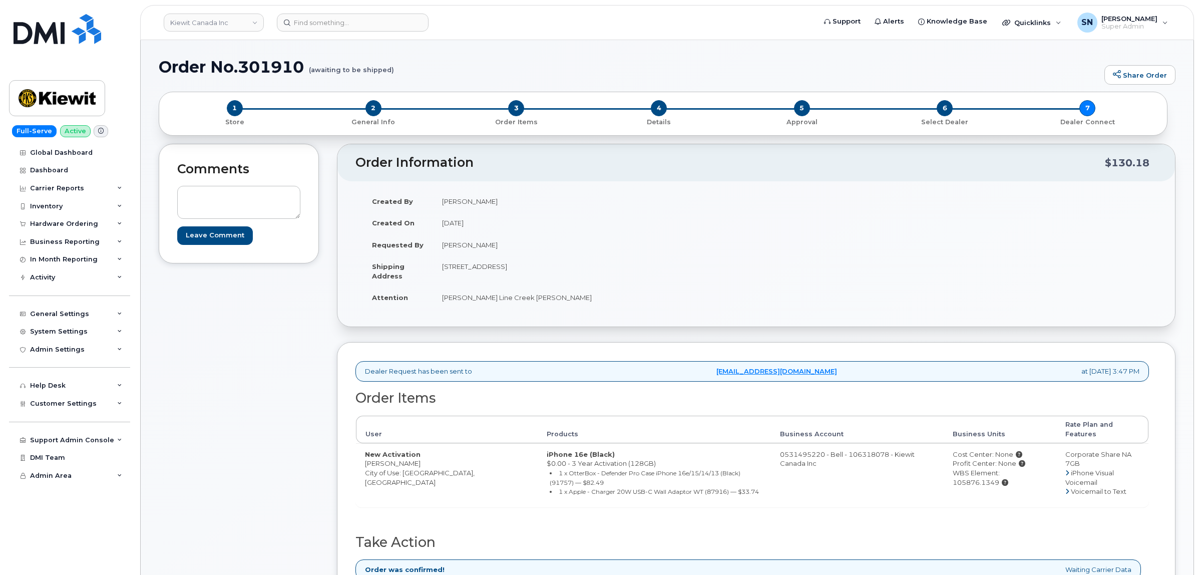
drag, startPoint x: 442, startPoint y: 244, endPoint x: 502, endPoint y: 244, distance: 60.1
click at [502, 244] on td "[PERSON_NAME]" at bounding box center [591, 245] width 316 height 22
drag, startPoint x: 363, startPoint y: 455, endPoint x: 414, endPoint y: 454, distance: 51.1
click at [414, 454] on td "New Activation [PERSON_NAME] City of Use: [GEOGRAPHIC_DATA], [GEOGRAPHIC_DATA]" at bounding box center [447, 475] width 182 height 64
copy td "[PERSON_NAME]"
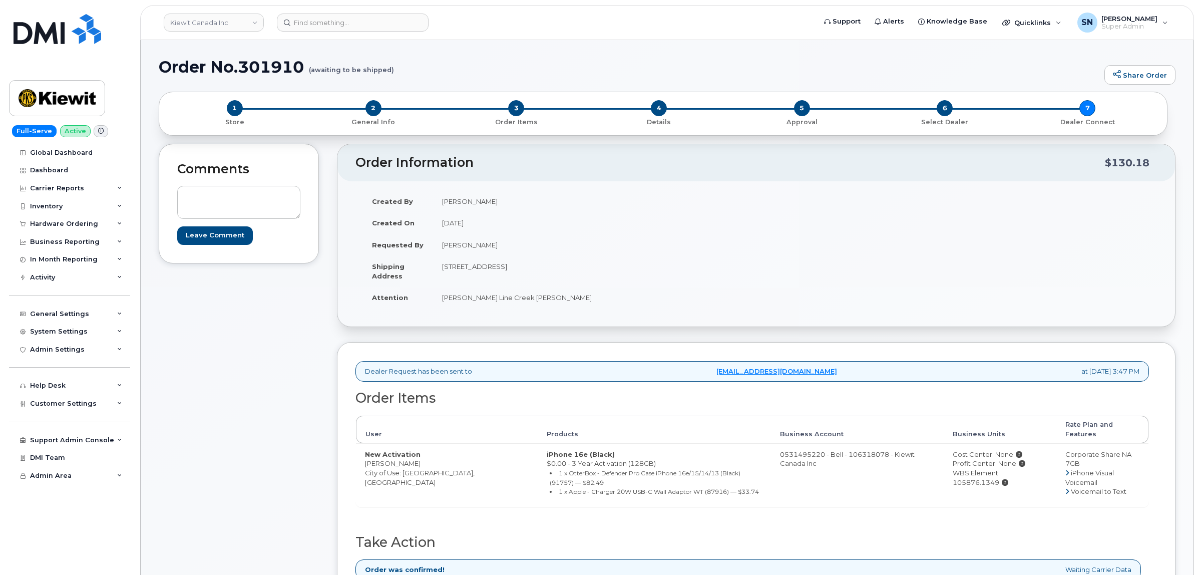
click at [413, 188] on div "Created By [PERSON_NAME] Created On [DATE] Requested By [PERSON_NAME] Shipping …" at bounding box center [755, 253] width 837 height 145
click at [501, 86] on div "Order No.301910 (awaiting to be shipped) Share Order" at bounding box center [667, 75] width 1017 height 34
click at [256, 351] on div "Comments Leave Comment" at bounding box center [239, 399] width 160 height 511
drag, startPoint x: 278, startPoint y: 404, endPoint x: 248, endPoint y: 416, distance: 32.2
click at [248, 416] on div "Comments Leave Comment" at bounding box center [239, 399] width 160 height 511
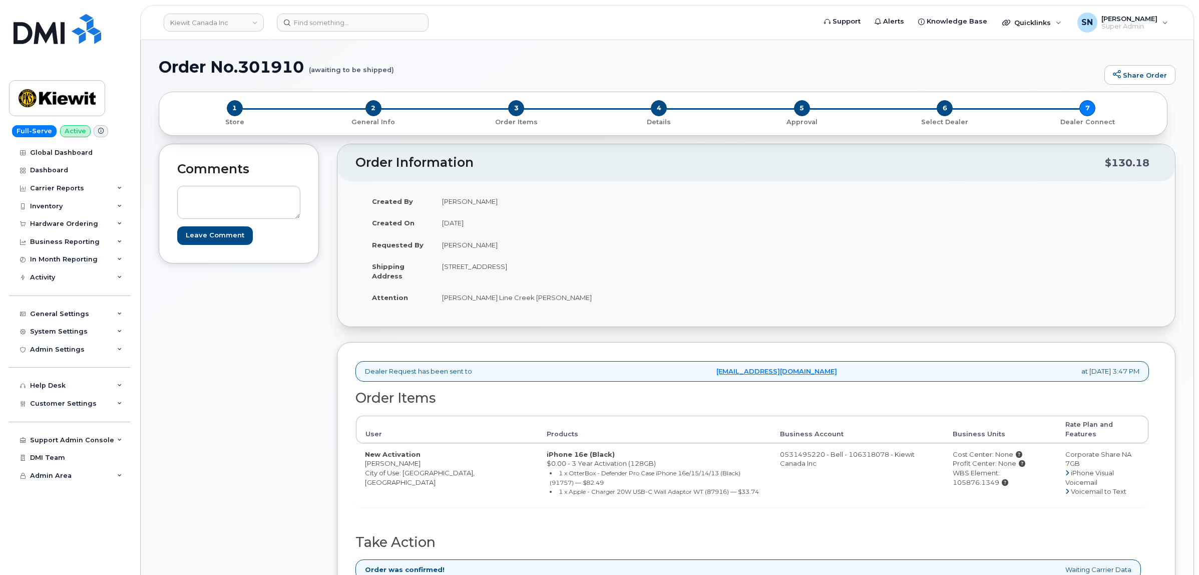
click at [264, 387] on div "Comments Leave Comment" at bounding box center [239, 399] width 160 height 511
